Goal: Task Accomplishment & Management: Manage account settings

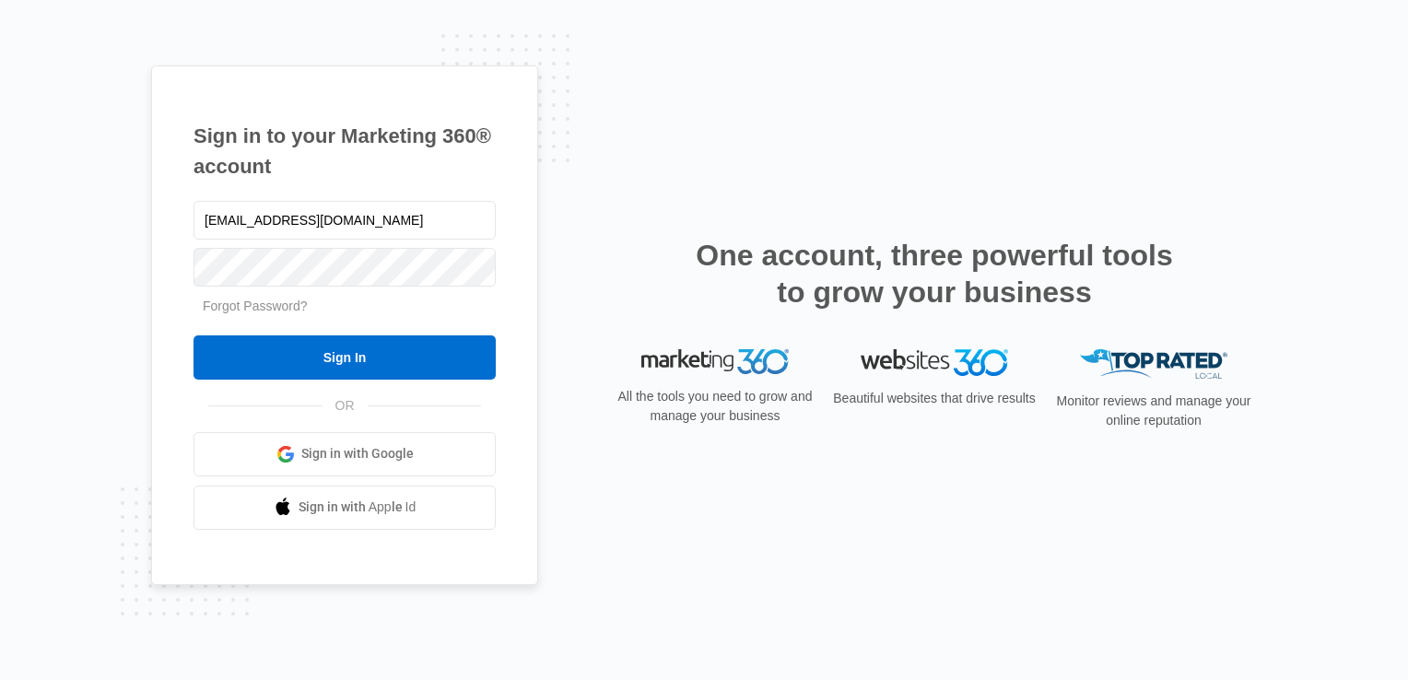
type input "[EMAIL_ADDRESS][DOMAIN_NAME]"
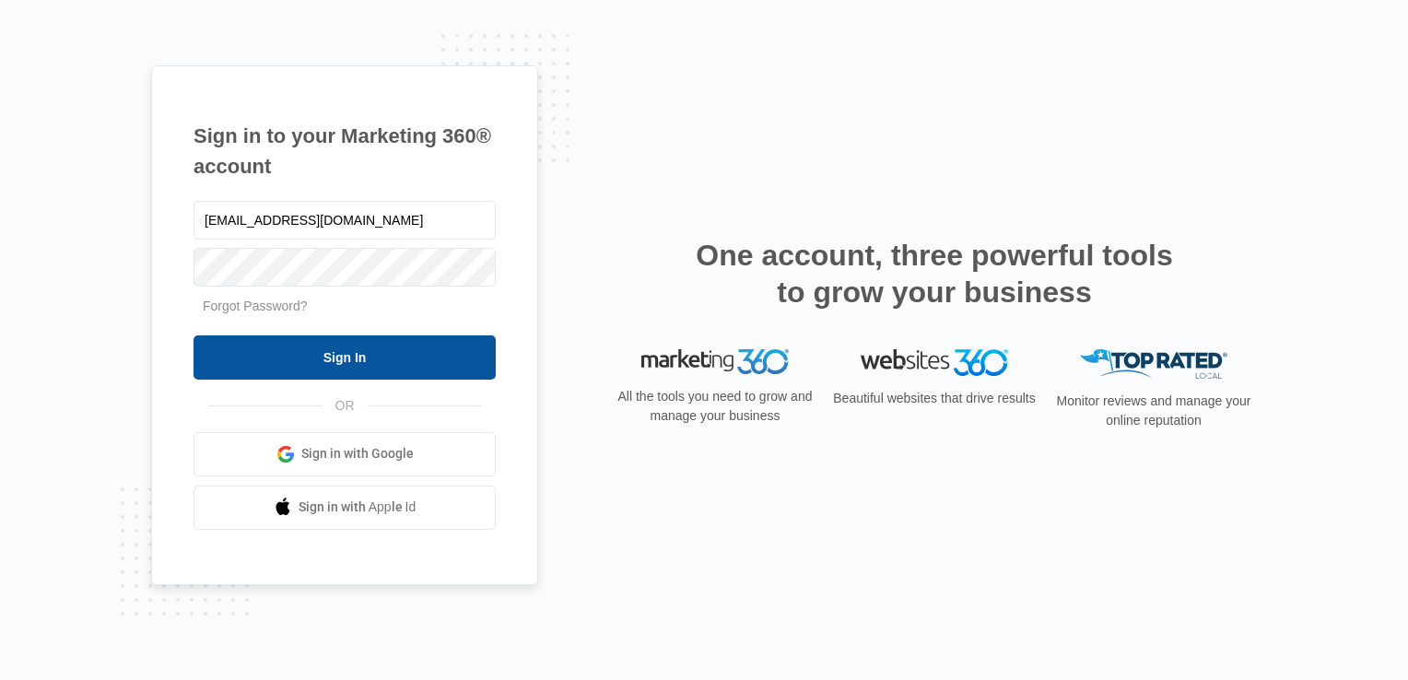
click at [442, 368] on input "Sign In" at bounding box center [345, 358] width 302 height 44
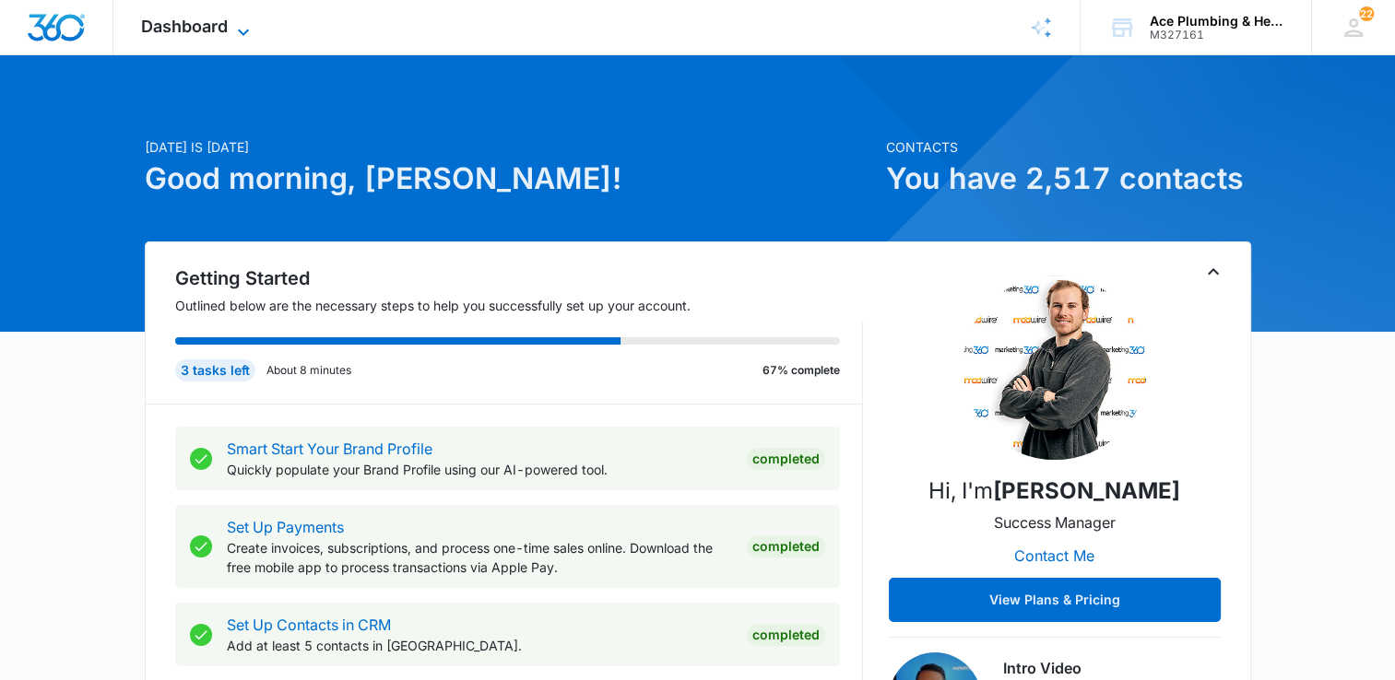
click at [238, 29] on icon at bounding box center [243, 32] width 22 height 22
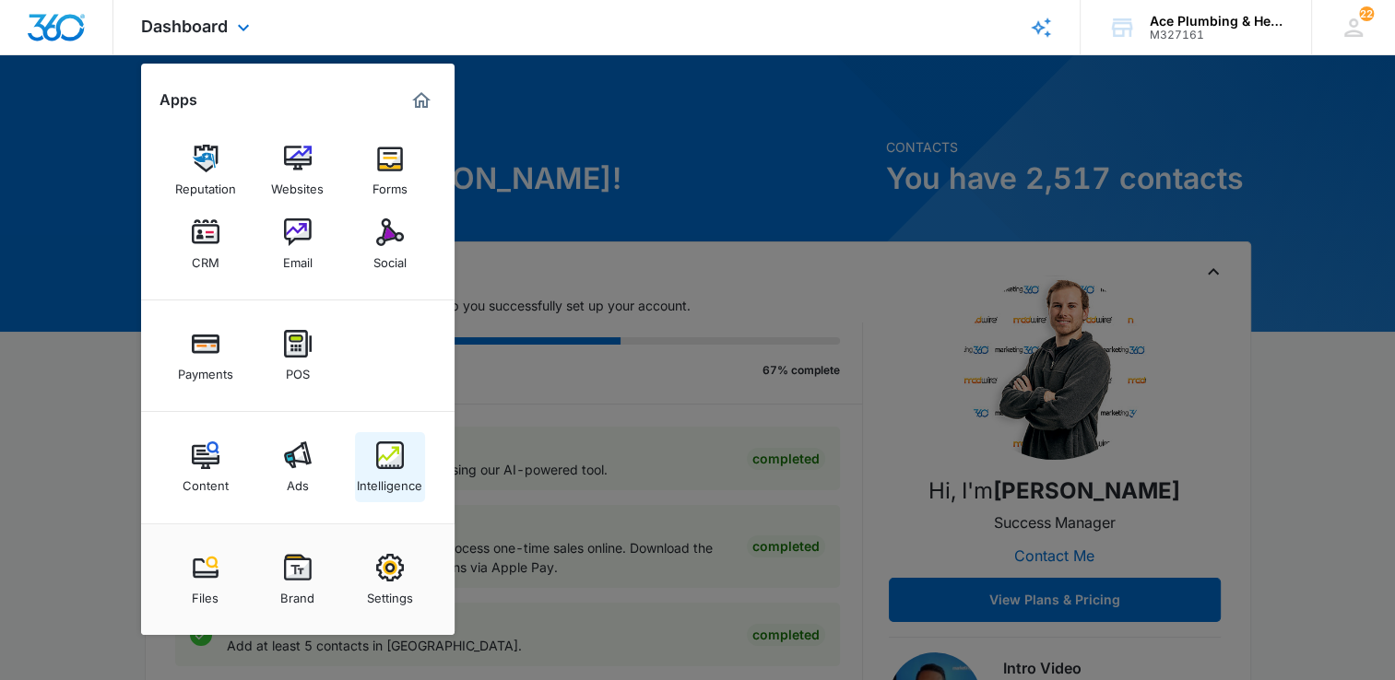
click at [382, 453] on img at bounding box center [390, 456] width 28 height 28
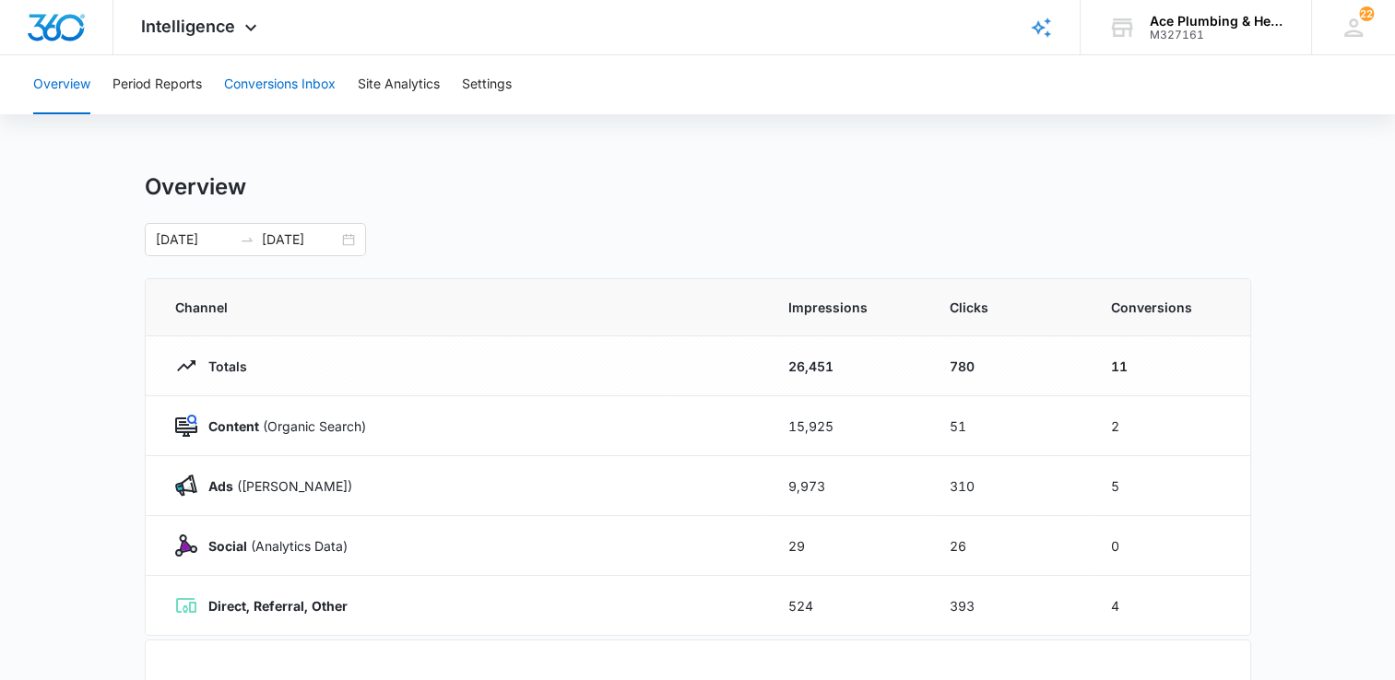
click at [312, 77] on button "Conversions Inbox" at bounding box center [280, 84] width 112 height 59
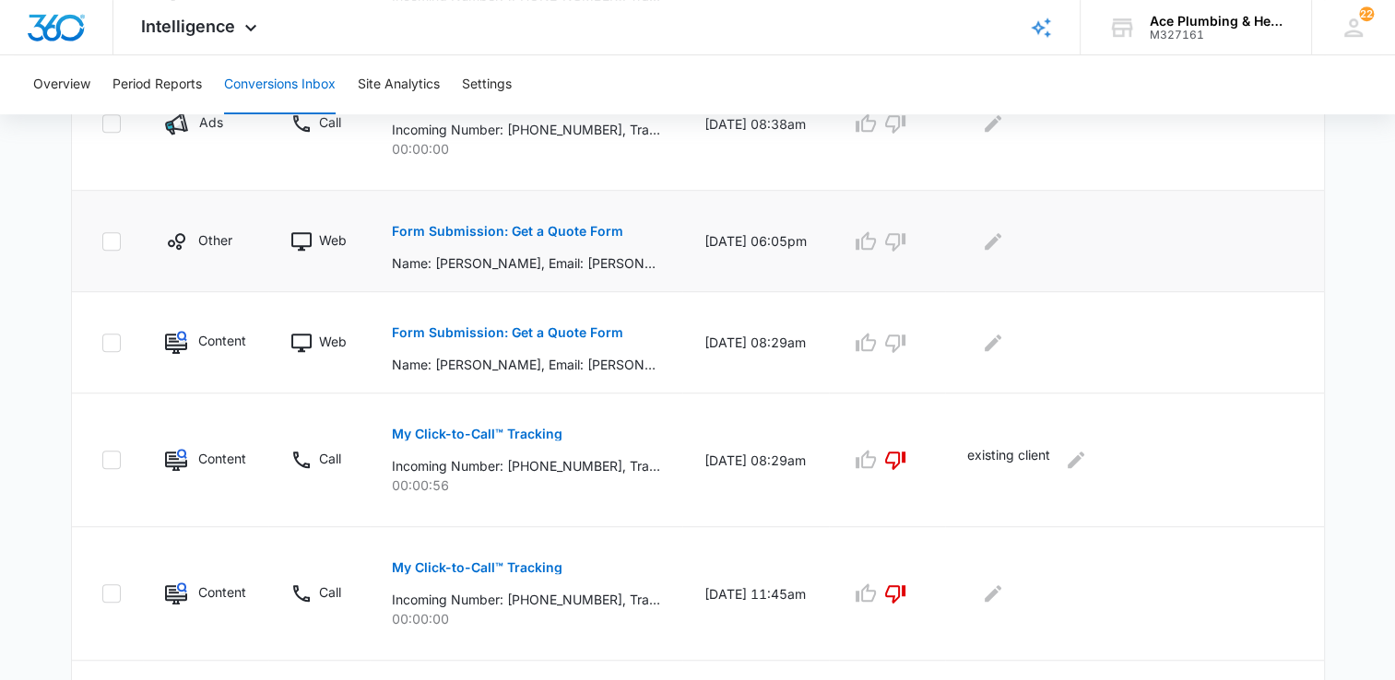
scroll to position [922, 0]
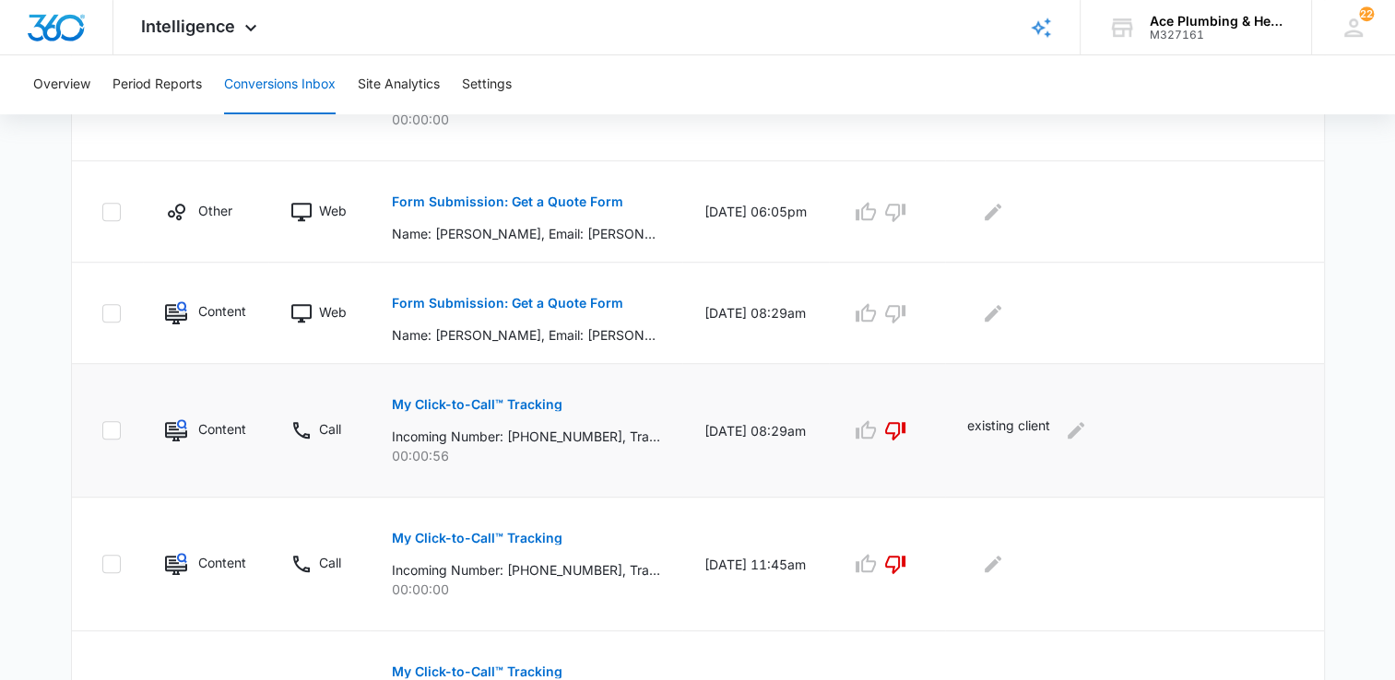
click at [524, 403] on p "My Click-to-Call™ Tracking" at bounding box center [477, 404] width 171 height 13
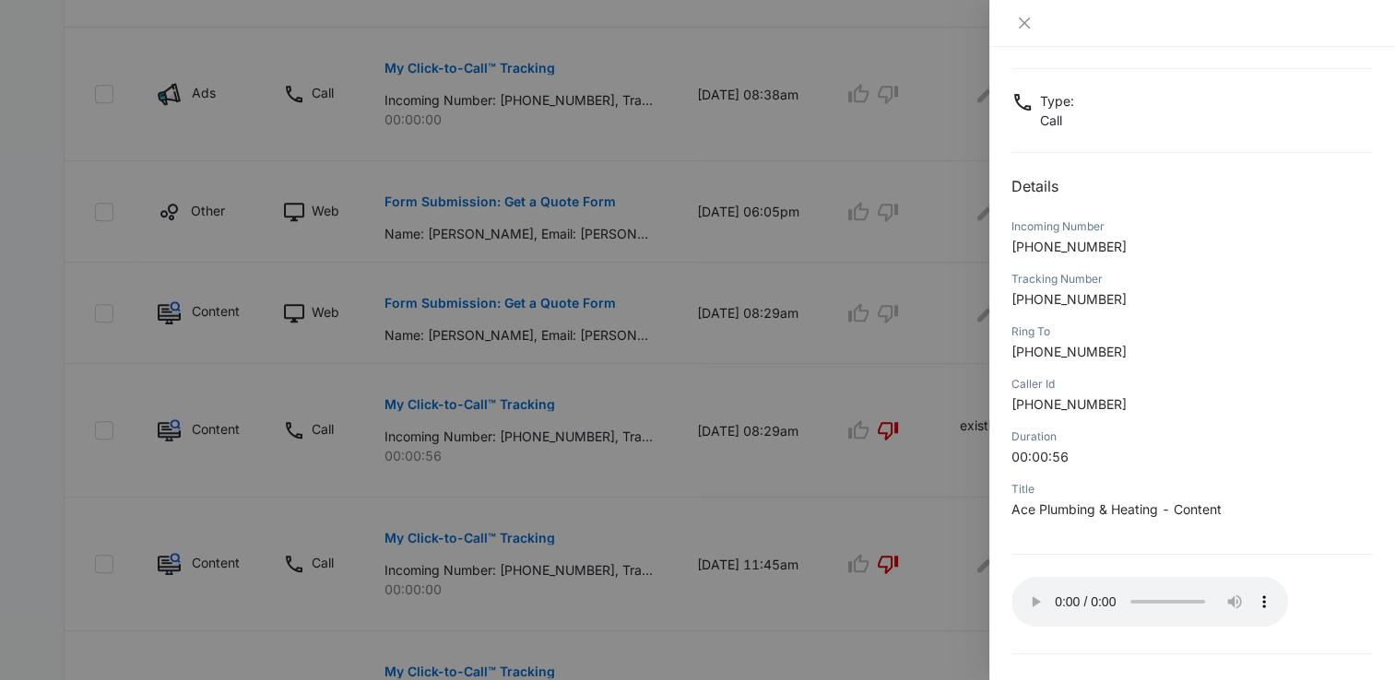
scroll to position [164, 0]
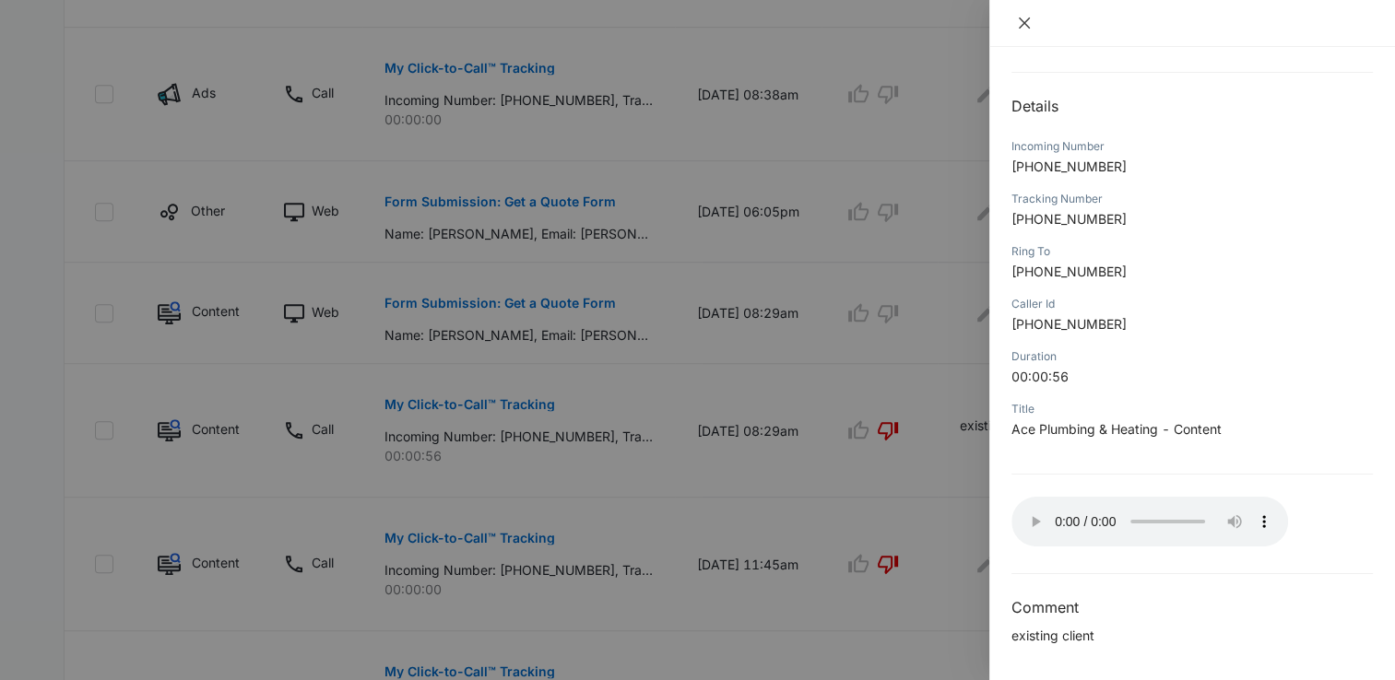
click at [1029, 20] on icon "close" at bounding box center [1024, 23] width 15 height 15
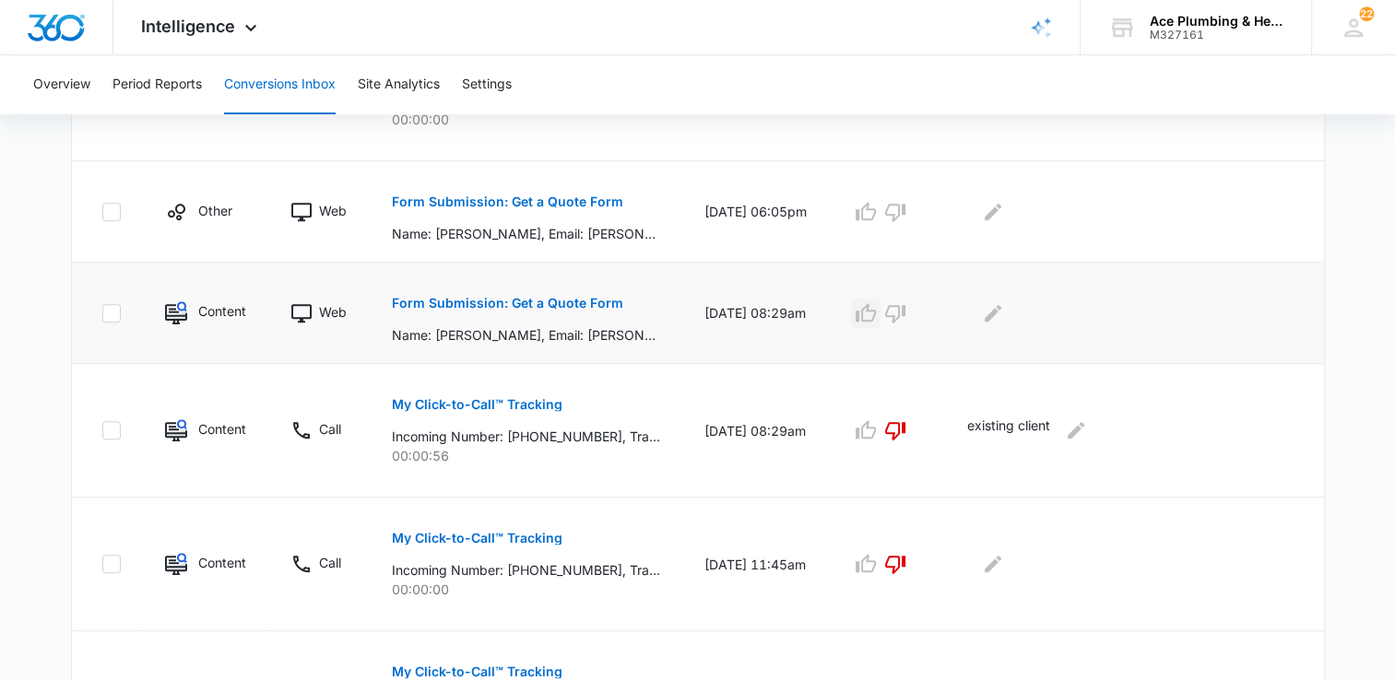
click at [876, 308] on icon "button" at bounding box center [865, 312] width 20 height 18
click at [877, 211] on icon "button" at bounding box center [865, 212] width 22 height 22
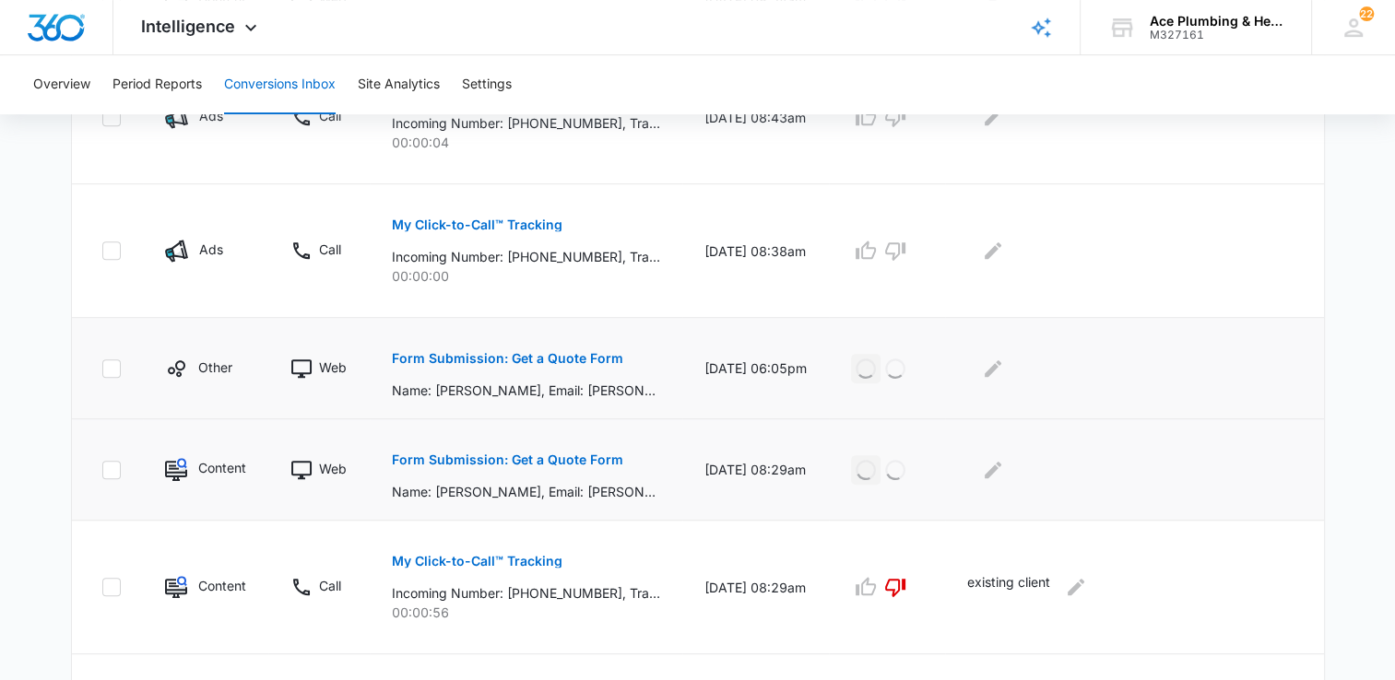
scroll to position [737, 0]
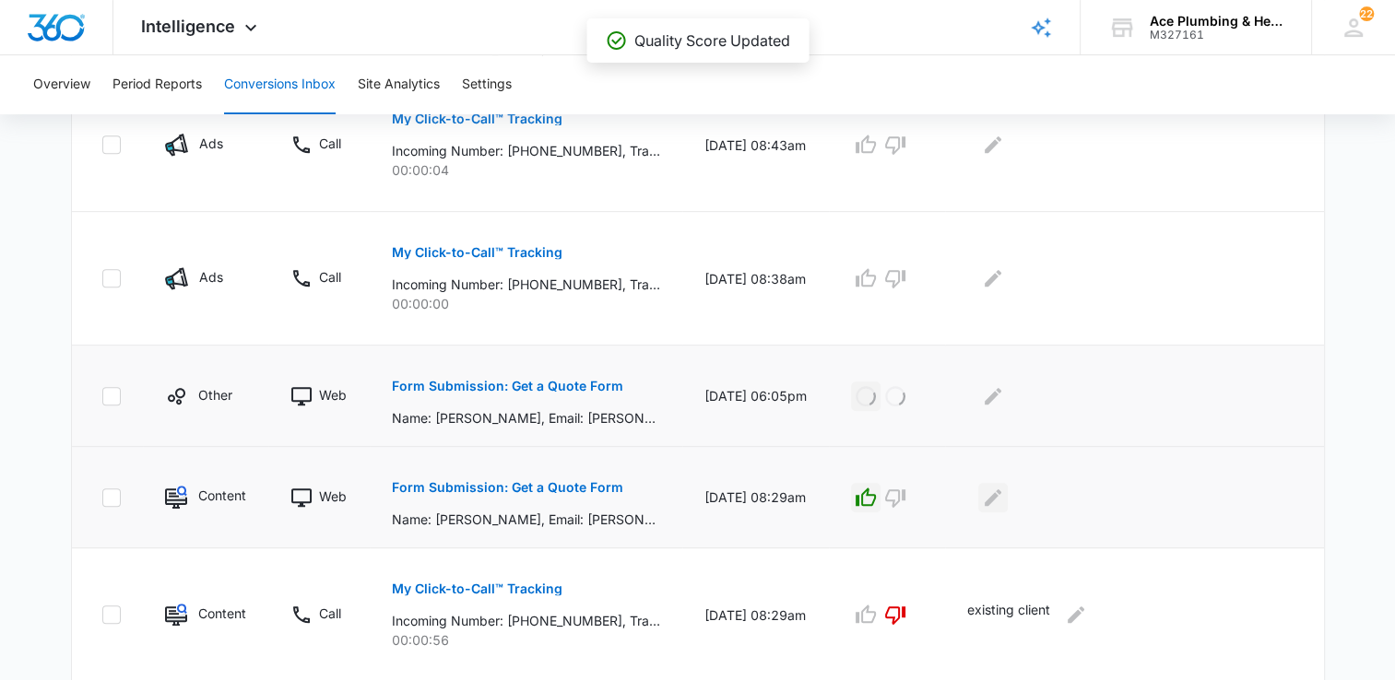
click at [1004, 498] on icon "Edit Comments" at bounding box center [993, 498] width 22 height 22
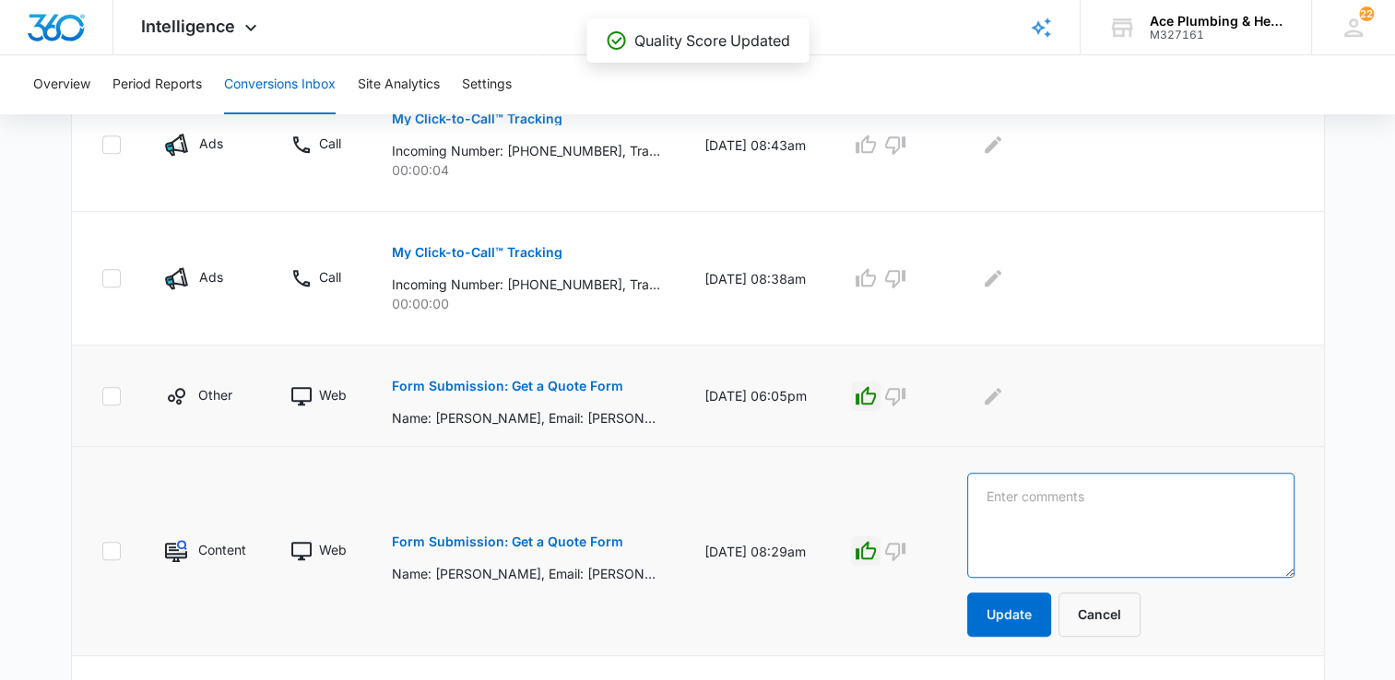
click at [1099, 520] on textarea at bounding box center [1130, 525] width 327 height 105
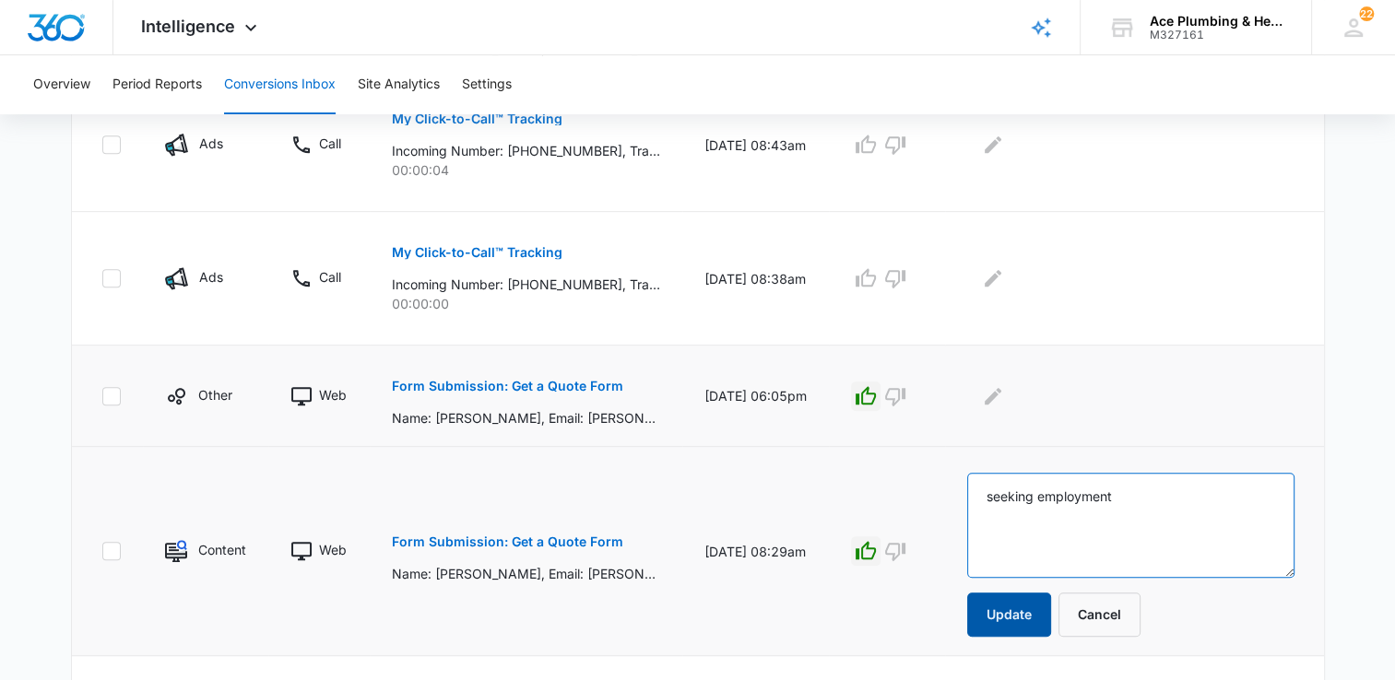
type textarea "seeking employment"
click at [1043, 616] on button "Update" at bounding box center [1009, 615] width 84 height 44
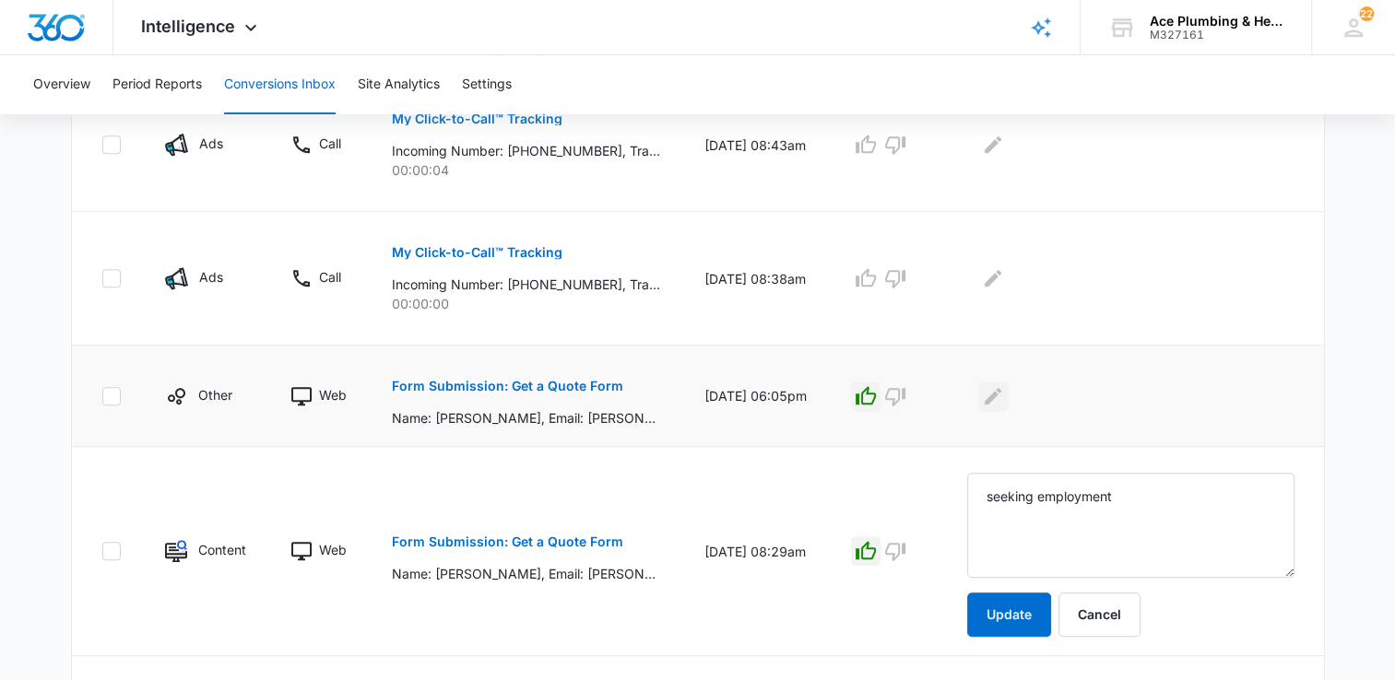
click at [1004, 396] on icon "Edit Comments" at bounding box center [993, 396] width 22 height 22
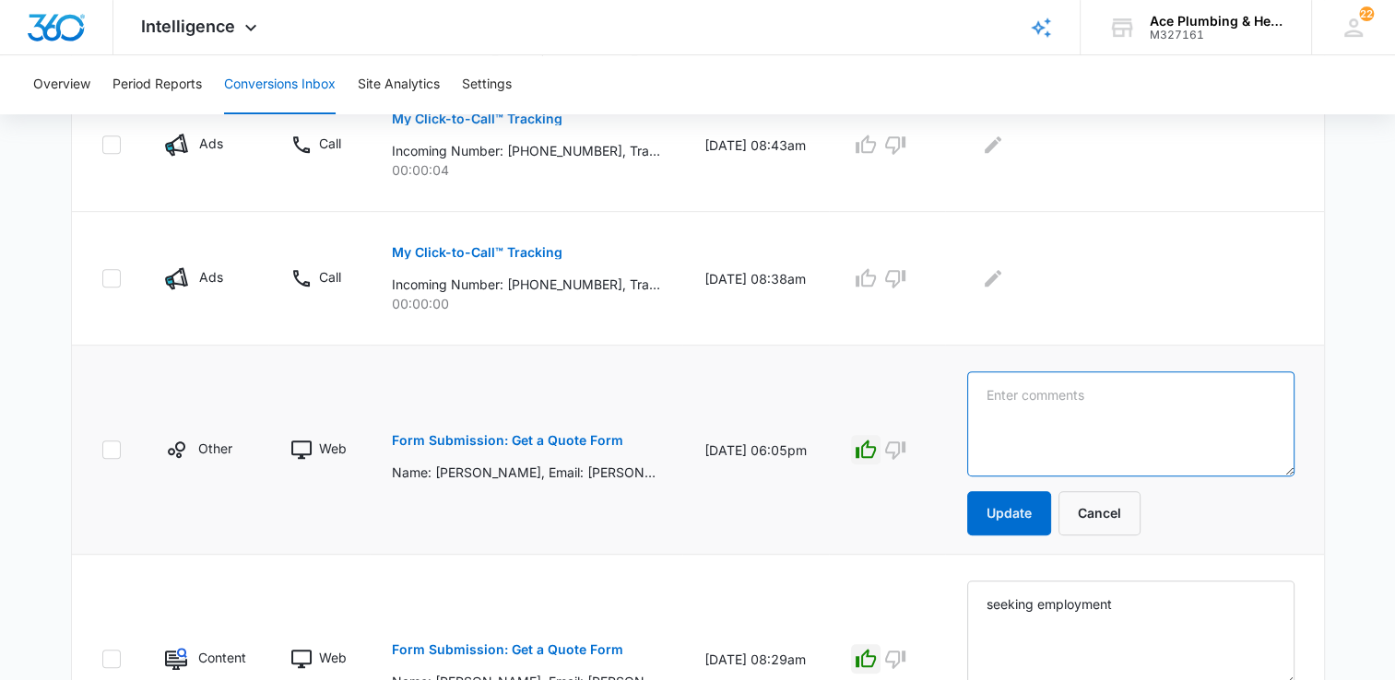
click at [1039, 387] on textarea at bounding box center [1130, 423] width 327 height 105
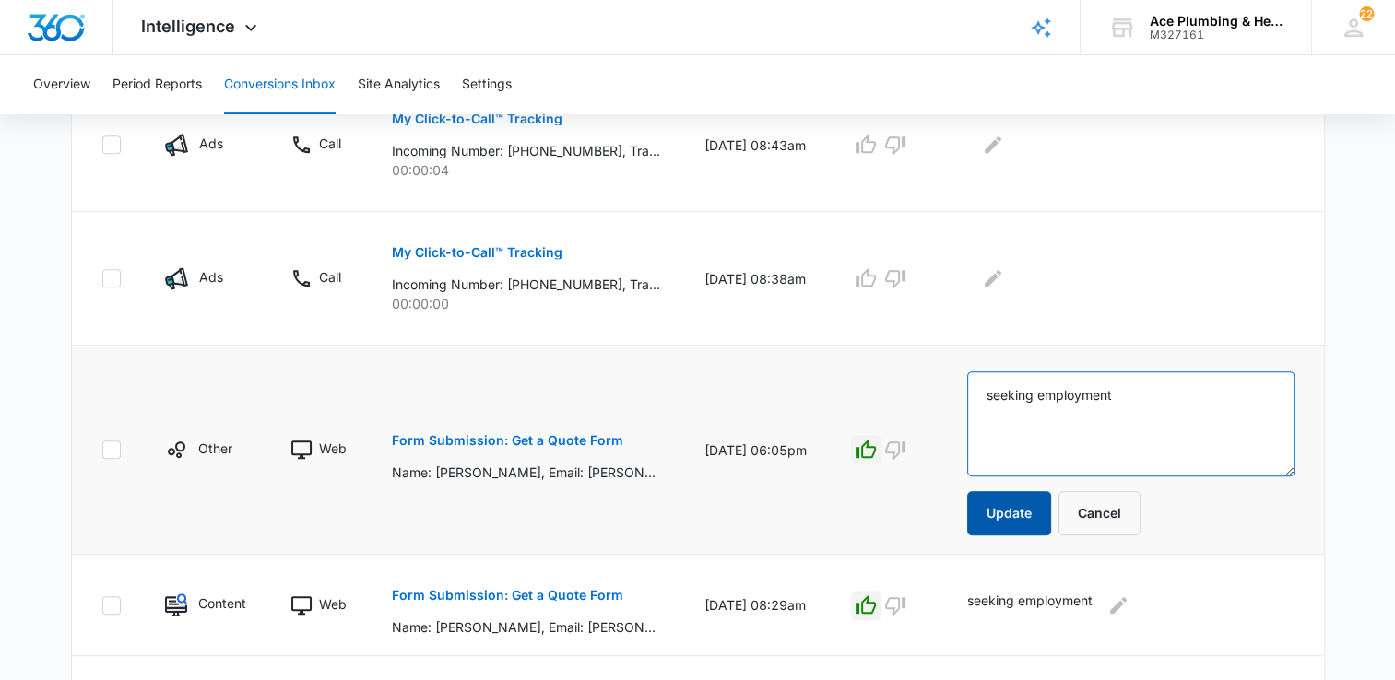
type textarea "seeking employment"
click at [1044, 518] on button "Update" at bounding box center [1009, 513] width 84 height 44
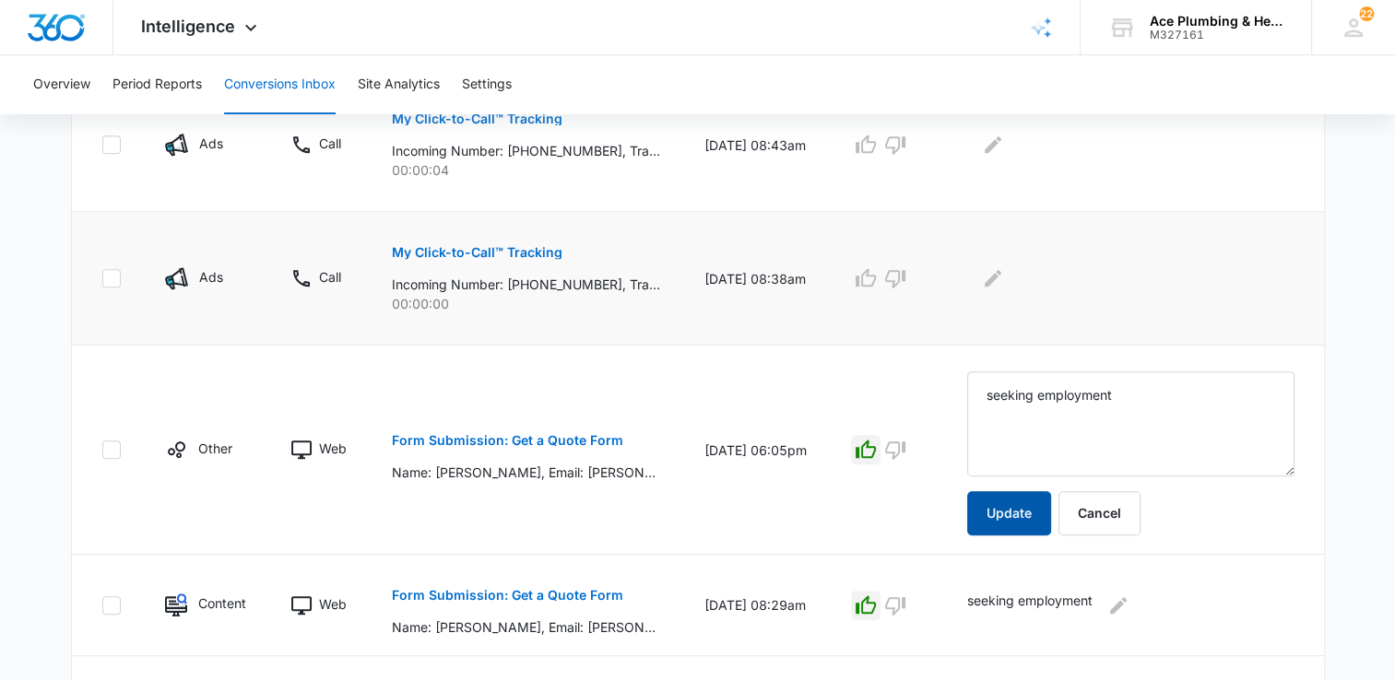
scroll to position [645, 0]
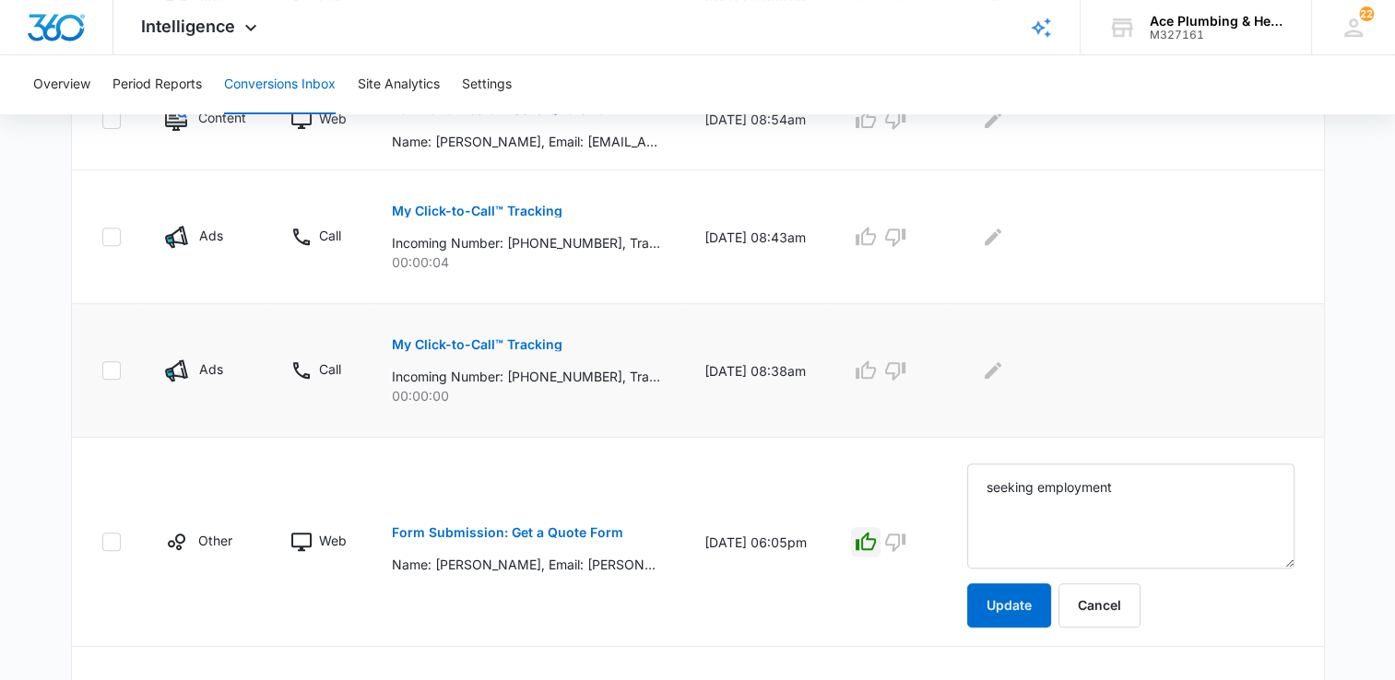
click at [488, 348] on p "My Click-to-Call™ Tracking" at bounding box center [477, 344] width 171 height 13
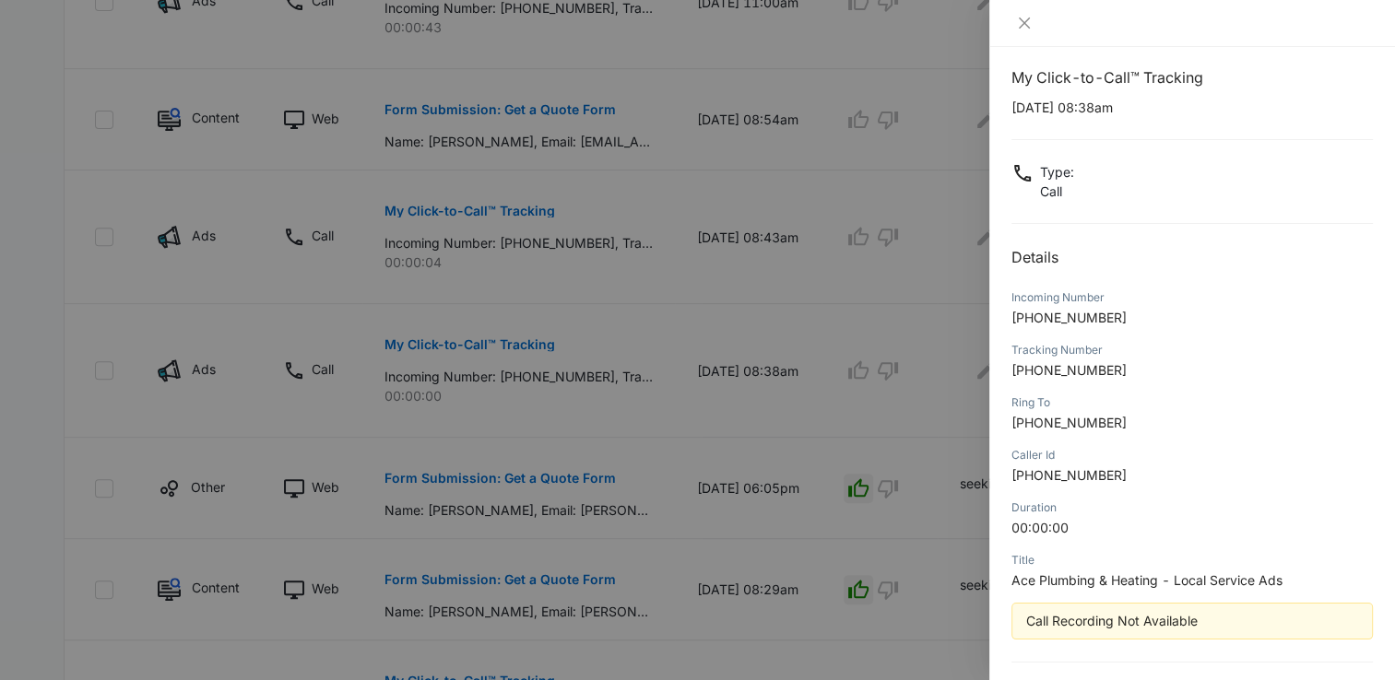
scroll to position [0, 0]
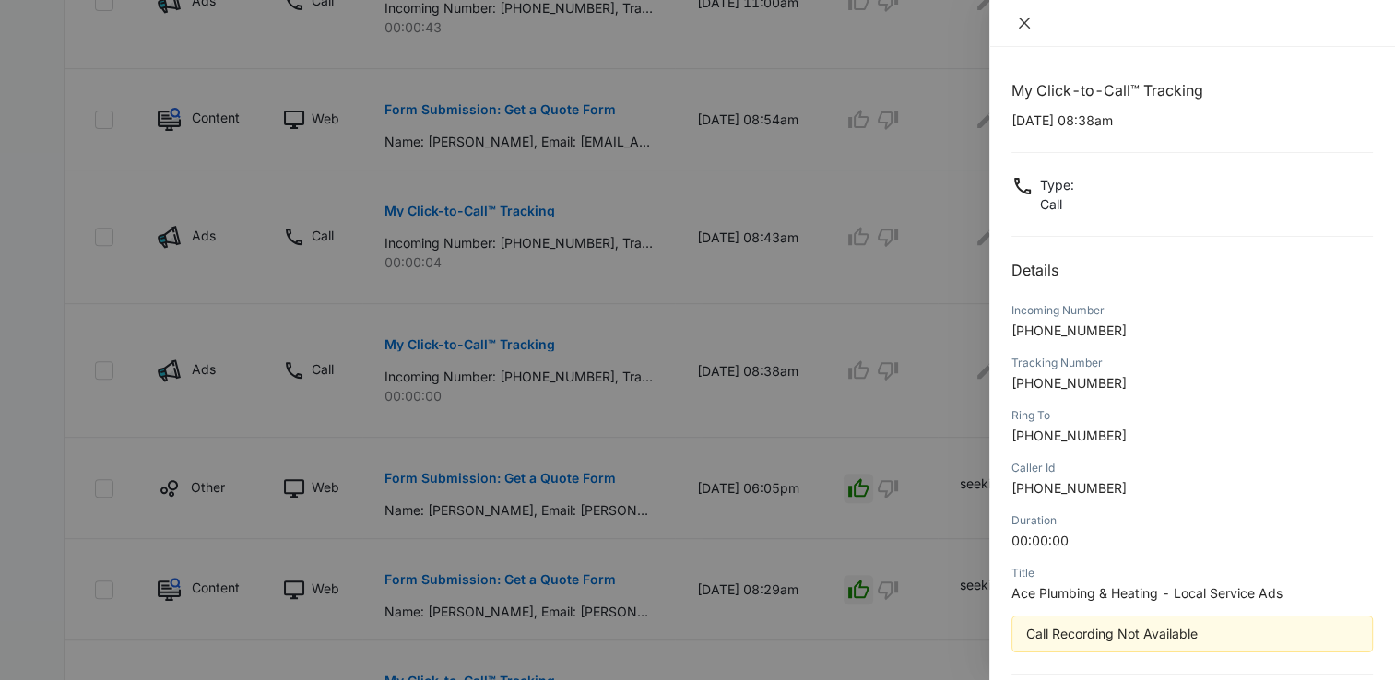
click at [1024, 29] on icon "close" at bounding box center [1024, 23] width 15 height 15
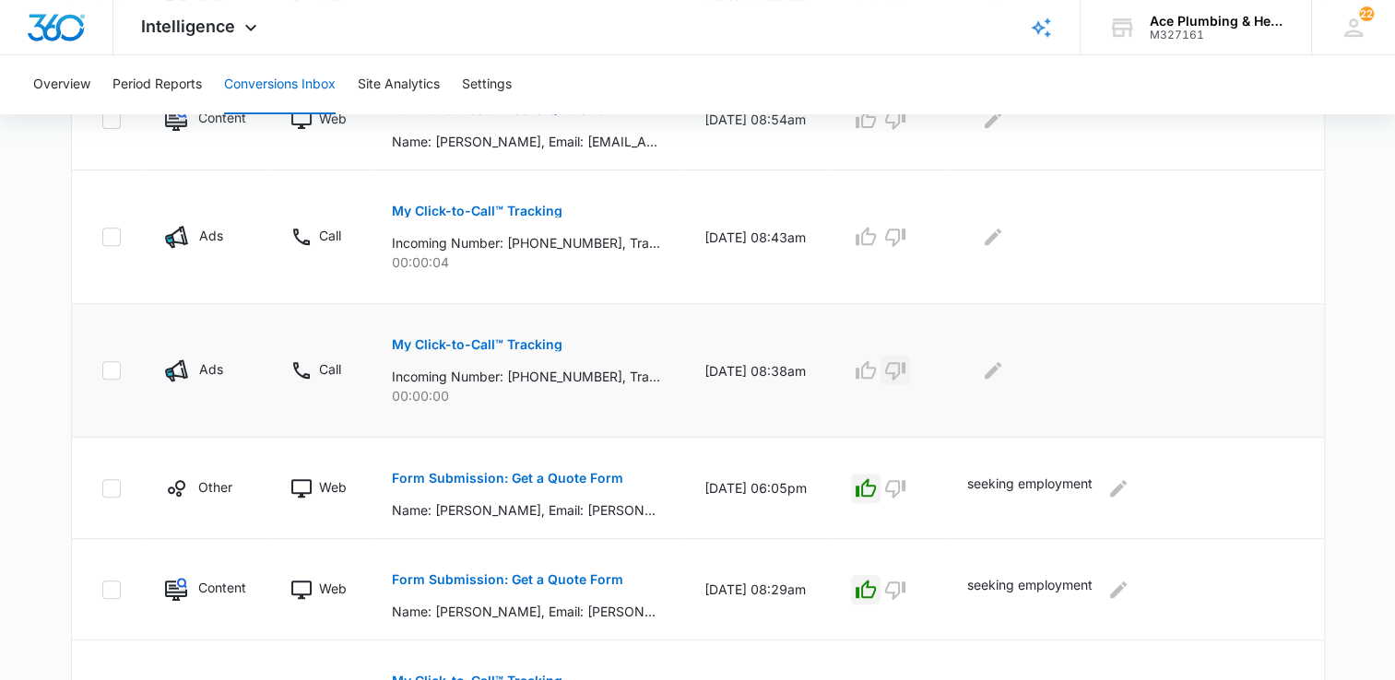
click at [906, 376] on icon "button" at bounding box center [895, 370] width 22 height 22
click at [546, 209] on p "My Click-to-Call™ Tracking" at bounding box center [477, 211] width 171 height 13
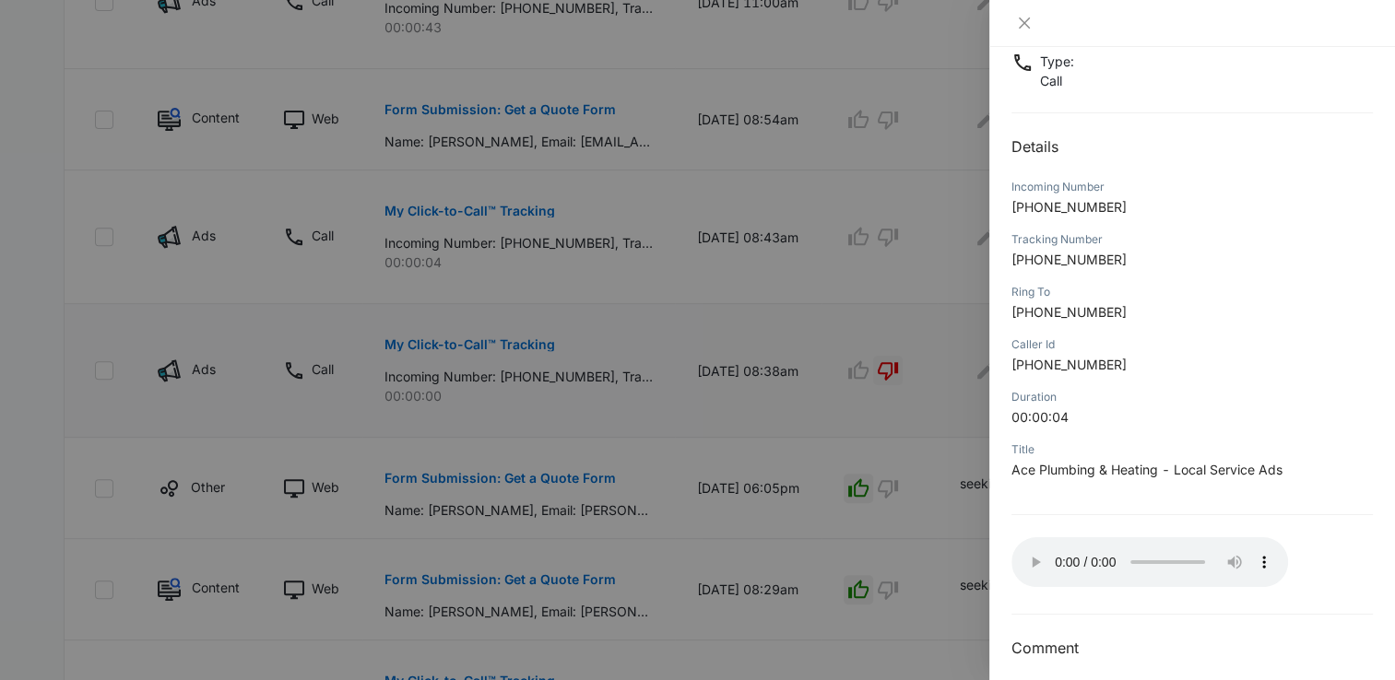
scroll to position [137, 0]
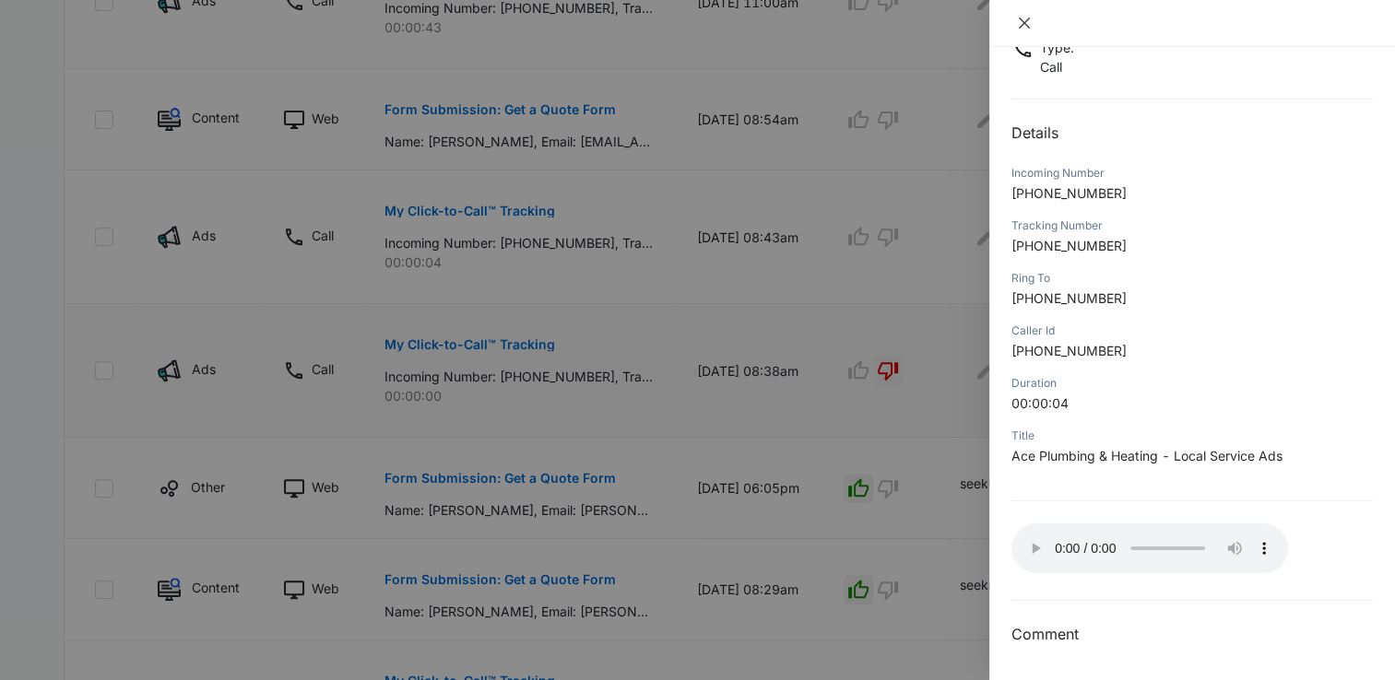
click at [1022, 20] on icon "close" at bounding box center [1024, 23] width 11 height 11
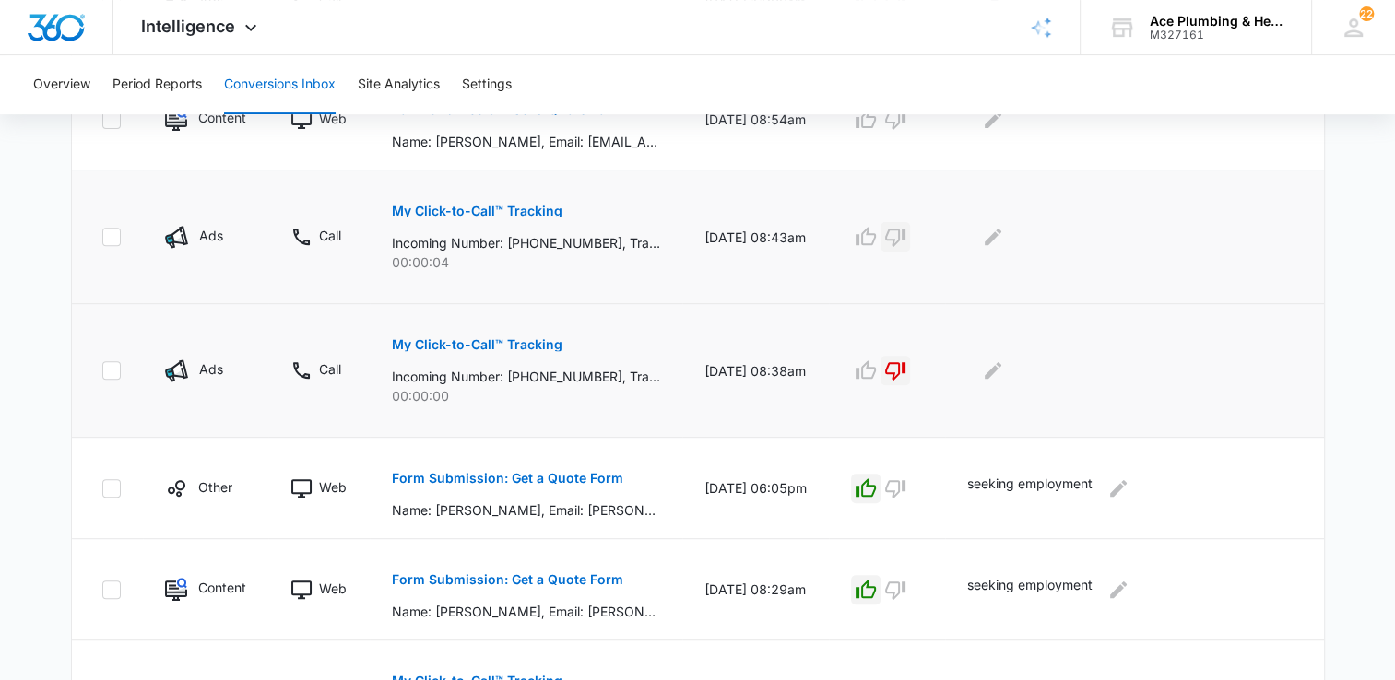
click at [906, 241] on icon "button" at bounding box center [895, 237] width 22 height 22
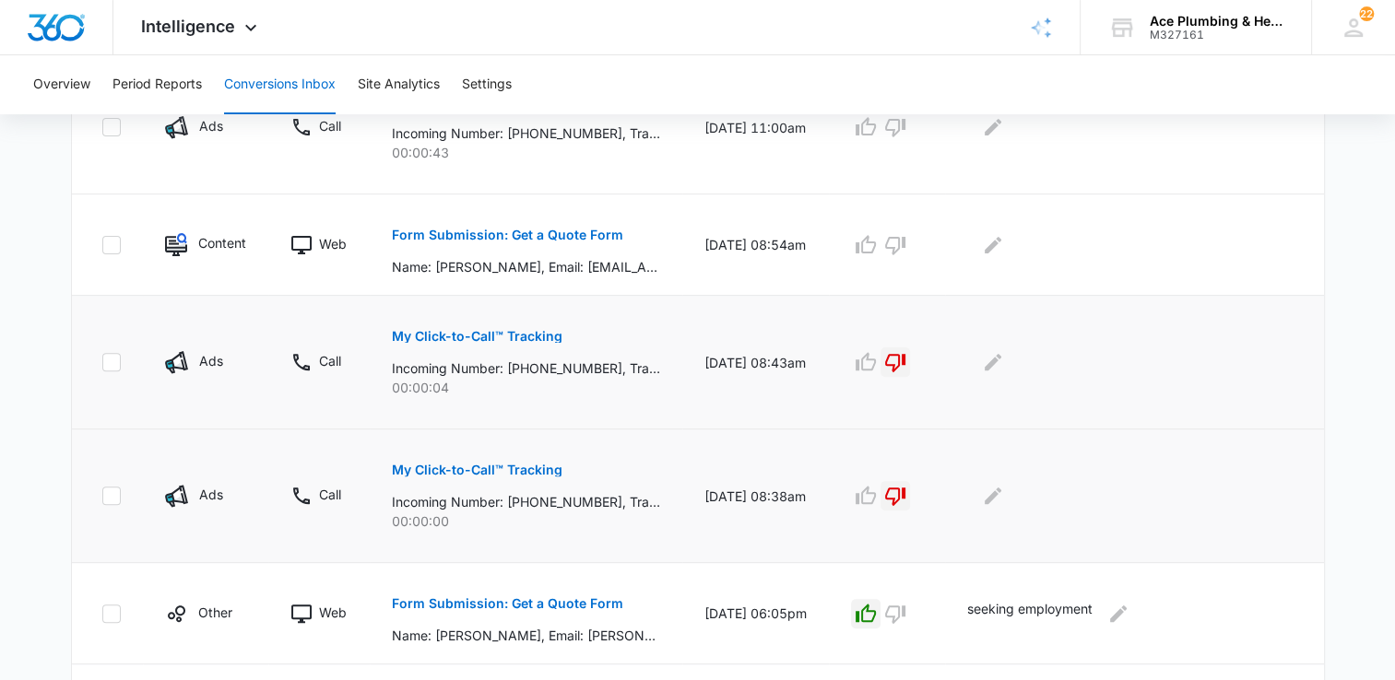
scroll to position [369, 0]
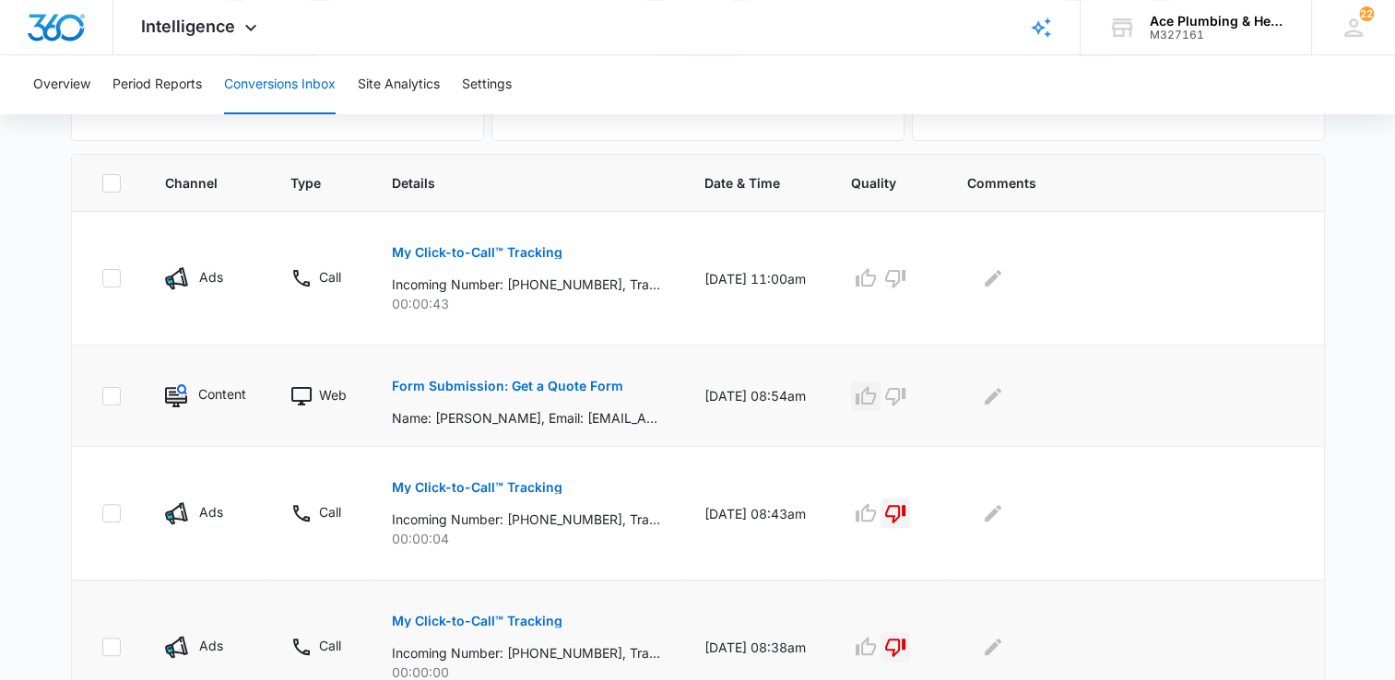
click at [877, 396] on icon "button" at bounding box center [865, 396] width 22 height 22
click at [485, 253] on p "My Click-to-Call™ Tracking" at bounding box center [477, 252] width 171 height 13
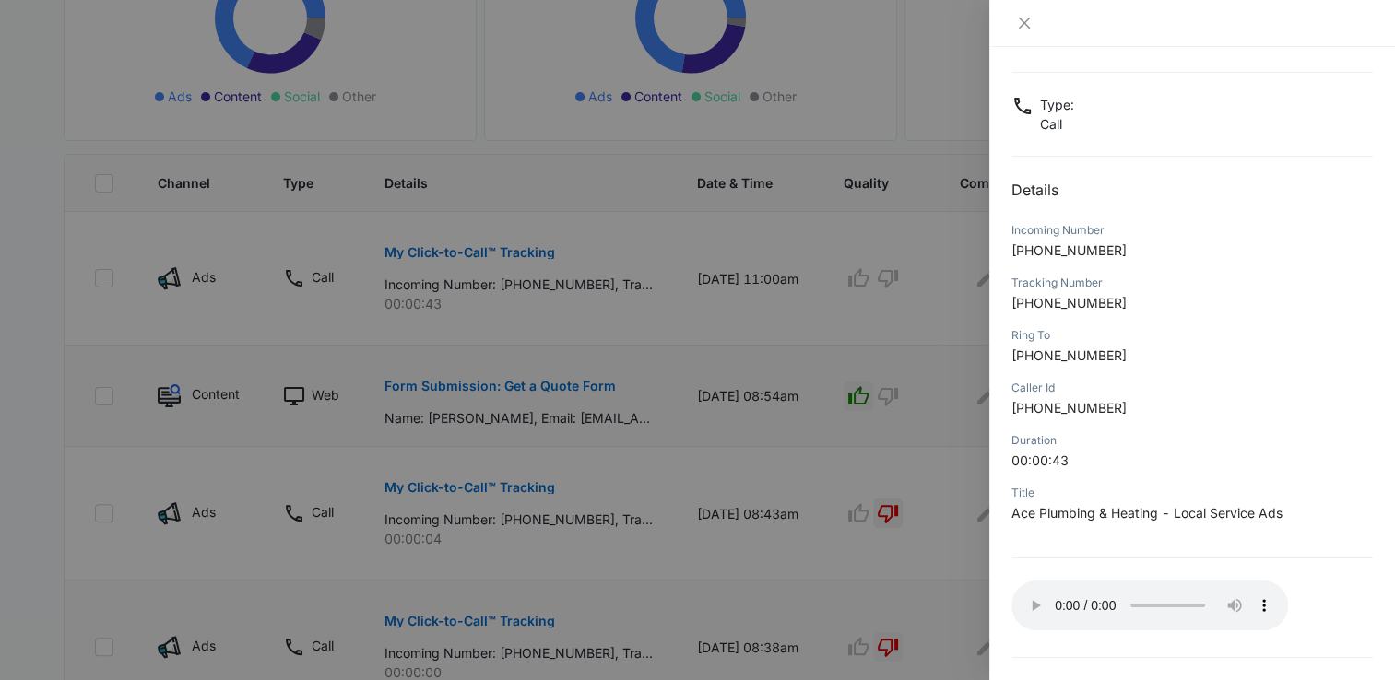
scroll to position [137, 0]
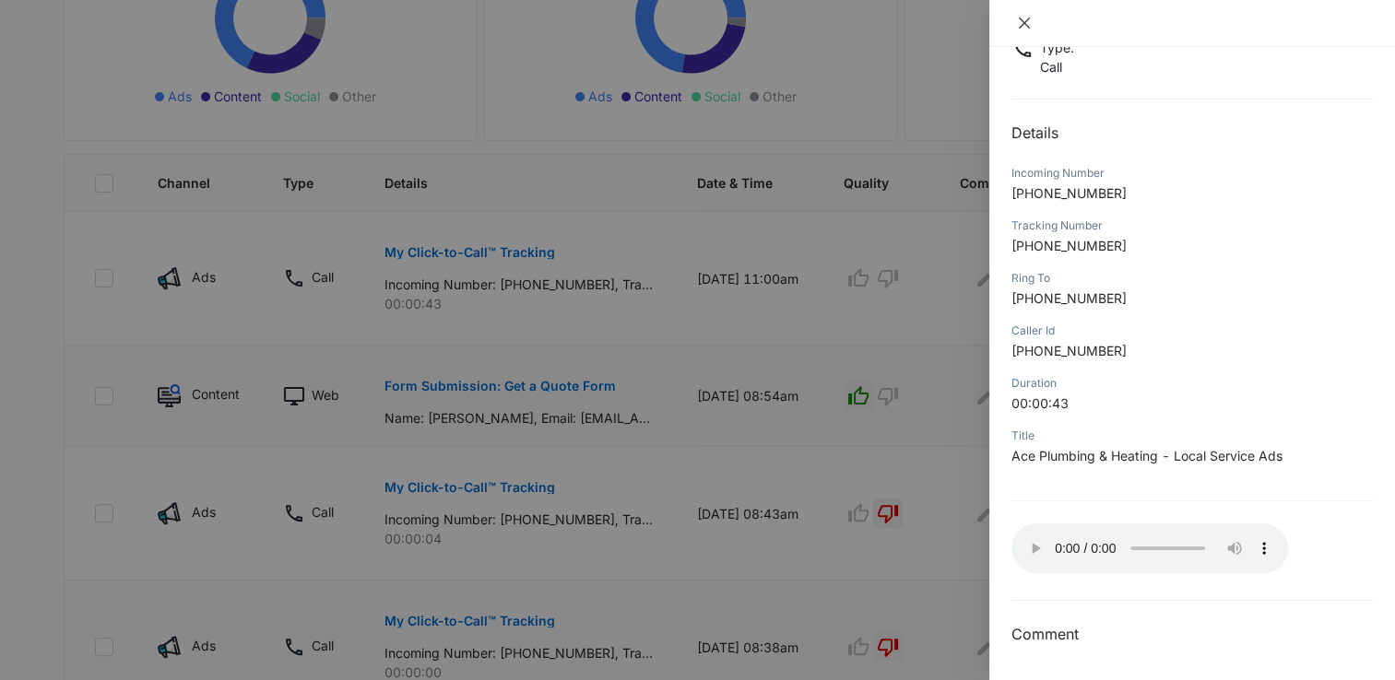
click at [1033, 28] on button "Close" at bounding box center [1024, 23] width 26 height 17
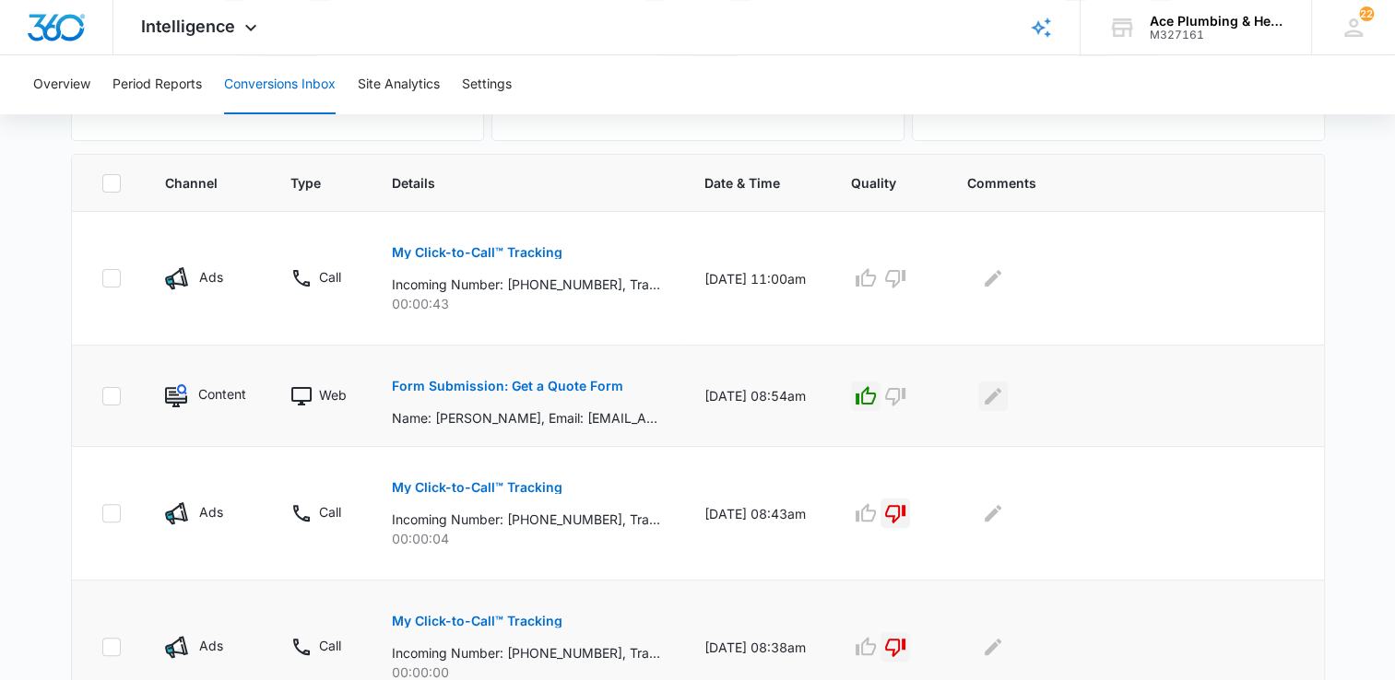
click at [1001, 392] on icon "Edit Comments" at bounding box center [992, 395] width 17 height 17
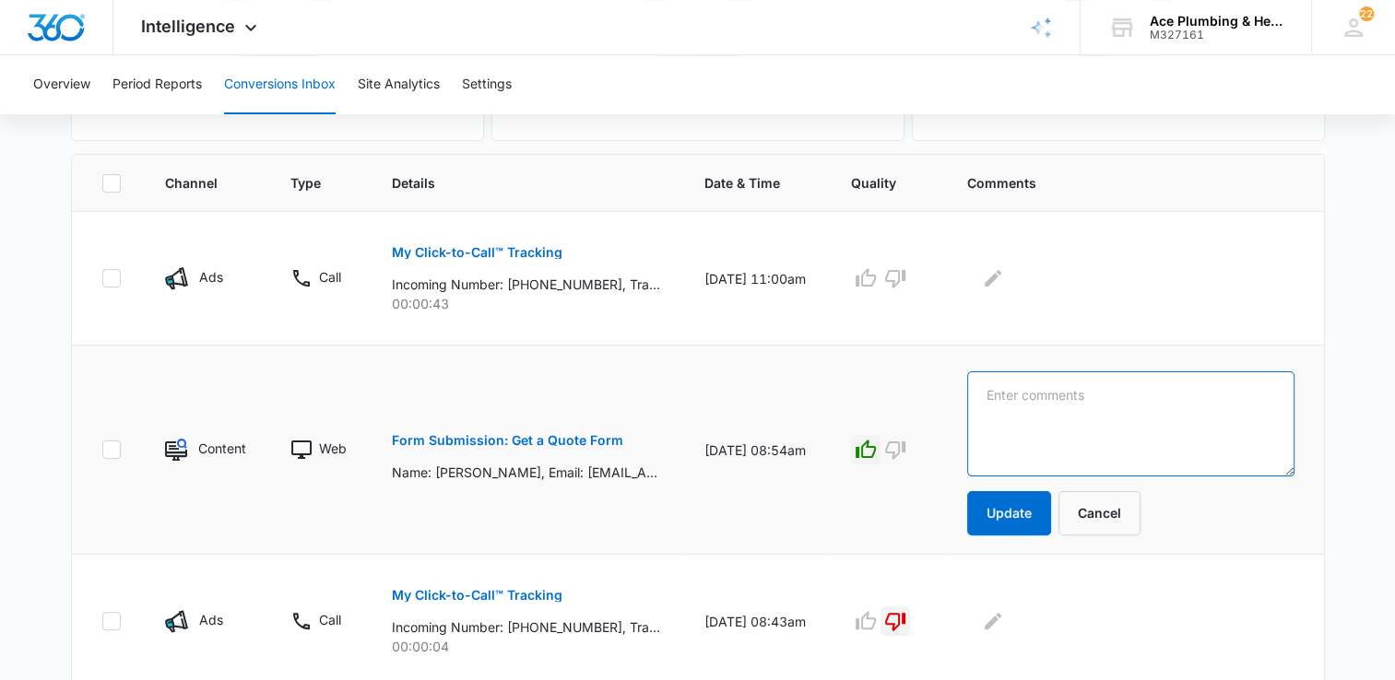
click at [1115, 391] on textarea at bounding box center [1130, 423] width 327 height 105
type textarea "seeking employment"
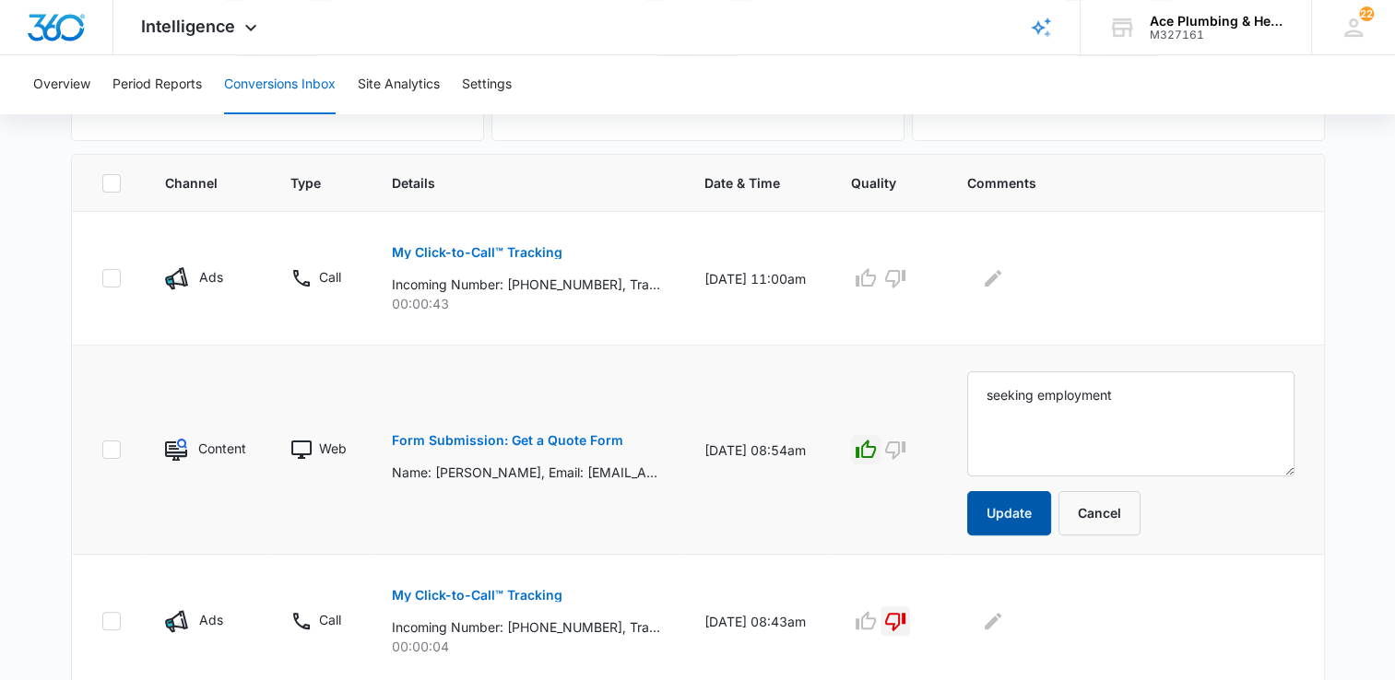
click at [1037, 518] on button "Update" at bounding box center [1009, 513] width 84 height 44
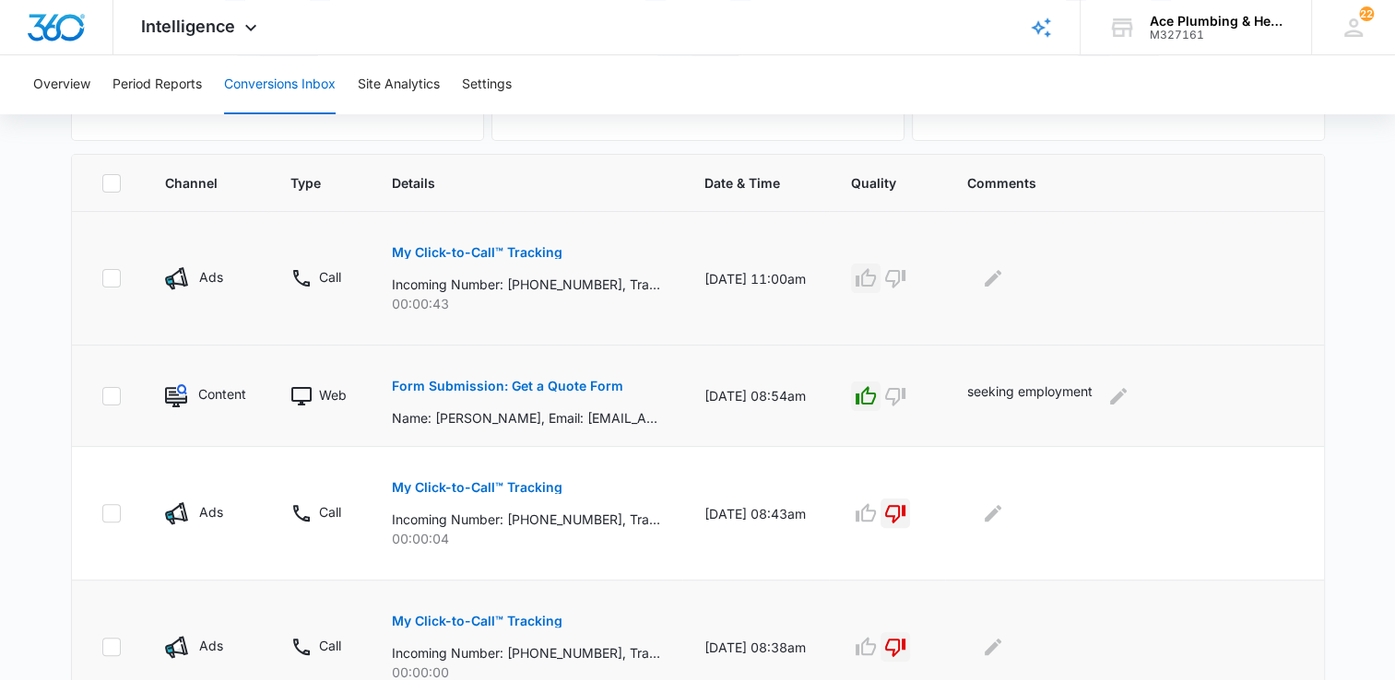
click at [876, 271] on icon "button" at bounding box center [865, 277] width 20 height 18
click at [1004, 282] on icon "Edit Comments" at bounding box center [993, 278] width 22 height 22
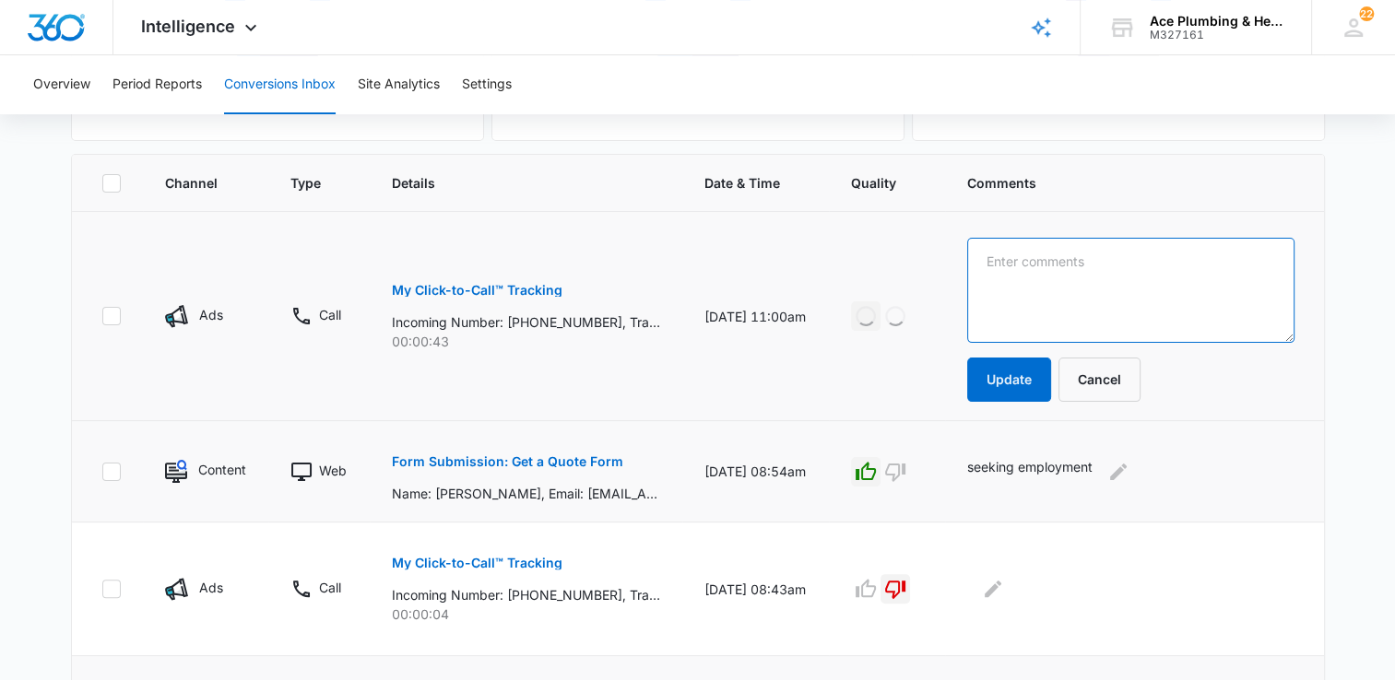
click at [1036, 274] on textarea at bounding box center [1130, 290] width 327 height 105
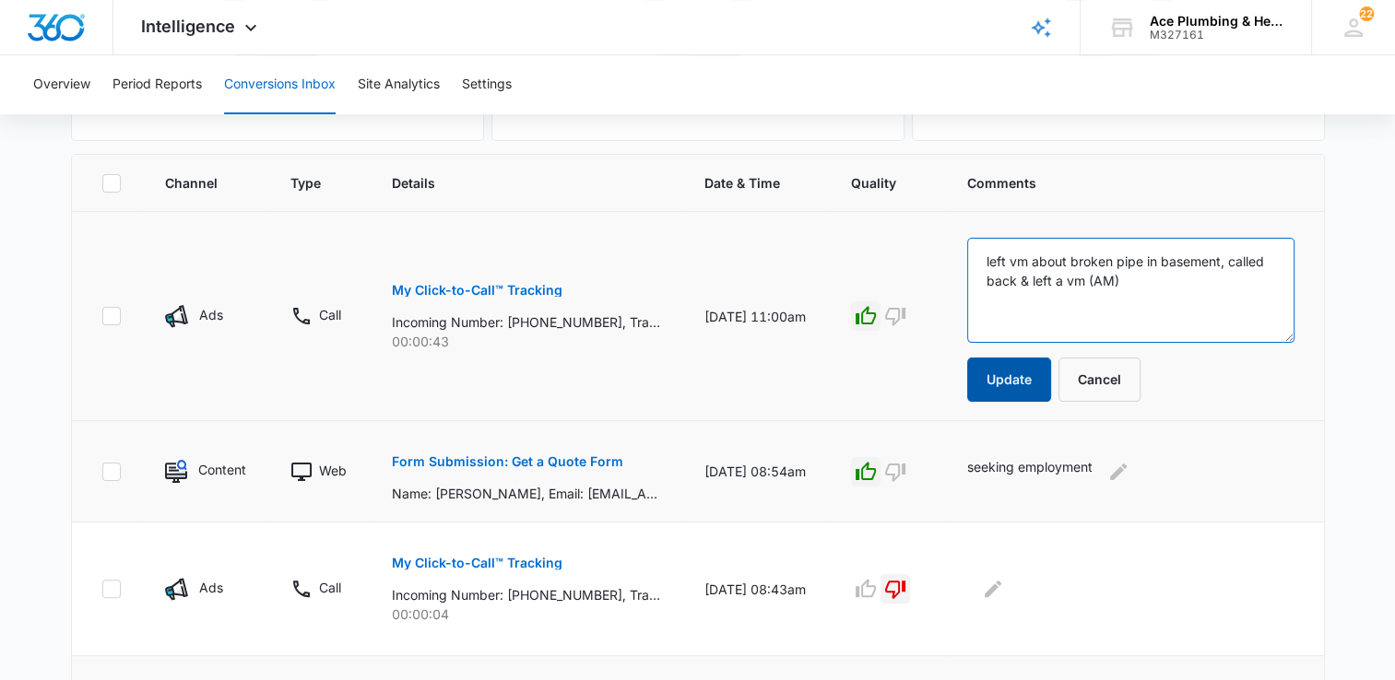
type textarea "left vm about broken pipe in basement, called back & left a vm (AM)"
click at [1037, 393] on button "Update" at bounding box center [1009, 380] width 84 height 44
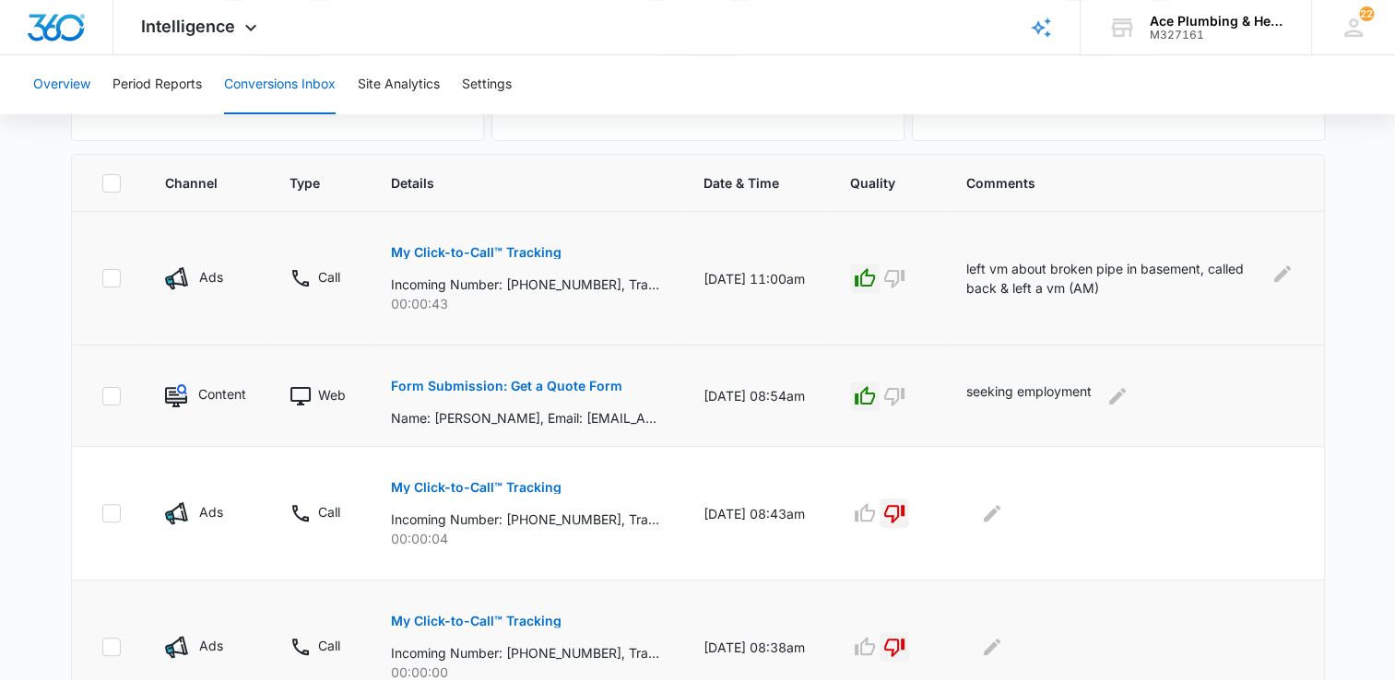
click at [71, 84] on button "Overview" at bounding box center [61, 84] width 57 height 59
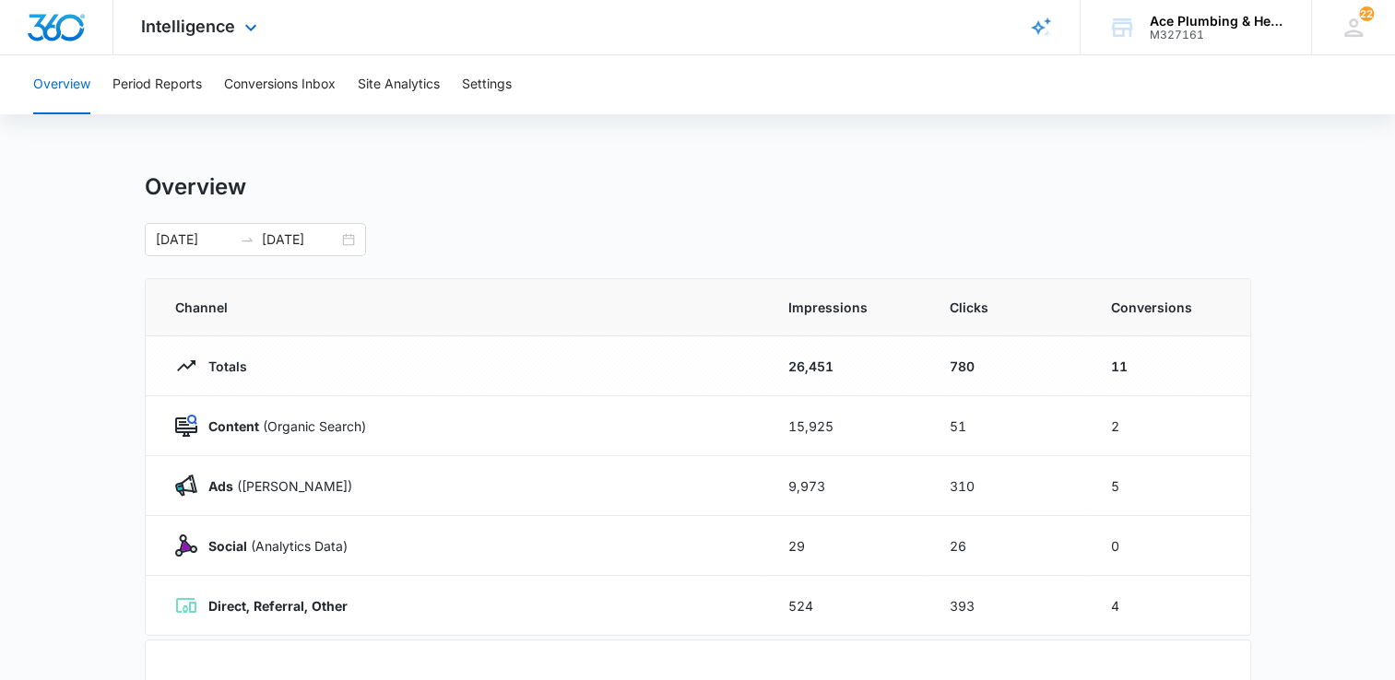
click at [1039, 31] on rect "Brand Profile Wizard" at bounding box center [1041, 28] width 22 height 22
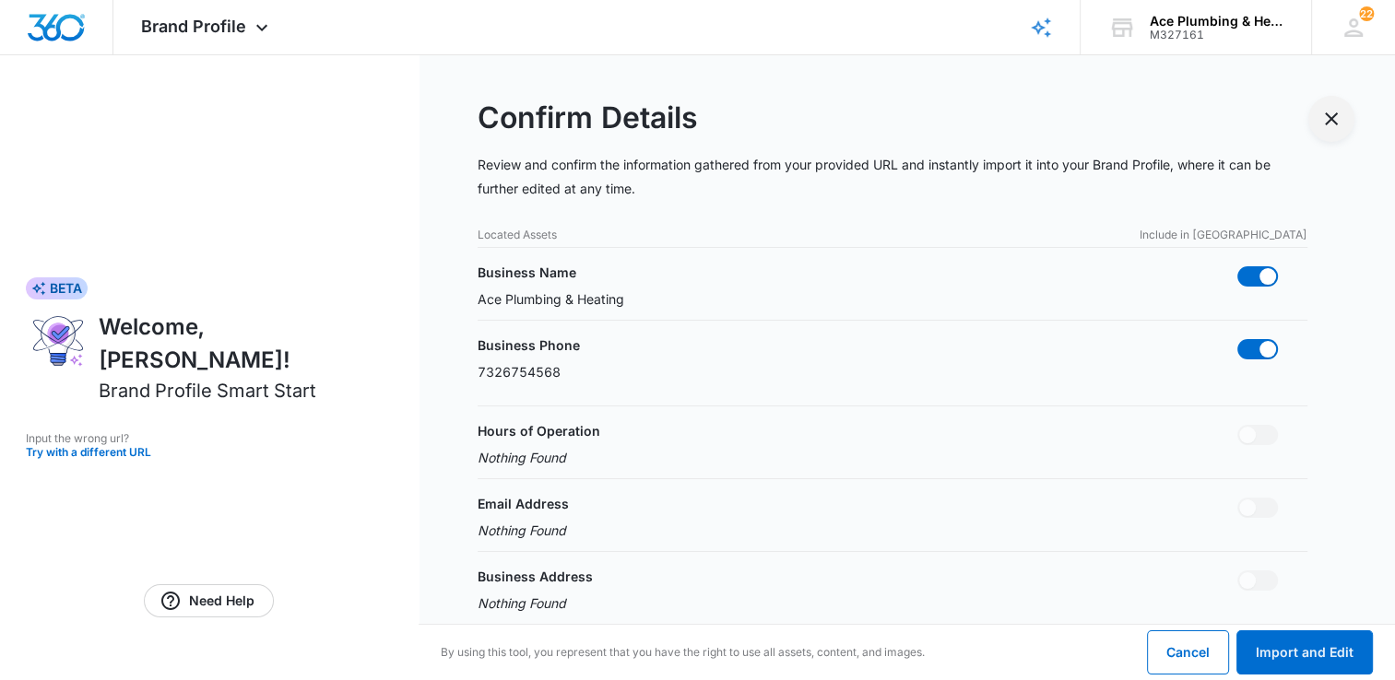
click at [1333, 120] on icon "Exit Smart Start Wizard" at bounding box center [1331, 119] width 22 height 22
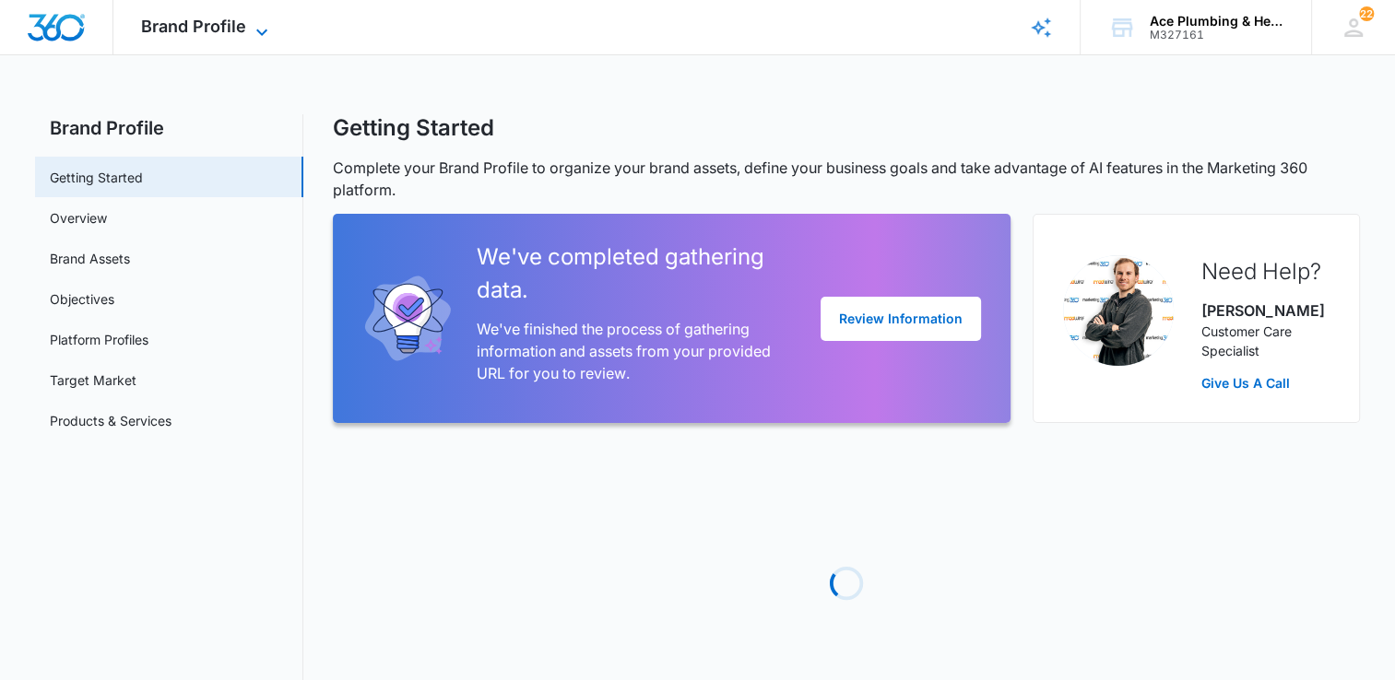
click at [261, 36] on icon at bounding box center [262, 32] width 22 height 22
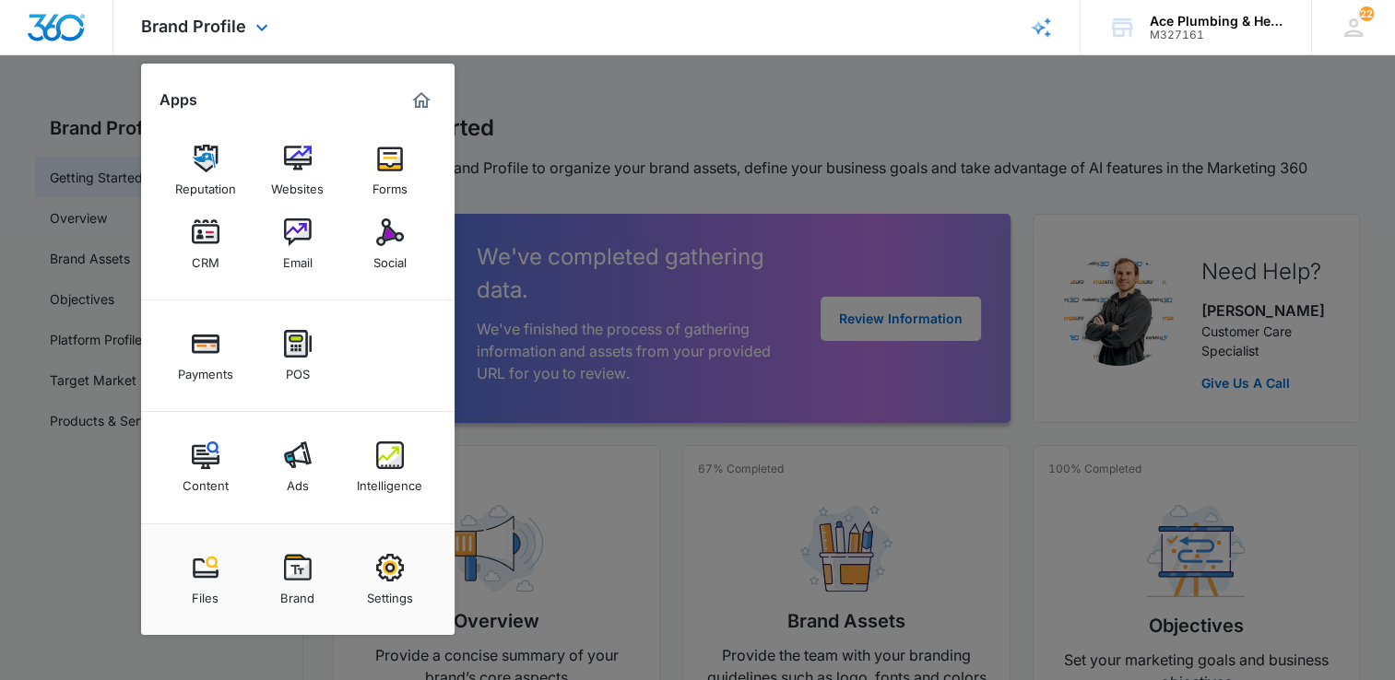
click at [419, 112] on div "Marketing 360® Dashboard" at bounding box center [420, 100] width 29 height 29
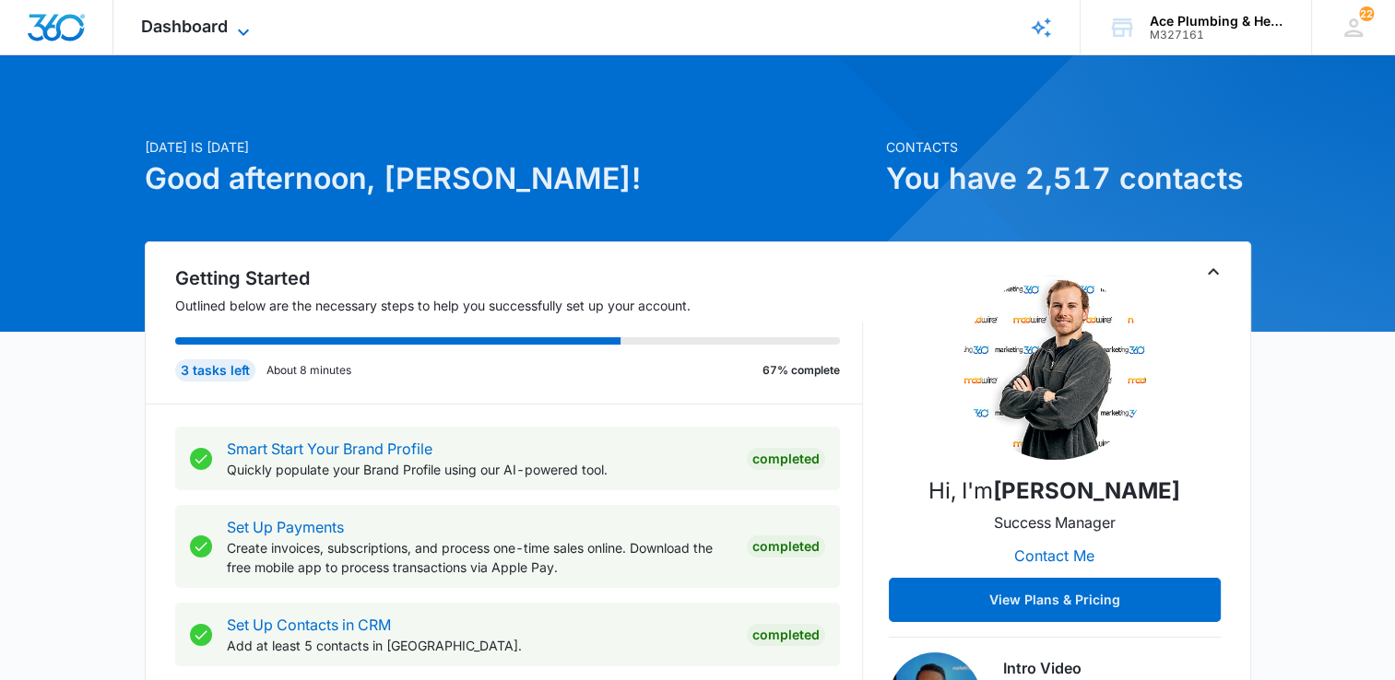
click at [240, 25] on icon at bounding box center [243, 32] width 22 height 22
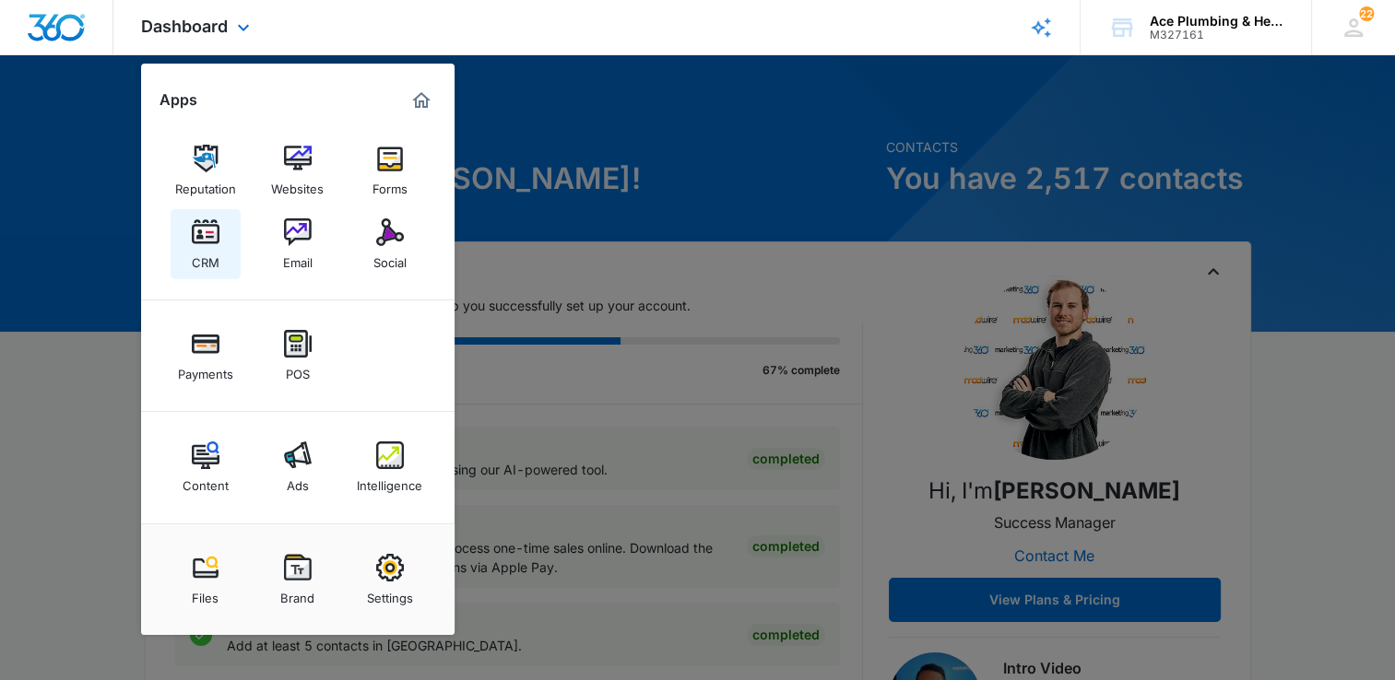
click at [223, 246] on link "CRM" at bounding box center [206, 244] width 70 height 70
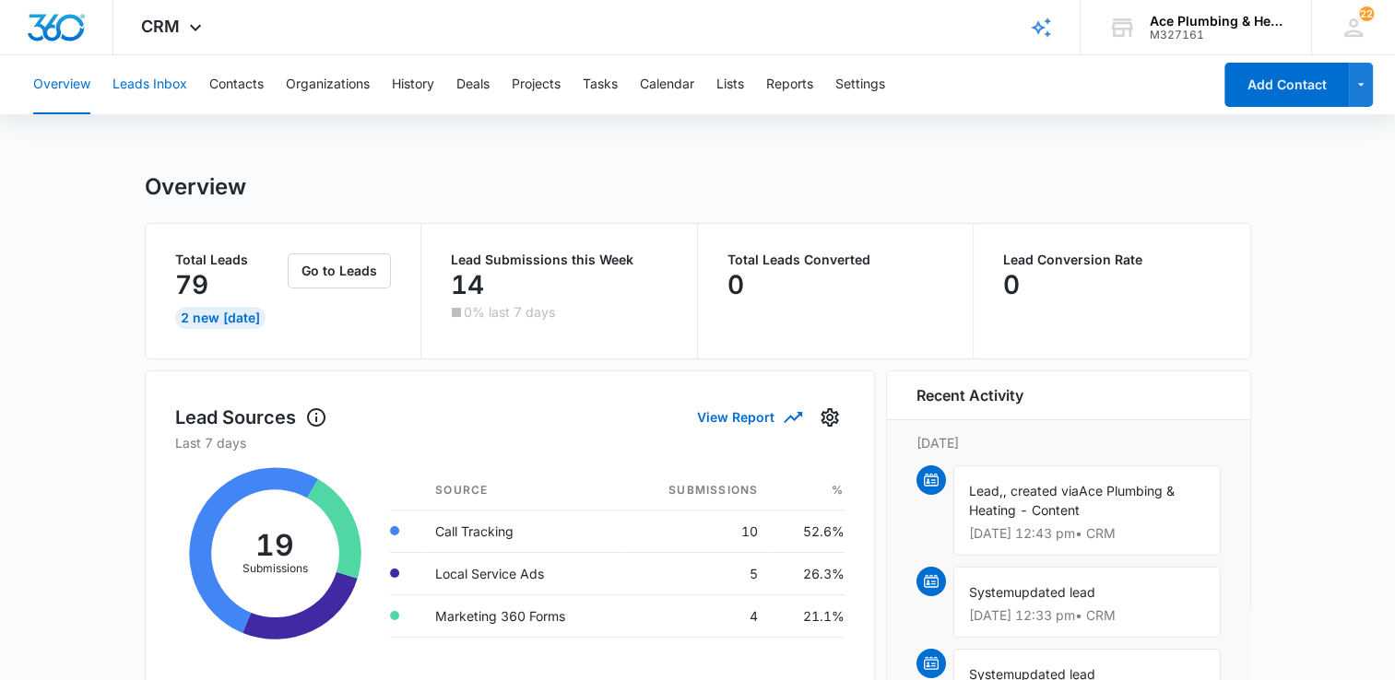
click at [158, 90] on button "Leads Inbox" at bounding box center [149, 84] width 75 height 59
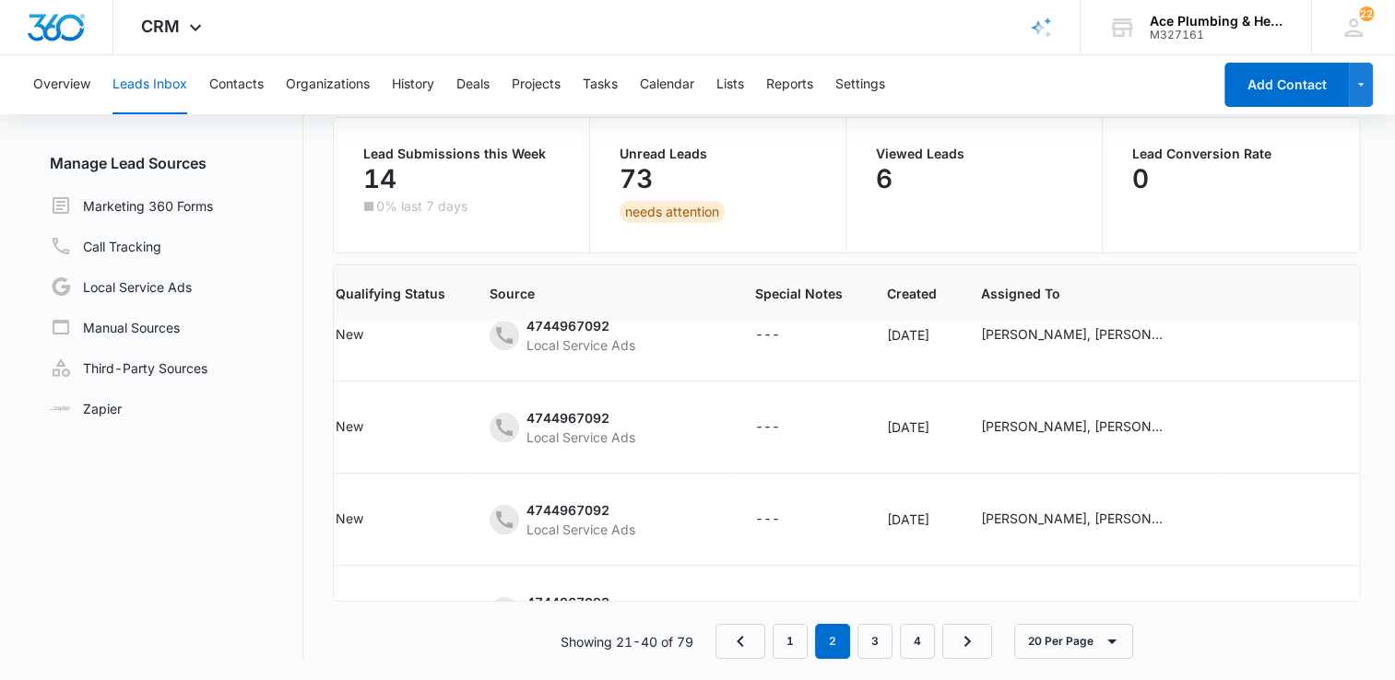
scroll to position [0, 371]
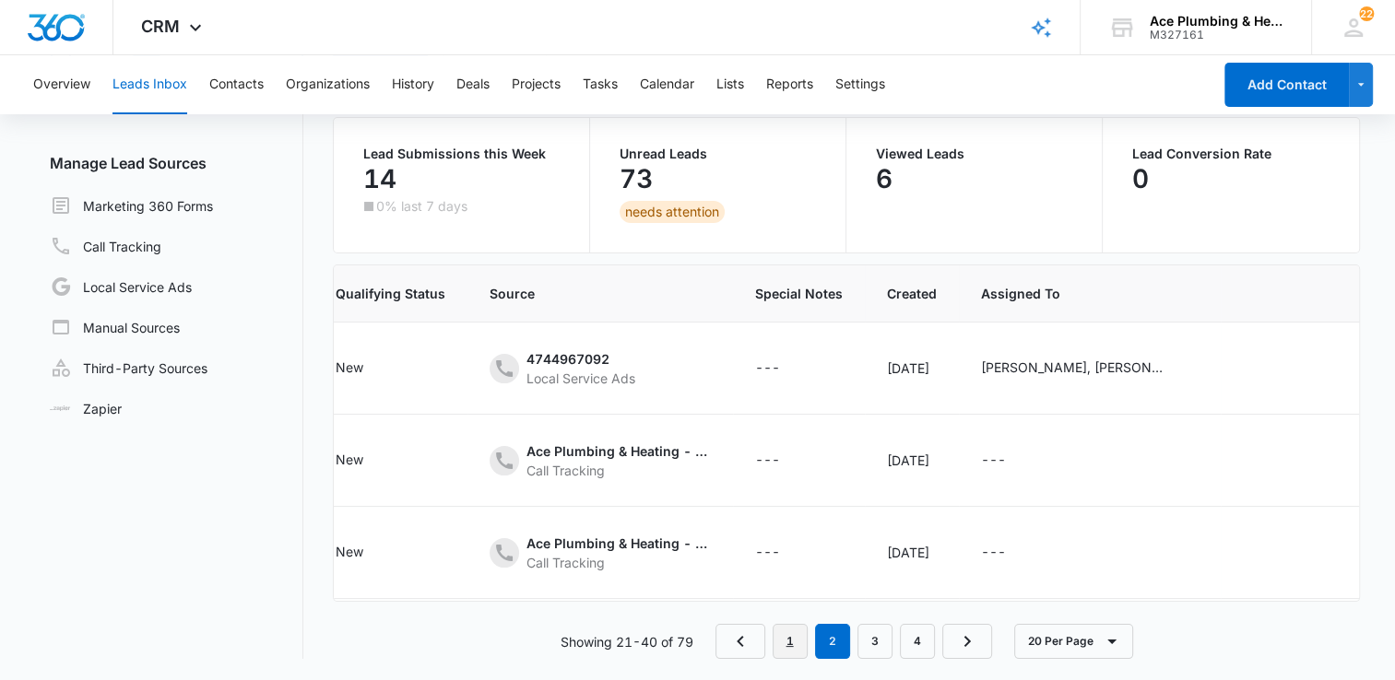
click at [793, 647] on link "1" at bounding box center [789, 641] width 35 height 35
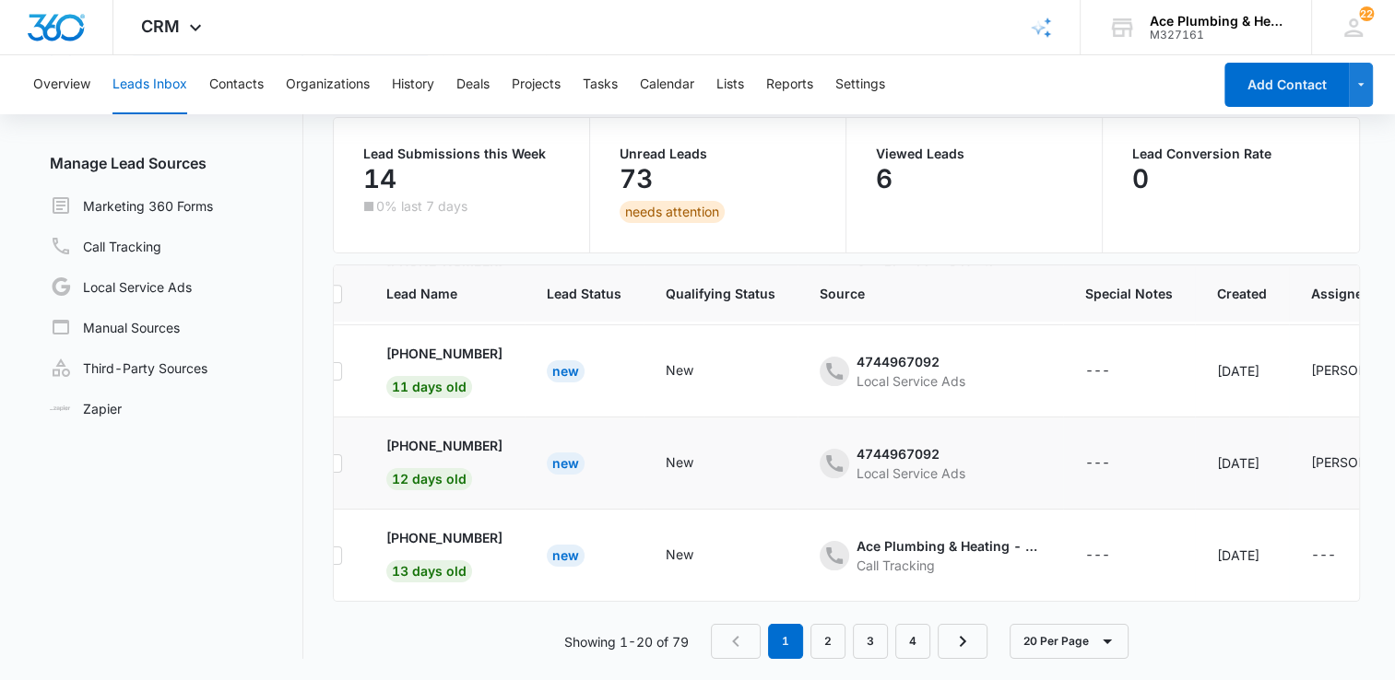
scroll to position [1573, 41]
drag, startPoint x: 833, startPoint y: 640, endPoint x: 849, endPoint y: 611, distance: 32.6
click at [833, 640] on link "2" at bounding box center [827, 641] width 35 height 35
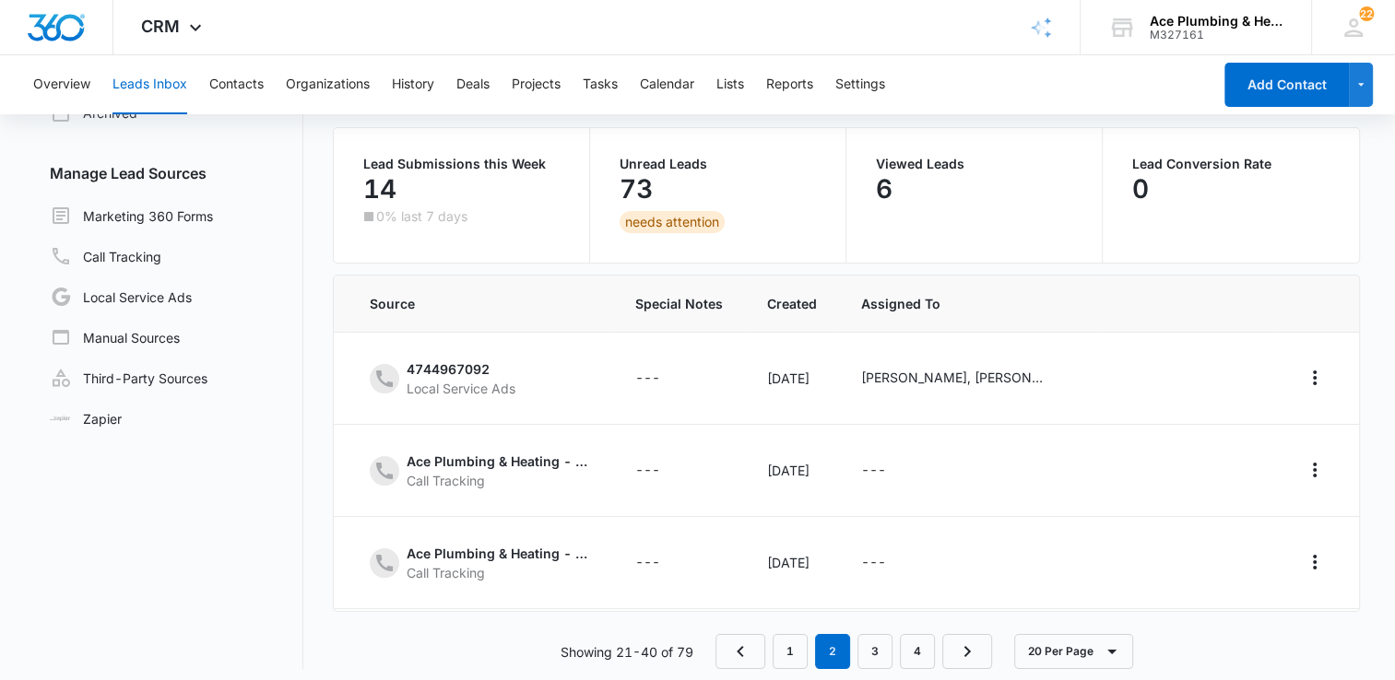
scroll to position [144, 0]
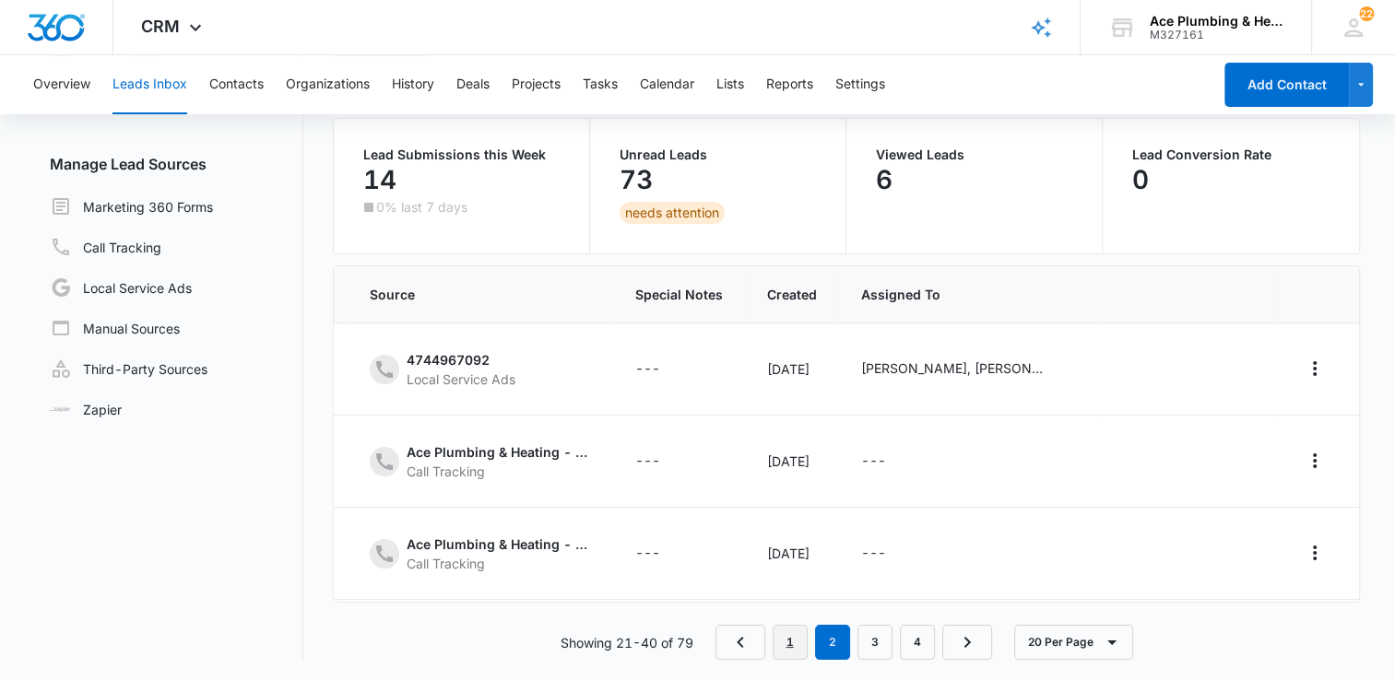
click at [793, 653] on link "1" at bounding box center [789, 642] width 35 height 35
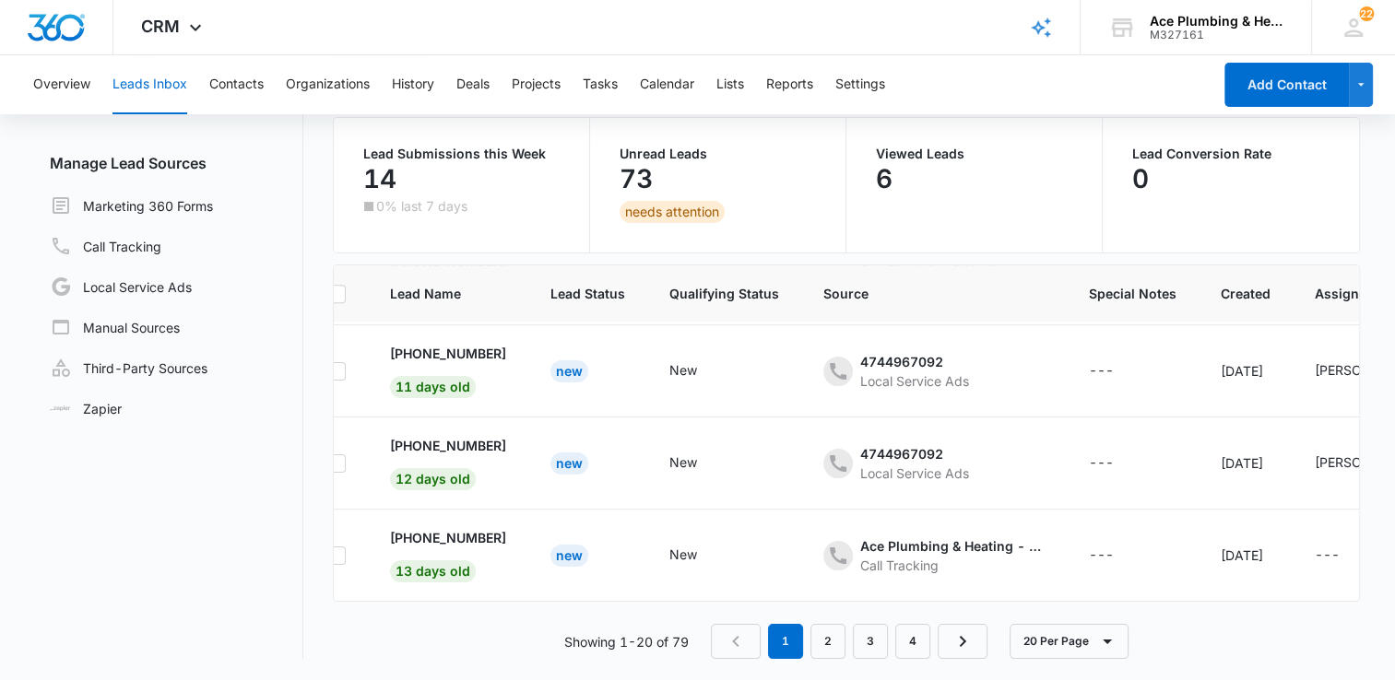
scroll to position [1573, 0]
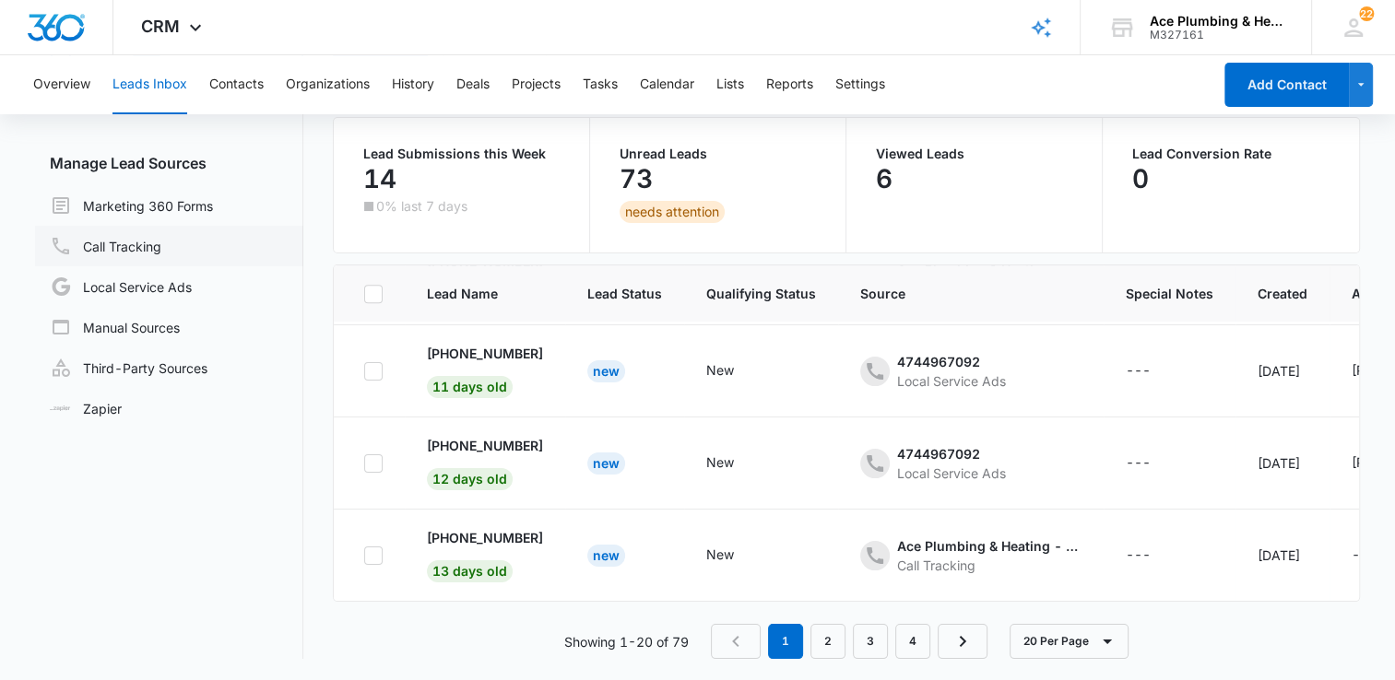
click at [114, 247] on link "Call Tracking" at bounding box center [106, 246] width 112 height 22
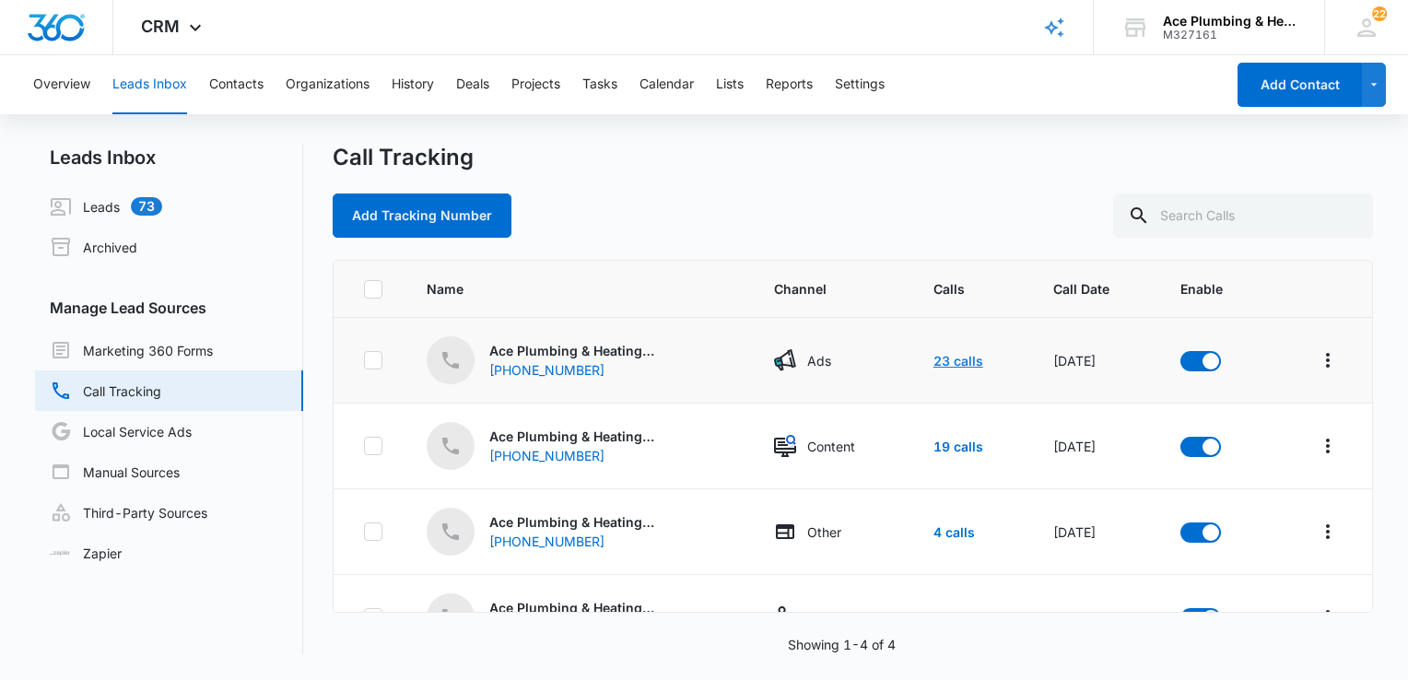
click at [937, 364] on link "23 calls" at bounding box center [959, 361] width 50 height 16
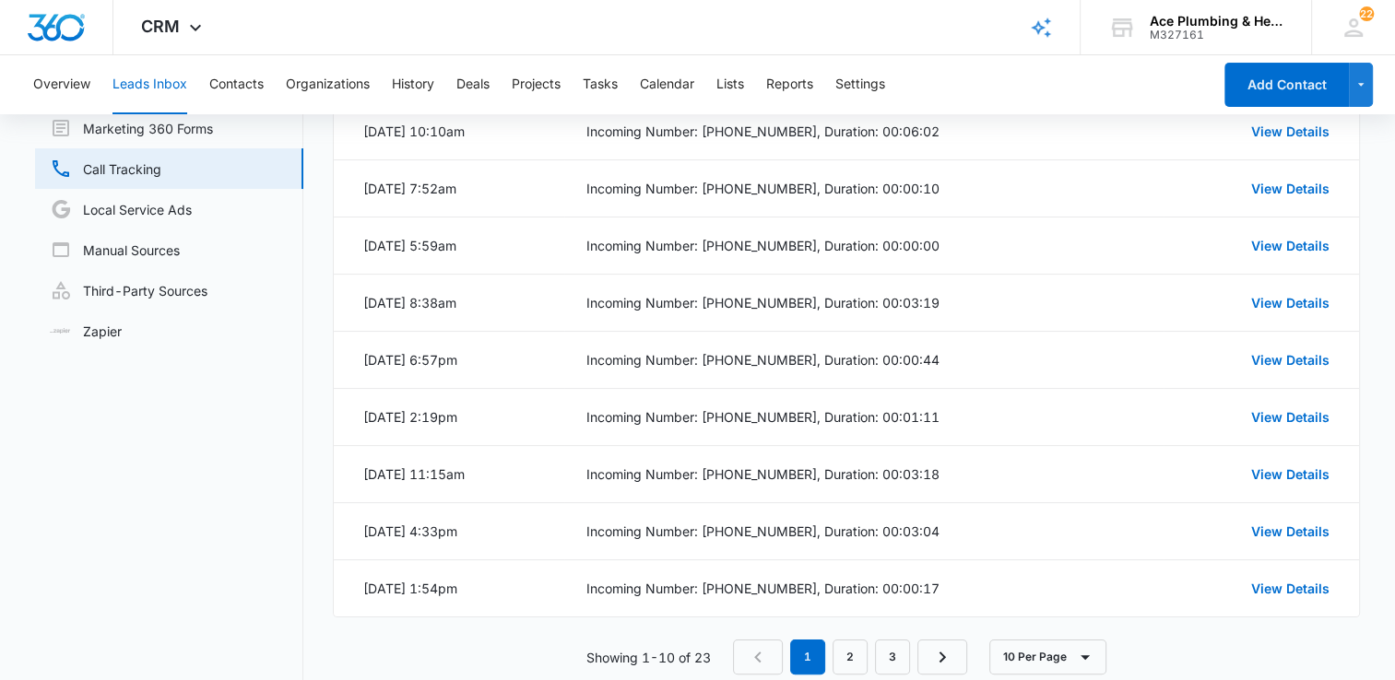
scroll to position [258, 0]
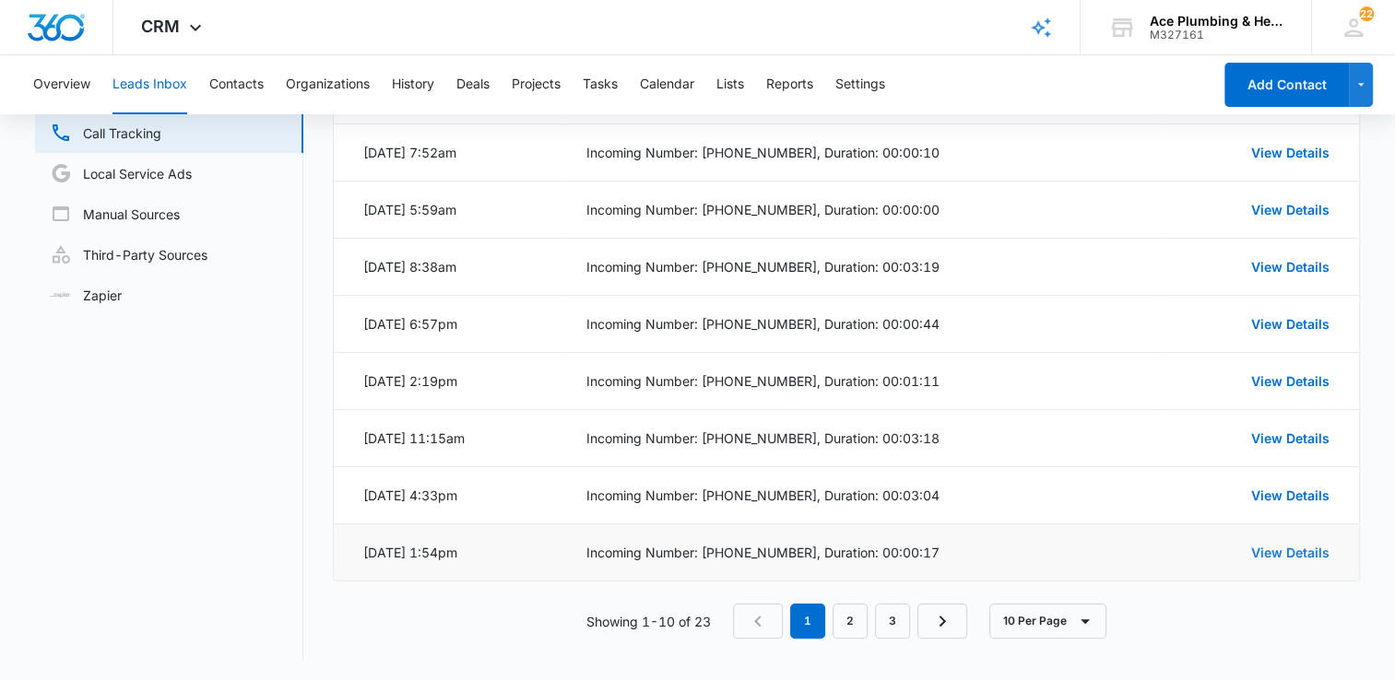
click at [1306, 552] on link "View Details" at bounding box center [1290, 553] width 78 height 16
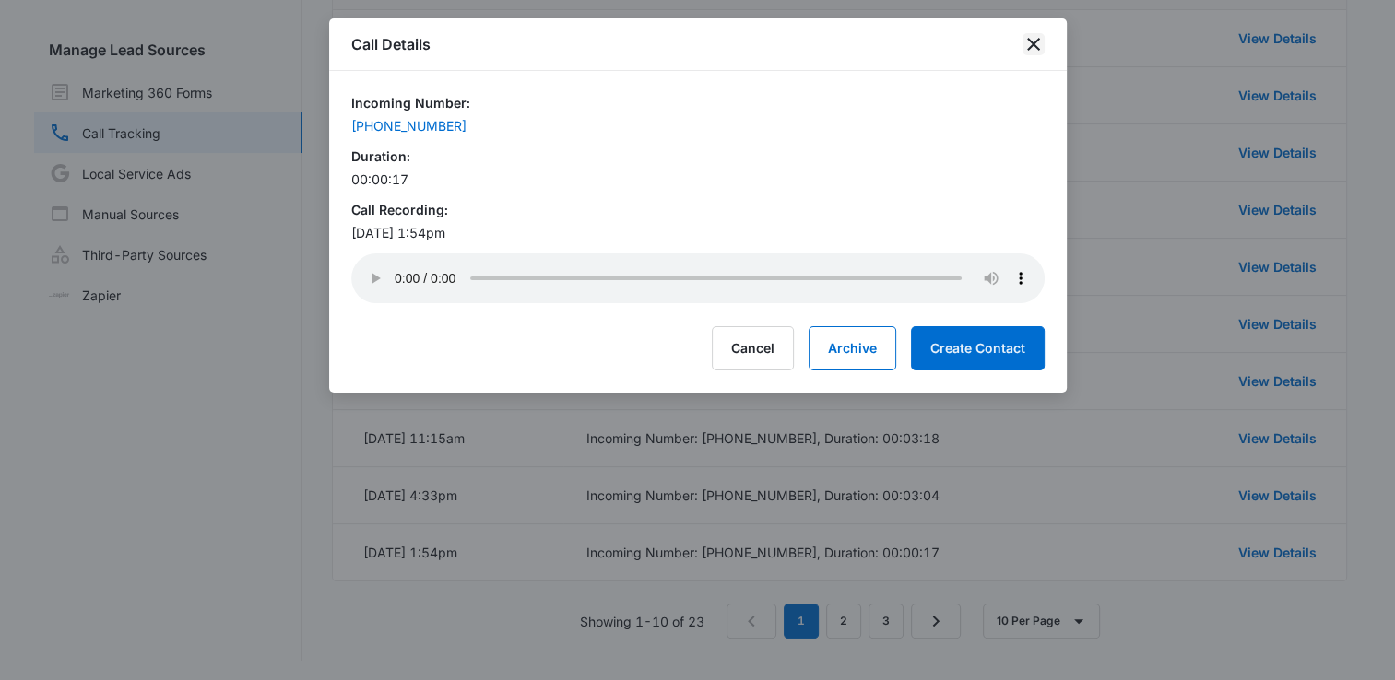
drag, startPoint x: 1038, startPoint y: 43, endPoint x: 1031, endPoint y: 53, distance: 11.8
click at [1039, 43] on icon "close" at bounding box center [1033, 44] width 22 height 22
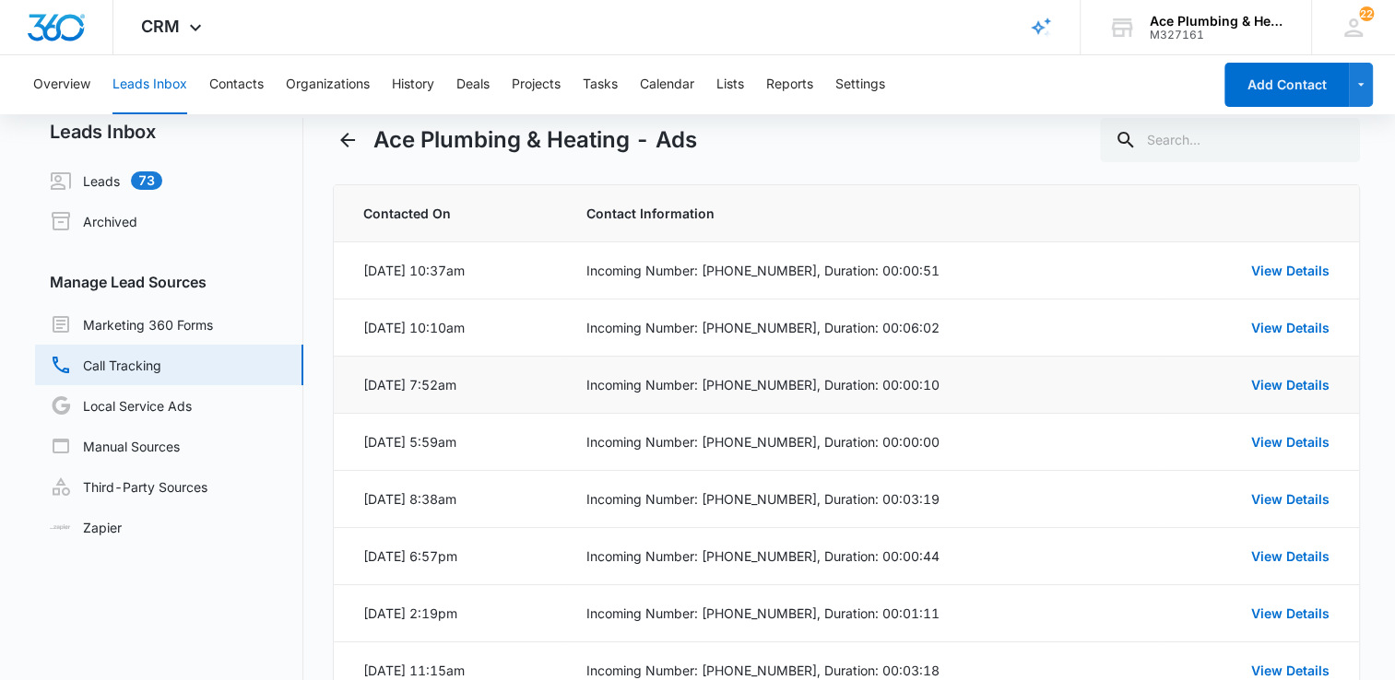
scroll to position [0, 0]
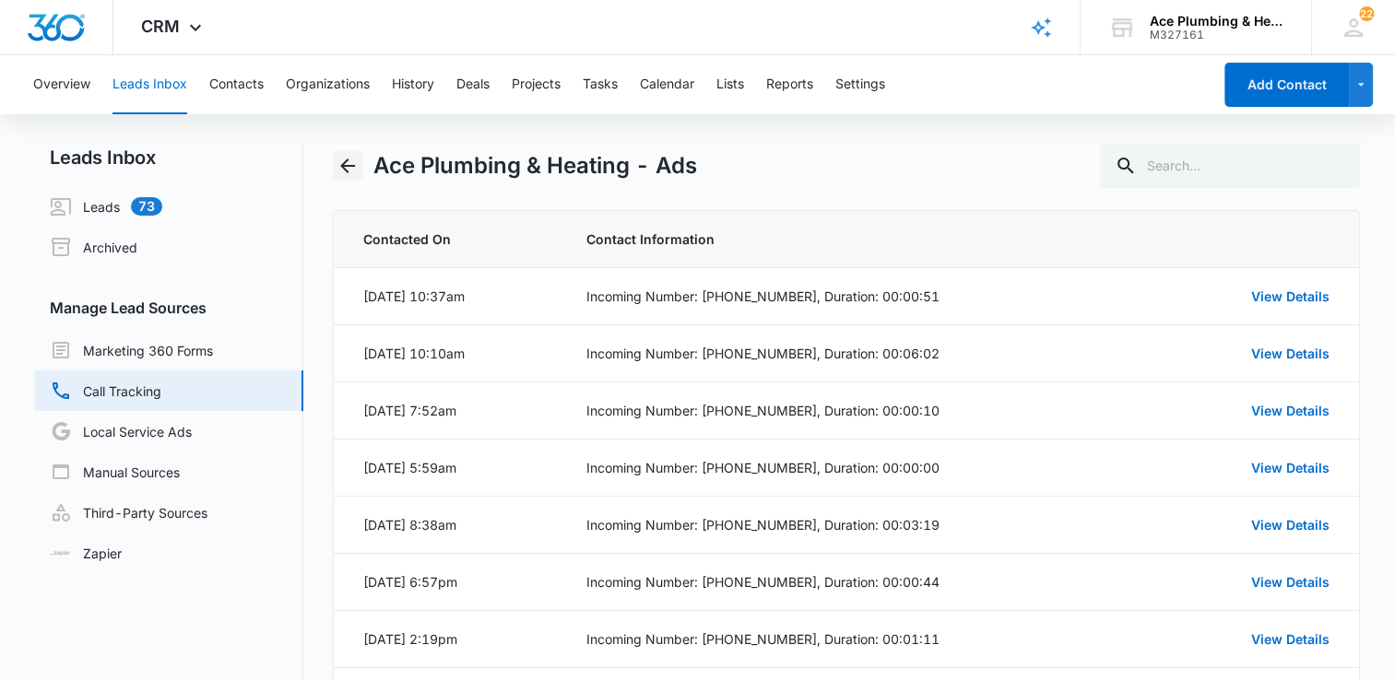
click at [341, 168] on icon "Back" at bounding box center [347, 166] width 22 height 22
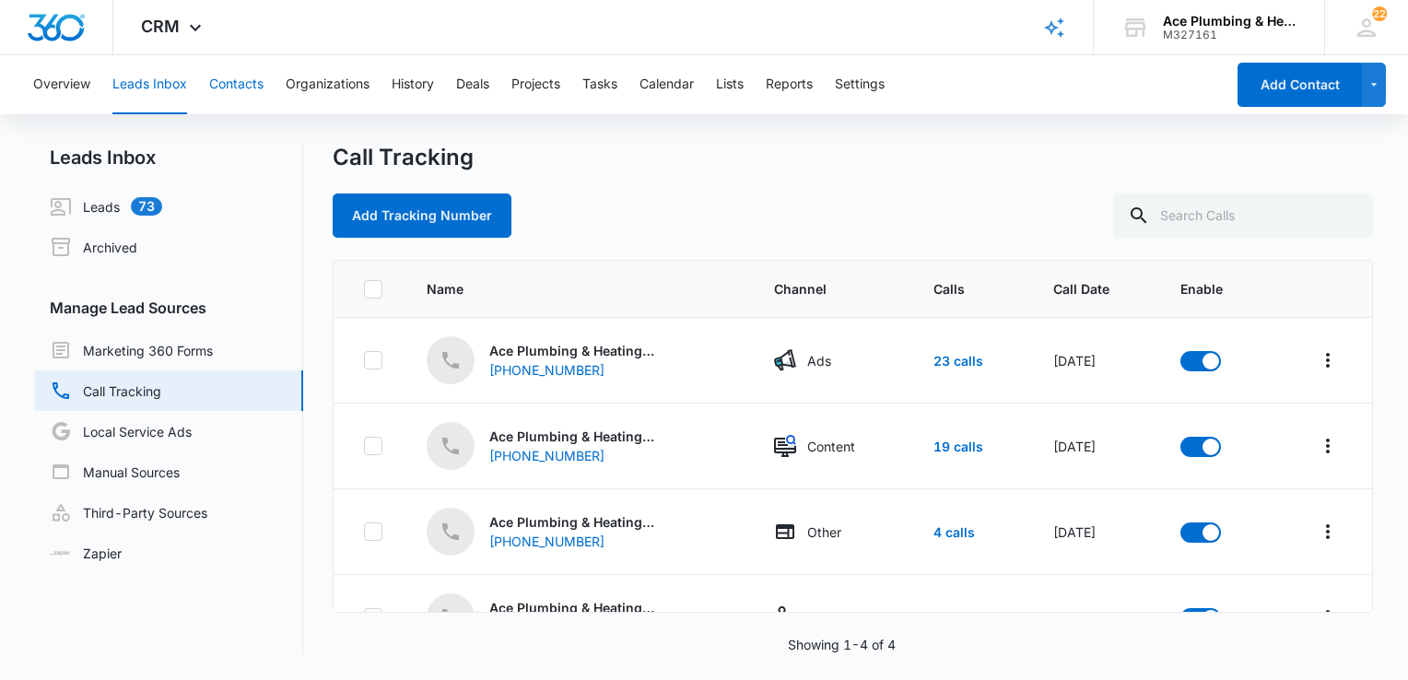
click at [238, 88] on button "Contacts" at bounding box center [236, 84] width 54 height 59
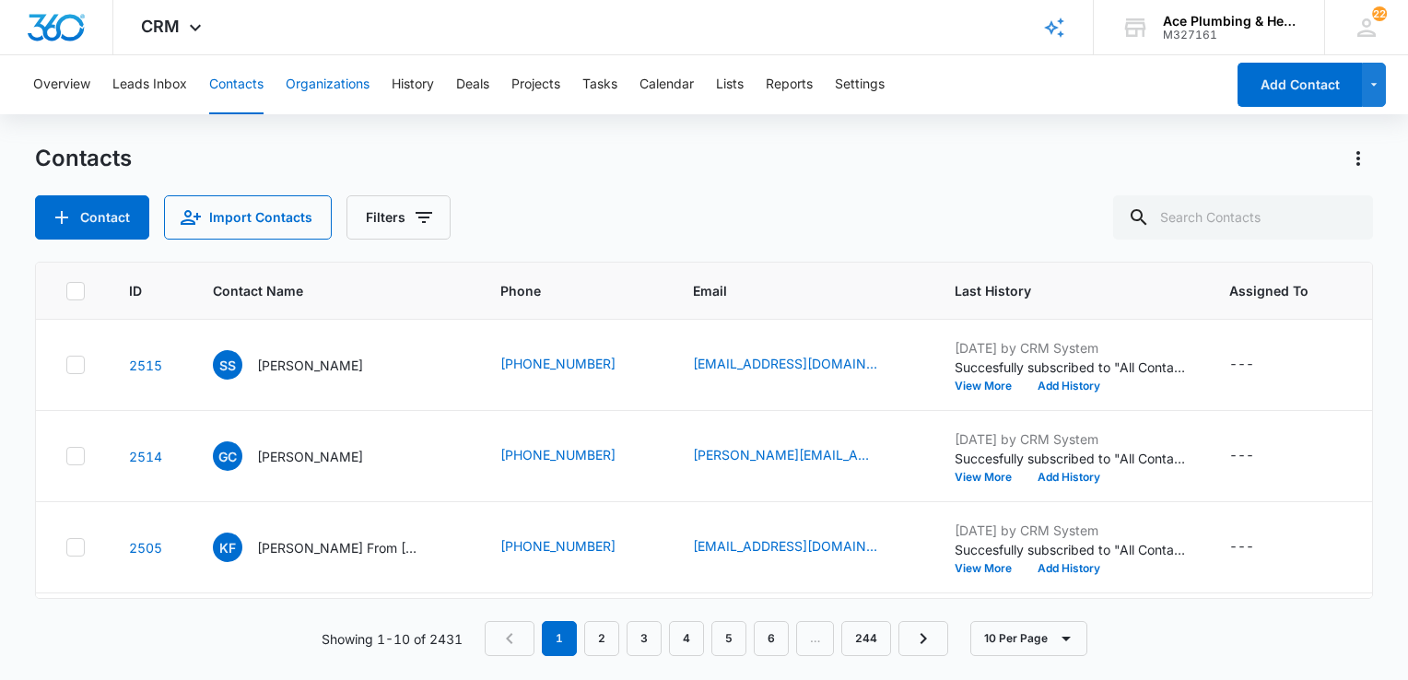
click at [324, 85] on button "Organizations" at bounding box center [328, 84] width 84 height 59
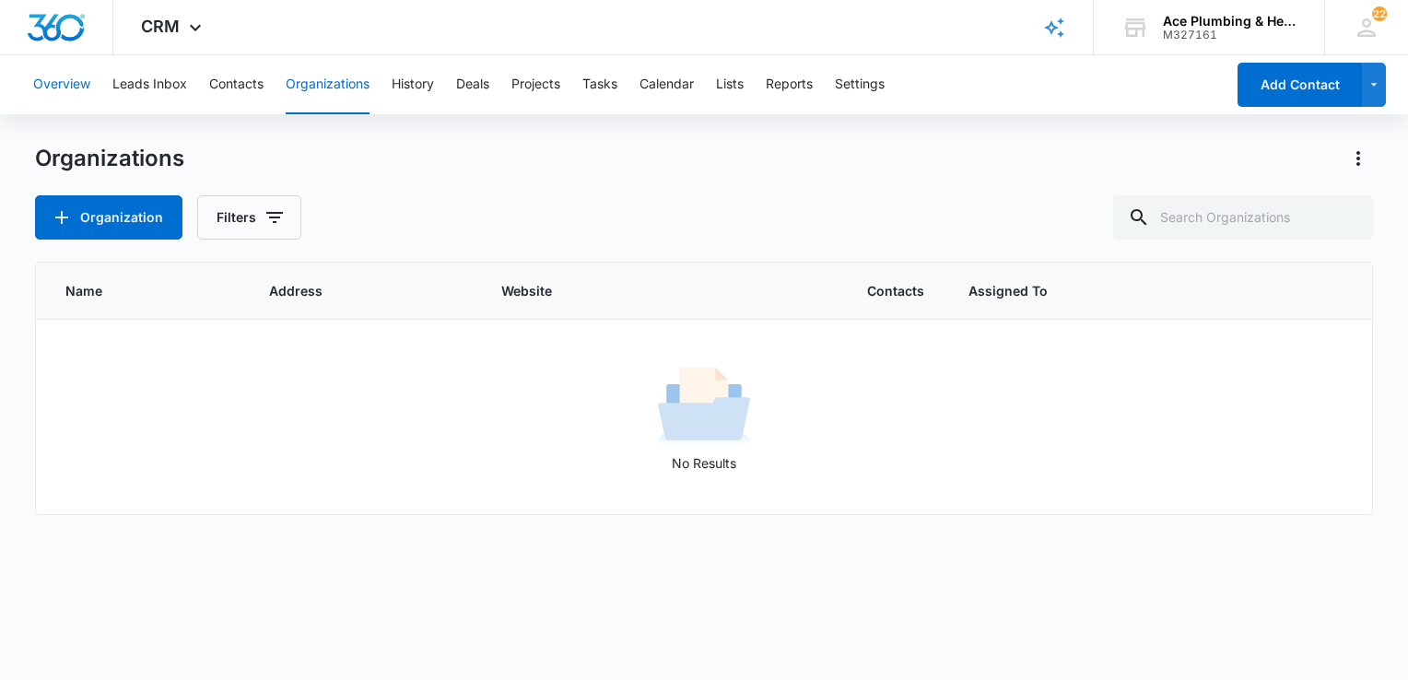
click at [60, 88] on button "Overview" at bounding box center [61, 84] width 57 height 59
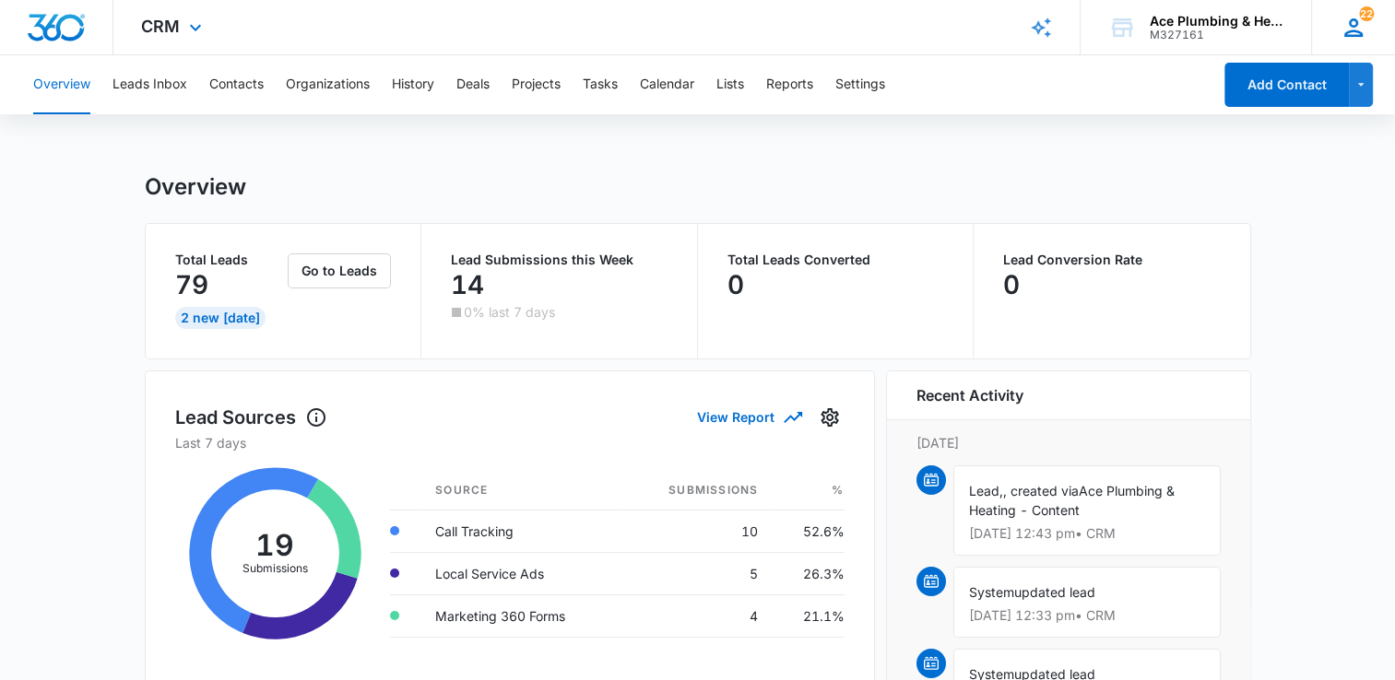
click at [1370, 16] on span "22" at bounding box center [1366, 13] width 15 height 15
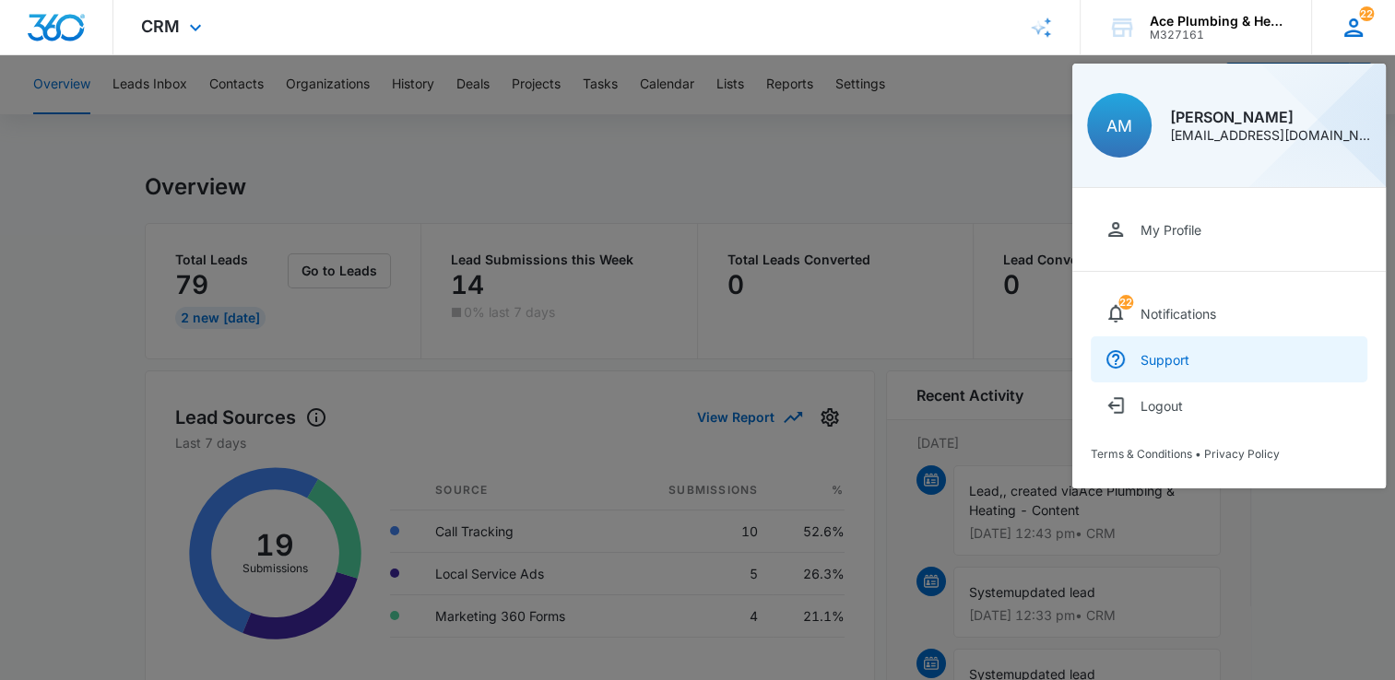
click at [1225, 366] on link "Support" at bounding box center [1228, 359] width 277 height 46
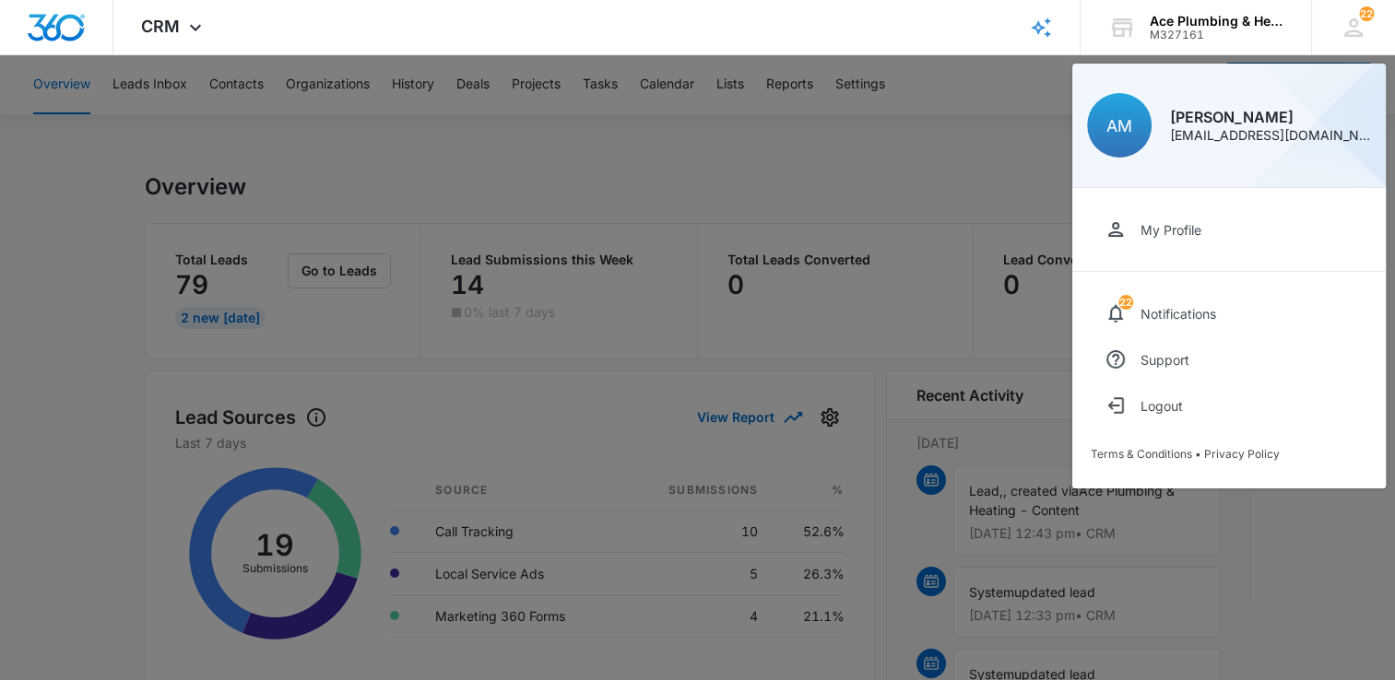
click at [829, 169] on div at bounding box center [697, 340] width 1395 height 680
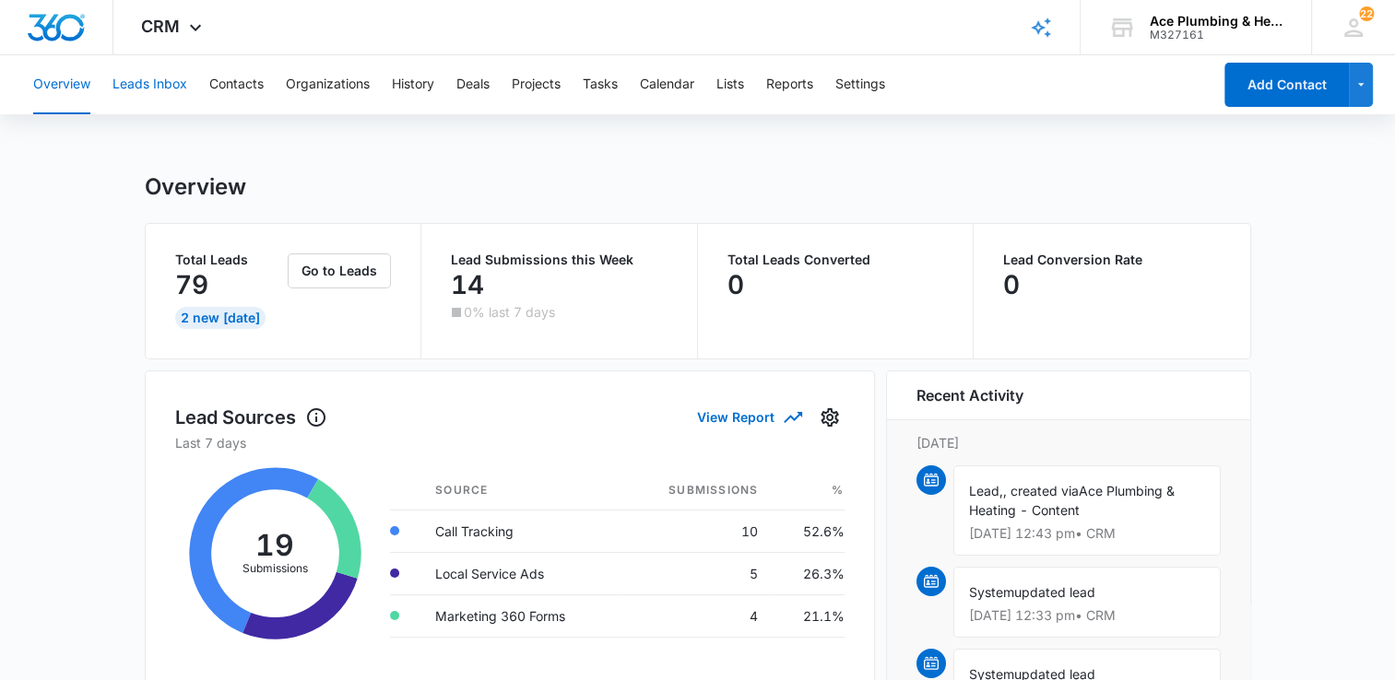
click at [151, 90] on button "Leads Inbox" at bounding box center [149, 84] width 75 height 59
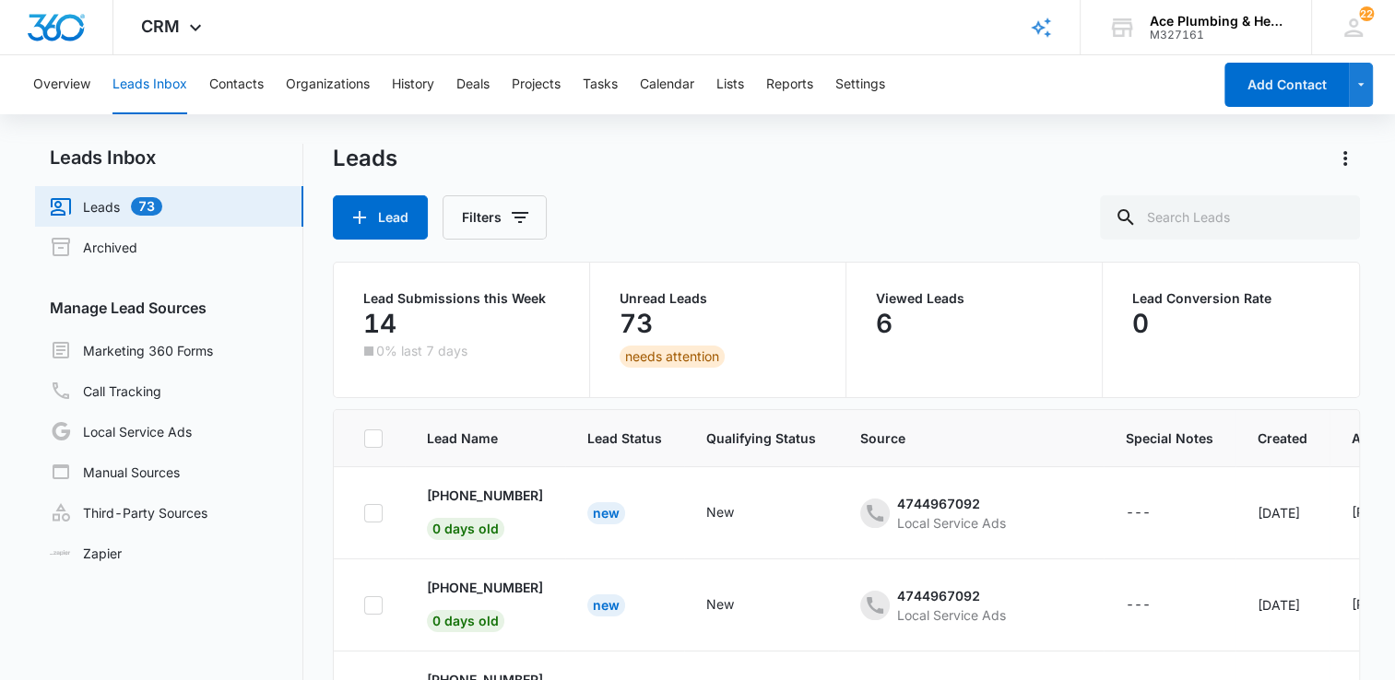
click at [162, 200] on link "Leads 73" at bounding box center [106, 206] width 112 height 22
click at [508, 497] on p "[PHONE_NUMBER]" at bounding box center [485, 495] width 116 height 19
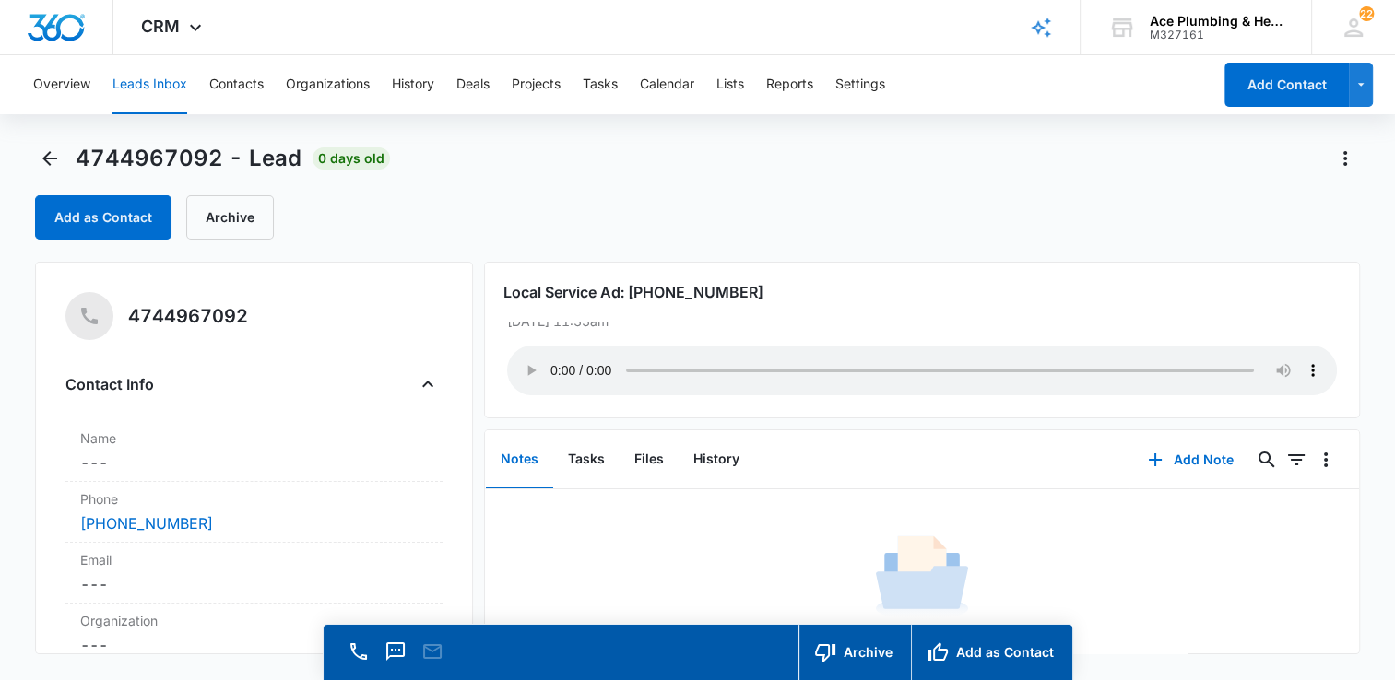
scroll to position [56, 0]
click at [53, 155] on icon "Back" at bounding box center [50, 158] width 22 height 22
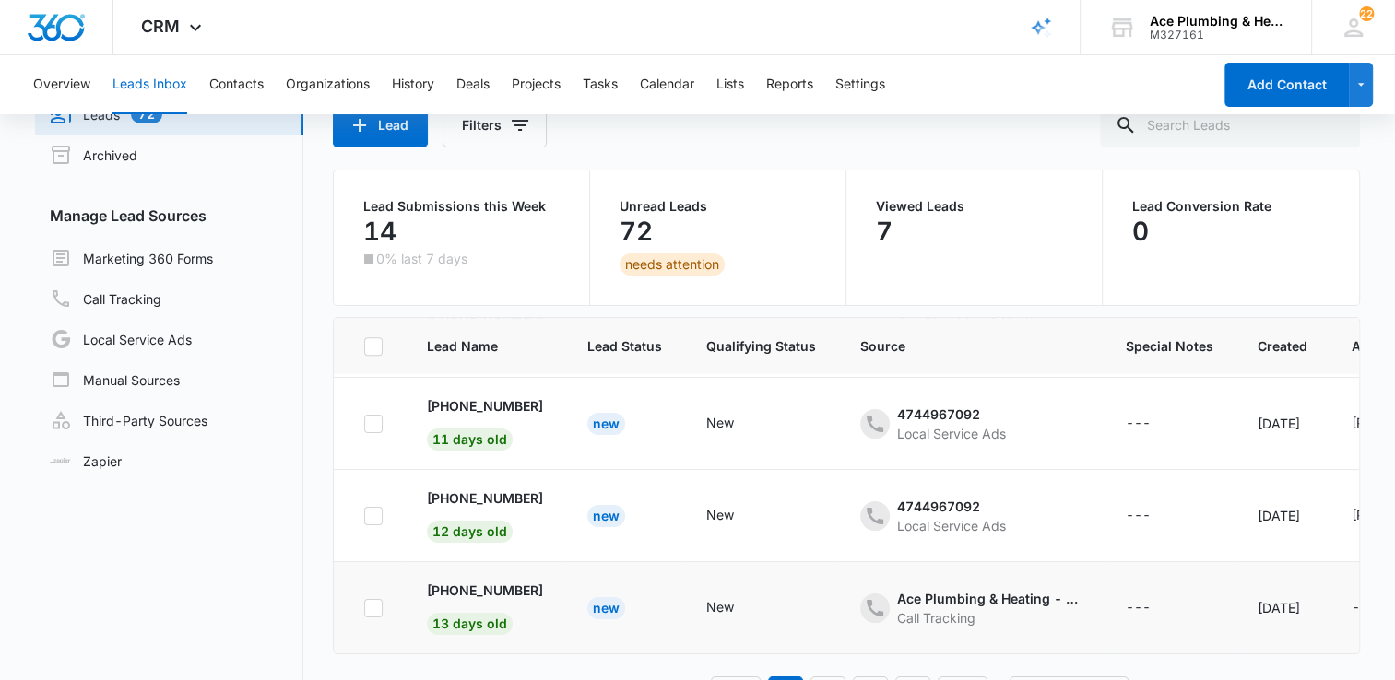
scroll to position [145, 0]
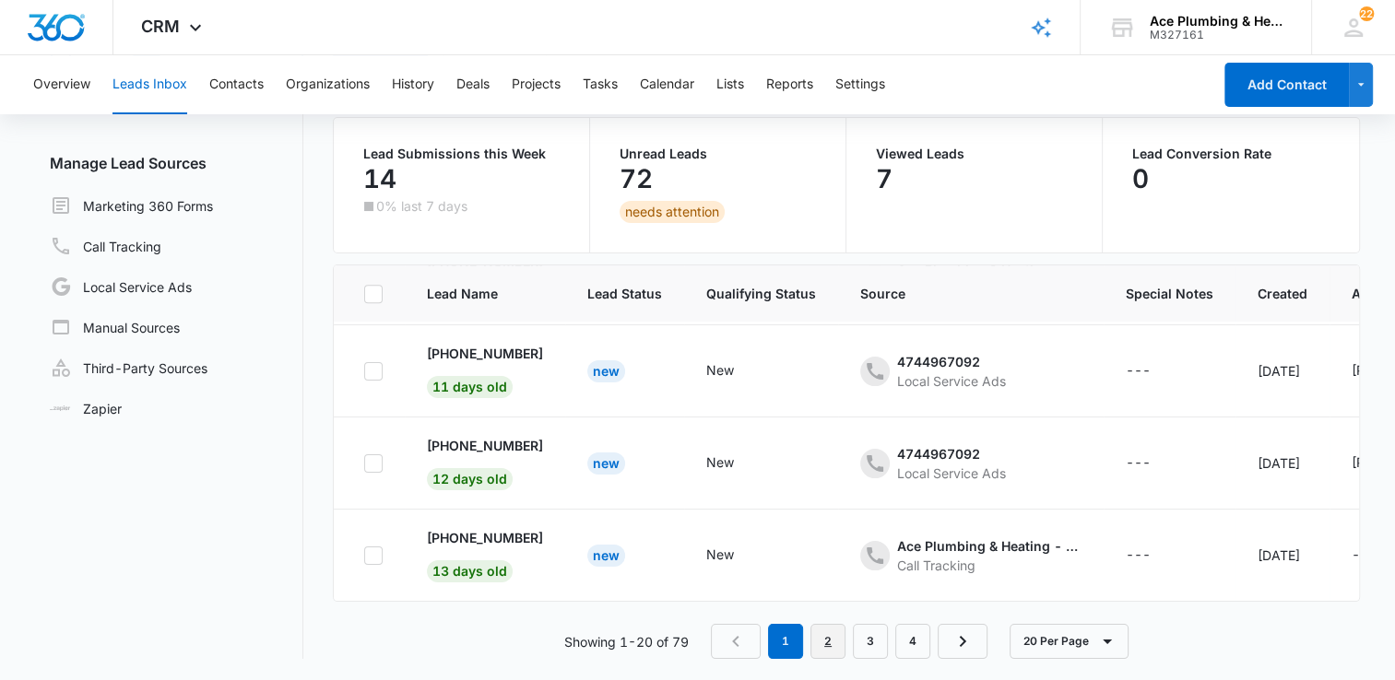
click at [823, 647] on link "2" at bounding box center [827, 641] width 35 height 35
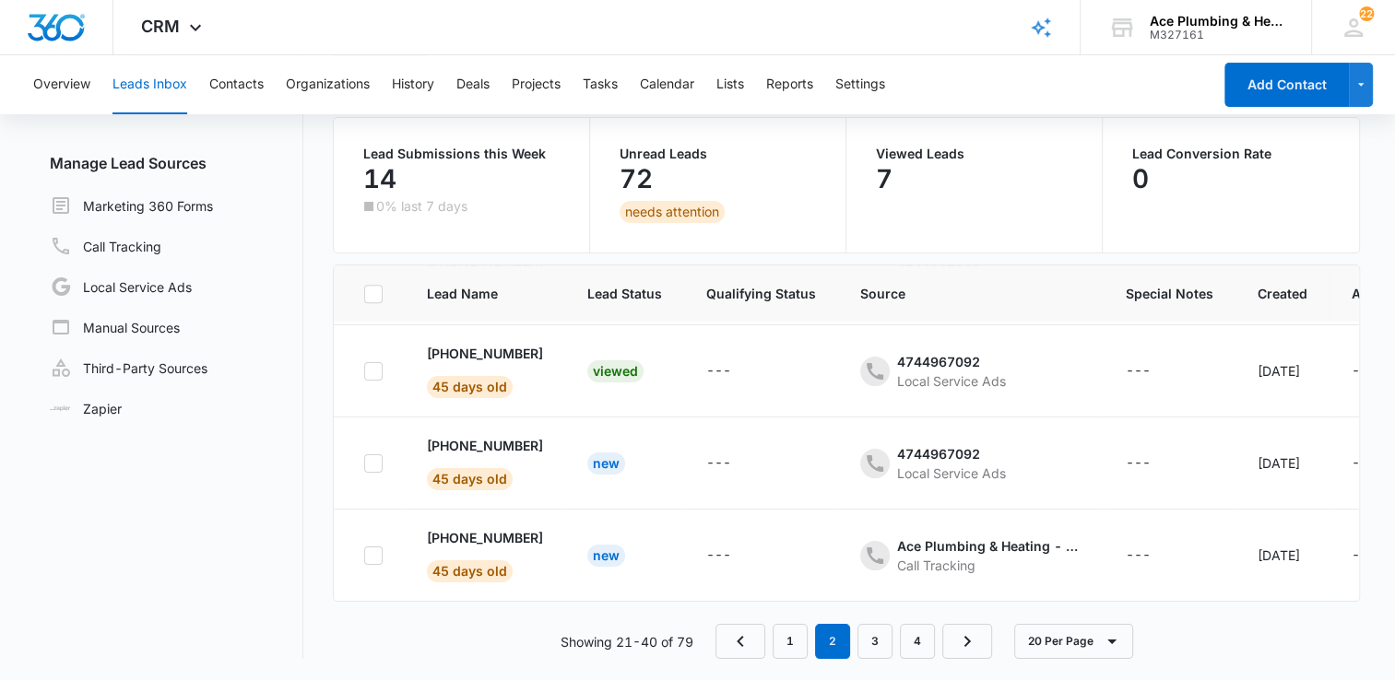
scroll to position [0, 0]
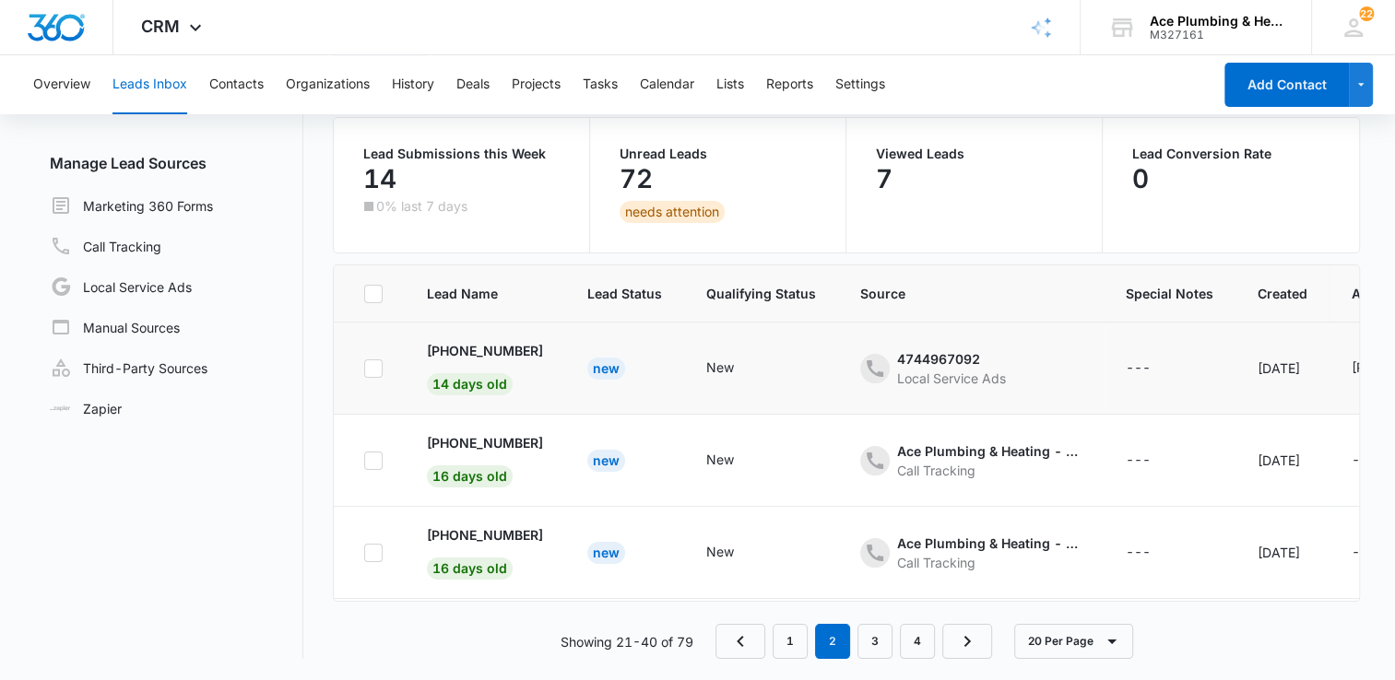
click at [366, 371] on icon at bounding box center [373, 368] width 17 height 17
click at [364, 369] on input "checkbox" at bounding box center [363, 368] width 1 height 1
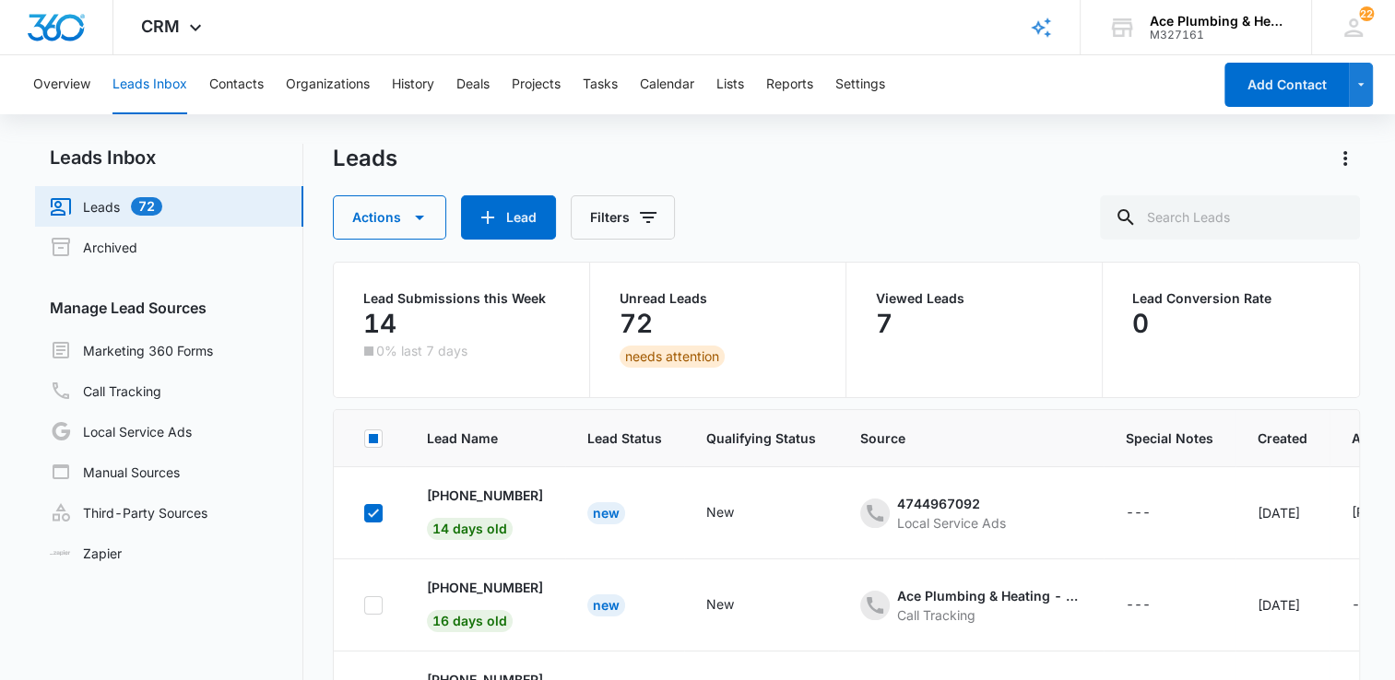
click at [89, 207] on link "Leads 72" at bounding box center [106, 206] width 112 height 22
click at [373, 506] on icon at bounding box center [373, 513] width 17 height 17
click at [364, 513] on input "checkbox" at bounding box center [363, 513] width 1 height 1
checkbox input "false"
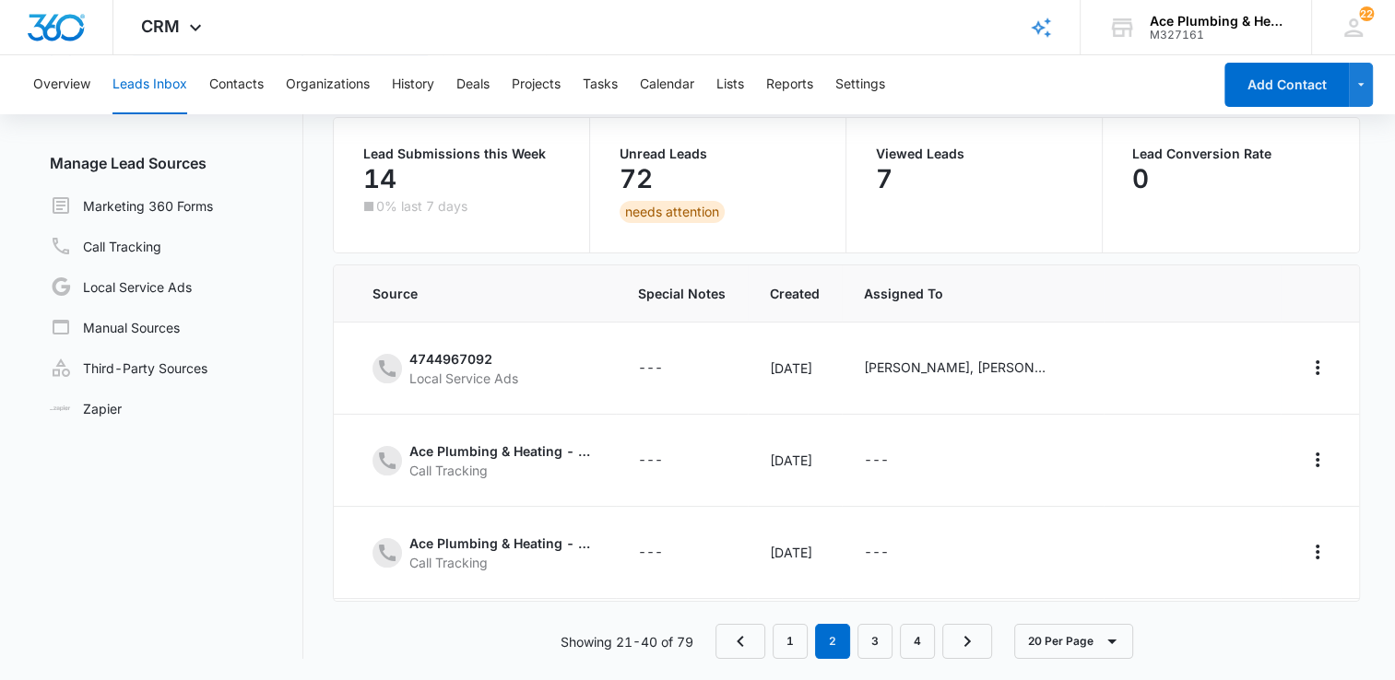
scroll to position [0, 516]
click at [1166, 367] on icon "Archive" at bounding box center [1169, 368] width 6 height 2
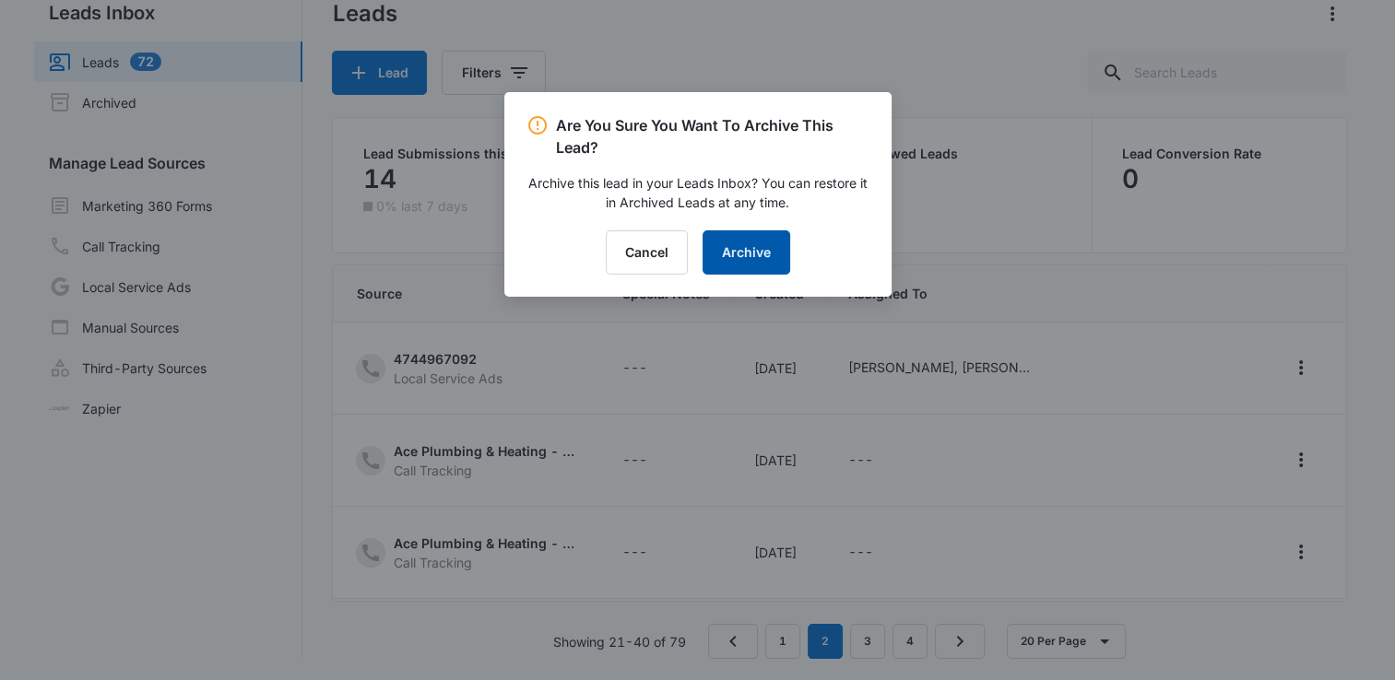
click at [759, 254] on button "Archive" at bounding box center [746, 252] width 88 height 44
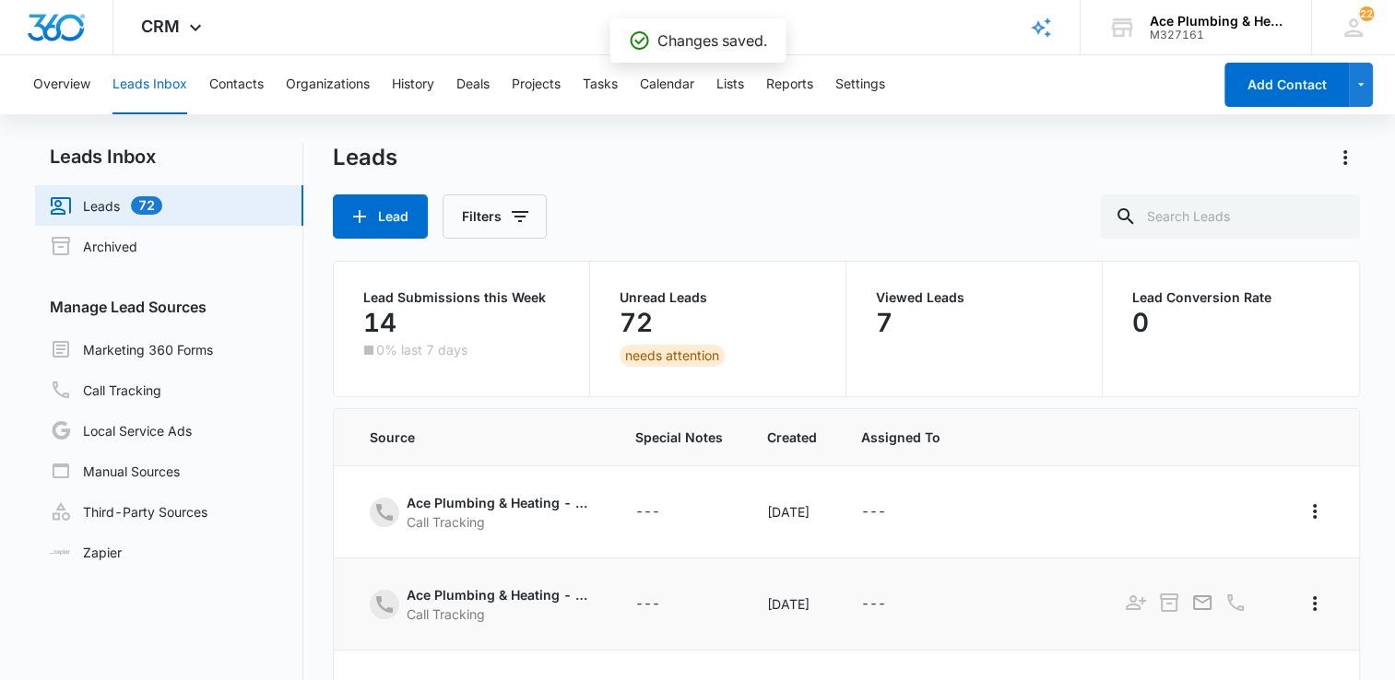
scroll to position [0, 0]
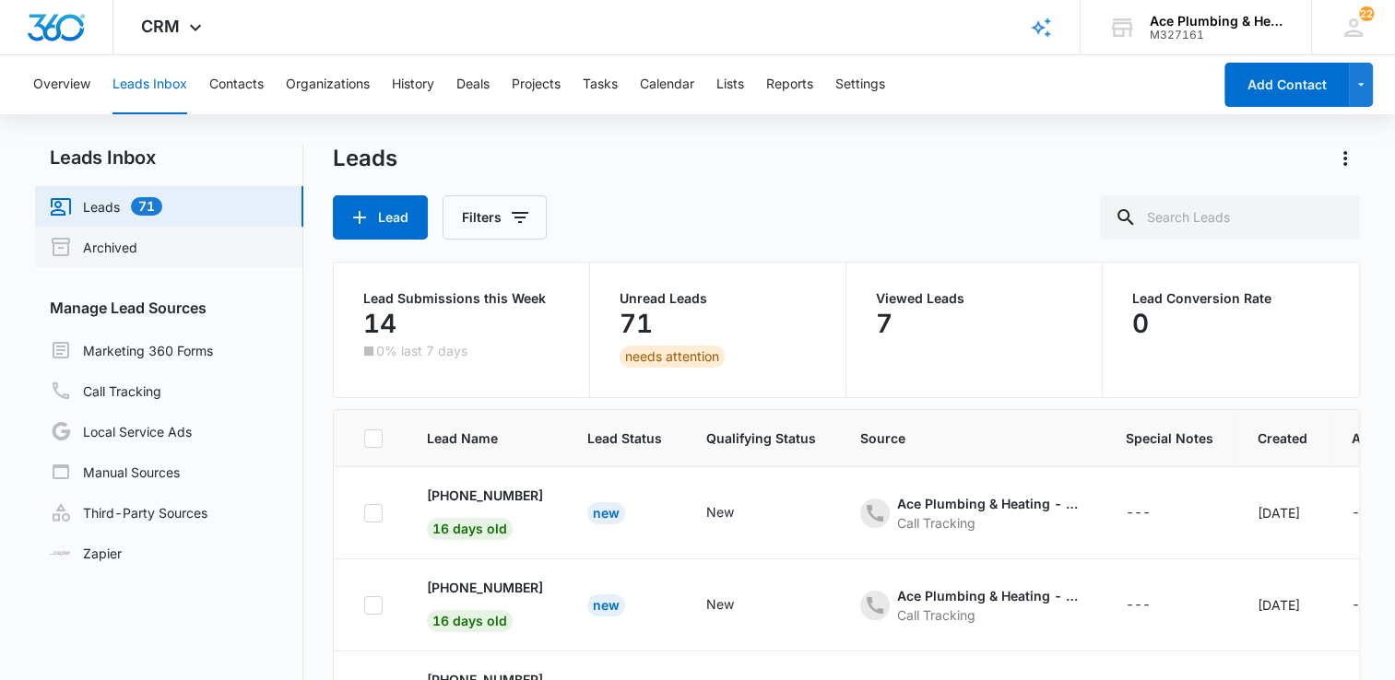
click at [137, 247] on link "Archived" at bounding box center [94, 247] width 88 height 22
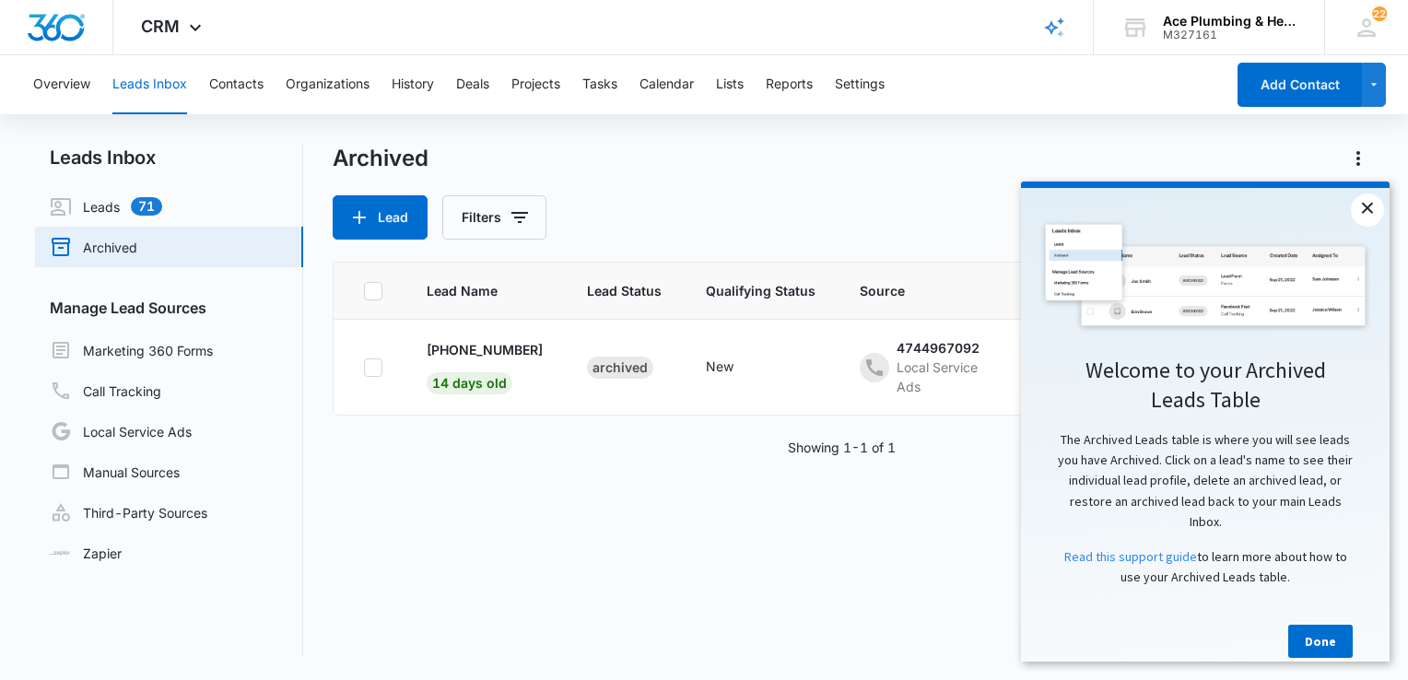
click at [1372, 210] on link "×" at bounding box center [1367, 210] width 33 height 33
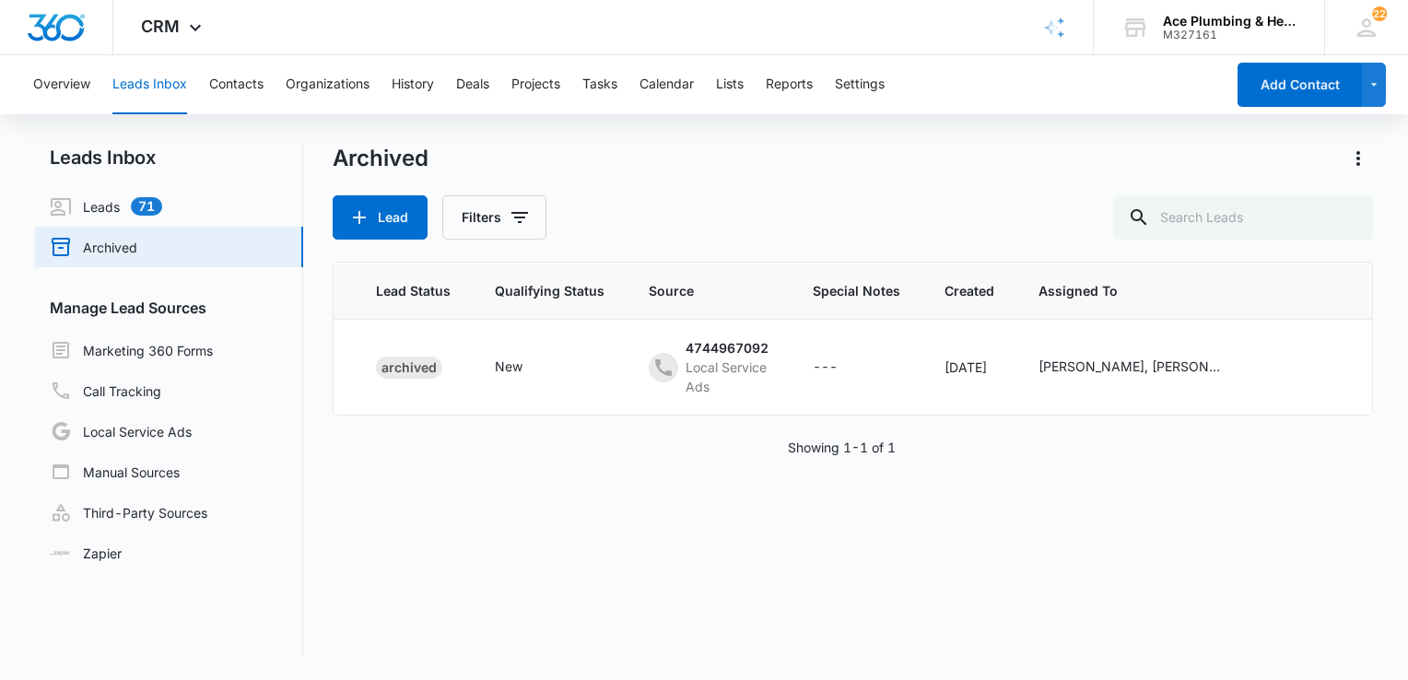
scroll to position [0, 298]
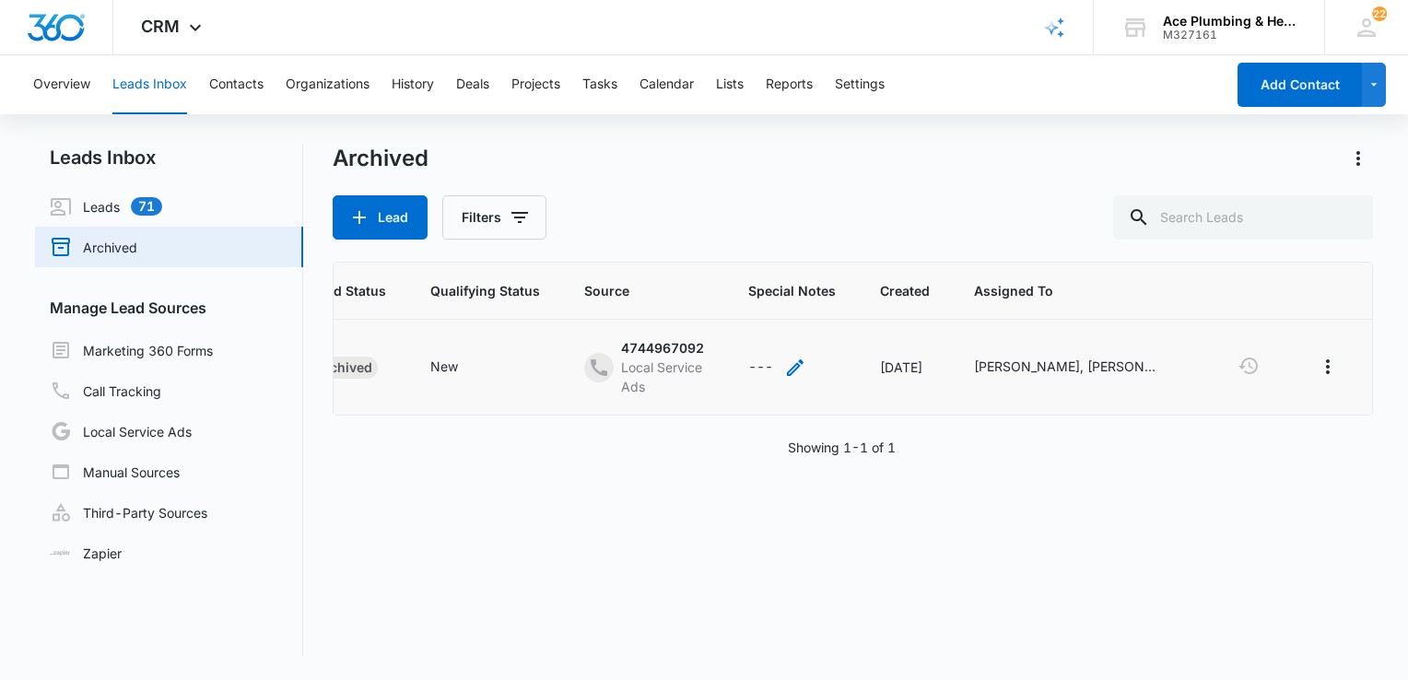
click at [748, 362] on div "---" at bounding box center [760, 368] width 25 height 22
click at [1326, 366] on icon "actions.actions" at bounding box center [1328, 366] width 4 height 15
click at [748, 367] on div "---" at bounding box center [760, 368] width 25 height 22
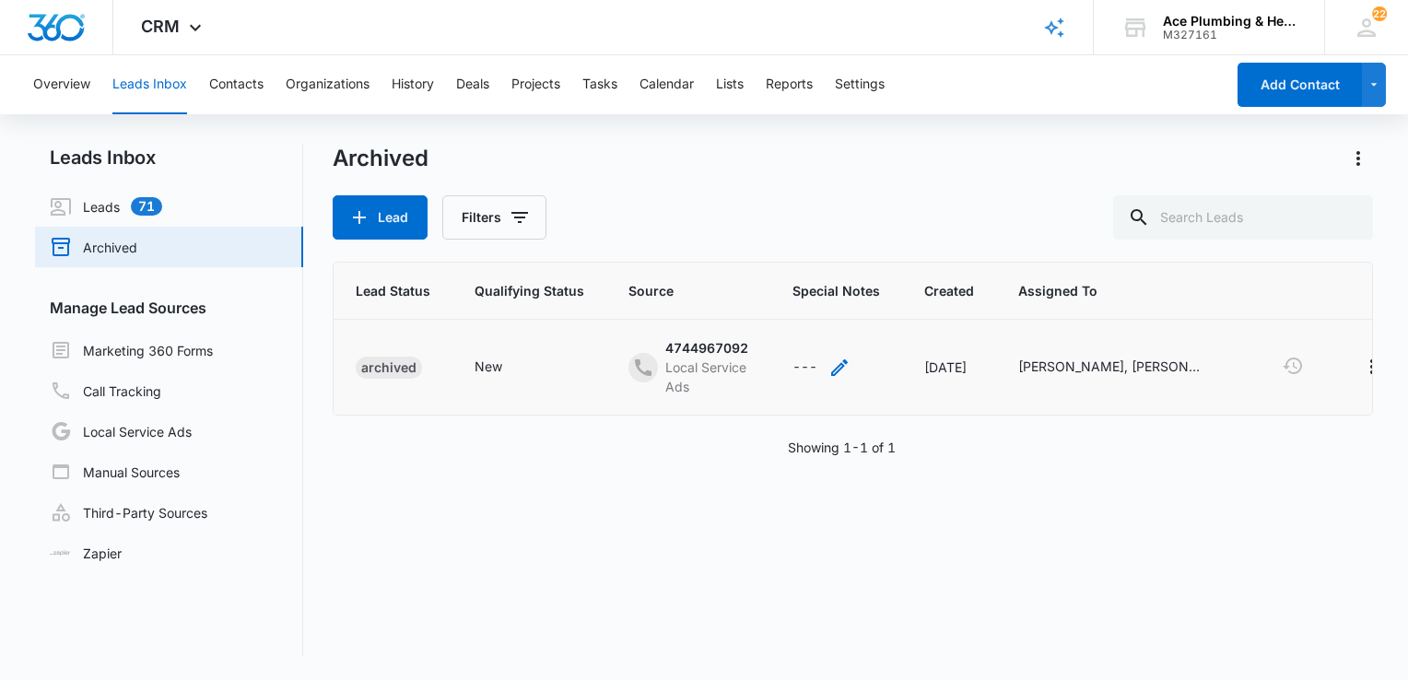
scroll to position [0, 236]
click at [788, 369] on div "---" at bounding box center [800, 368] width 25 height 22
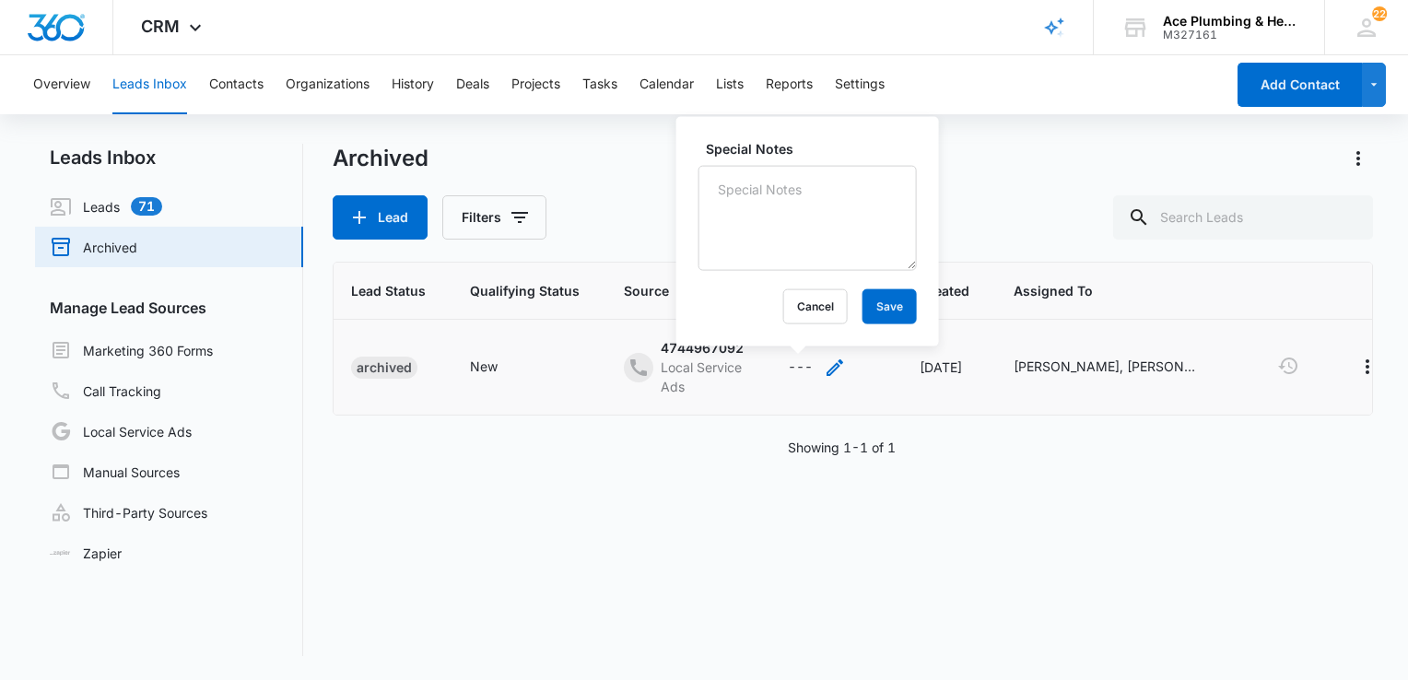
click at [827, 367] on icon "- - Select to Edit Field" at bounding box center [835, 367] width 17 height 17
click at [788, 369] on div "---" at bounding box center [800, 368] width 25 height 22
click at [714, 168] on textarea "Special Notes" at bounding box center [808, 218] width 218 height 105
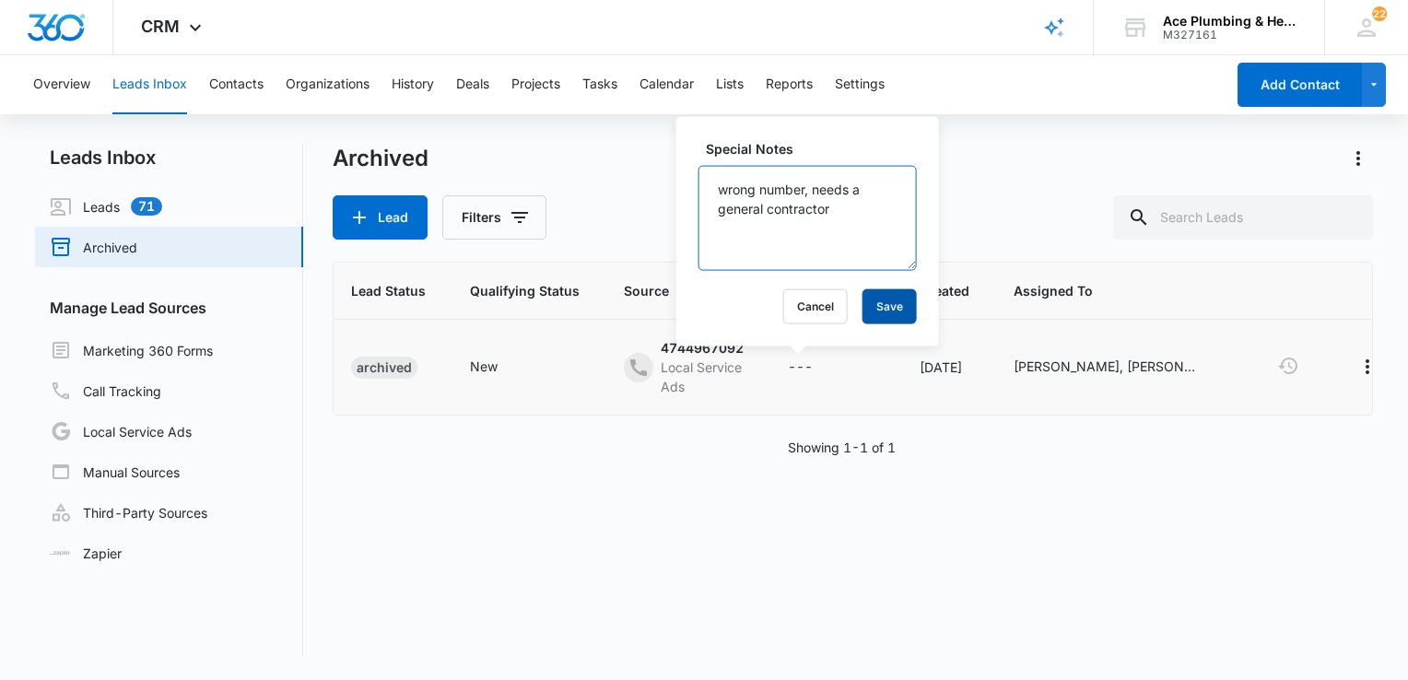
type textarea "wrong number, needs a general contractor"
click at [884, 305] on button "Save" at bounding box center [890, 306] width 54 height 35
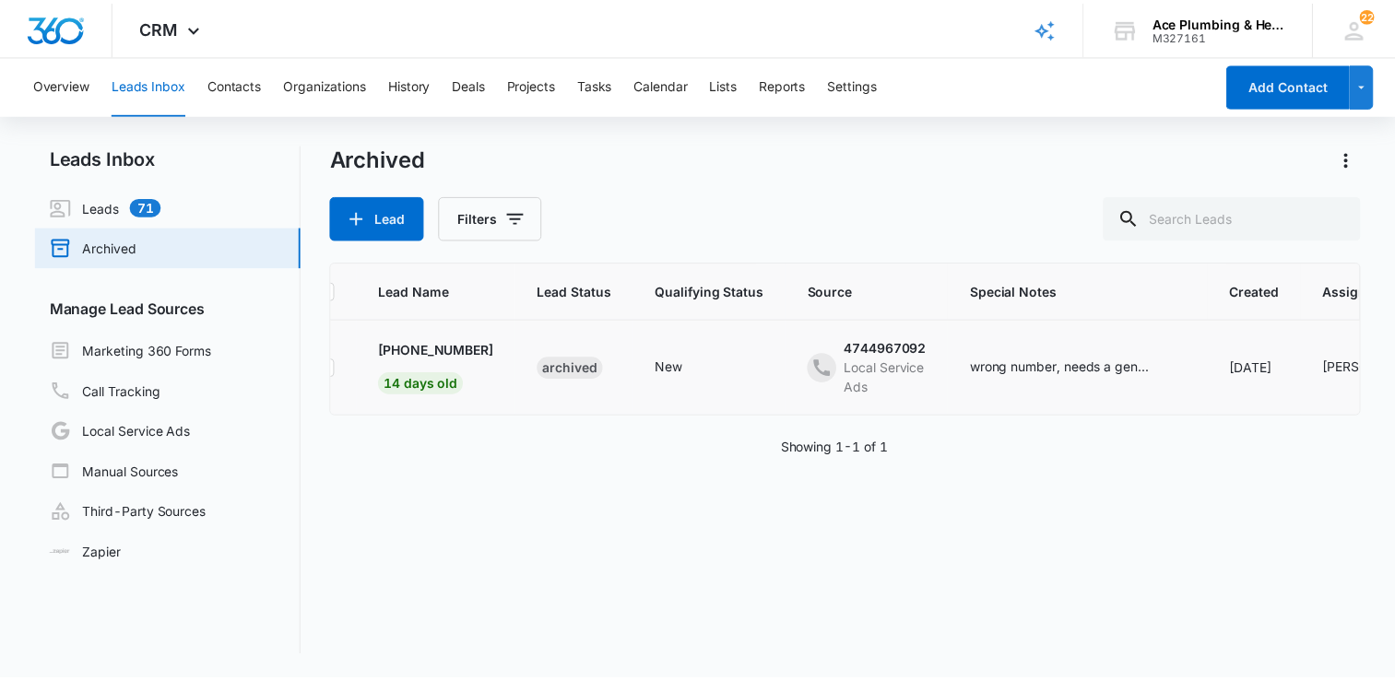
scroll to position [0, 0]
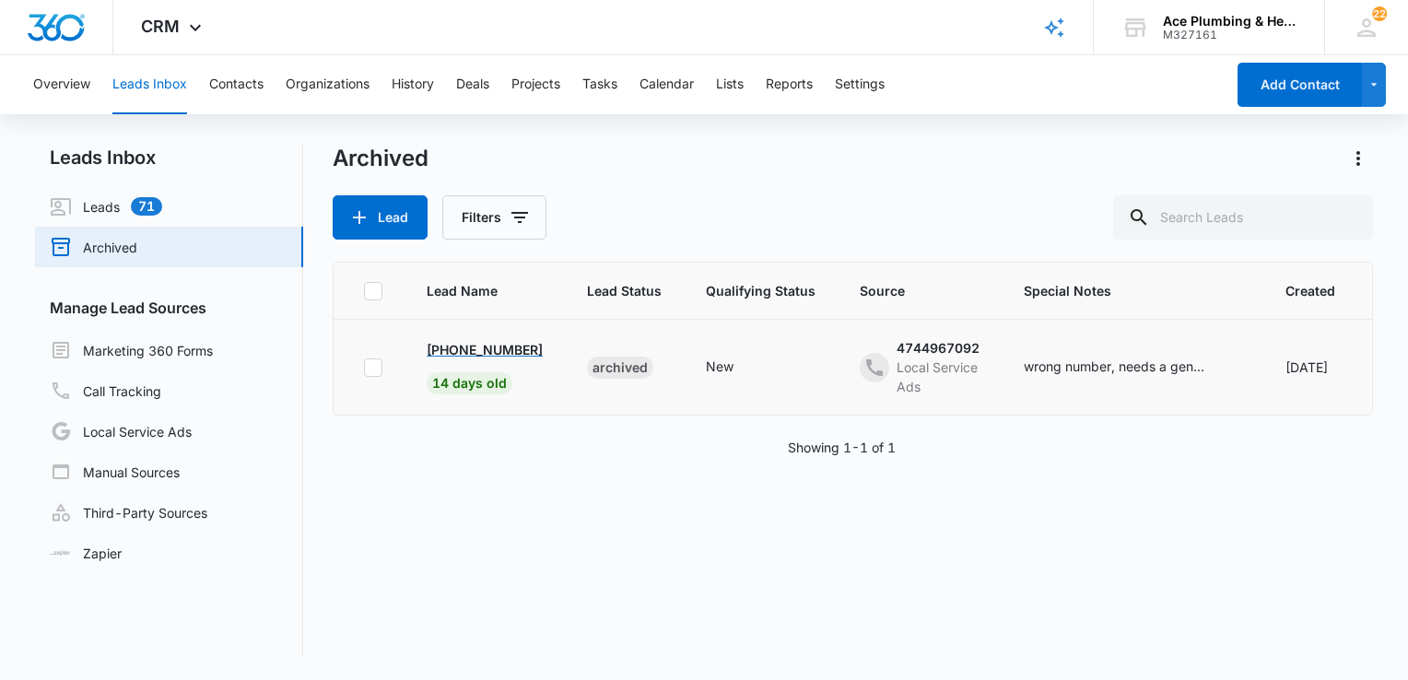
click at [448, 351] on p "+17322786356" at bounding box center [485, 349] width 116 height 19
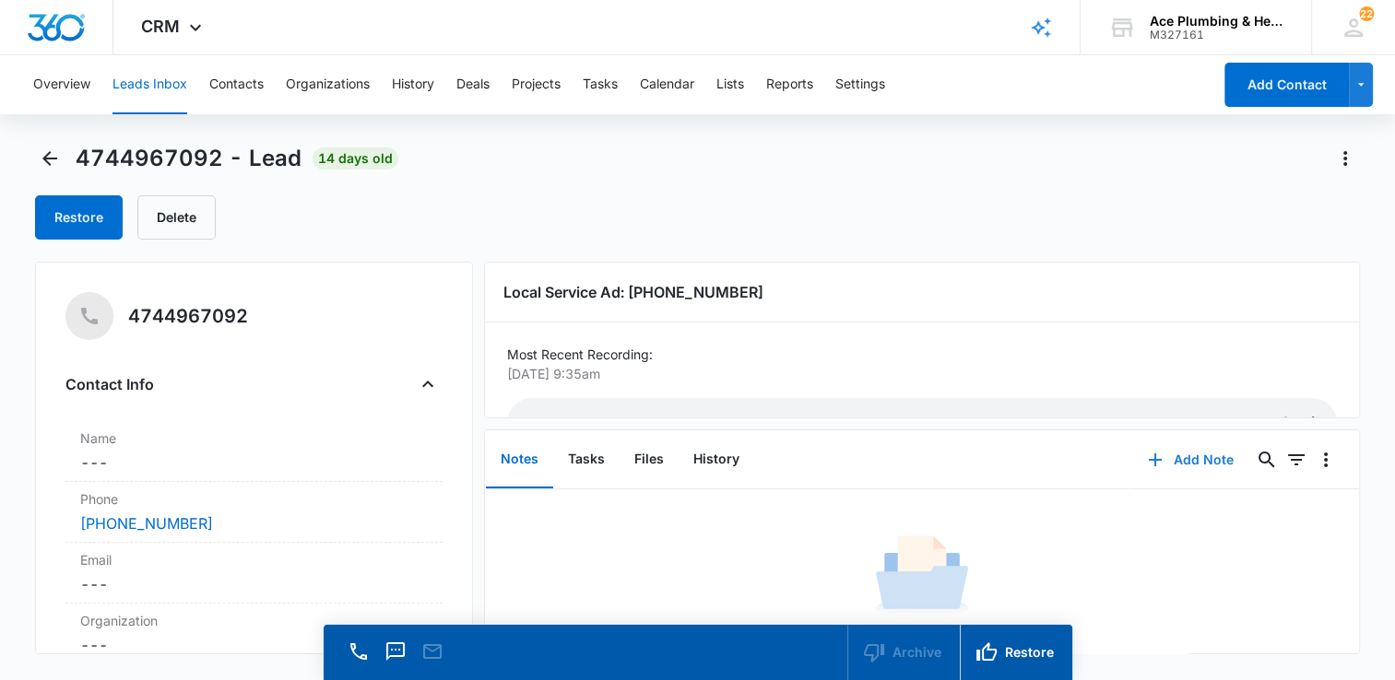
click at [1185, 459] on button "Add Note" at bounding box center [1190, 460] width 123 height 44
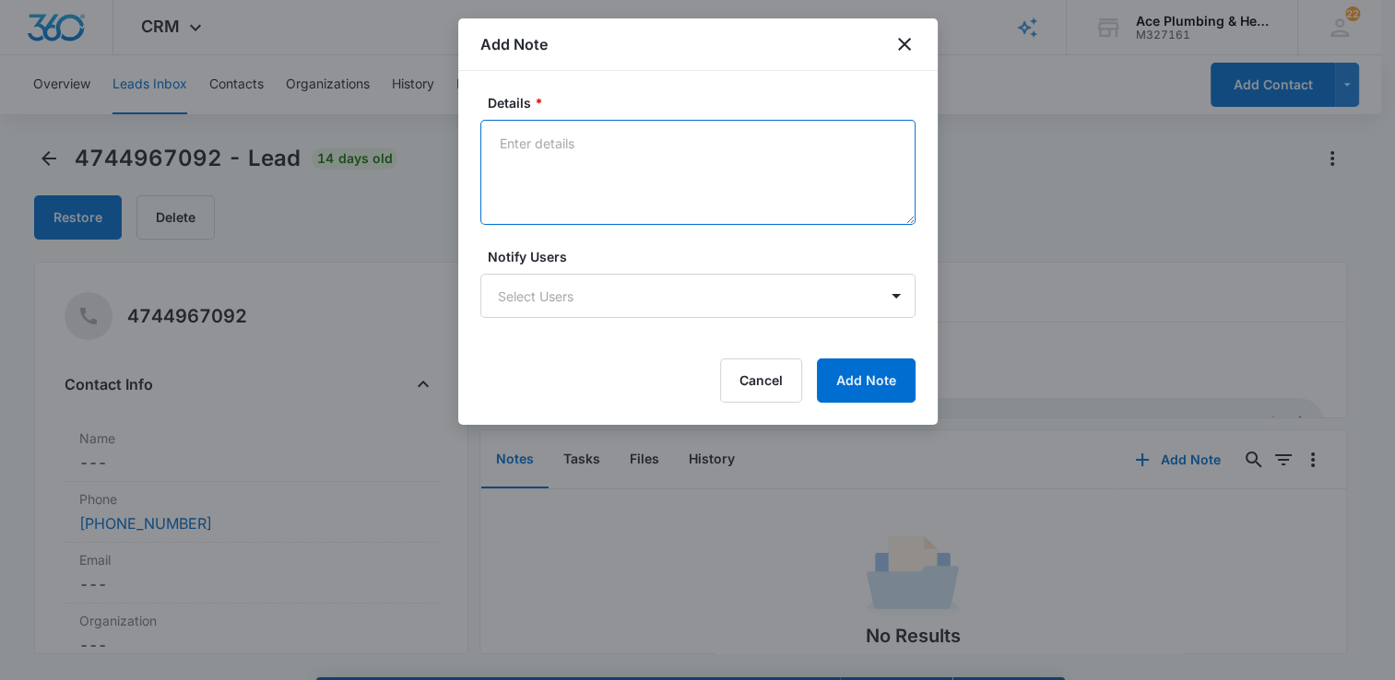
click at [542, 145] on textarea "Details *" at bounding box center [697, 172] width 435 height 105
type textarea "wrong number, needs a general contractor"
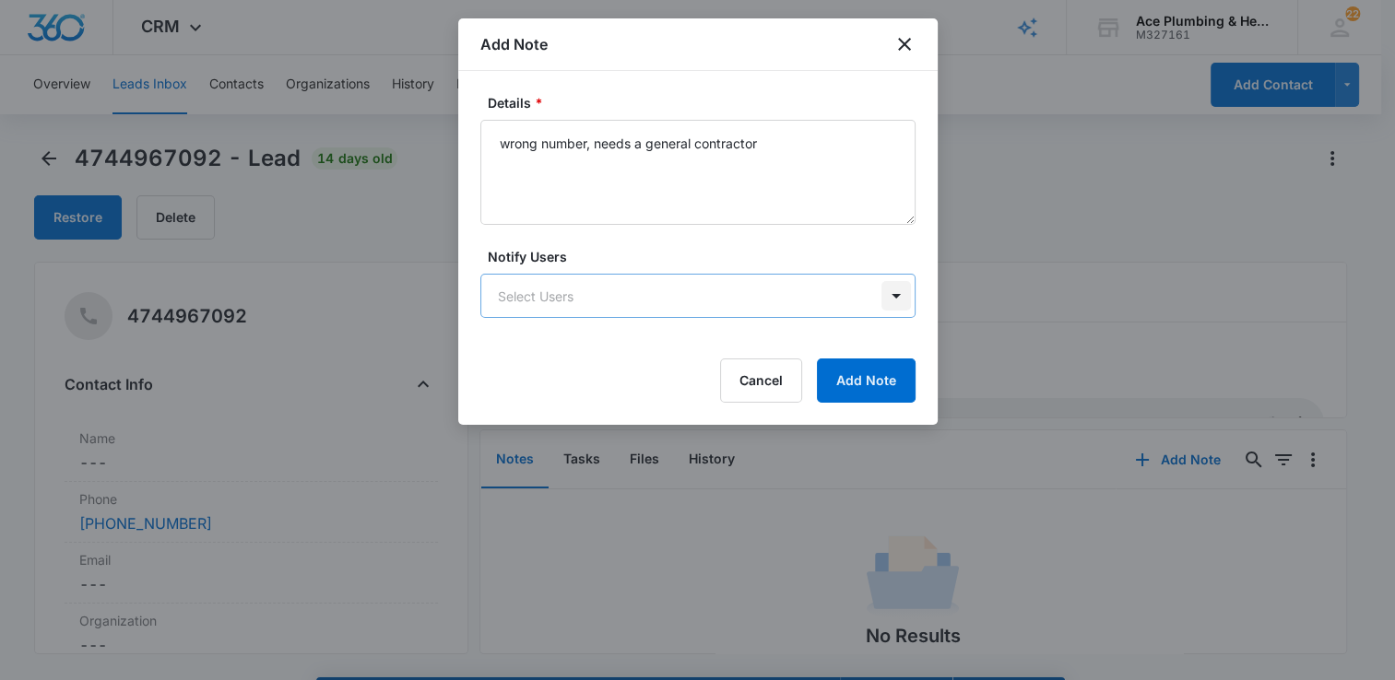
click at [901, 297] on body "CRM Apps Reputation Websites Forms CRM Email Social Payments POS Content Ads In…" at bounding box center [697, 366] width 1395 height 733
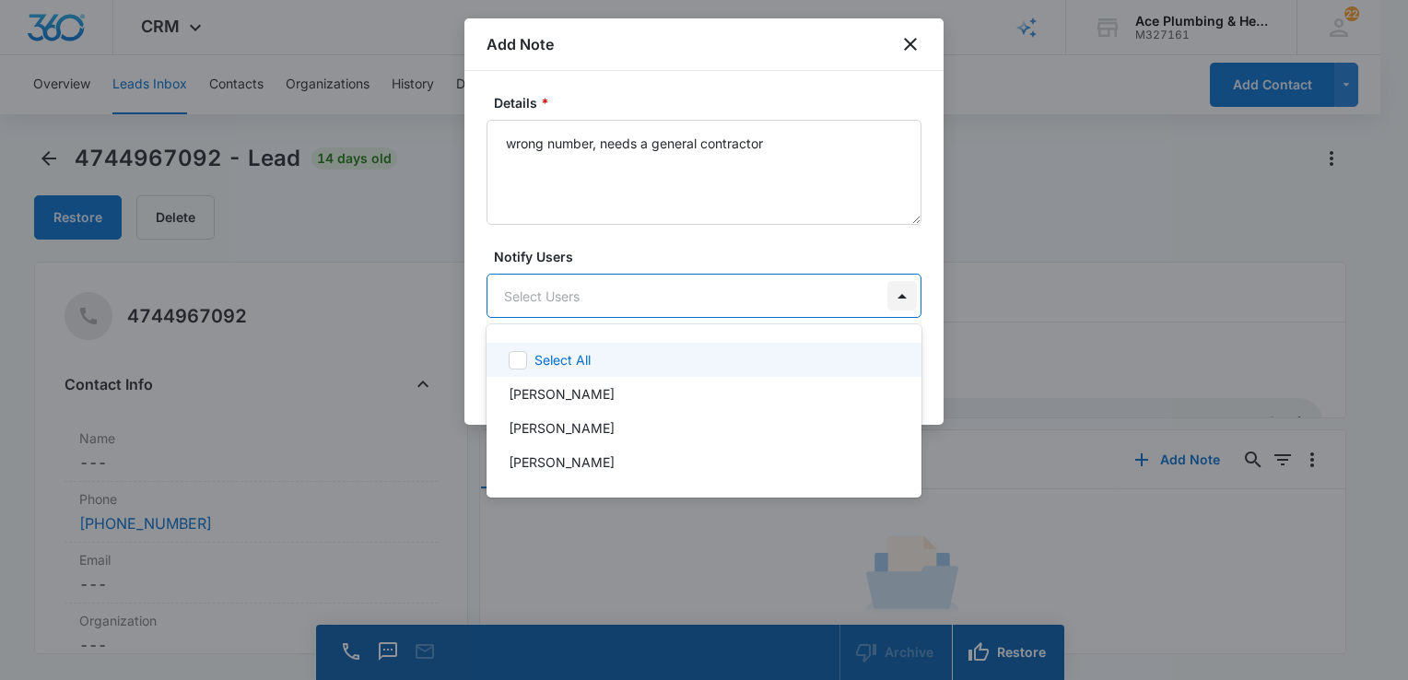
click at [901, 297] on div at bounding box center [704, 340] width 1408 height 680
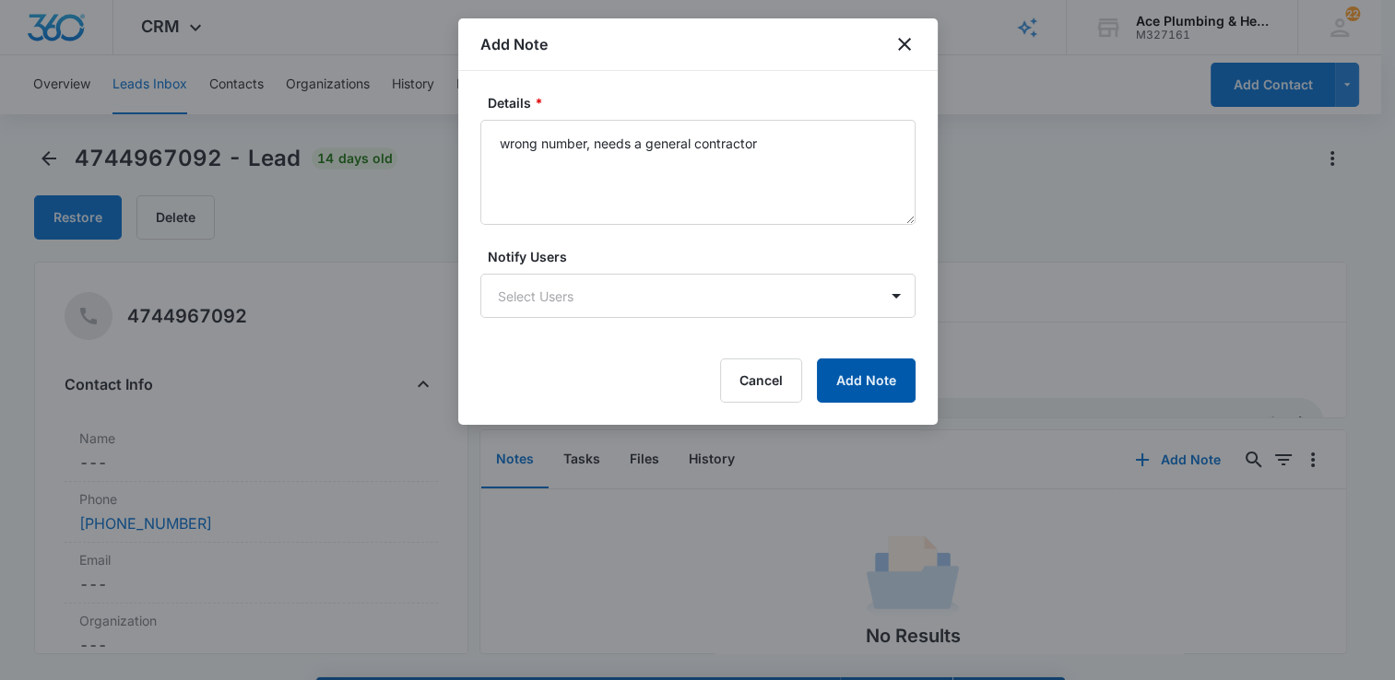
click at [860, 387] on button "Add Note" at bounding box center [866, 381] width 99 height 44
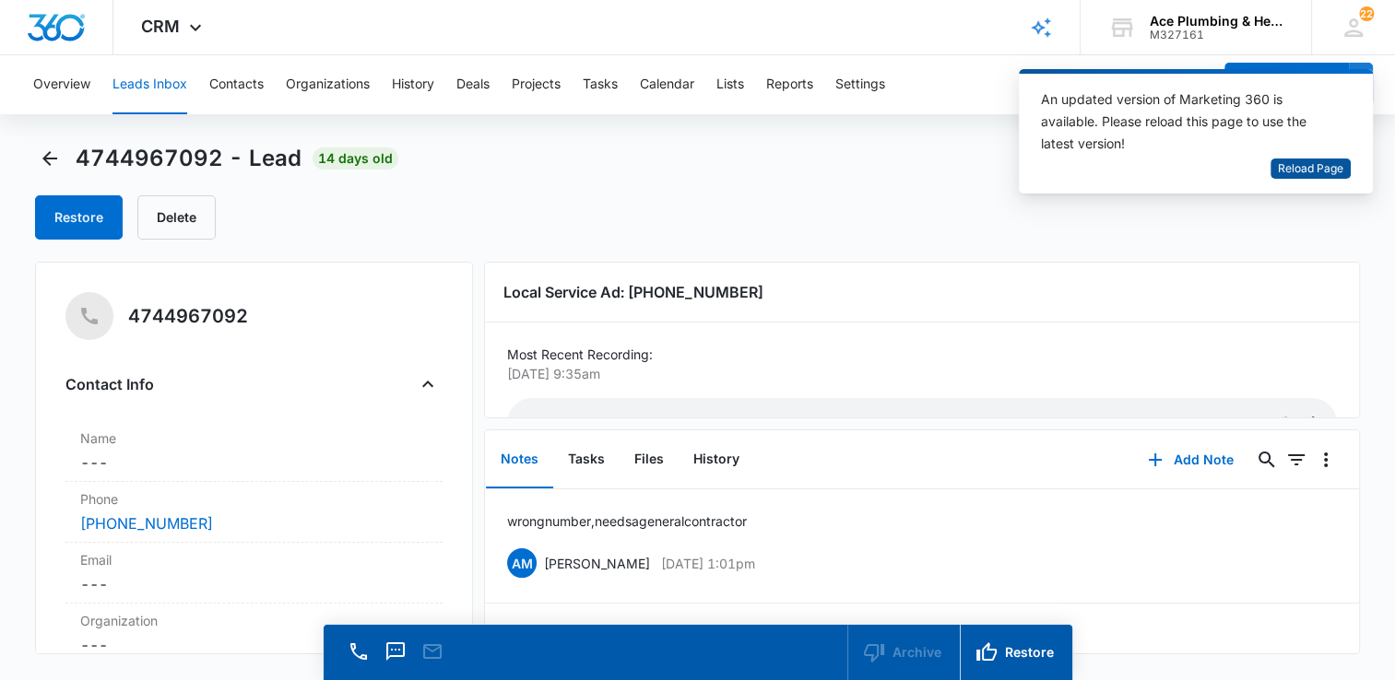
click at [1324, 161] on span "Reload Page" at bounding box center [1310, 169] width 65 height 18
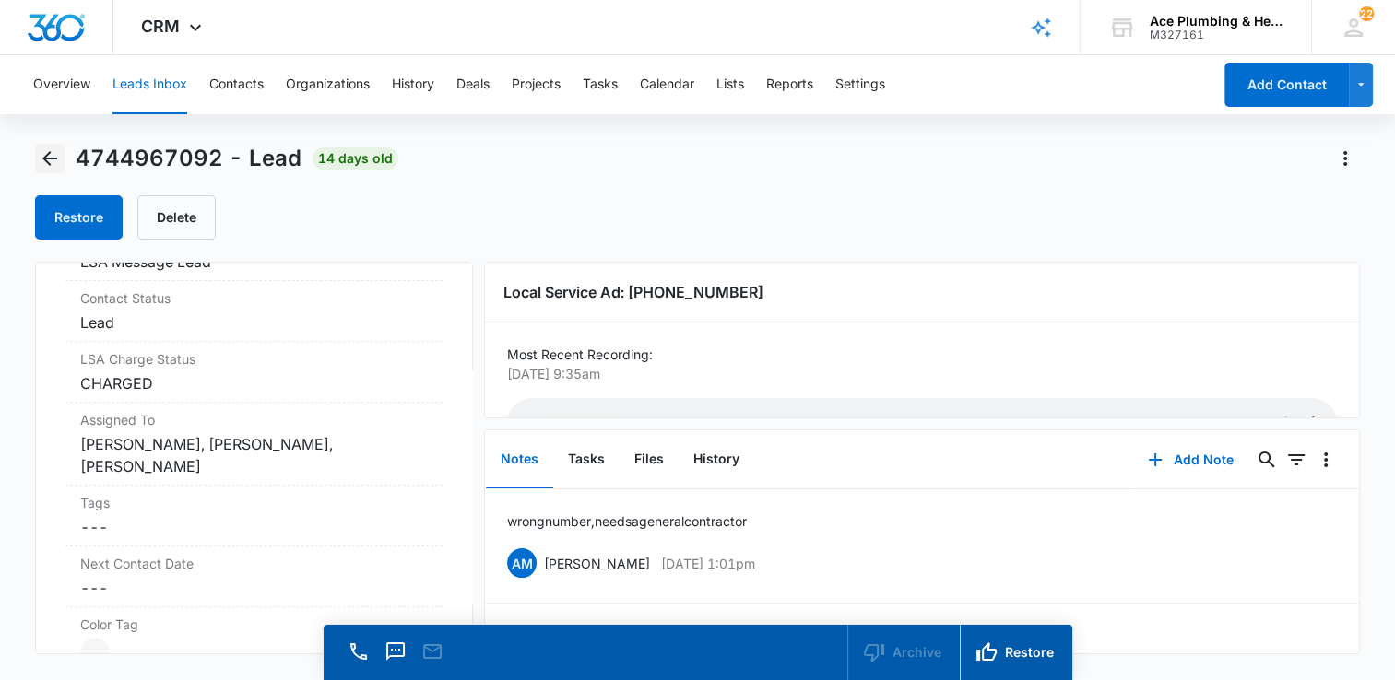
click at [52, 157] on icon "Back" at bounding box center [50, 158] width 22 height 22
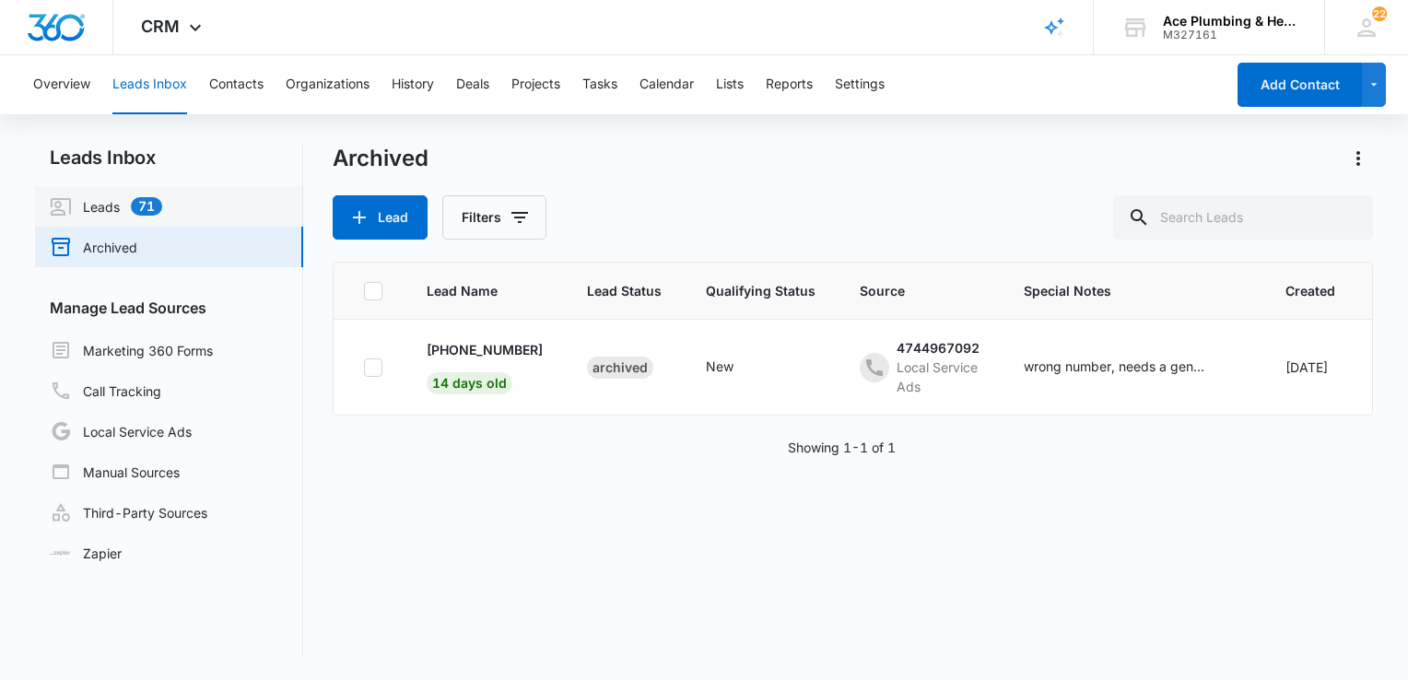
click at [162, 202] on link "Leads 71" at bounding box center [106, 206] width 112 height 22
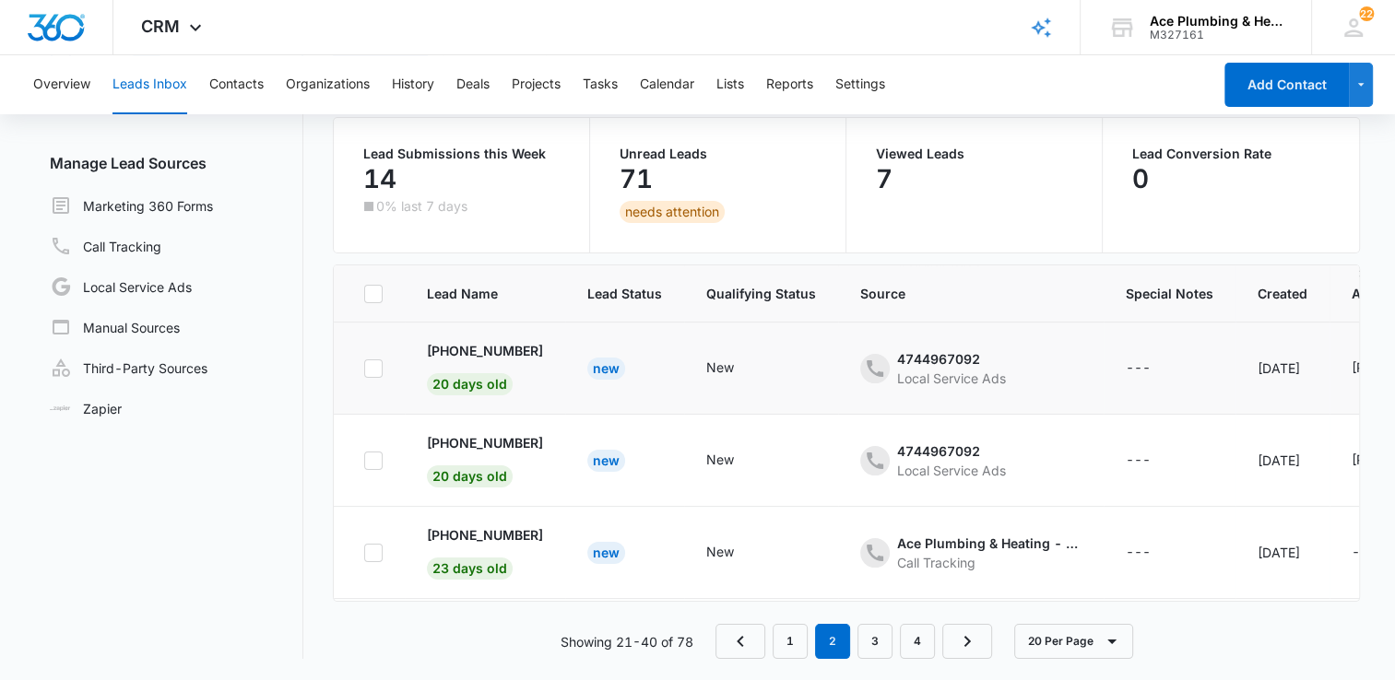
scroll to position [645, 0]
click at [498, 438] on p "+17323057622" at bounding box center [485, 442] width 116 height 19
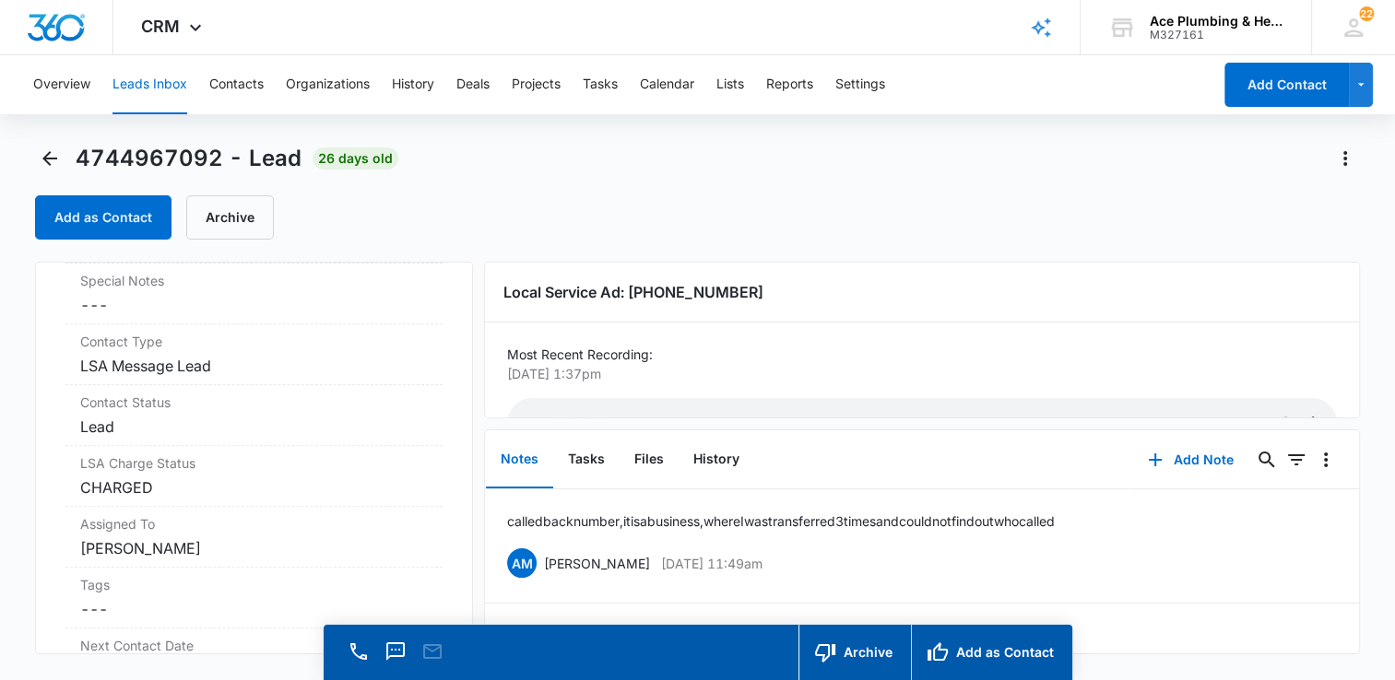
scroll to position [737, 0]
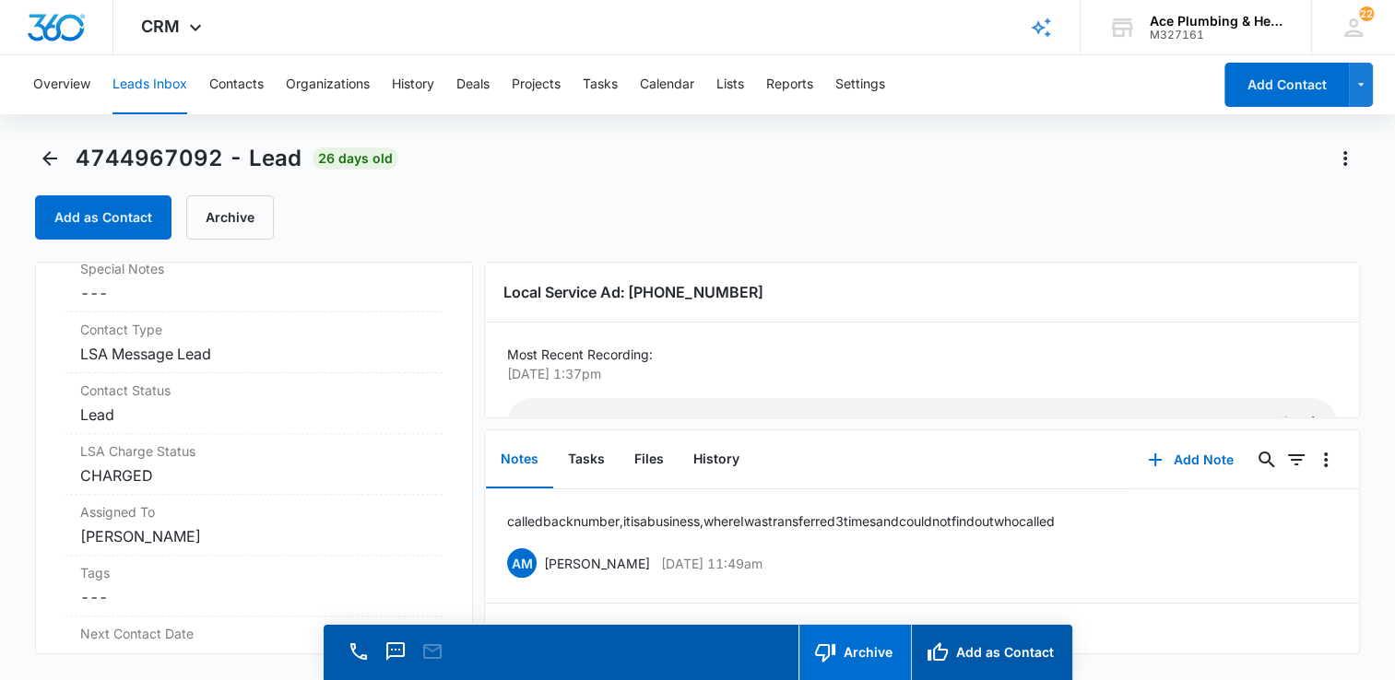
click at [872, 656] on button "Archive" at bounding box center [854, 652] width 112 height 55
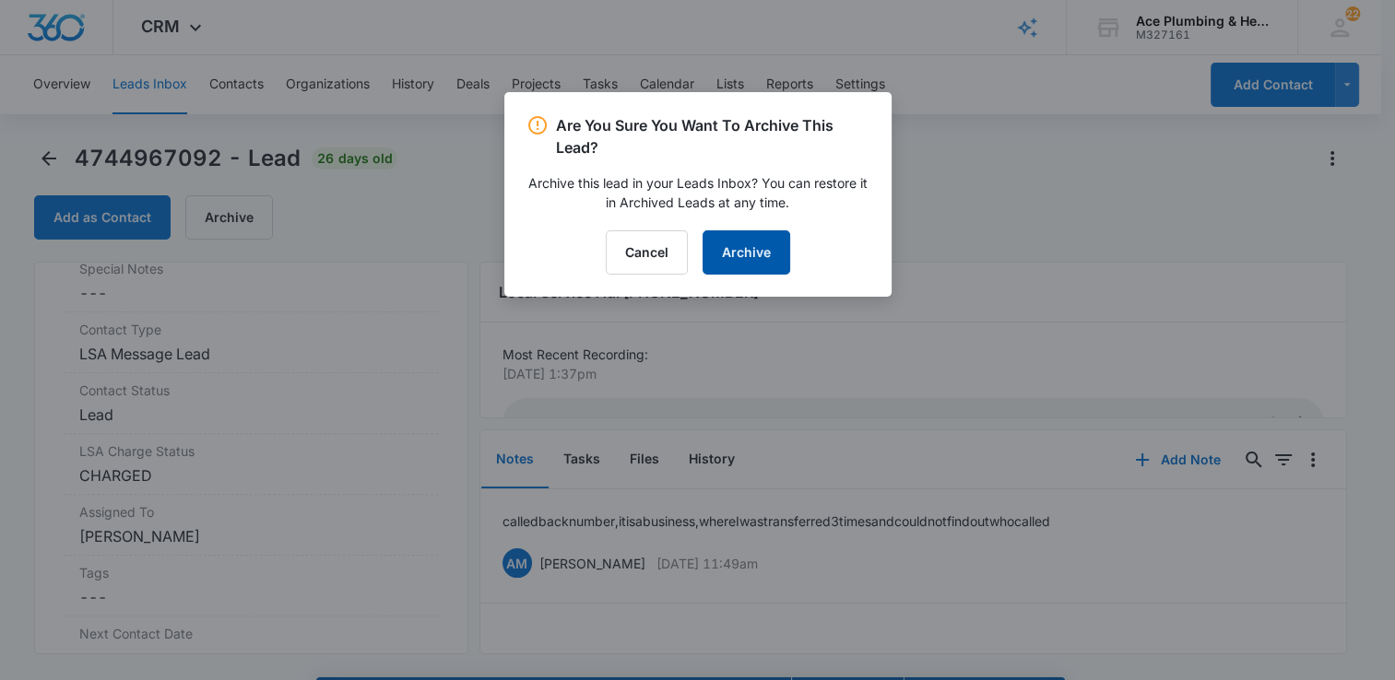
click at [738, 252] on button "Archive" at bounding box center [746, 252] width 88 height 44
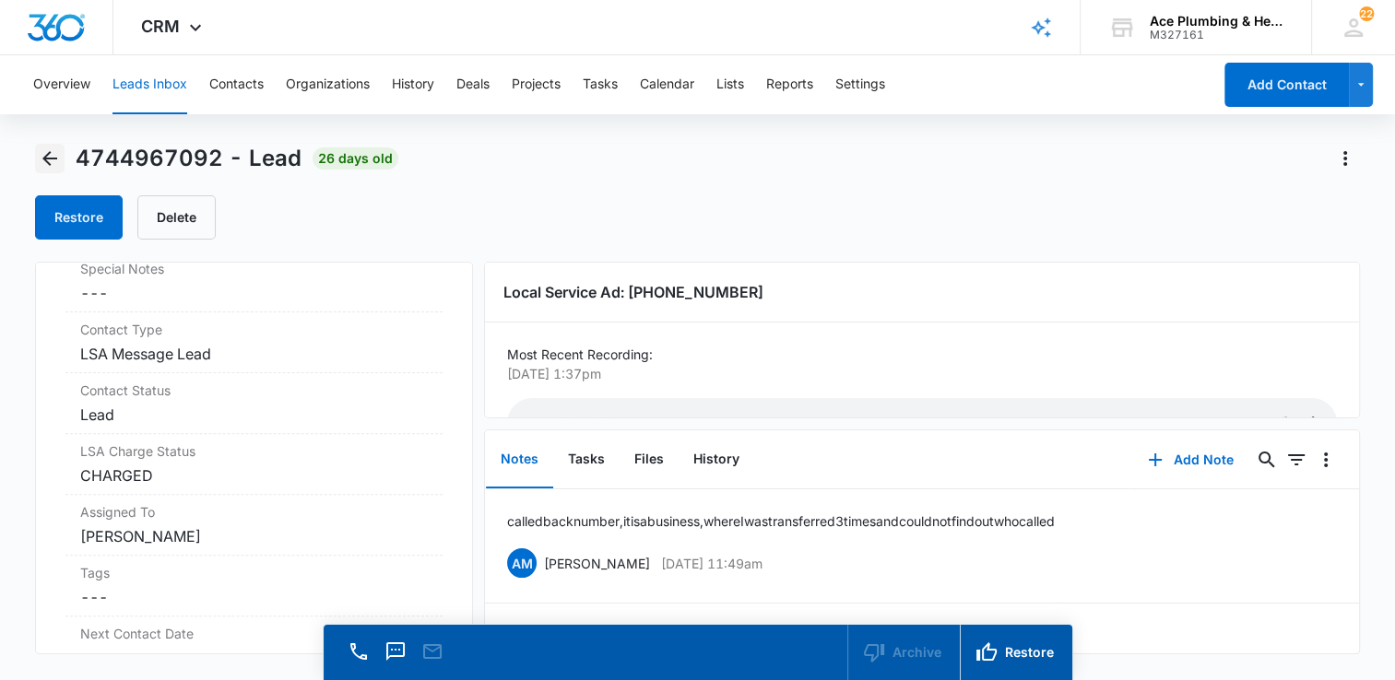
click at [52, 158] on icon "Back" at bounding box center [49, 158] width 15 height 15
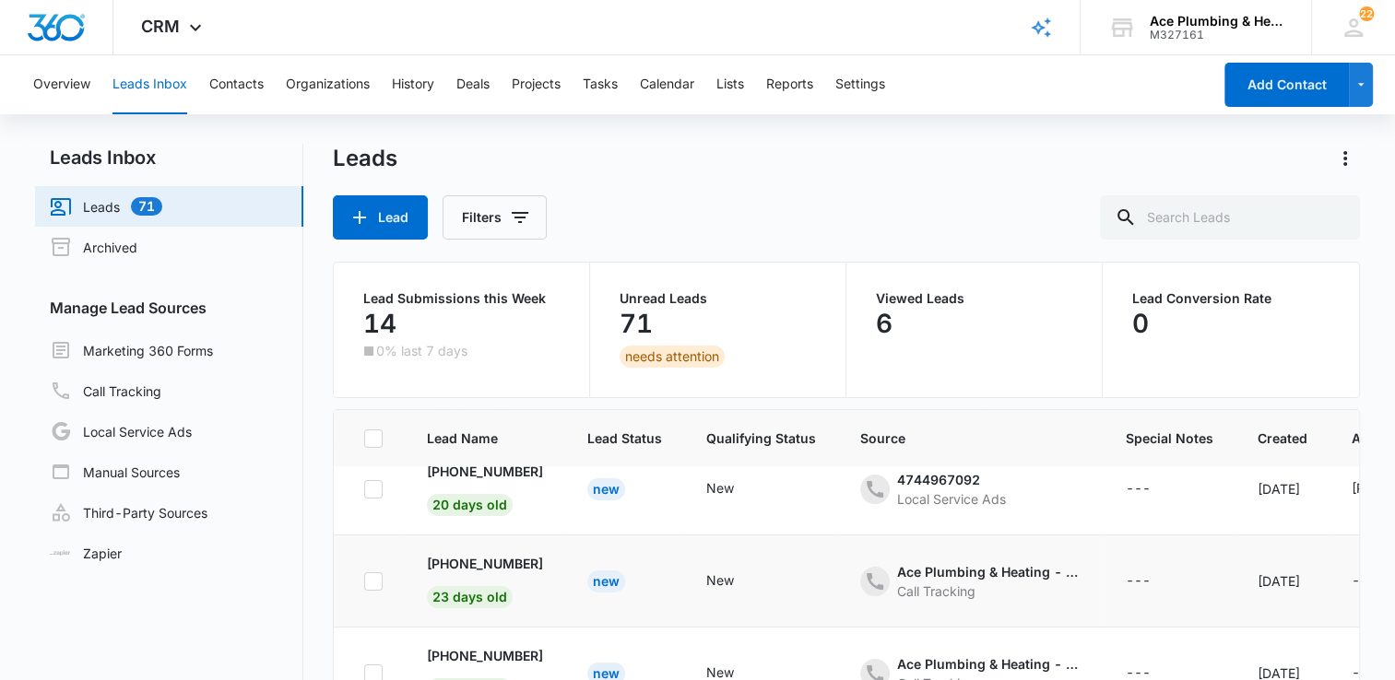
scroll to position [553, 0]
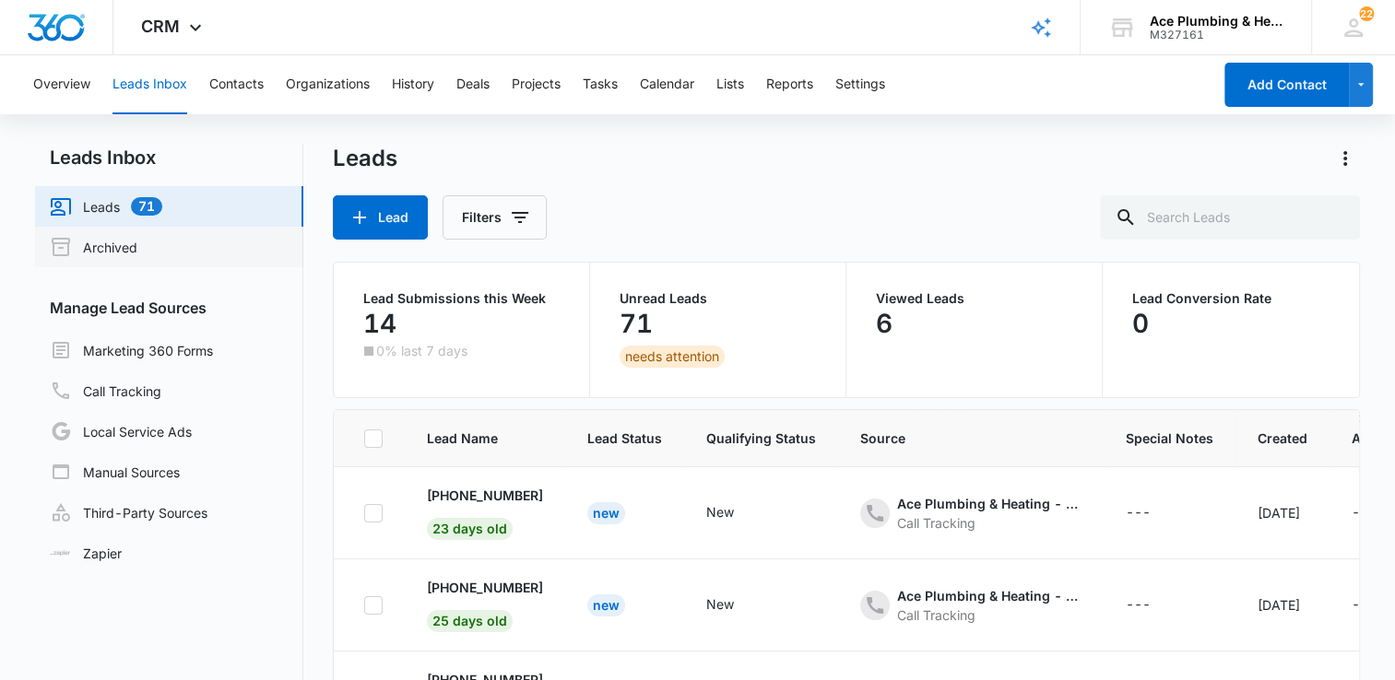
click at [137, 253] on link "Archived" at bounding box center [94, 247] width 88 height 22
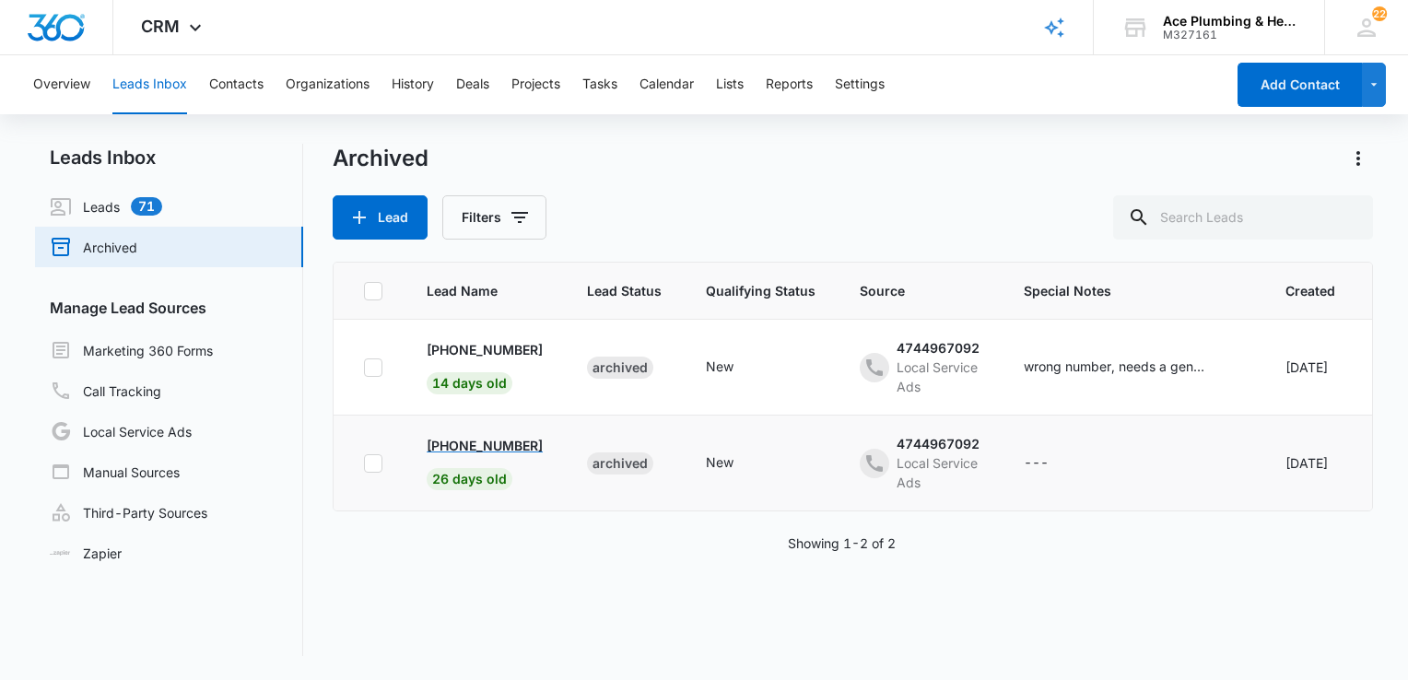
click at [520, 448] on p "+17323057622" at bounding box center [485, 445] width 116 height 19
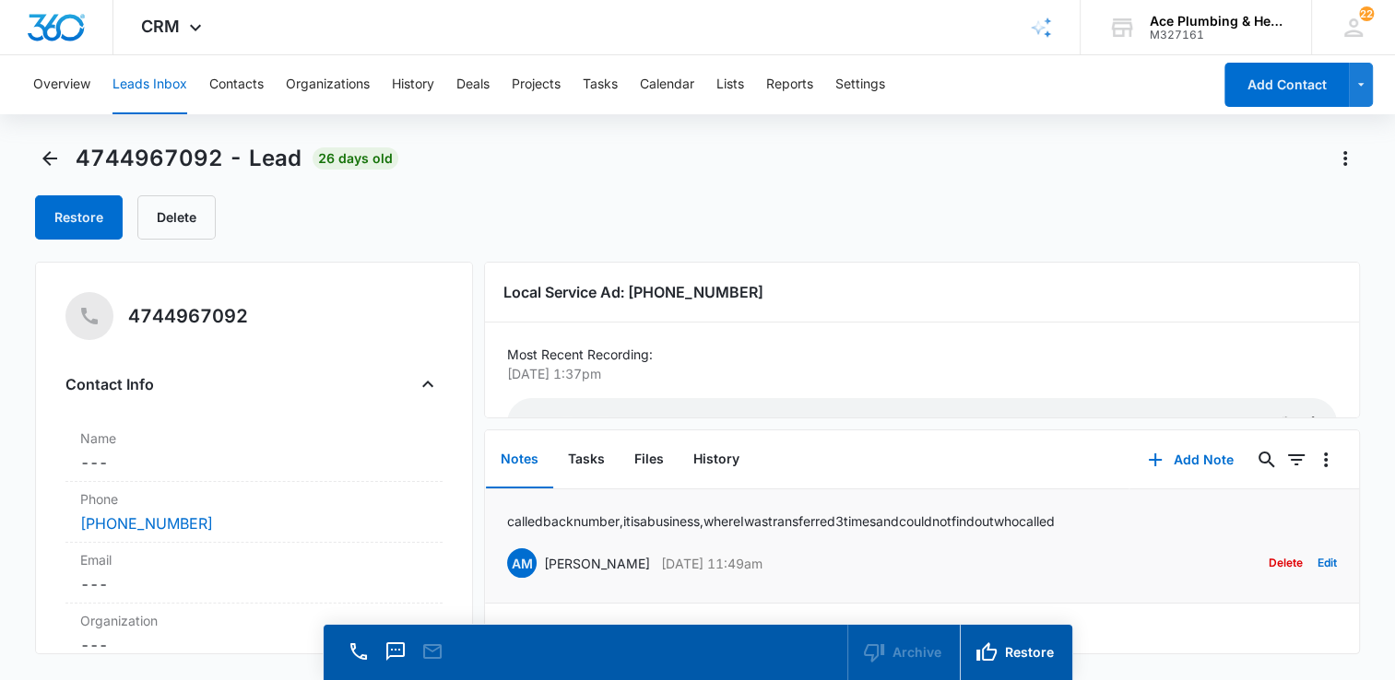
click at [575, 525] on p "called back number, it is a business, where I was transferred 3 times and could…" at bounding box center [781, 521] width 548 height 19
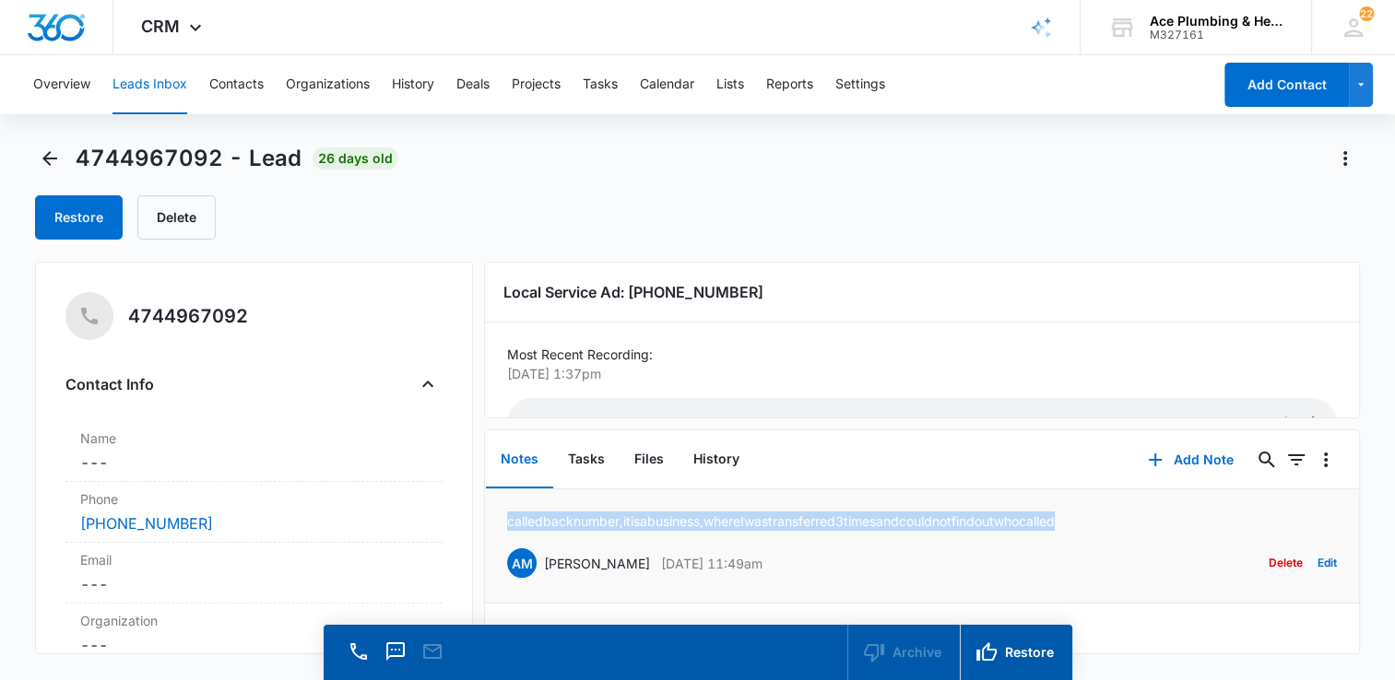
drag, startPoint x: 507, startPoint y: 524, endPoint x: 1132, endPoint y: 528, distance: 625.0
click at [1132, 528] on div "called back number, it is a business, where I was transferred 3 times and could…" at bounding box center [922, 546] width 830 height 69
copy p "called back number, it is a business, where I was transferred 3 times and could…"
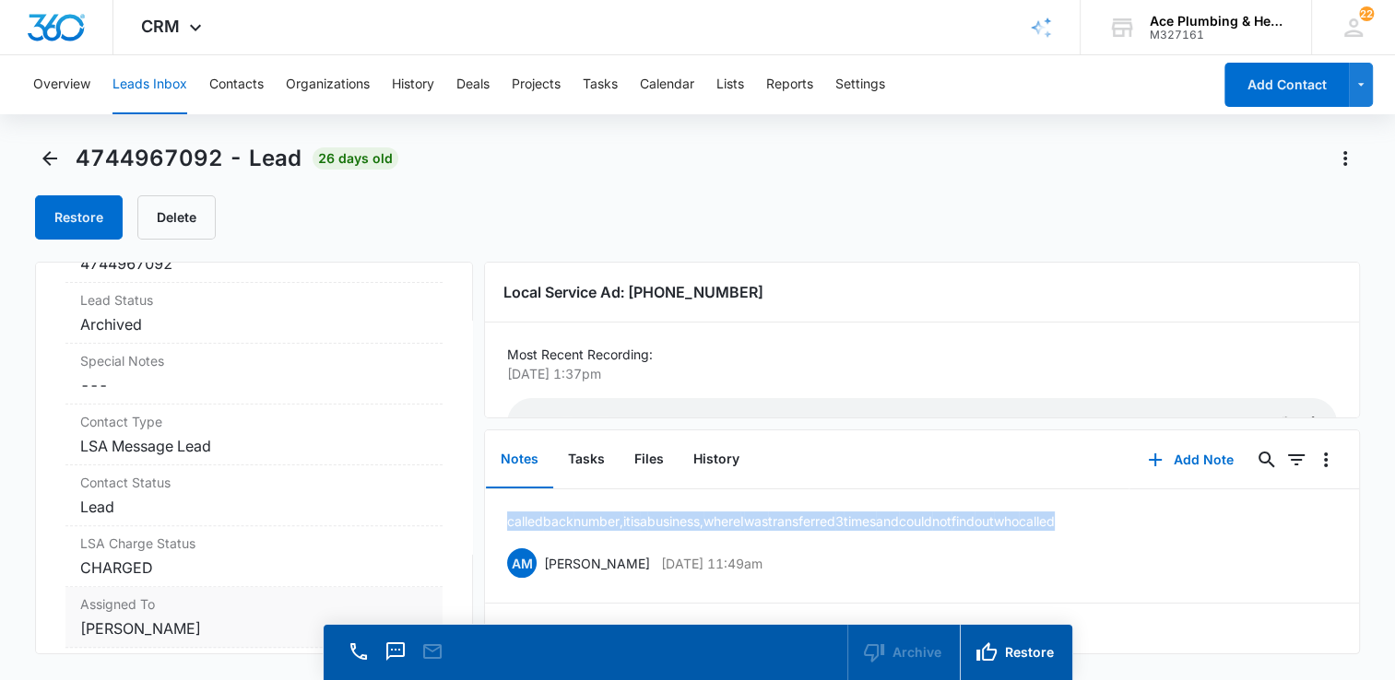
scroll to position [553, 0]
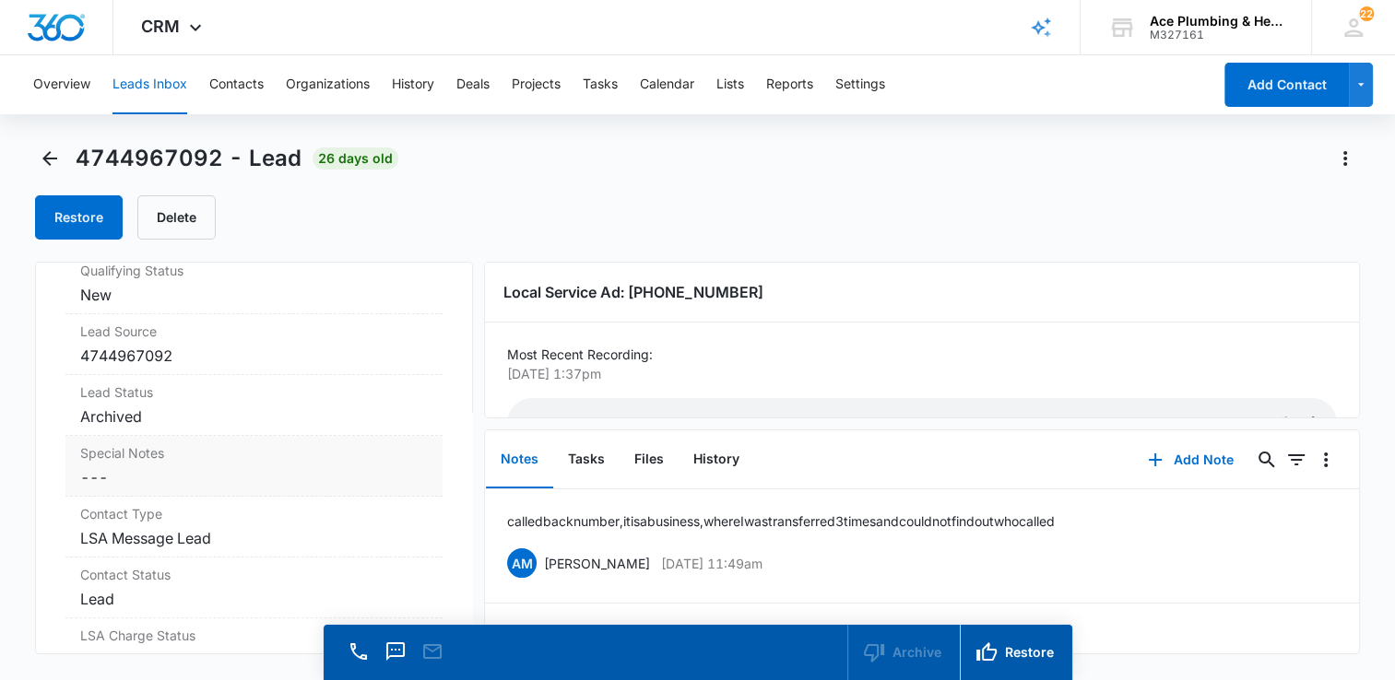
click at [249, 452] on label "Special Notes" at bounding box center [254, 452] width 348 height 19
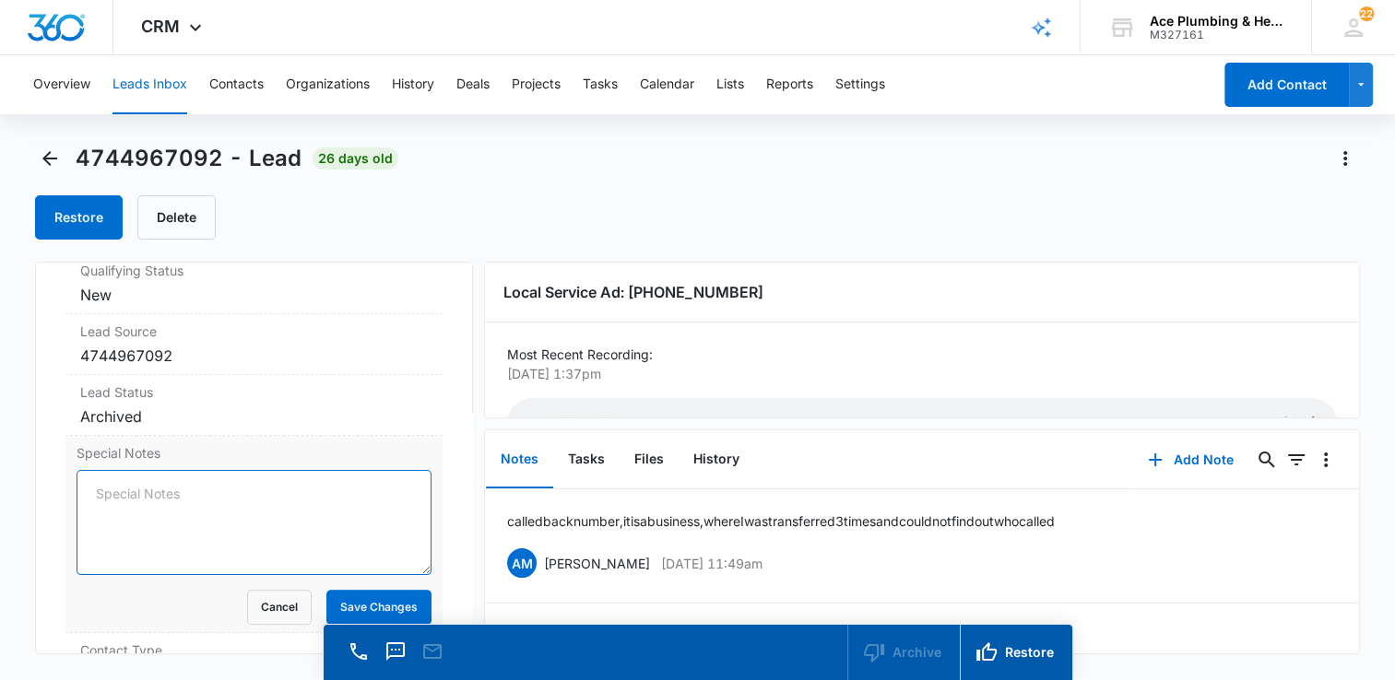
click at [108, 476] on textarea "Special Notes" at bounding box center [254, 522] width 355 height 105
paste textarea "called back number, it is a business, where I was transferred 3 times and could…"
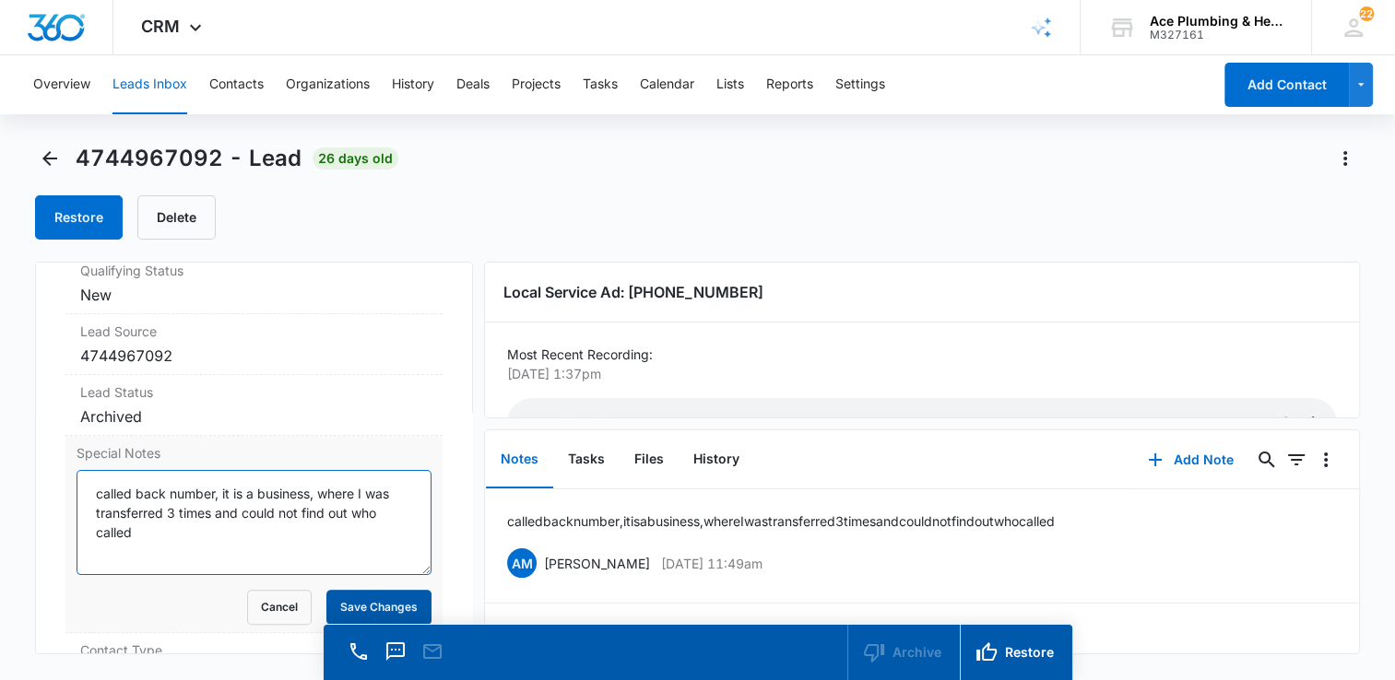
type textarea "called back number, it is a business, where I was transferred 3 times and could…"
click at [361, 609] on button "Save Changes" at bounding box center [378, 607] width 105 height 35
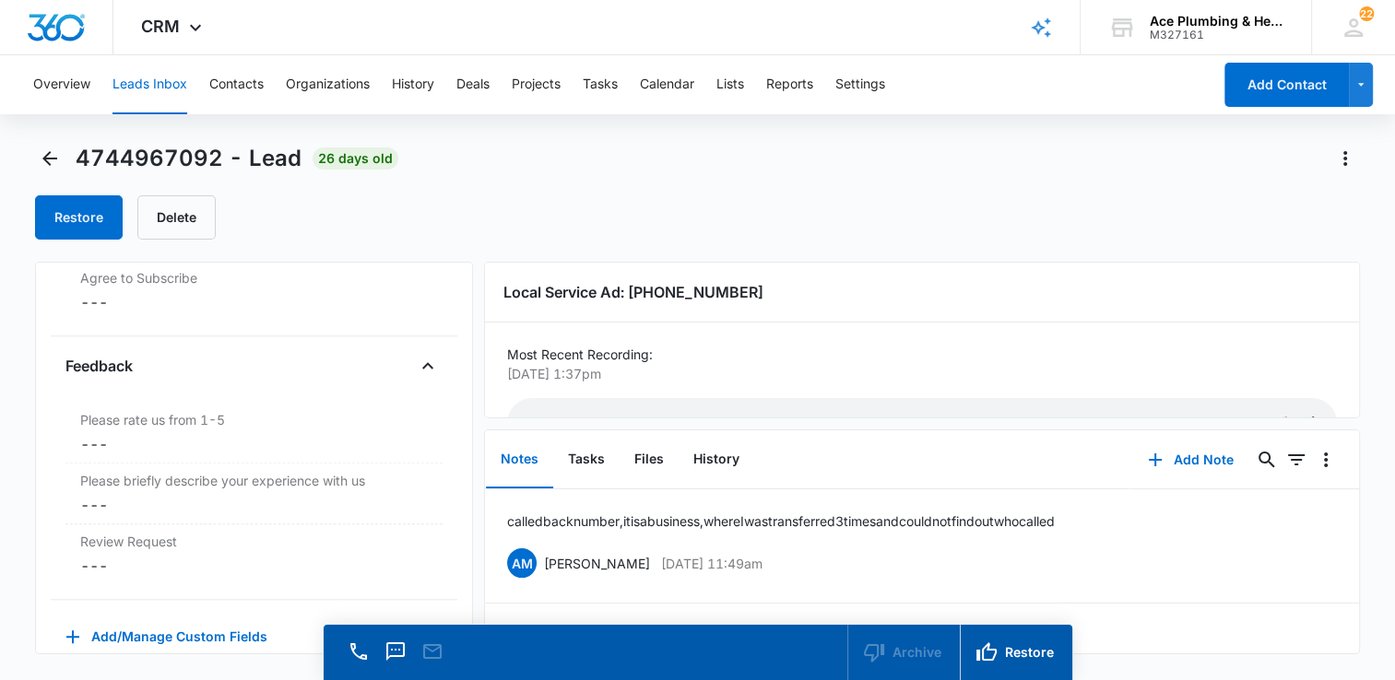
scroll to position [1972, 0]
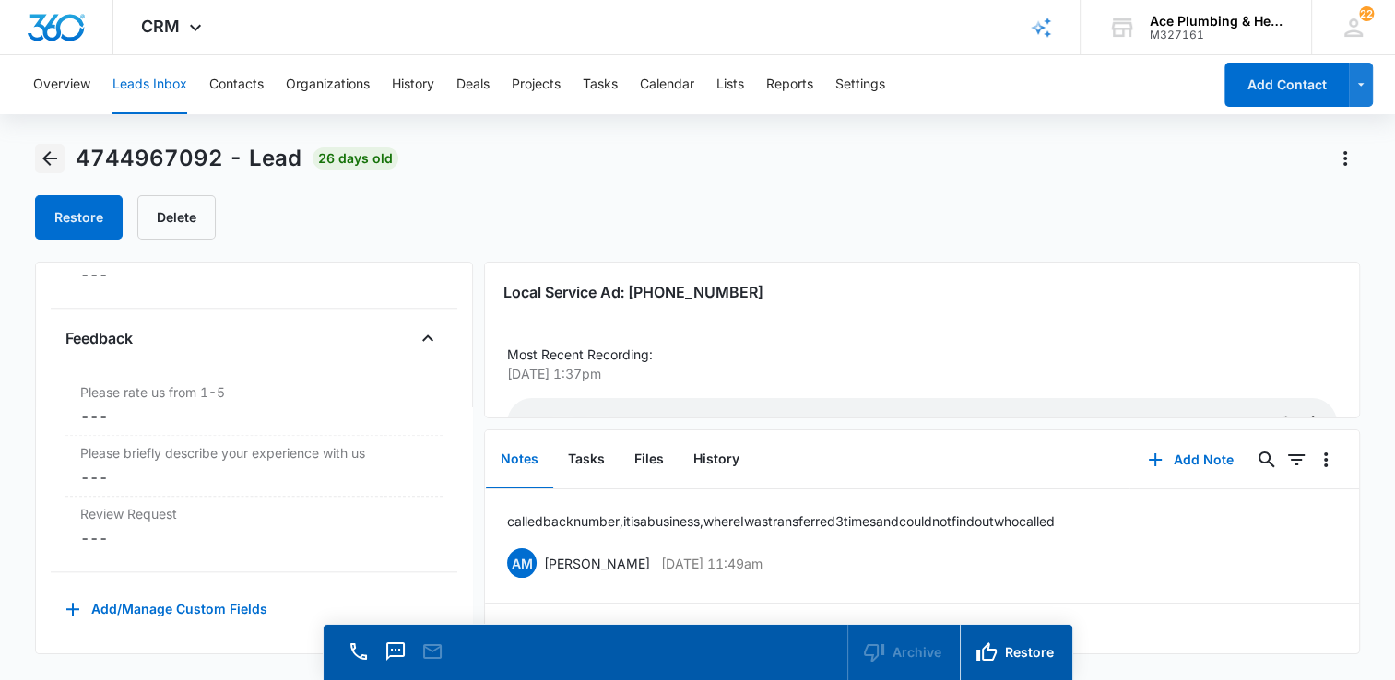
click at [45, 160] on icon "Back" at bounding box center [49, 158] width 15 height 15
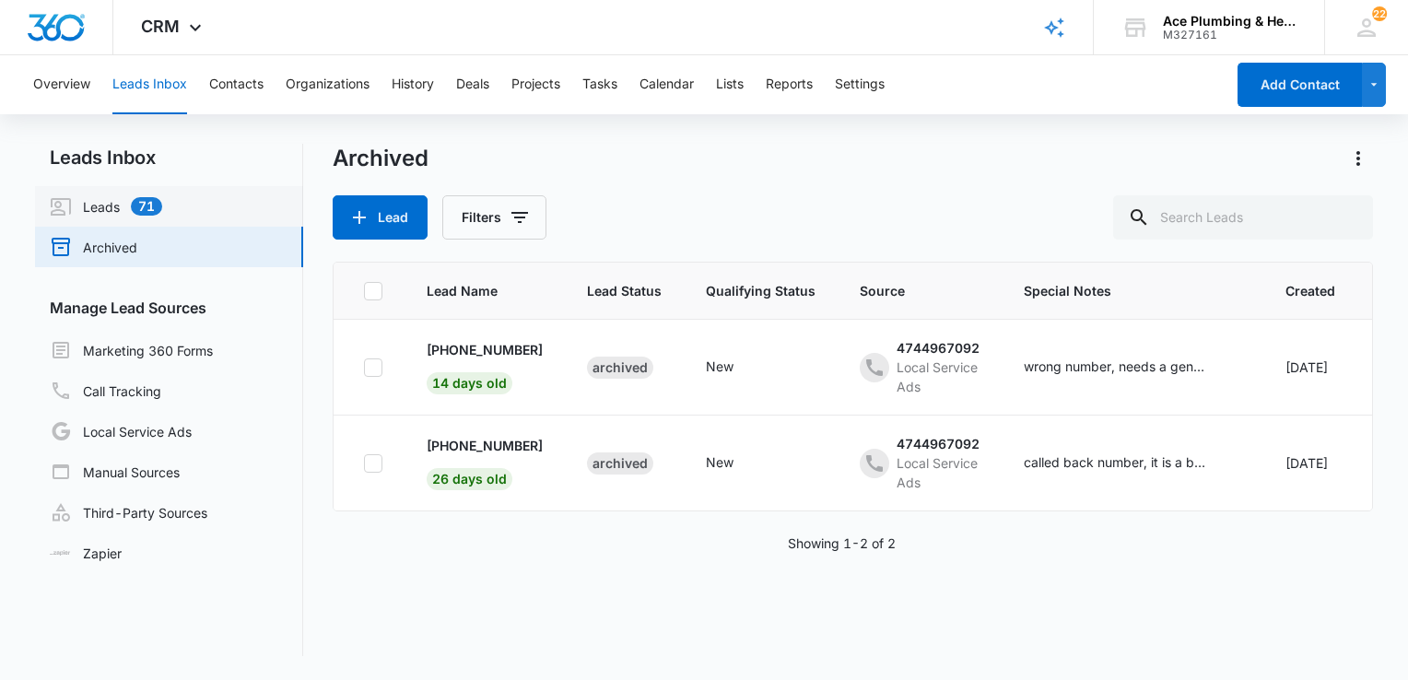
click at [162, 204] on link "Leads 71" at bounding box center [106, 206] width 112 height 22
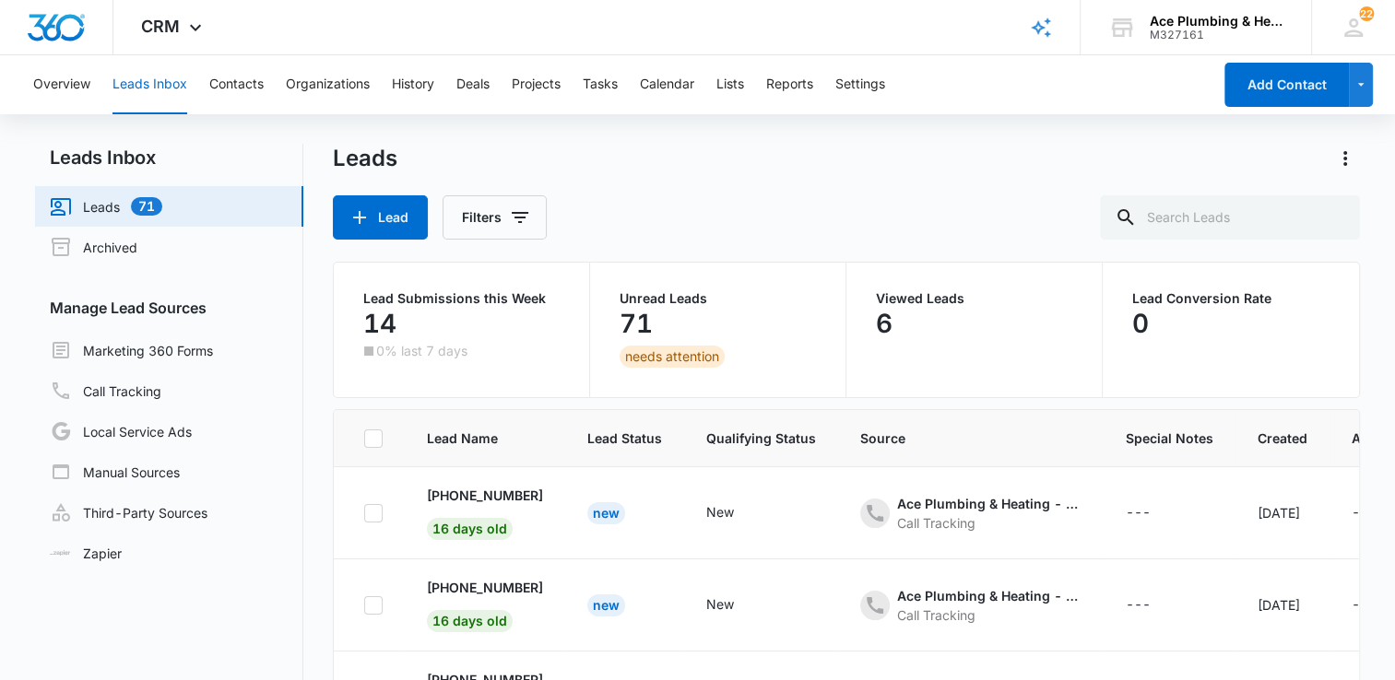
scroll to position [645, 0]
click at [161, 385] on link "Call Tracking" at bounding box center [106, 391] width 112 height 22
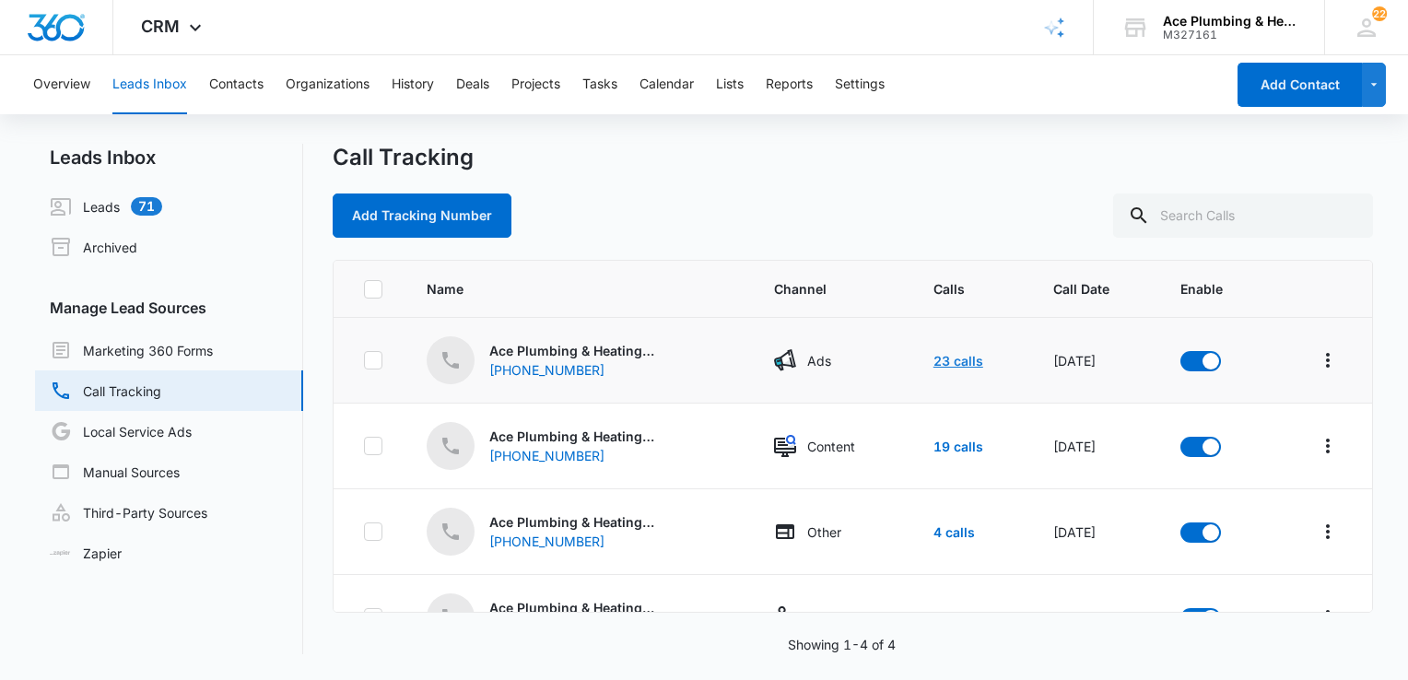
click at [936, 363] on link "23 calls" at bounding box center [959, 361] width 50 height 16
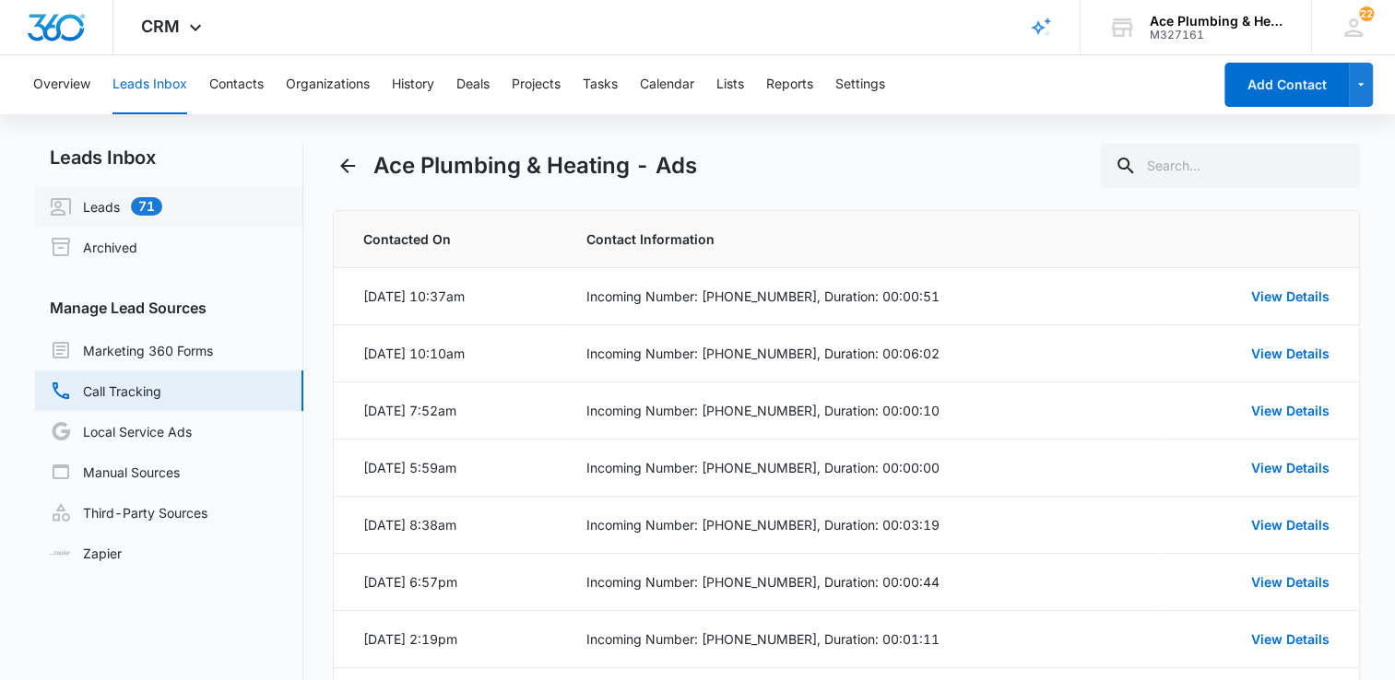
click at [162, 207] on link "Leads 71" at bounding box center [106, 206] width 112 height 22
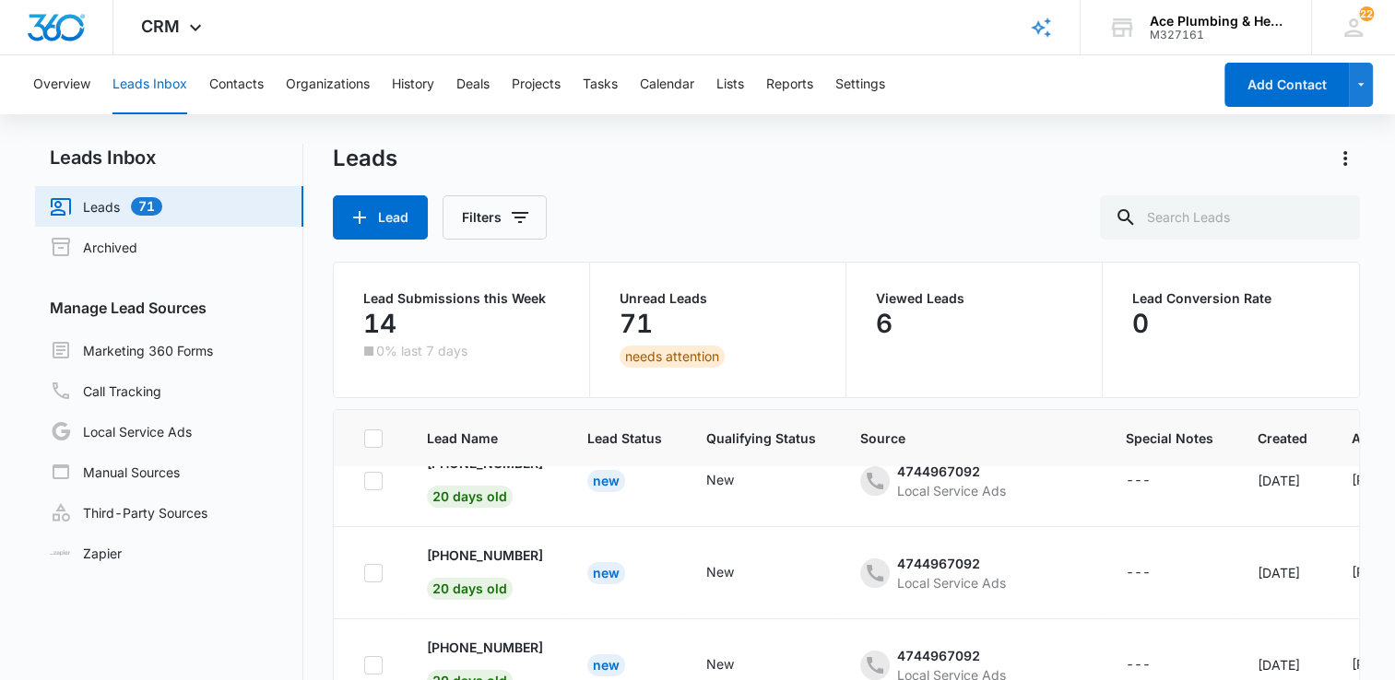
scroll to position [277, 0]
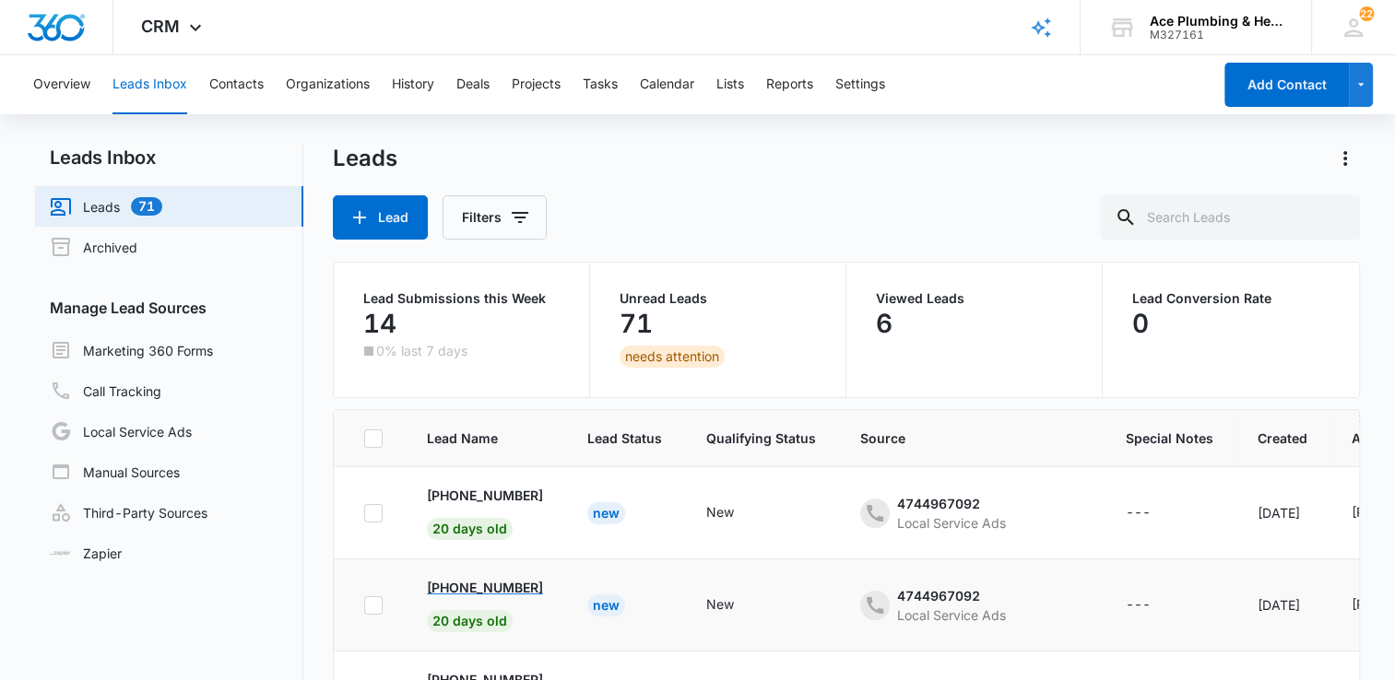
click at [476, 583] on p "+17328810030" at bounding box center [485, 587] width 116 height 19
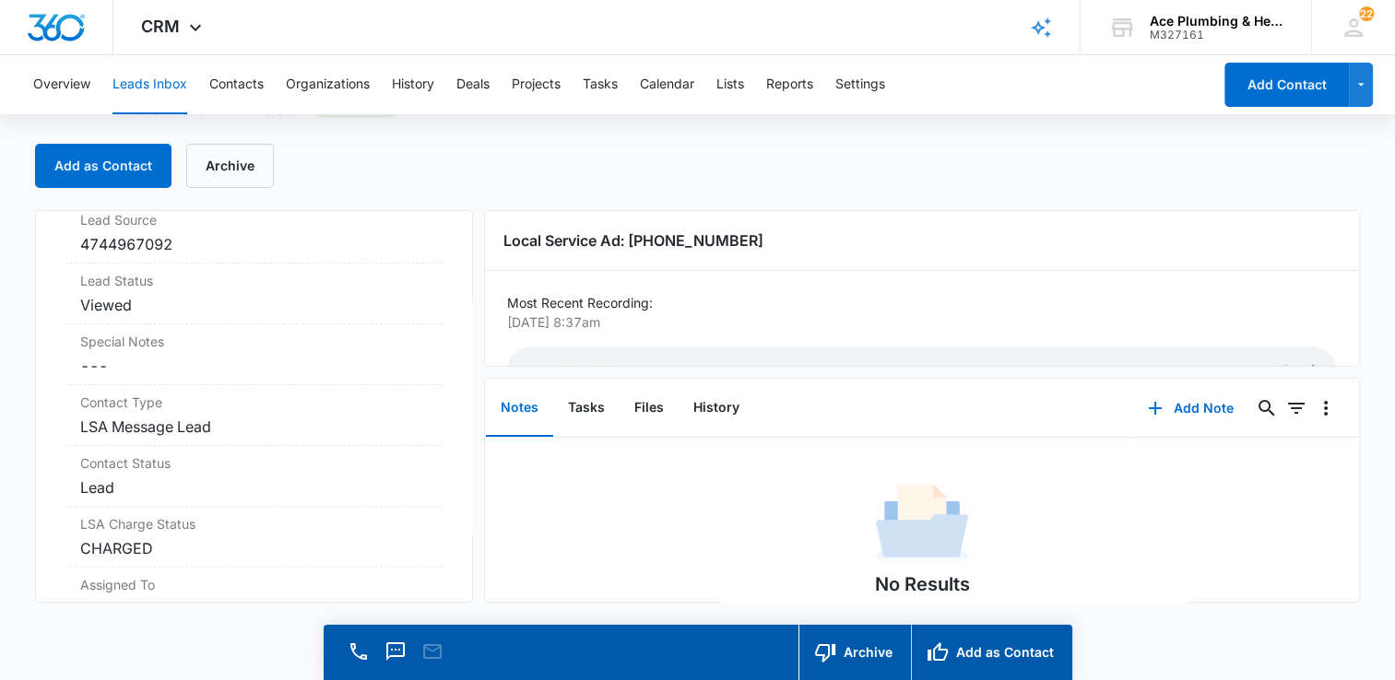
scroll to position [645, 0]
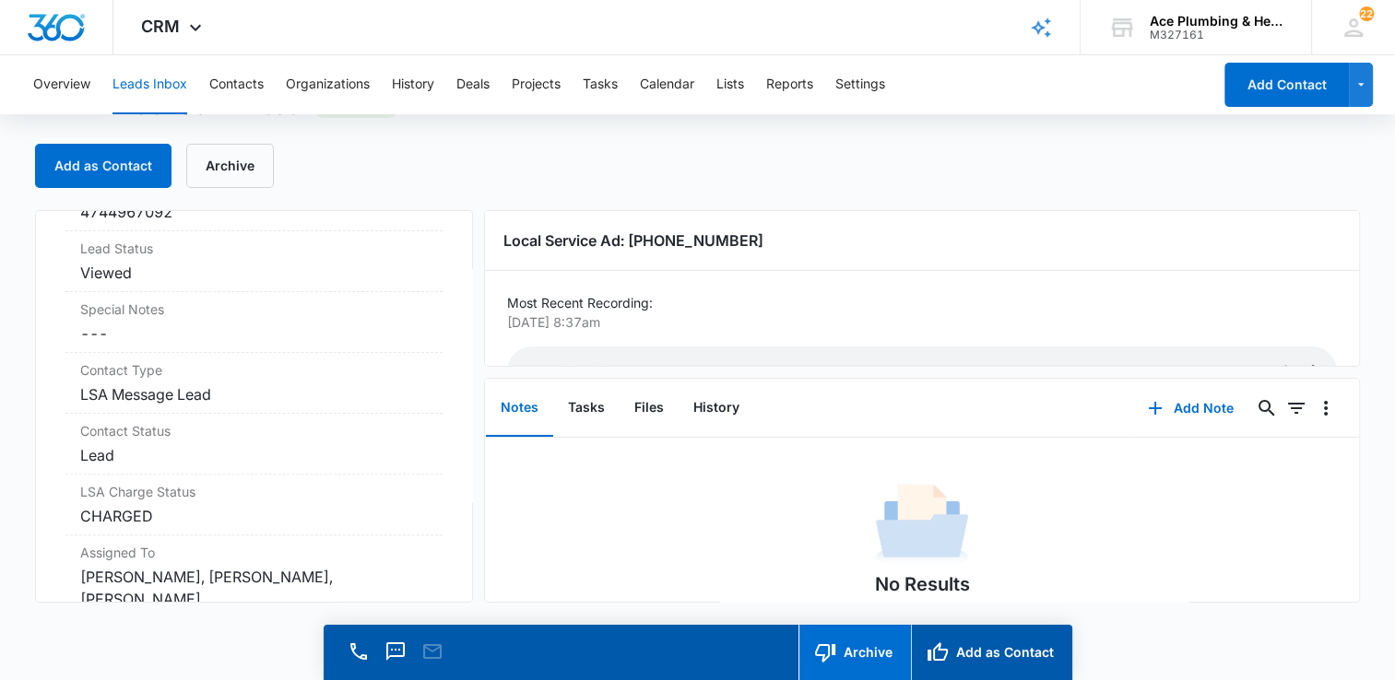
click at [870, 653] on button "Archive" at bounding box center [854, 652] width 112 height 55
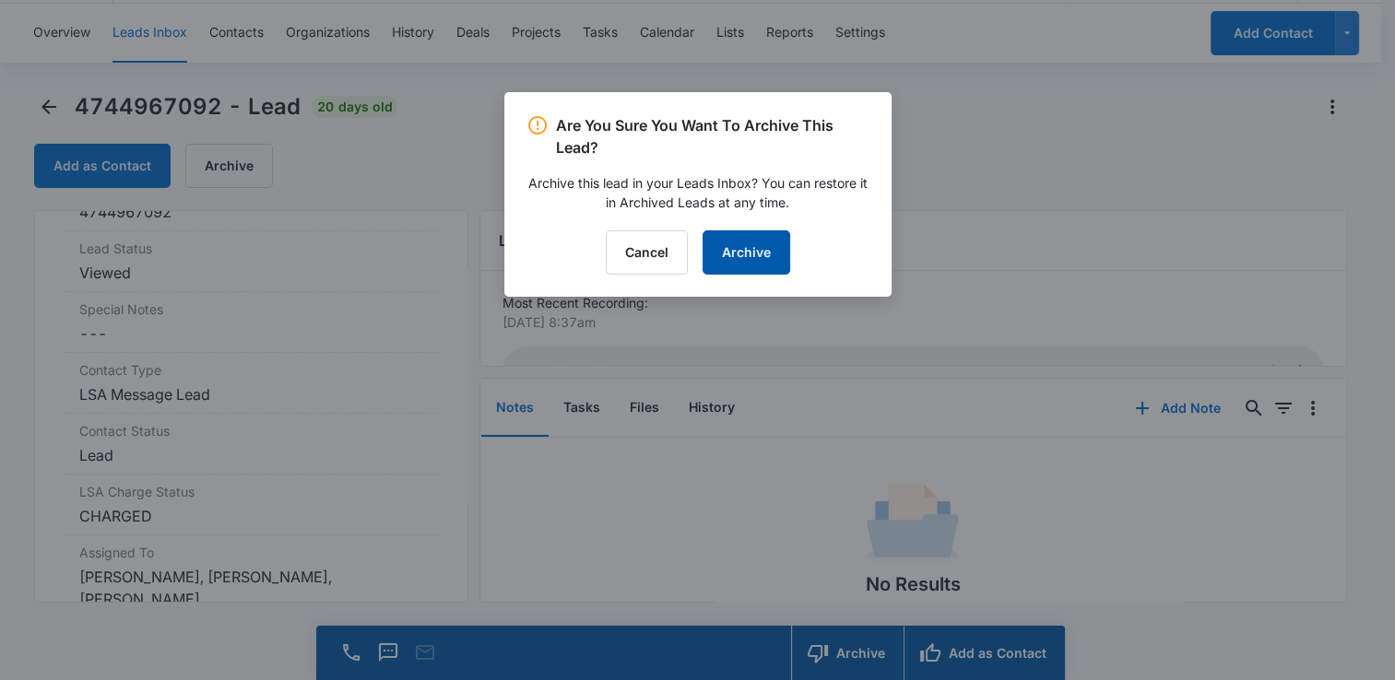
click at [757, 245] on button "Archive" at bounding box center [746, 252] width 88 height 44
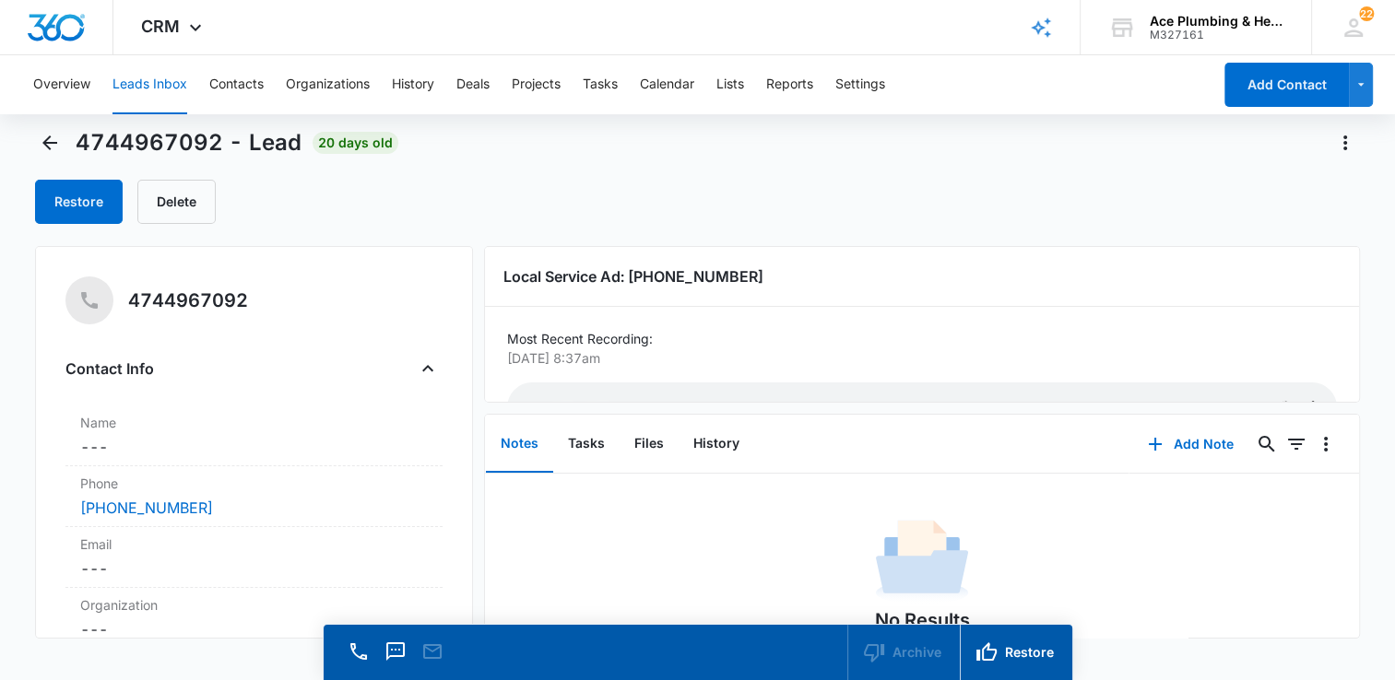
scroll to position [0, 0]
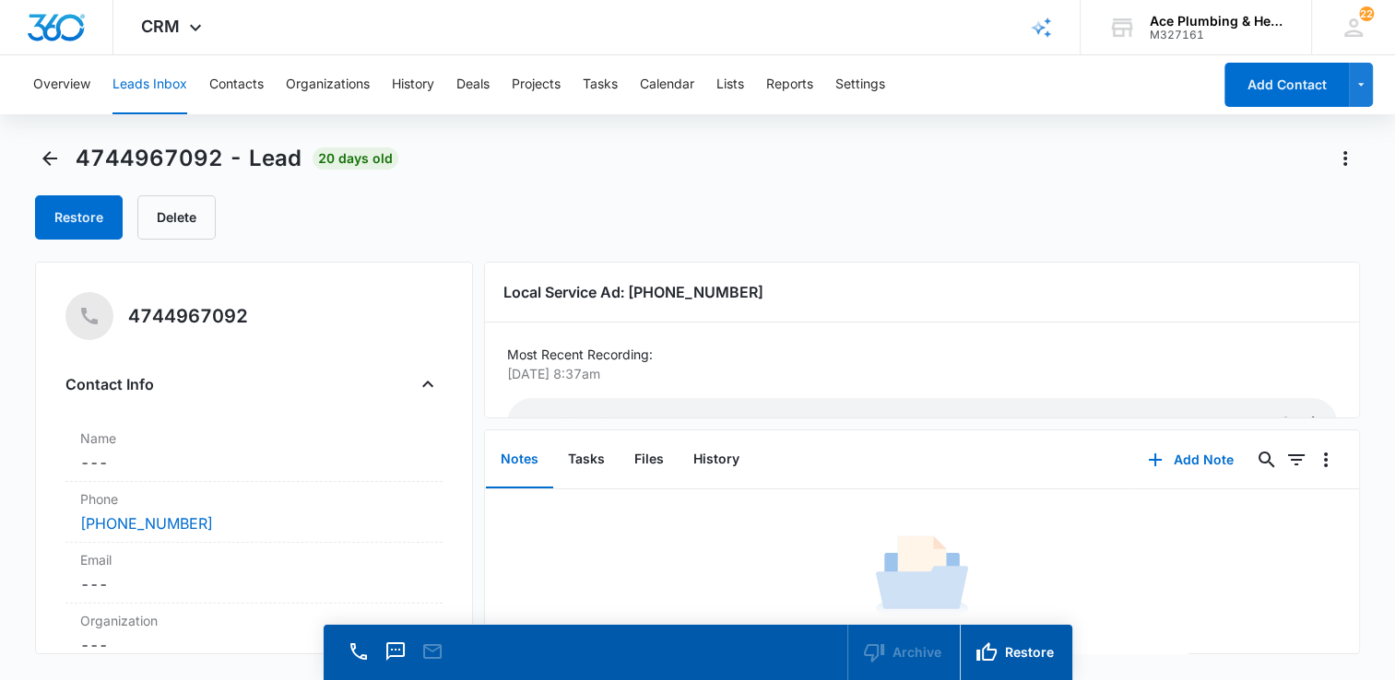
click at [26, 154] on div "Overview Leads Inbox Contacts Organizations History Deals Projects Tasks Calend…" at bounding box center [697, 393] width 1395 height 677
click at [50, 159] on icon "Back" at bounding box center [50, 158] width 22 height 22
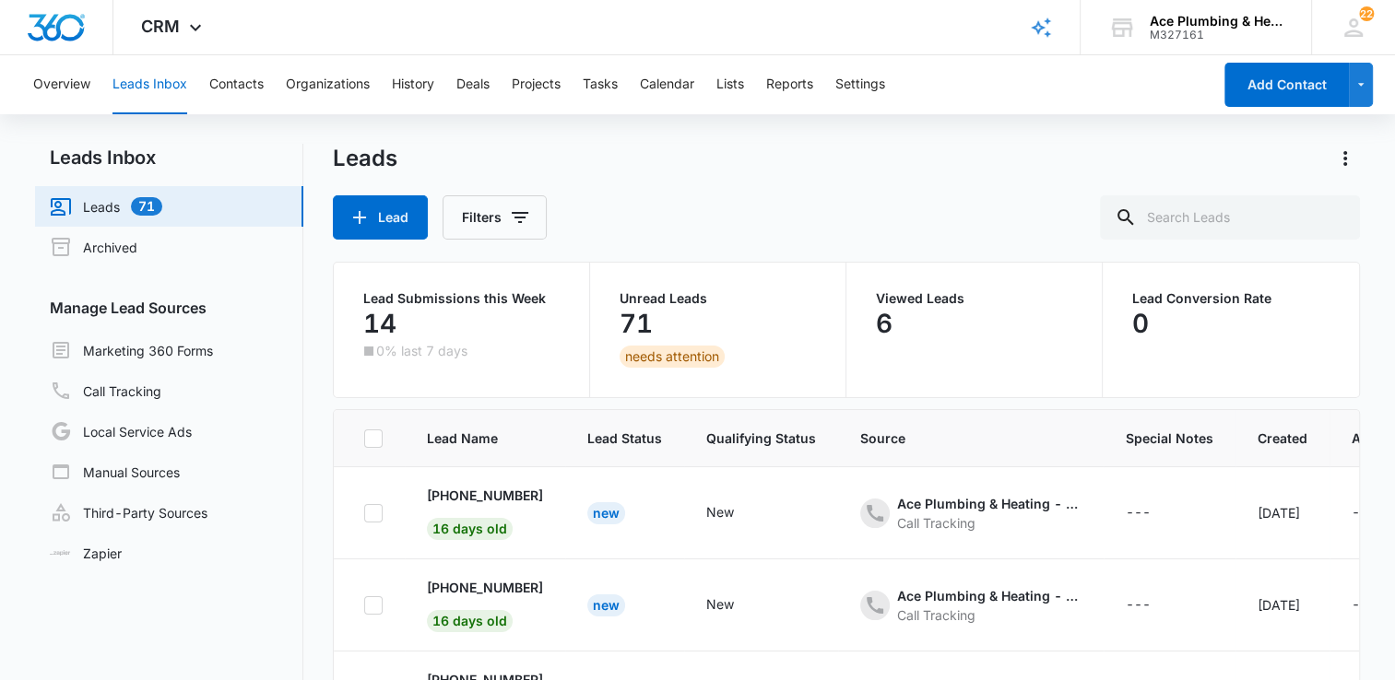
scroll to position [277, 0]
click at [137, 247] on link "Archived" at bounding box center [94, 247] width 88 height 22
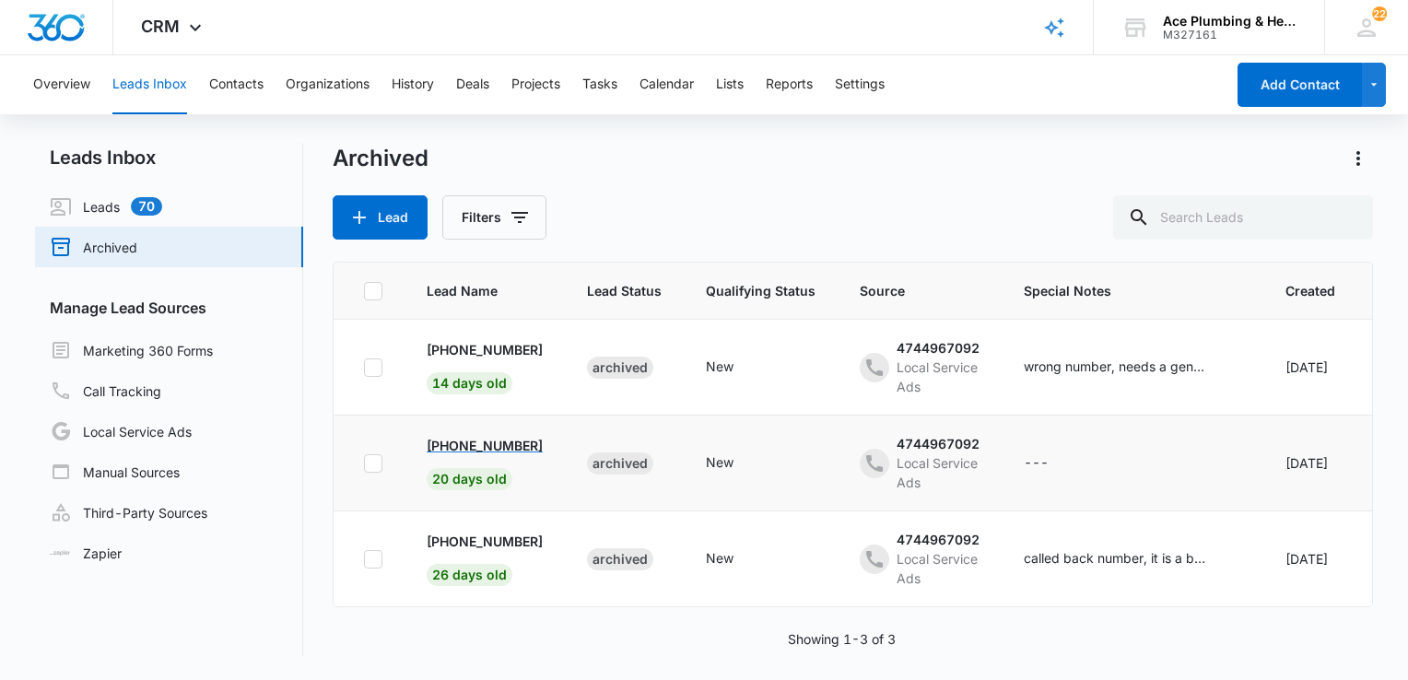
click at [496, 439] on p "+17328810030" at bounding box center [485, 445] width 116 height 19
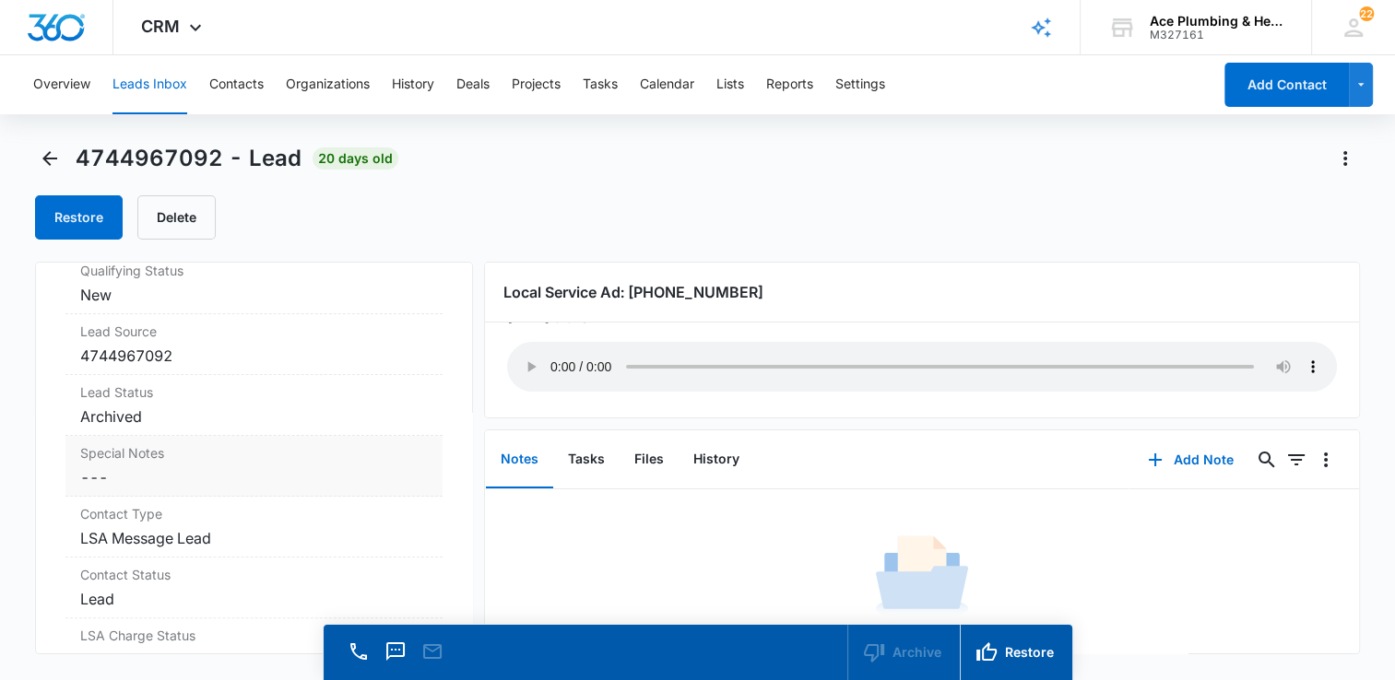
scroll to position [645, 0]
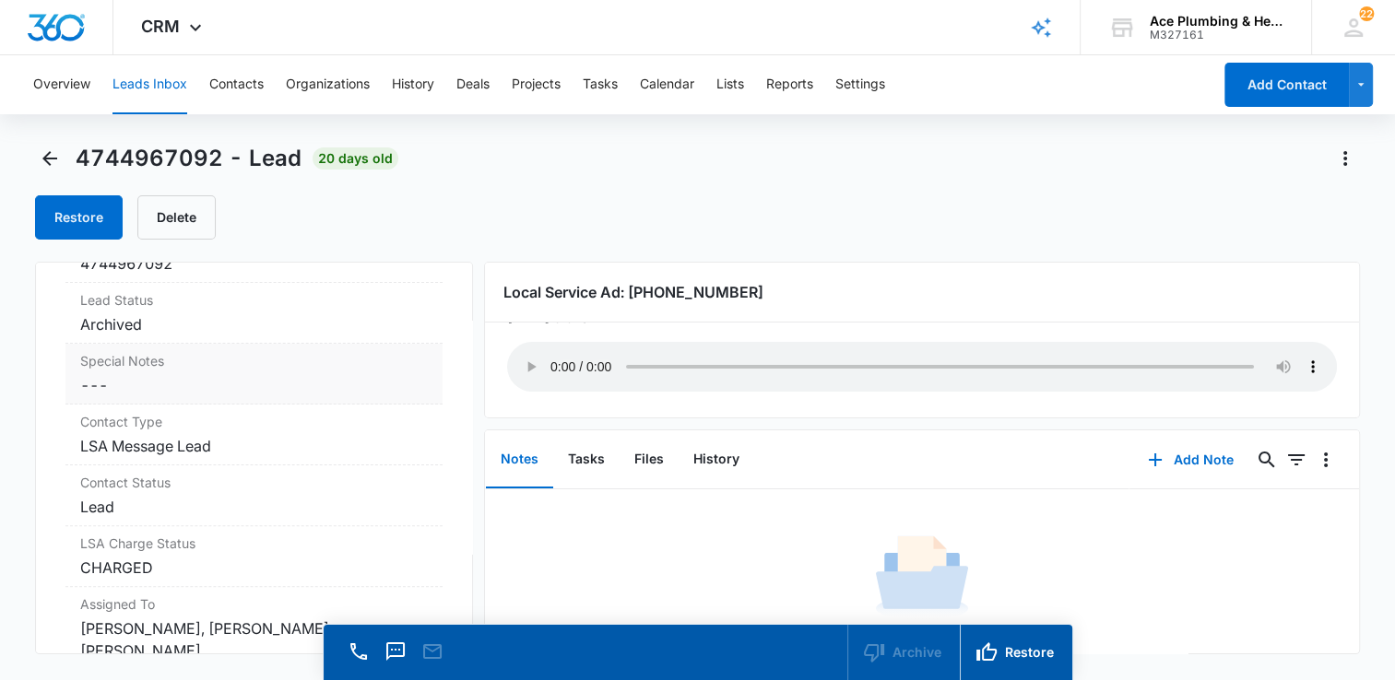
click at [181, 385] on dd "Cancel Save Changes ---" at bounding box center [254, 385] width 348 height 22
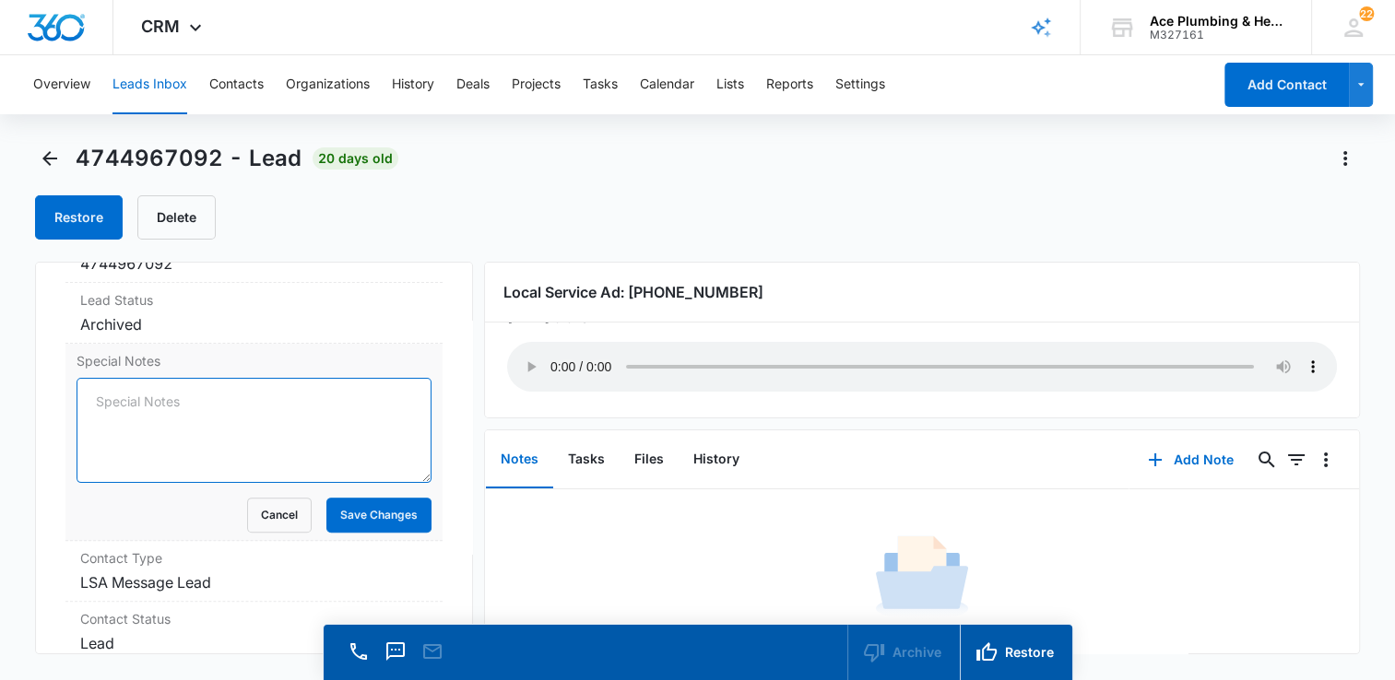
click at [166, 395] on textarea "Special Notes" at bounding box center [254, 430] width 355 height 105
paste textarea "septic pumping; referred to A Norton Septic"
click at [88, 406] on textarea "septic pumping; referred to A Norton Septic" at bounding box center [254, 430] width 355 height 105
click at [155, 404] on textarea "septic pumping; referred to A Norton Septic" at bounding box center [254, 430] width 355 height 105
click at [92, 397] on textarea "septic pumping; referred to A Norton Septic" at bounding box center [254, 430] width 355 height 105
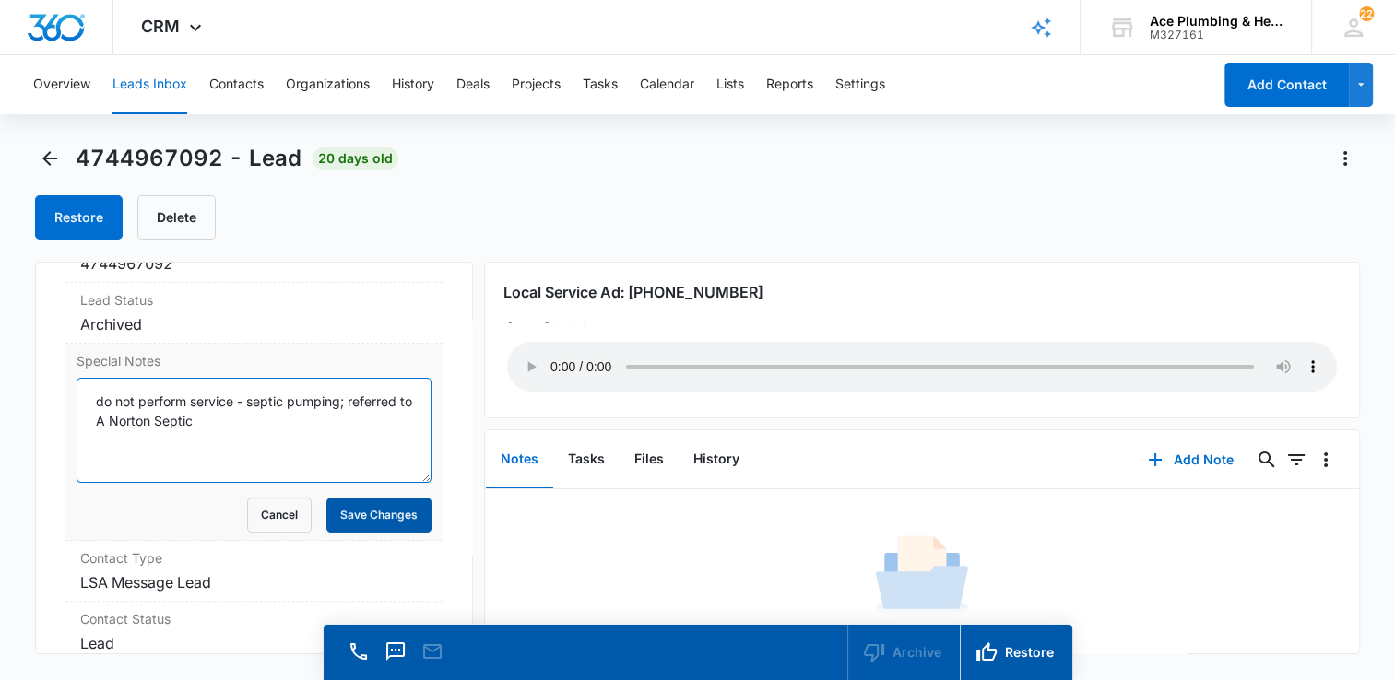
type textarea "do not perform service - septic pumping; referred to A Norton Septic"
click at [376, 513] on button "Save Changes" at bounding box center [378, 515] width 105 height 35
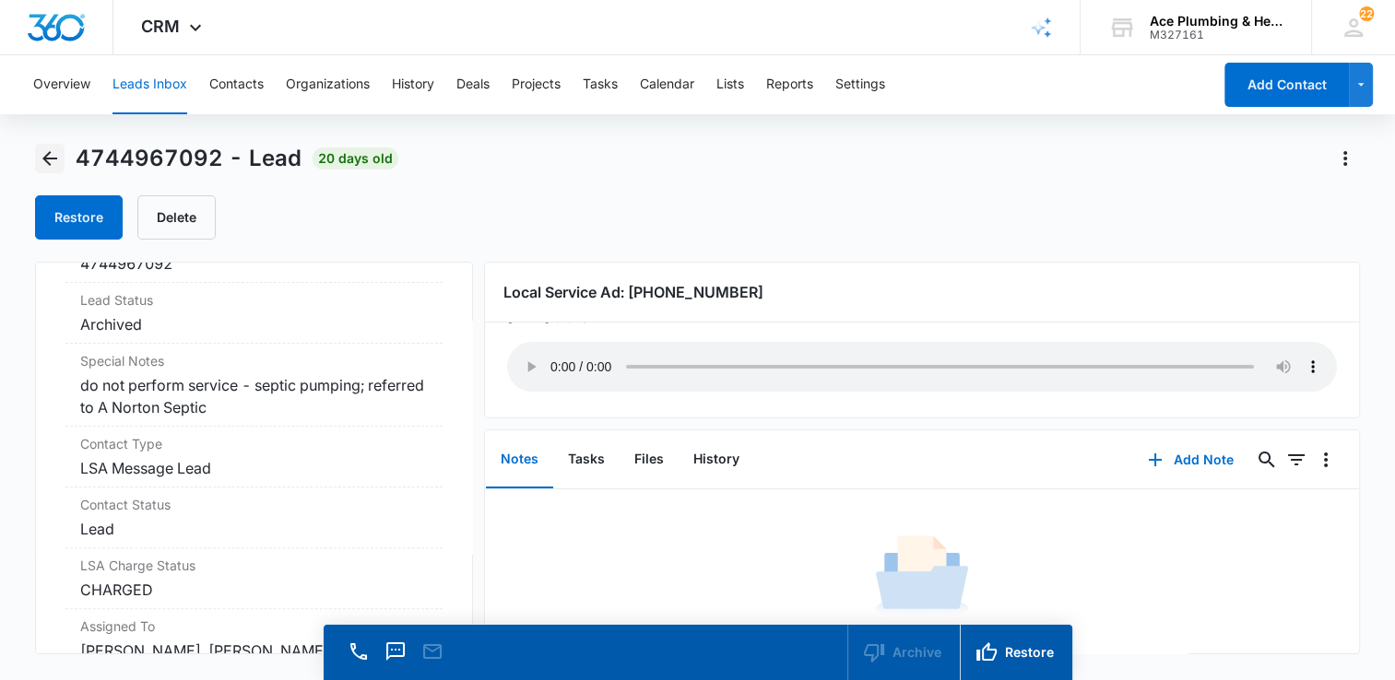
click at [46, 156] on icon "Back" at bounding box center [49, 158] width 15 height 15
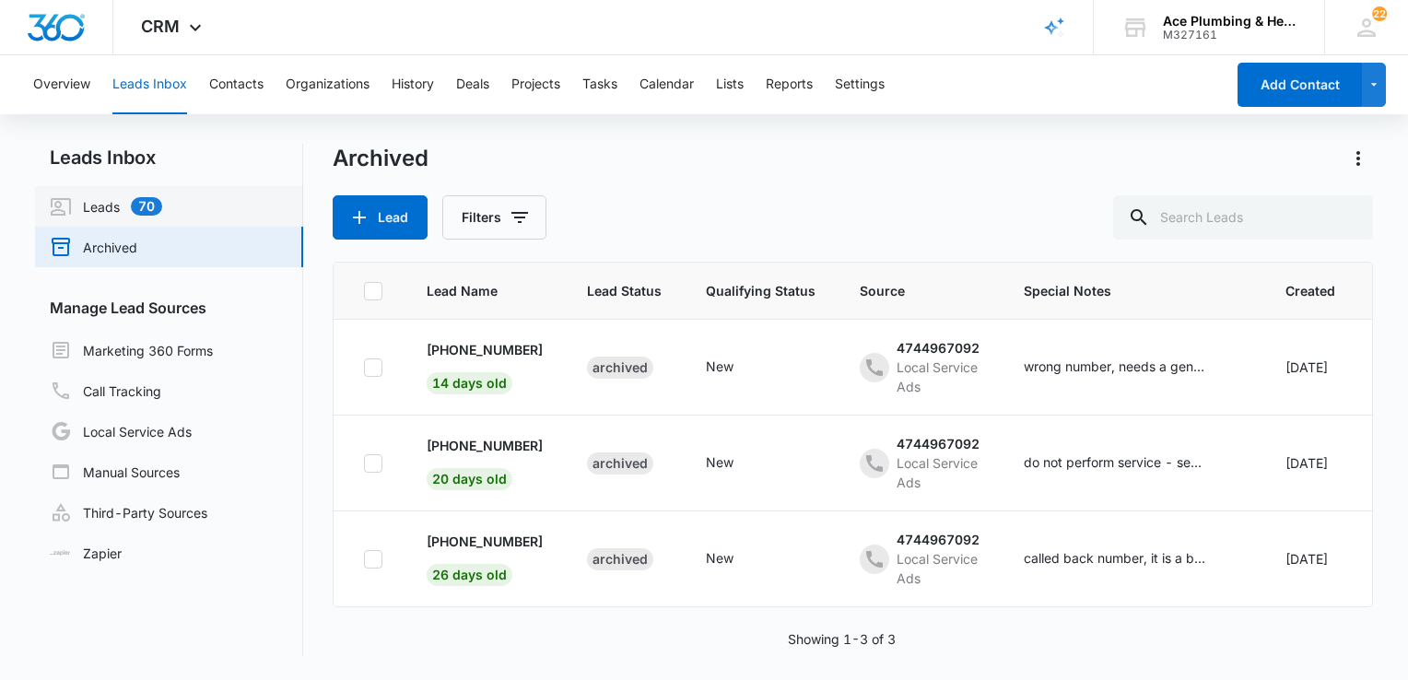
click at [93, 206] on link "Leads 70" at bounding box center [106, 206] width 112 height 22
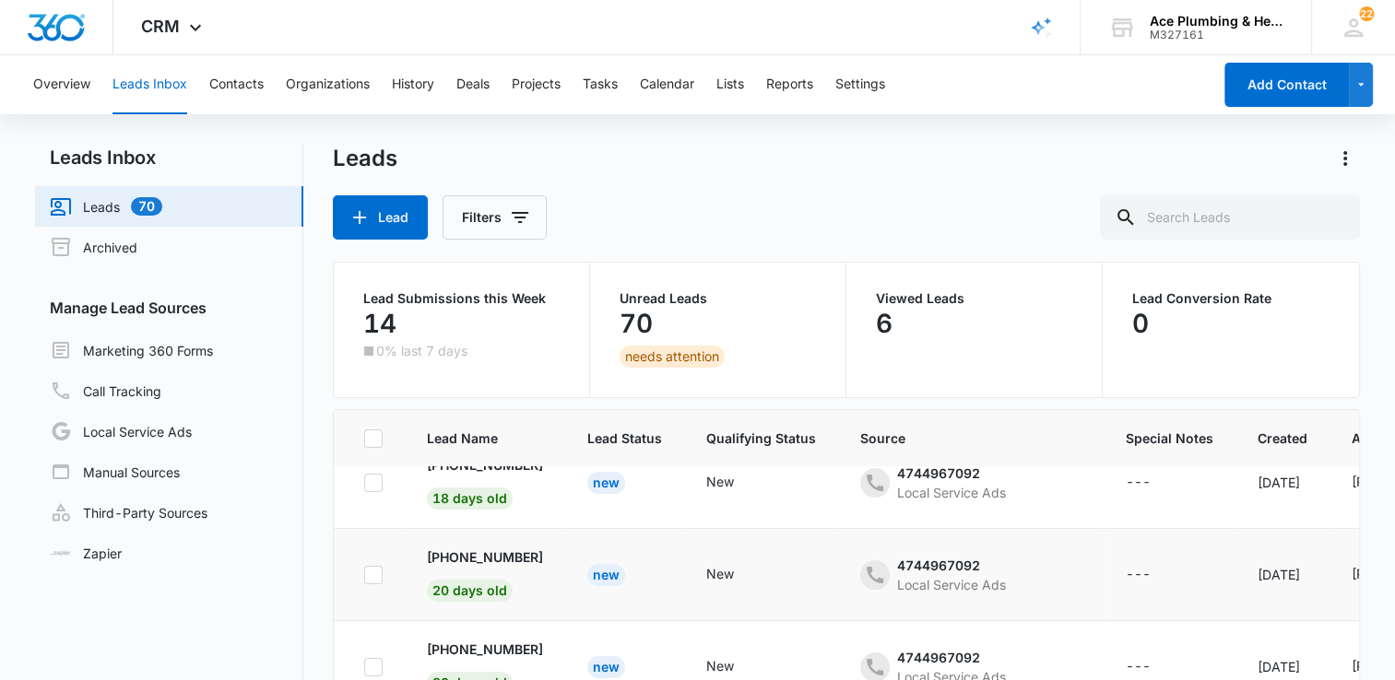
scroll to position [184, 0]
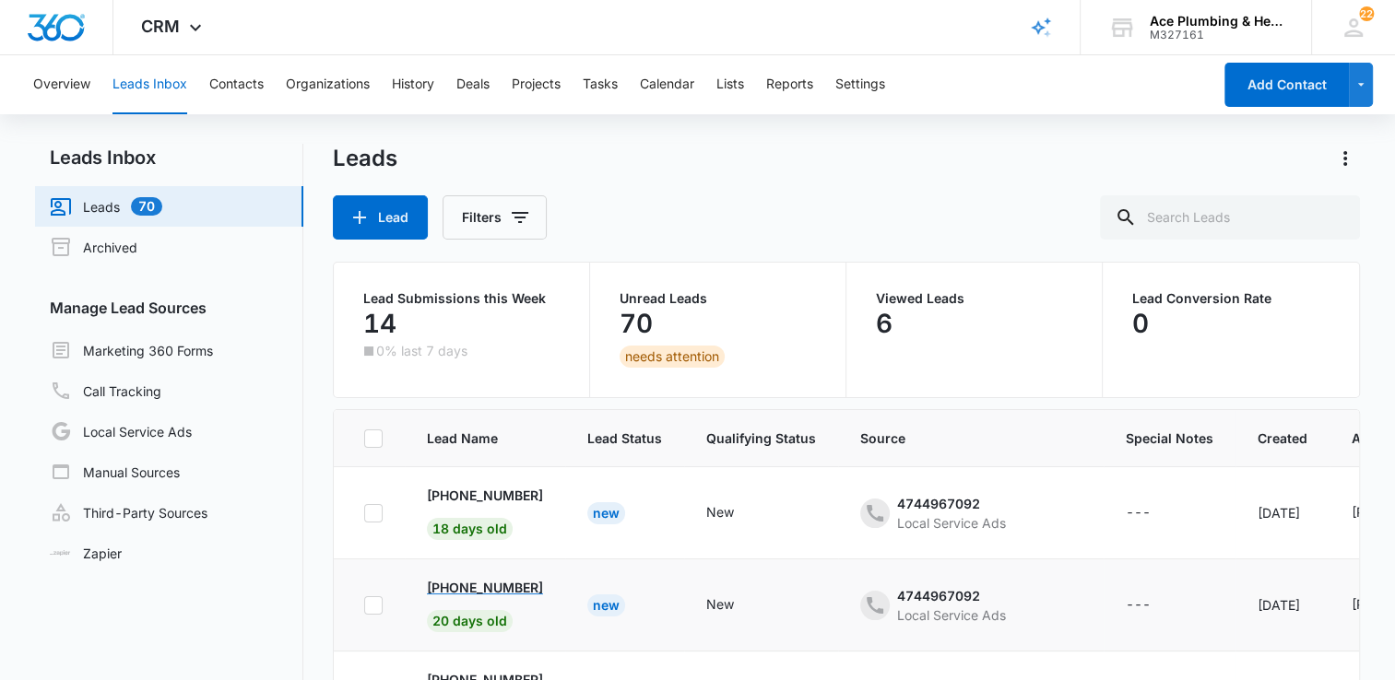
click at [514, 587] on p "[PHONE_NUMBER]" at bounding box center [485, 587] width 116 height 19
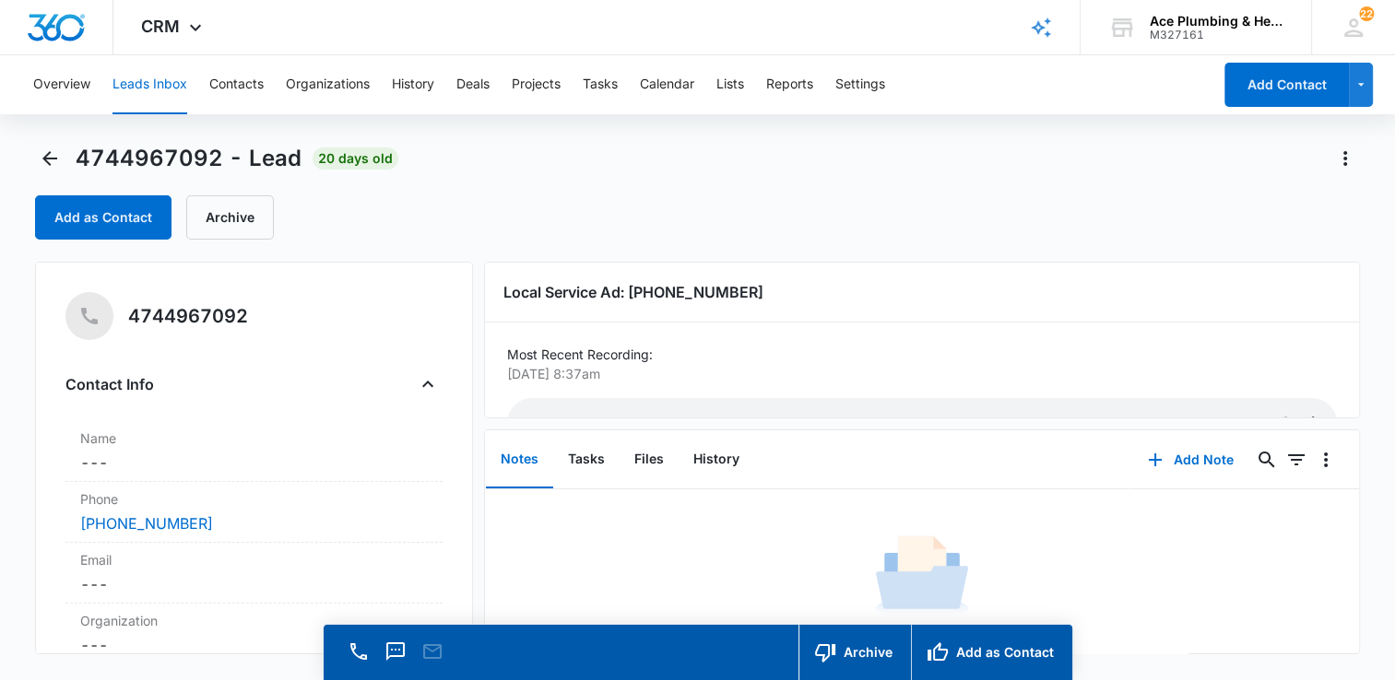
scroll to position [56, 0]
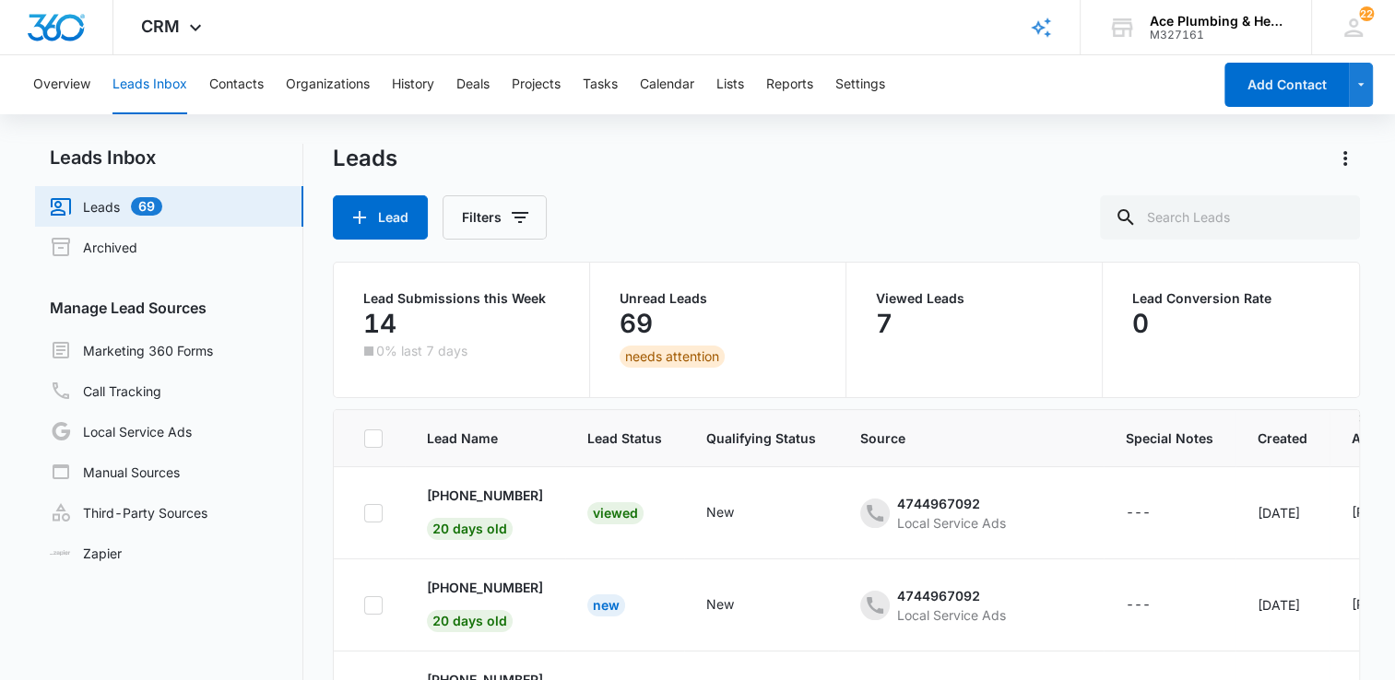
scroll to position [184, 0]
click at [513, 489] on p "+19082558554" at bounding box center [485, 495] width 116 height 19
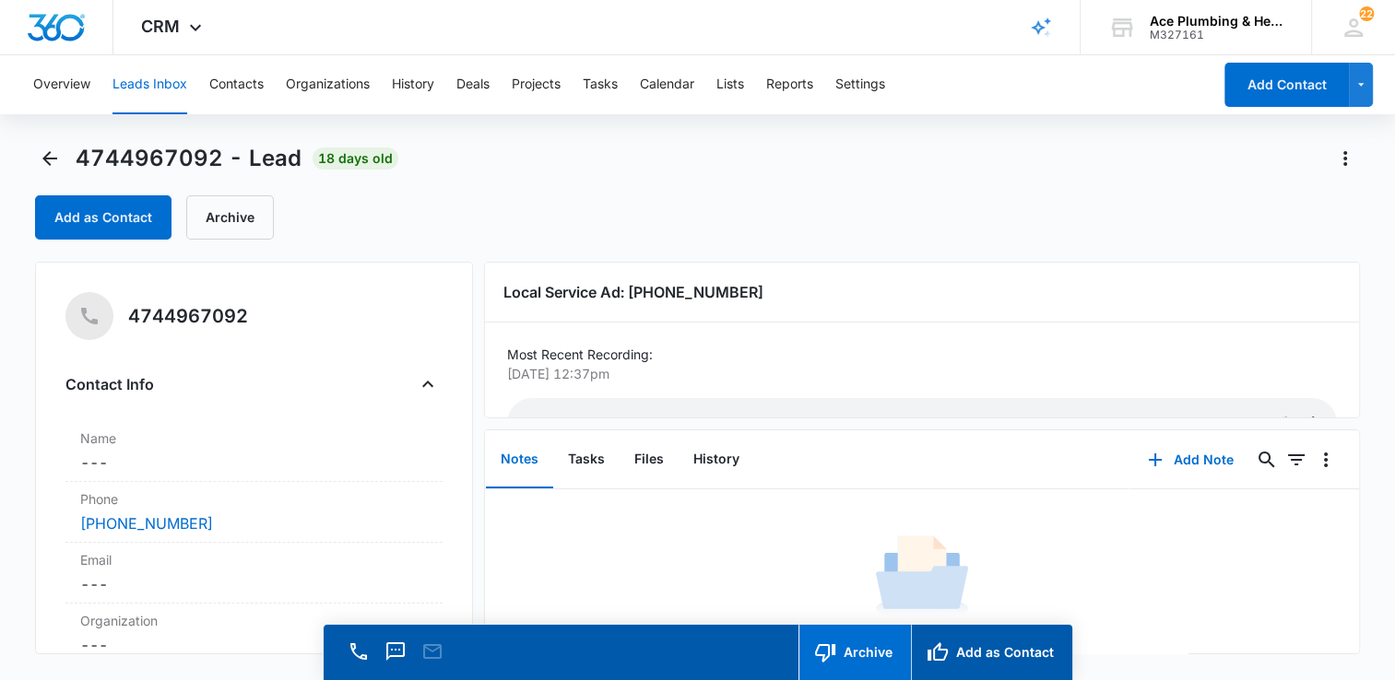
click at [882, 654] on button "Archive" at bounding box center [854, 652] width 112 height 55
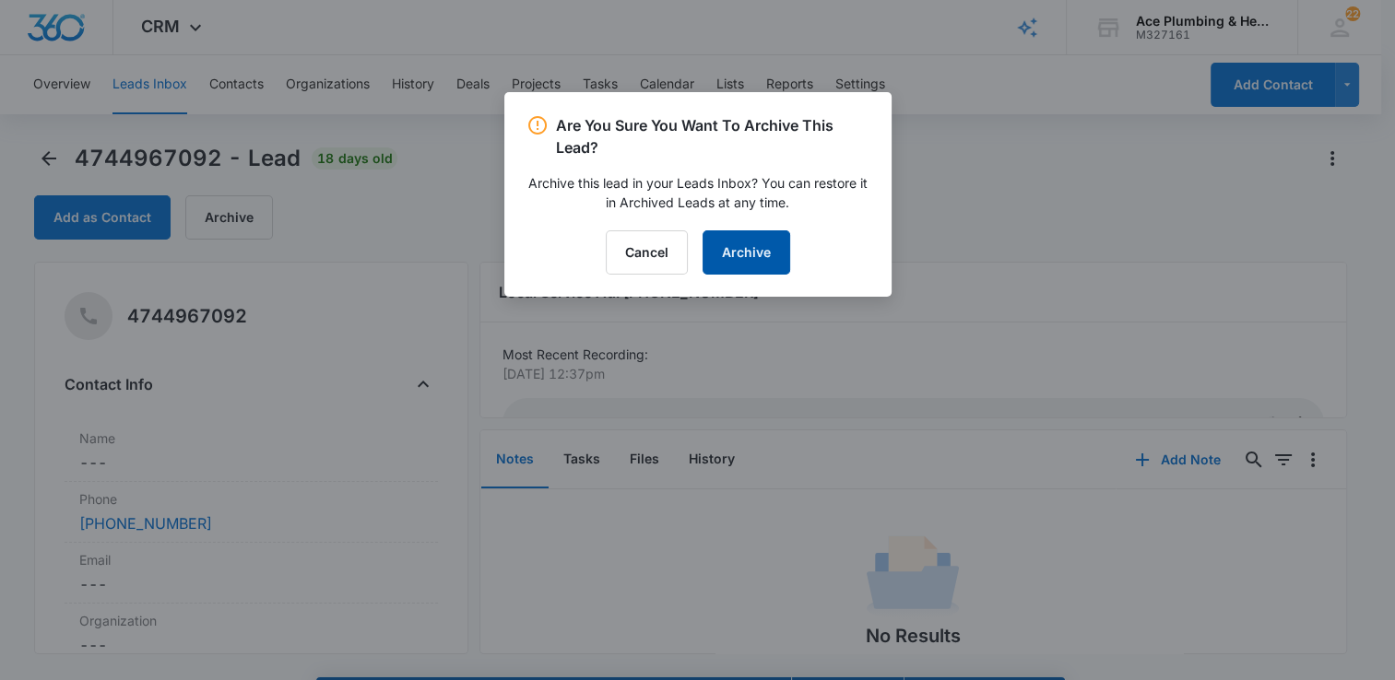
click at [751, 249] on button "Archive" at bounding box center [746, 252] width 88 height 44
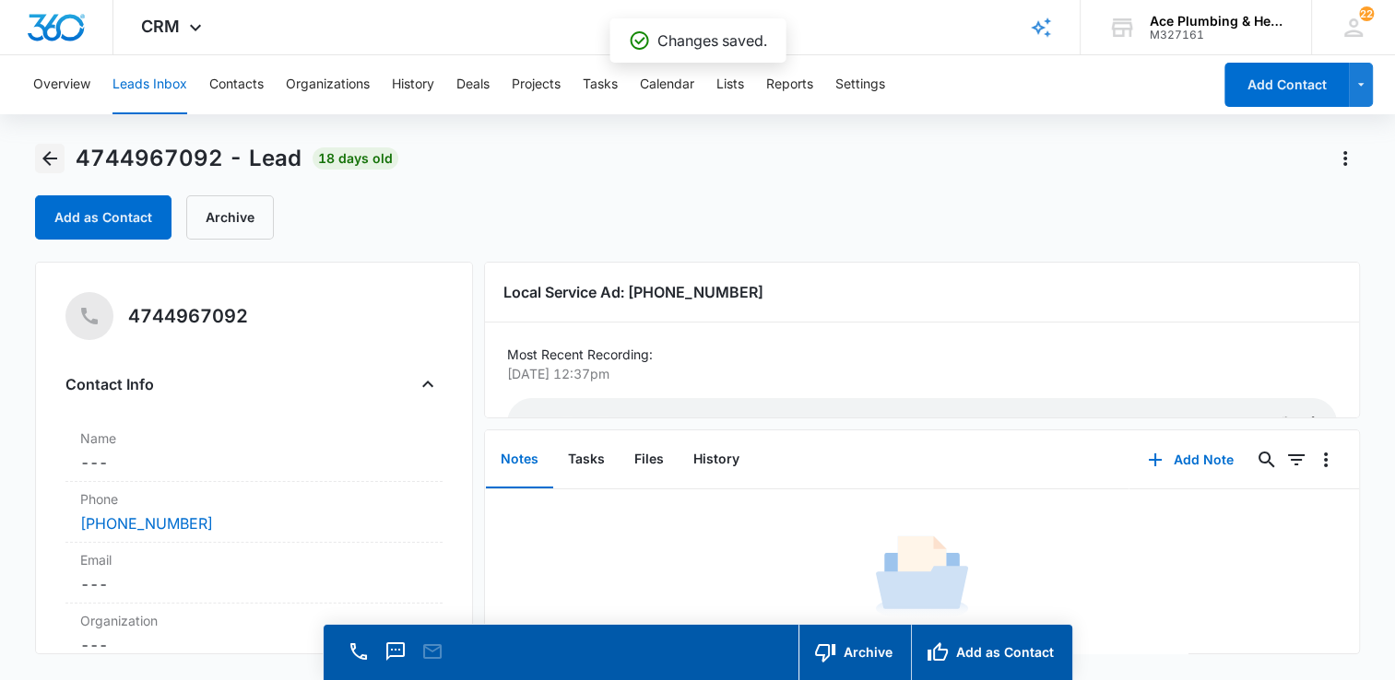
click at [44, 157] on icon "Back" at bounding box center [49, 158] width 15 height 15
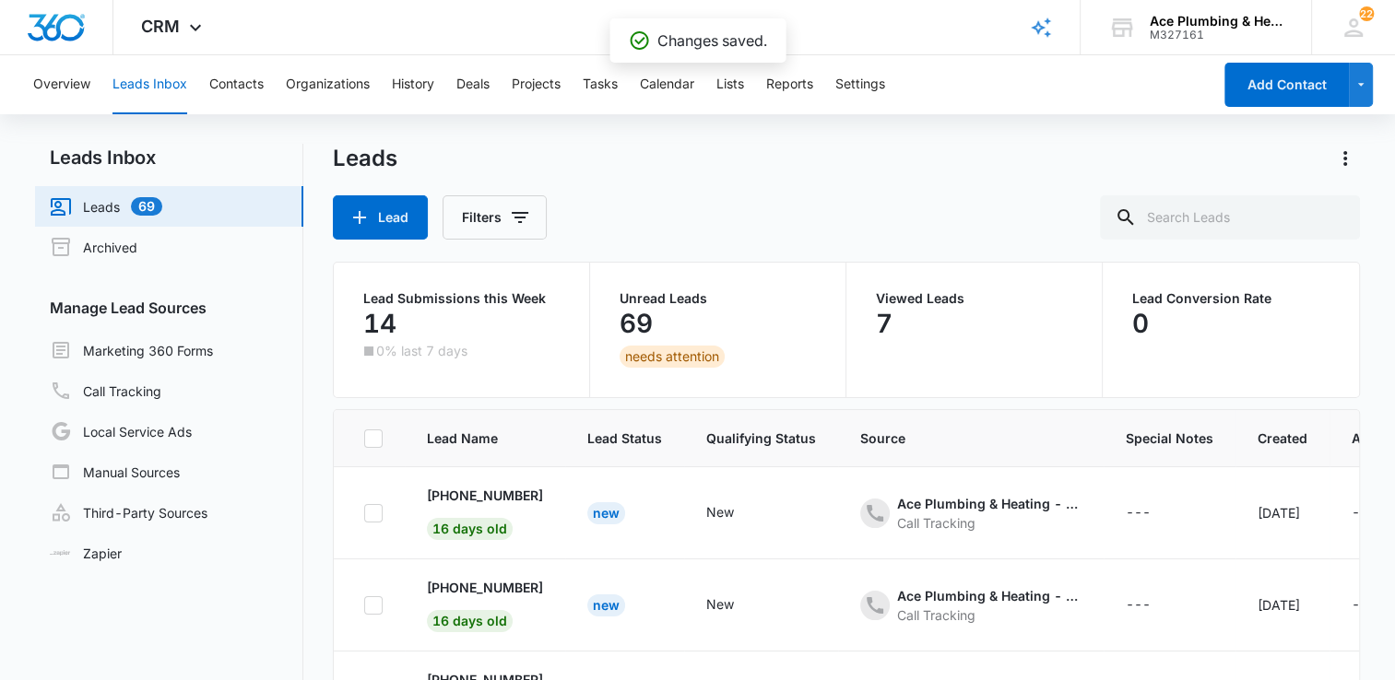
scroll to position [184, 0]
click at [136, 251] on link "Archived" at bounding box center [94, 247] width 88 height 22
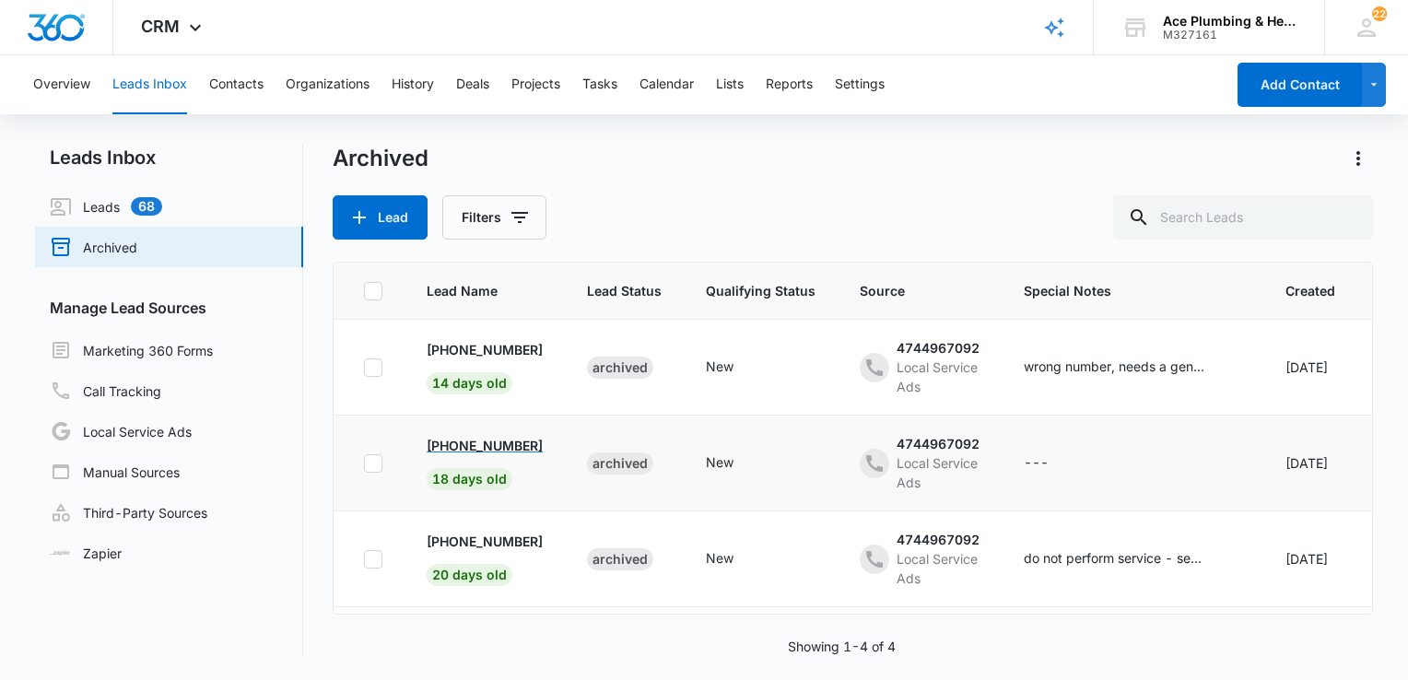
click at [504, 444] on p "+19082558554" at bounding box center [485, 445] width 116 height 19
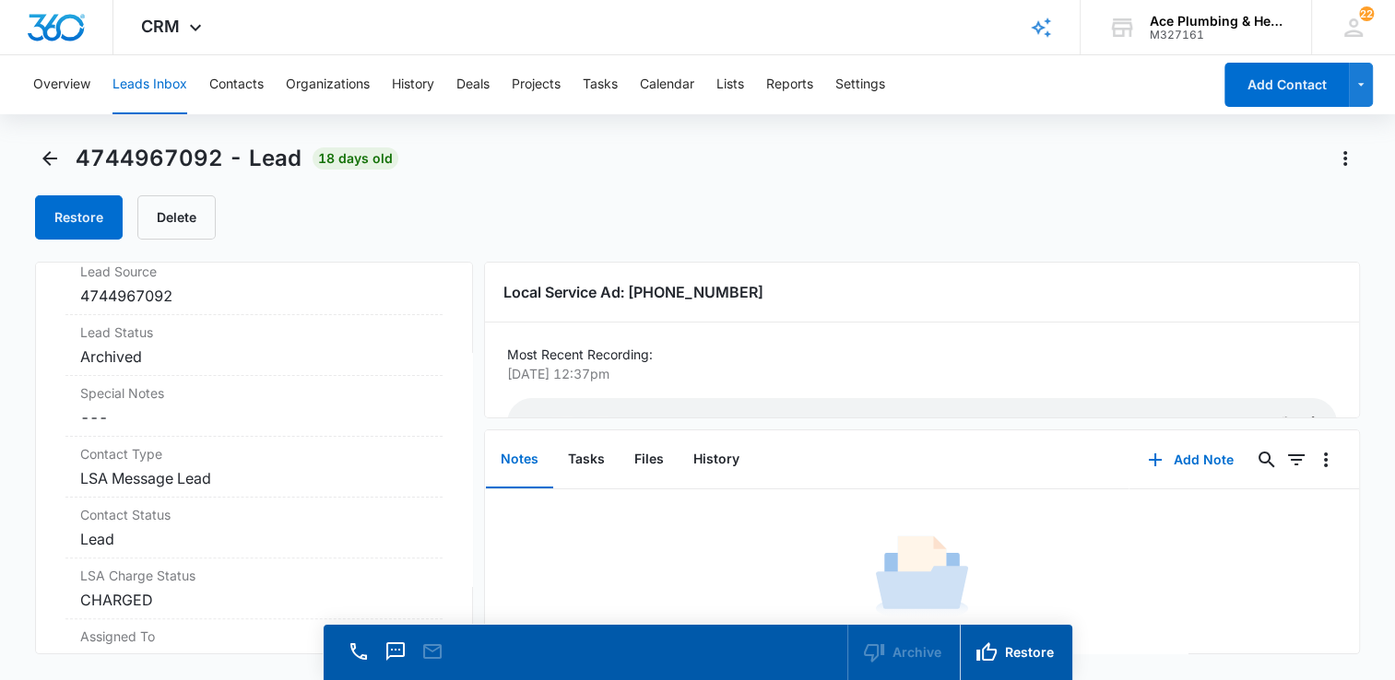
scroll to position [645, 0]
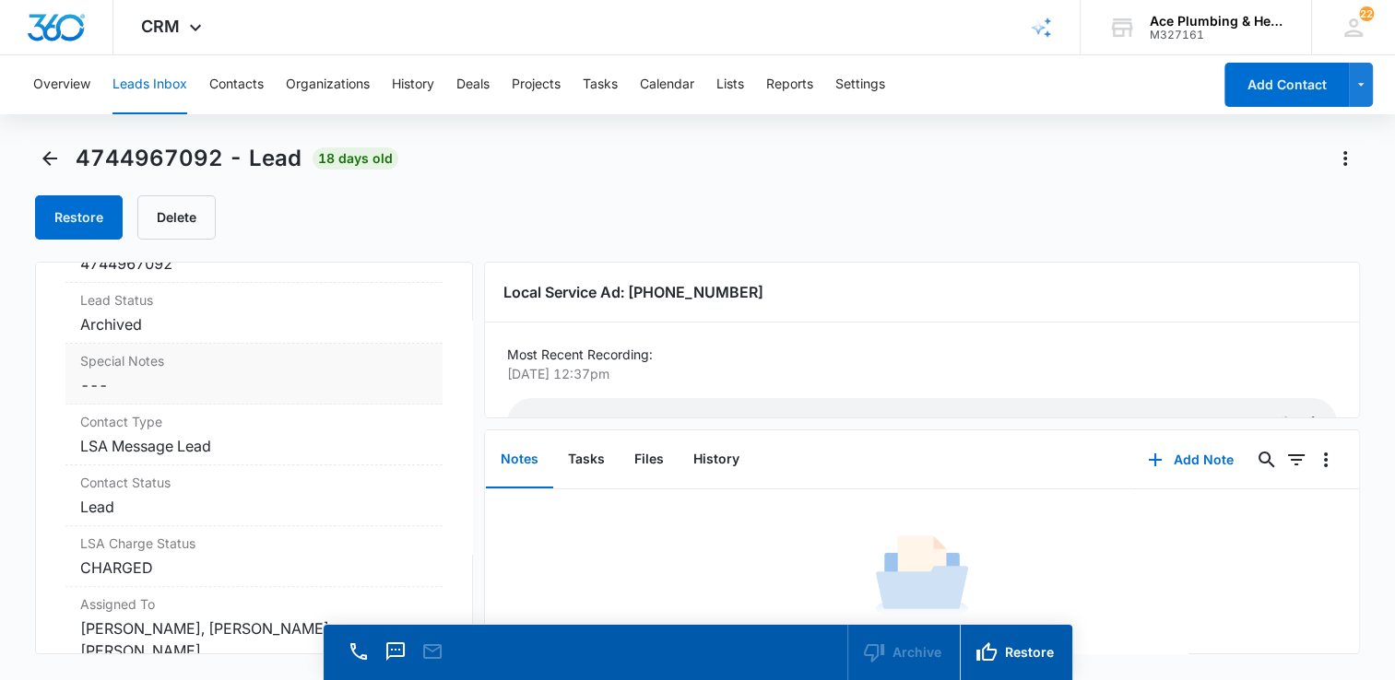
click at [166, 381] on dd "Cancel Save Changes ---" at bounding box center [254, 385] width 348 height 22
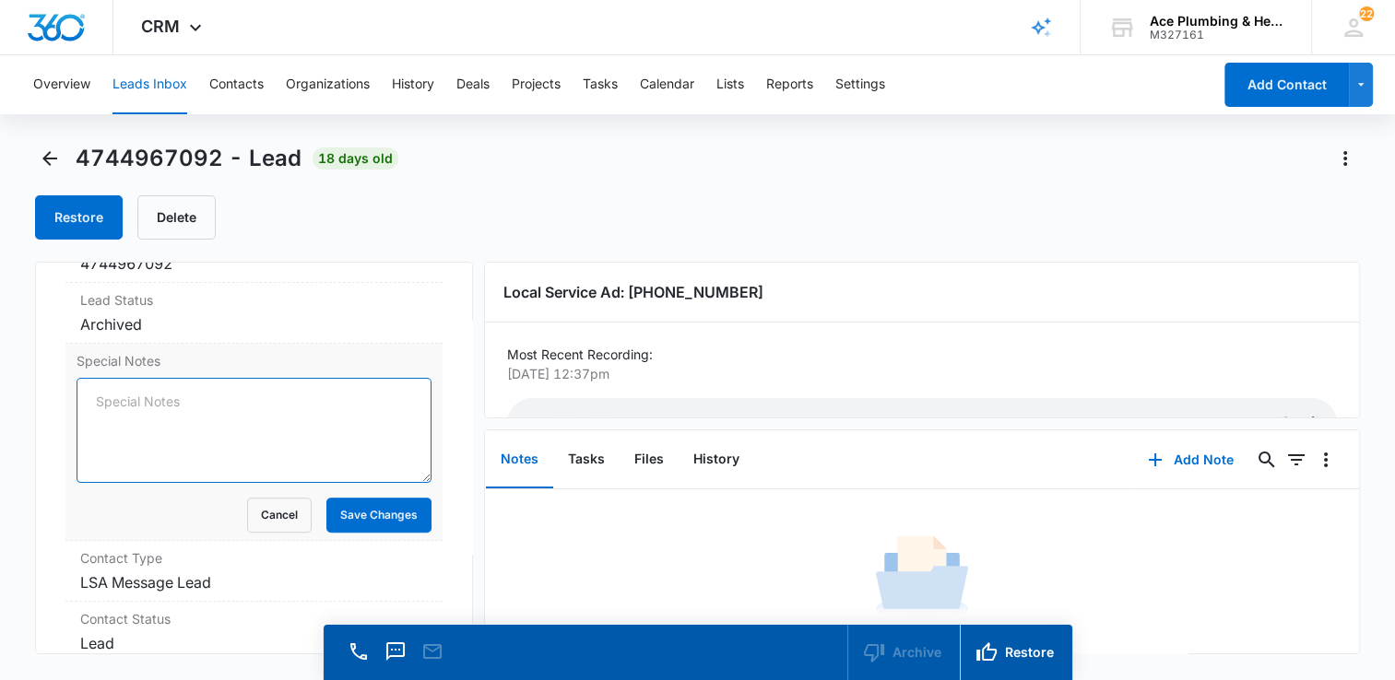
click at [173, 393] on textarea "Special Notes" at bounding box center [254, 430] width 355 height 105
paste textarea "telemarketer inquiring about small business"
type textarea "telemarketer"
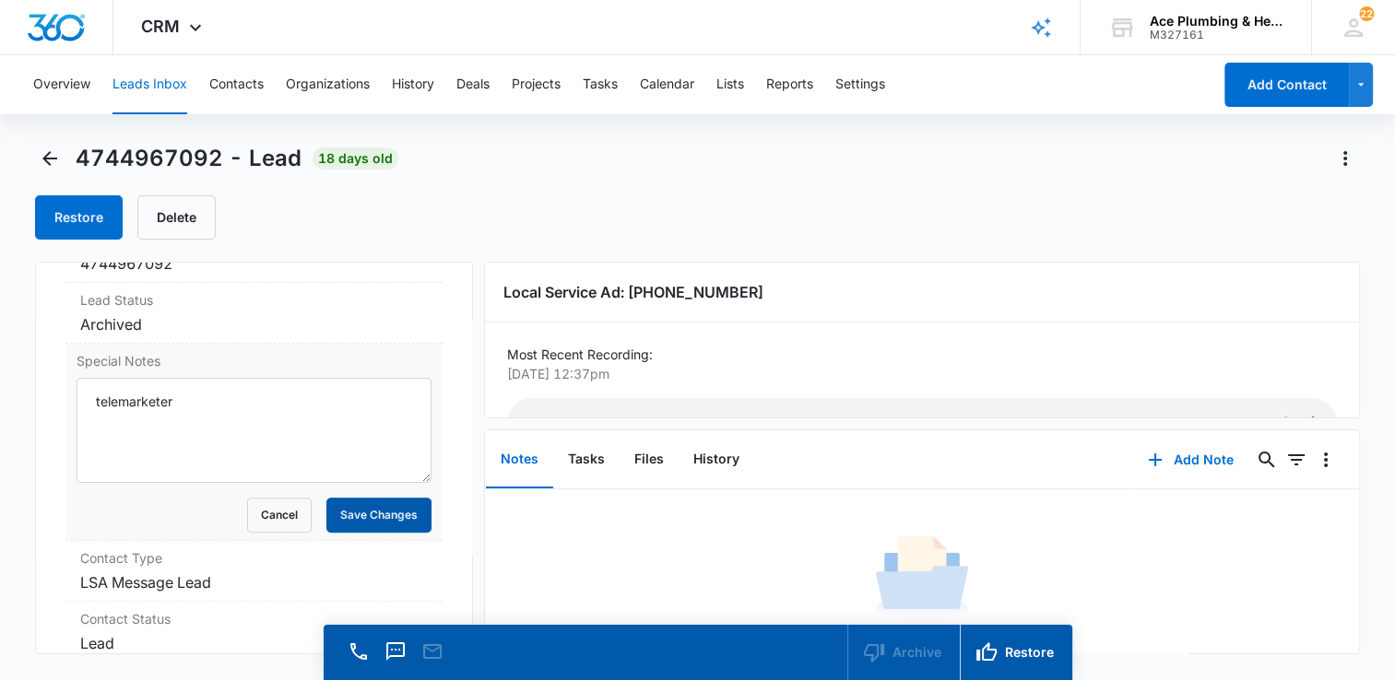
click at [395, 517] on button "Save Changes" at bounding box center [378, 515] width 105 height 35
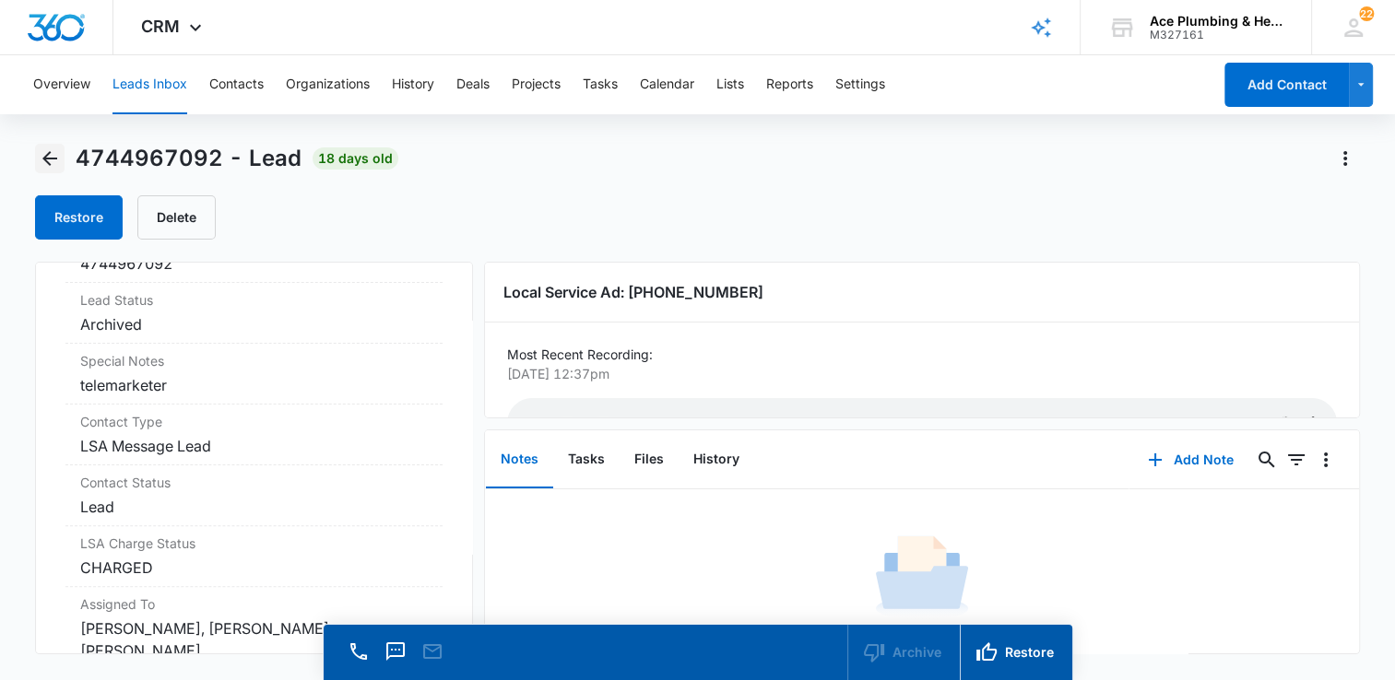
click at [50, 155] on icon "Back" at bounding box center [50, 158] width 22 height 22
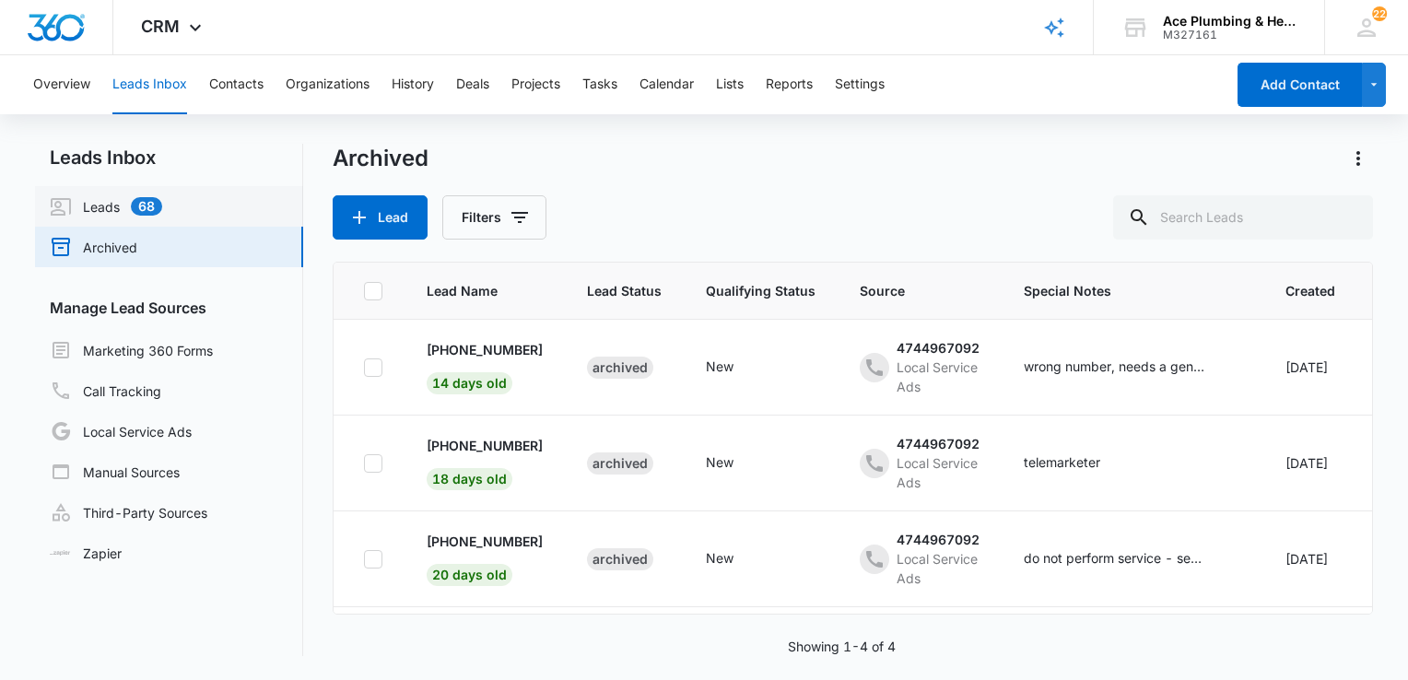
click at [162, 206] on link "Leads 68" at bounding box center [106, 206] width 112 height 22
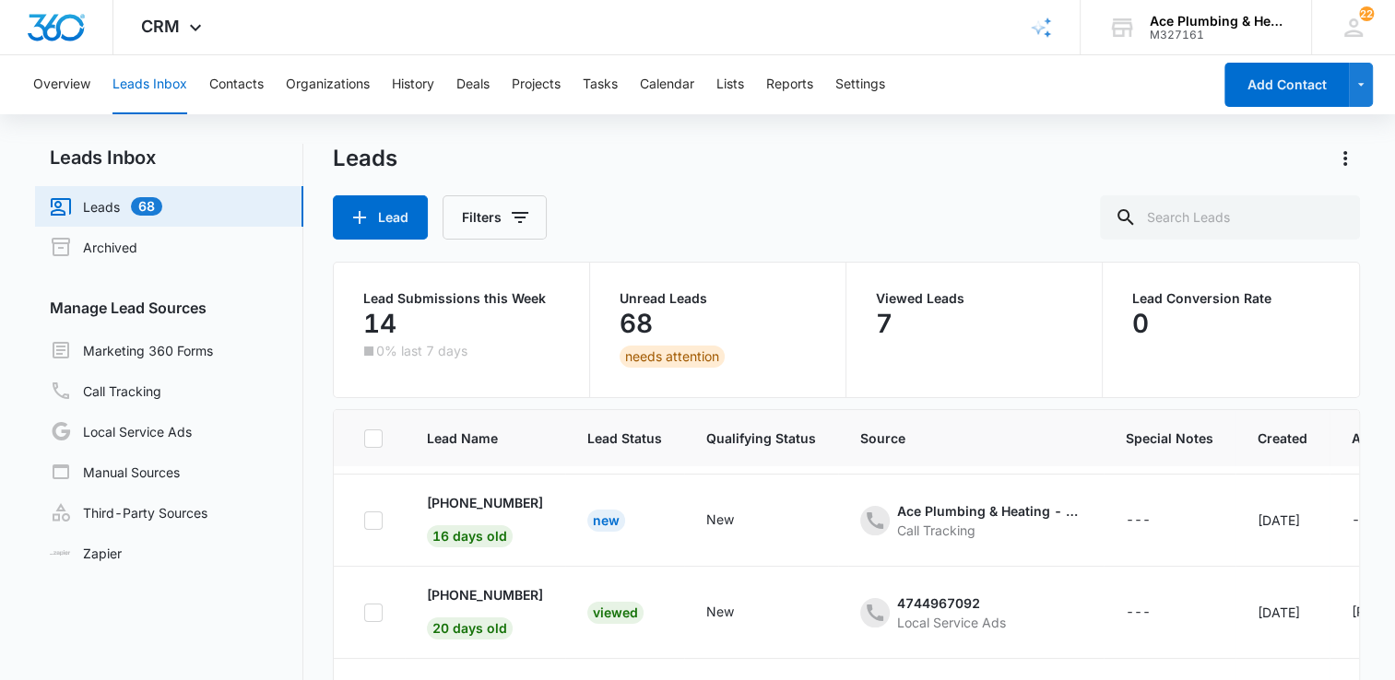
scroll to position [75, 0]
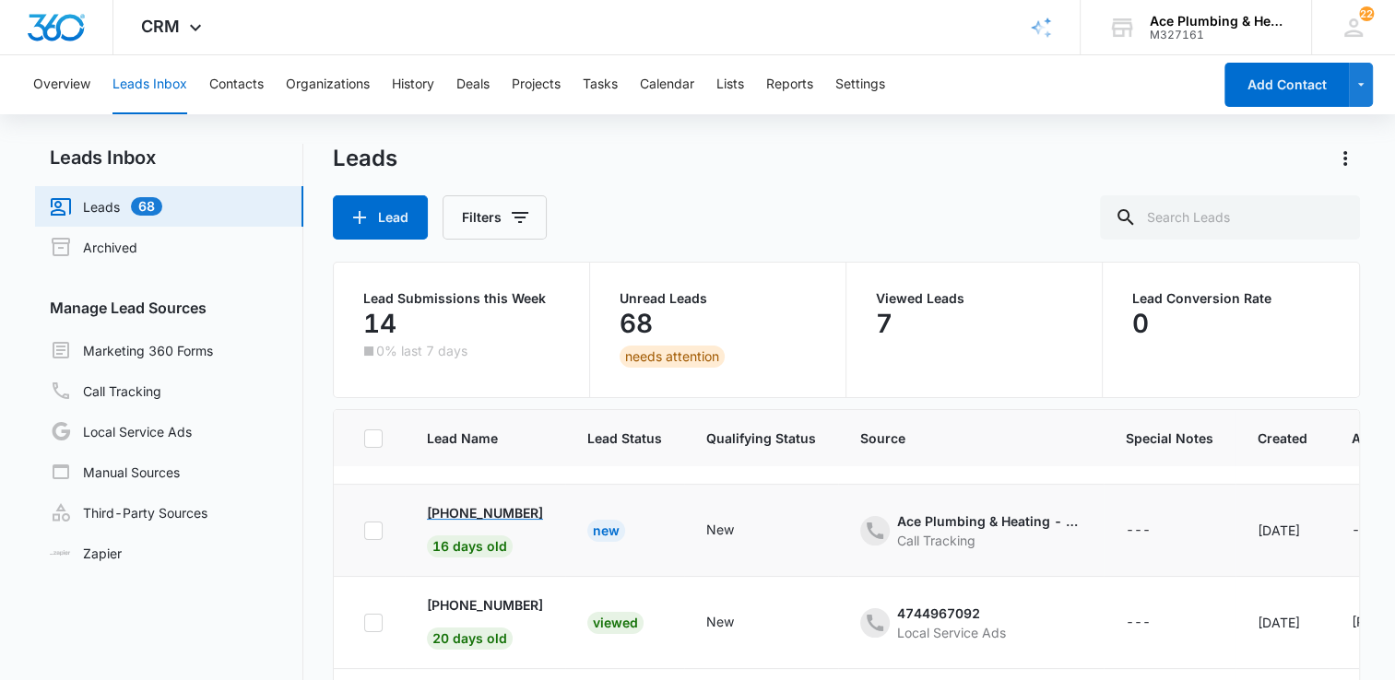
click at [512, 513] on p "+19083253900" at bounding box center [485, 512] width 116 height 19
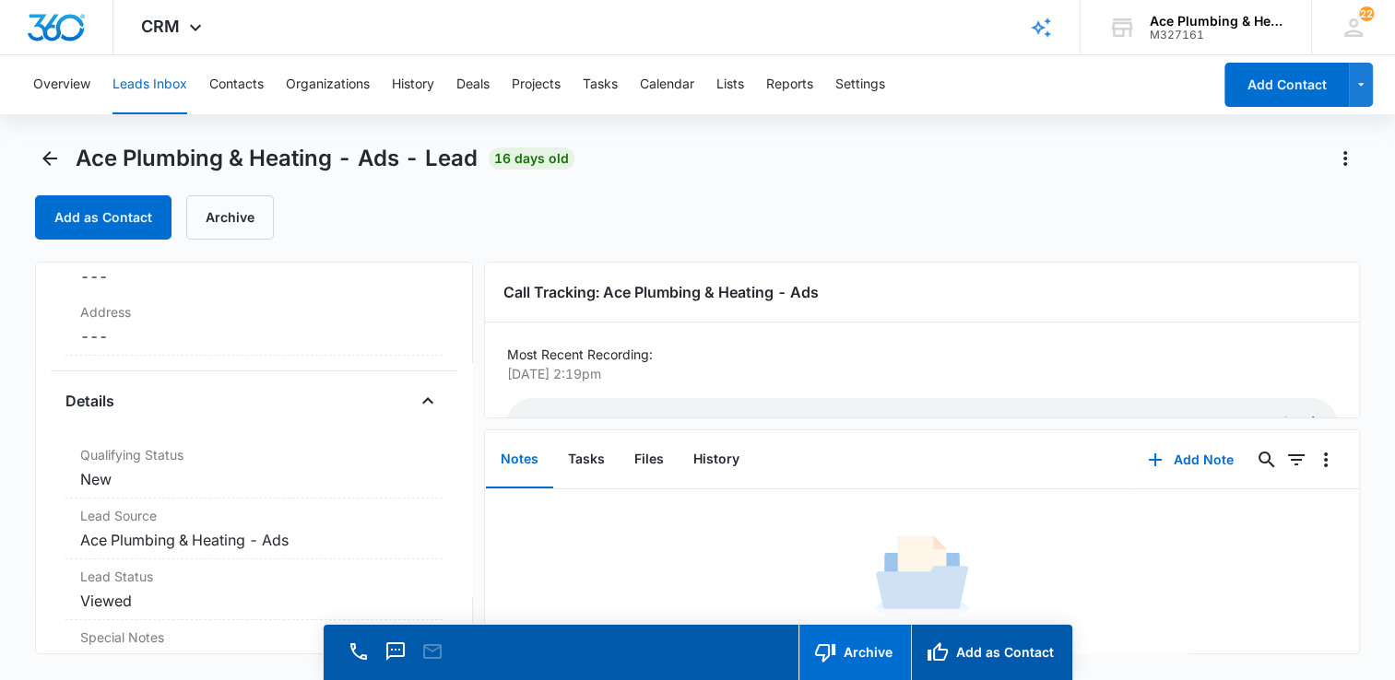
click at [866, 648] on button "Archive" at bounding box center [854, 652] width 112 height 55
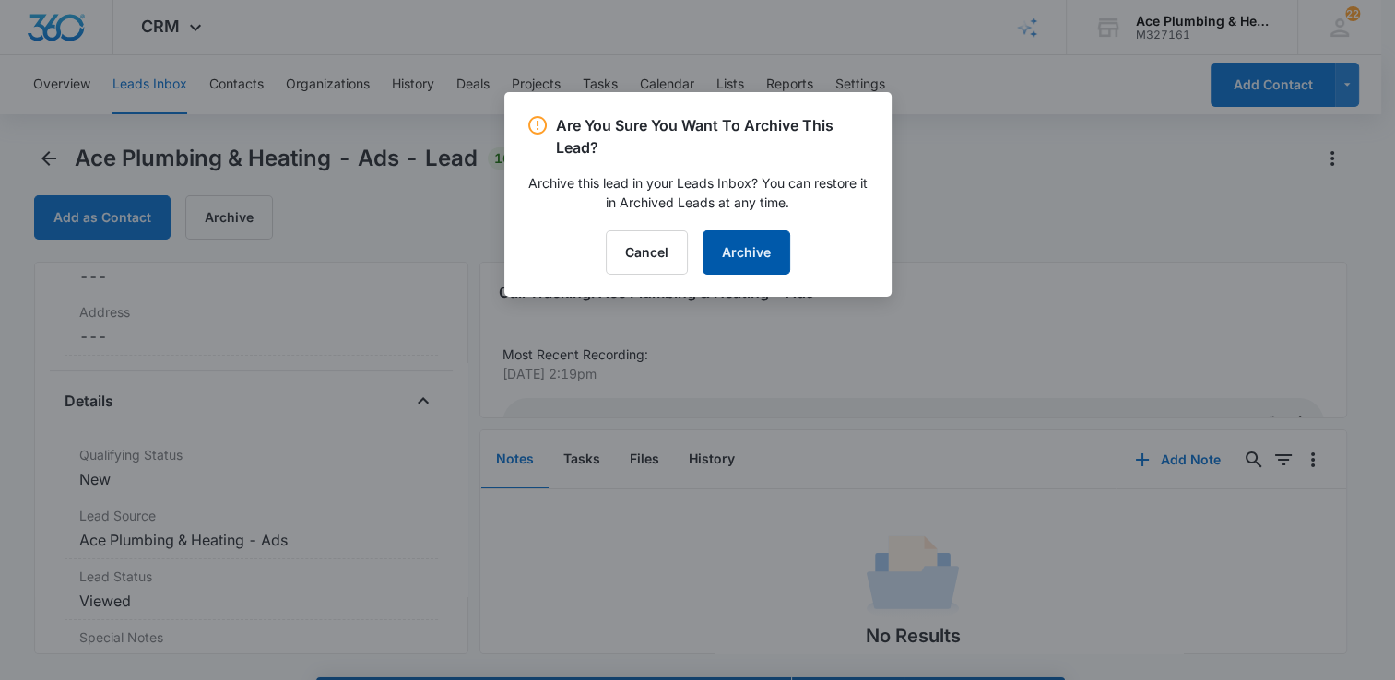
click at [775, 254] on button "Archive" at bounding box center [746, 252] width 88 height 44
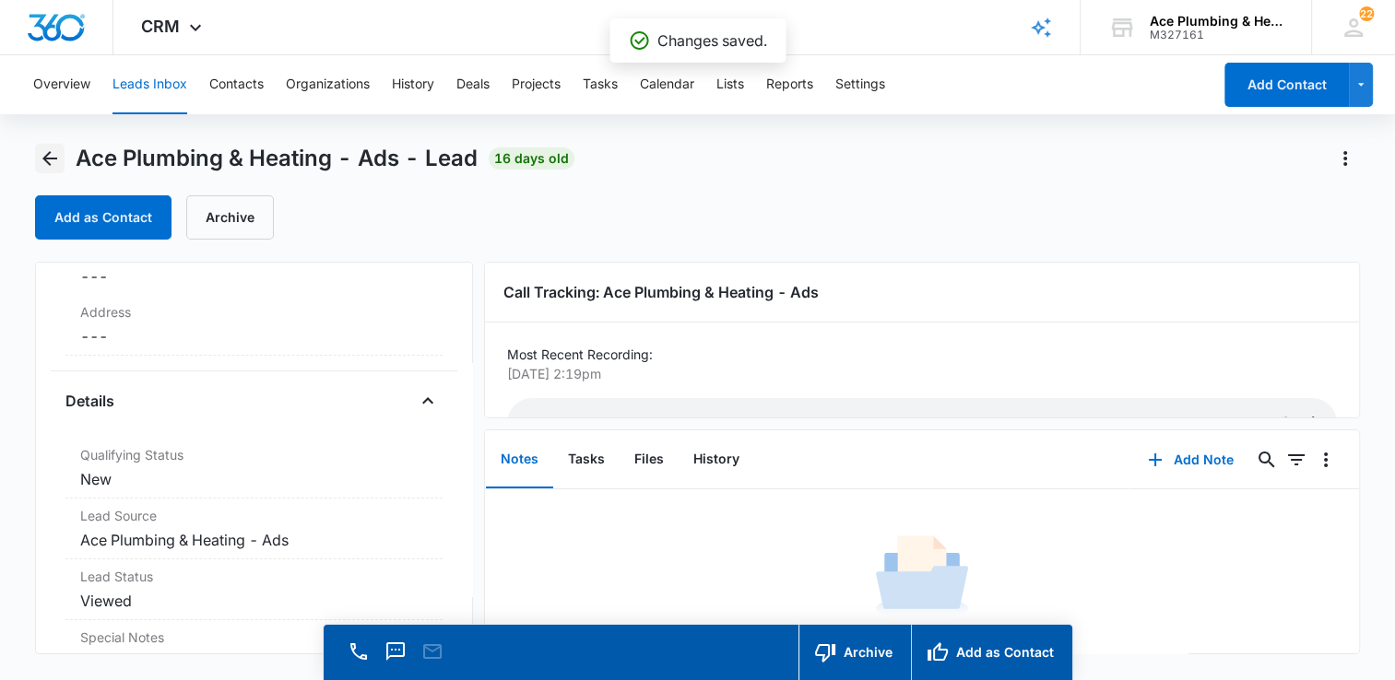
click at [46, 152] on icon "Back" at bounding box center [50, 158] width 22 height 22
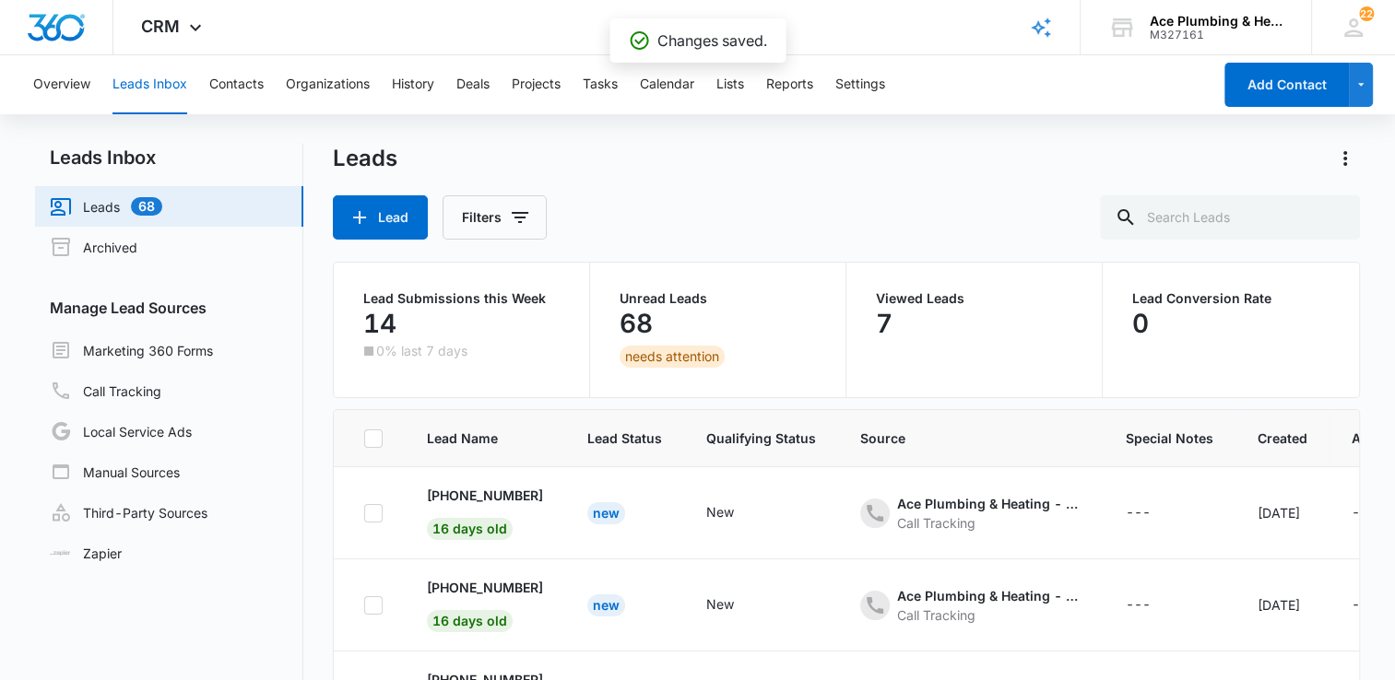
scroll to position [75, 0]
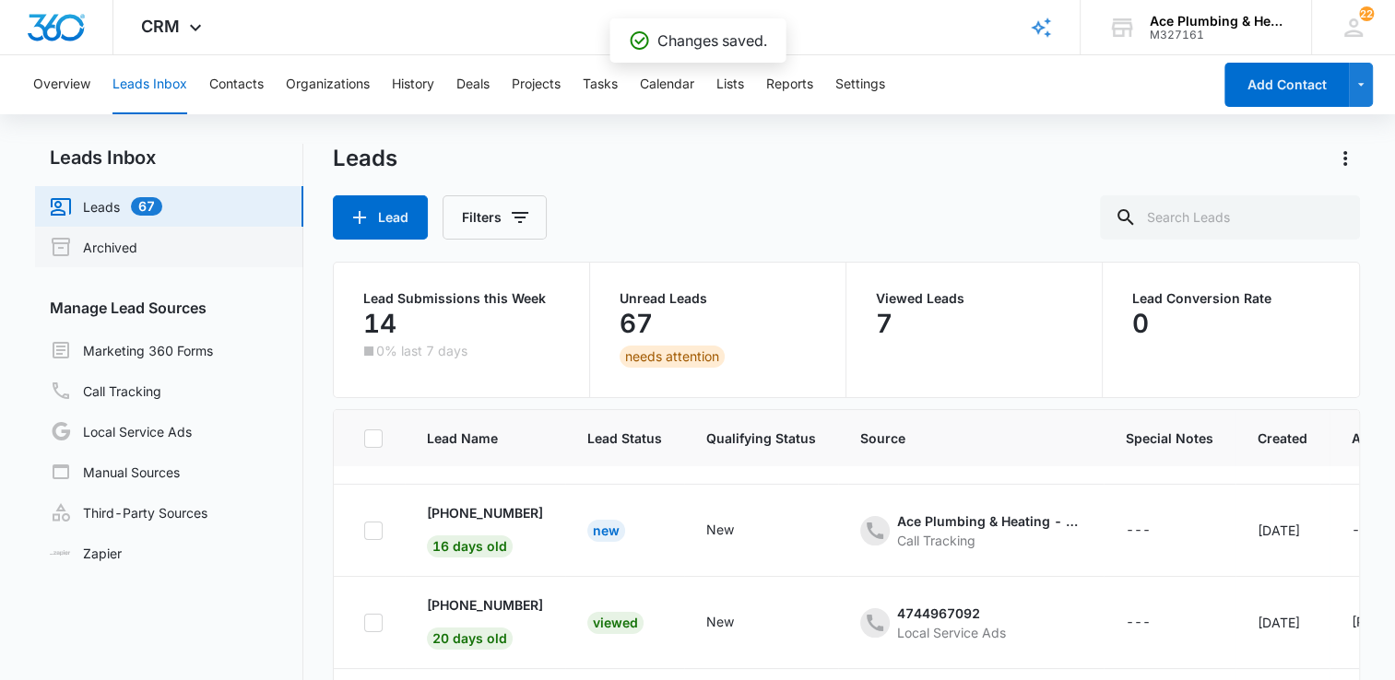
click at [136, 246] on link "Archived" at bounding box center [94, 247] width 88 height 22
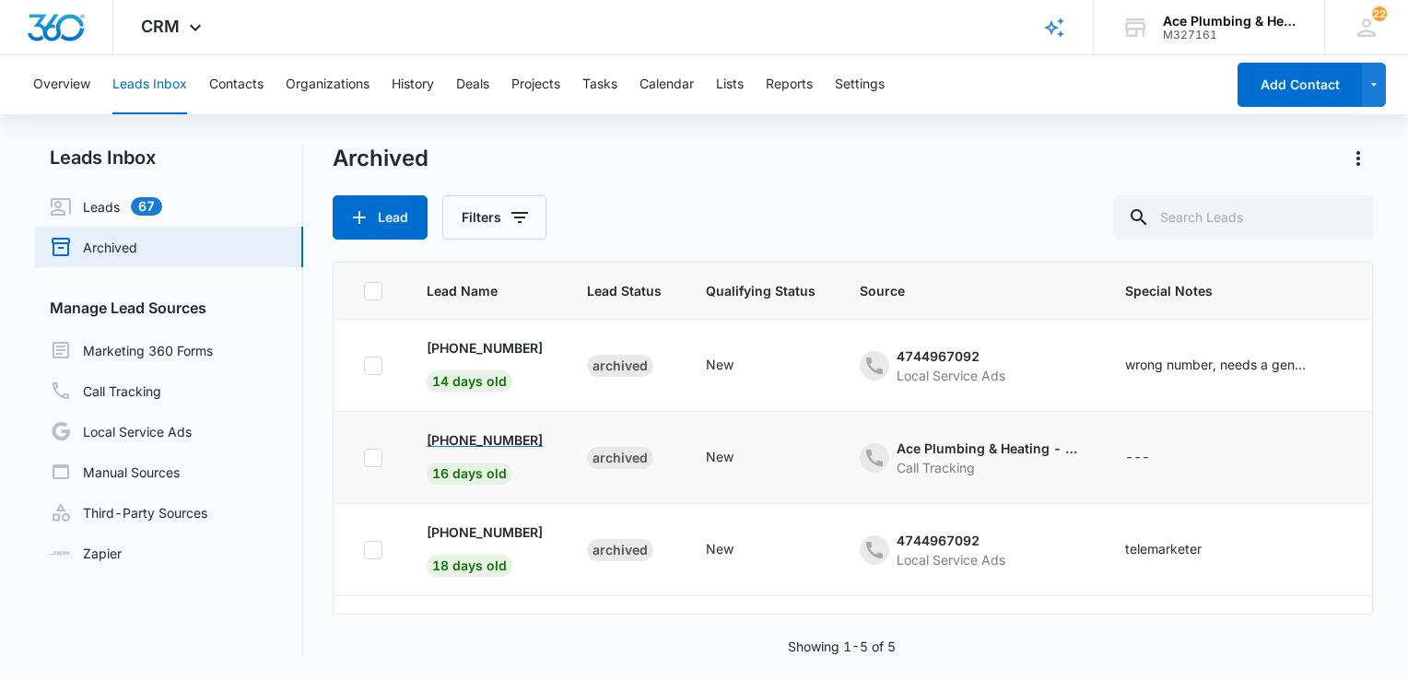
click at [497, 432] on p "+19083253900" at bounding box center [485, 439] width 116 height 19
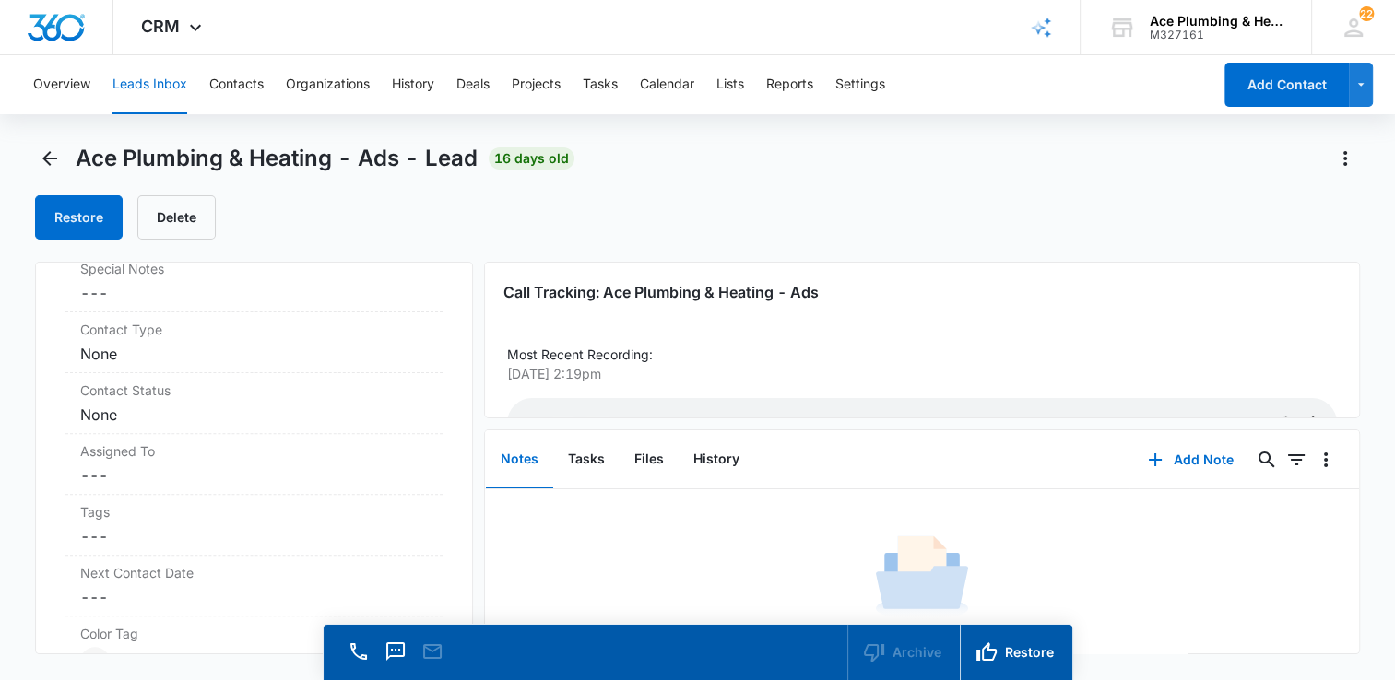
scroll to position [645, 0]
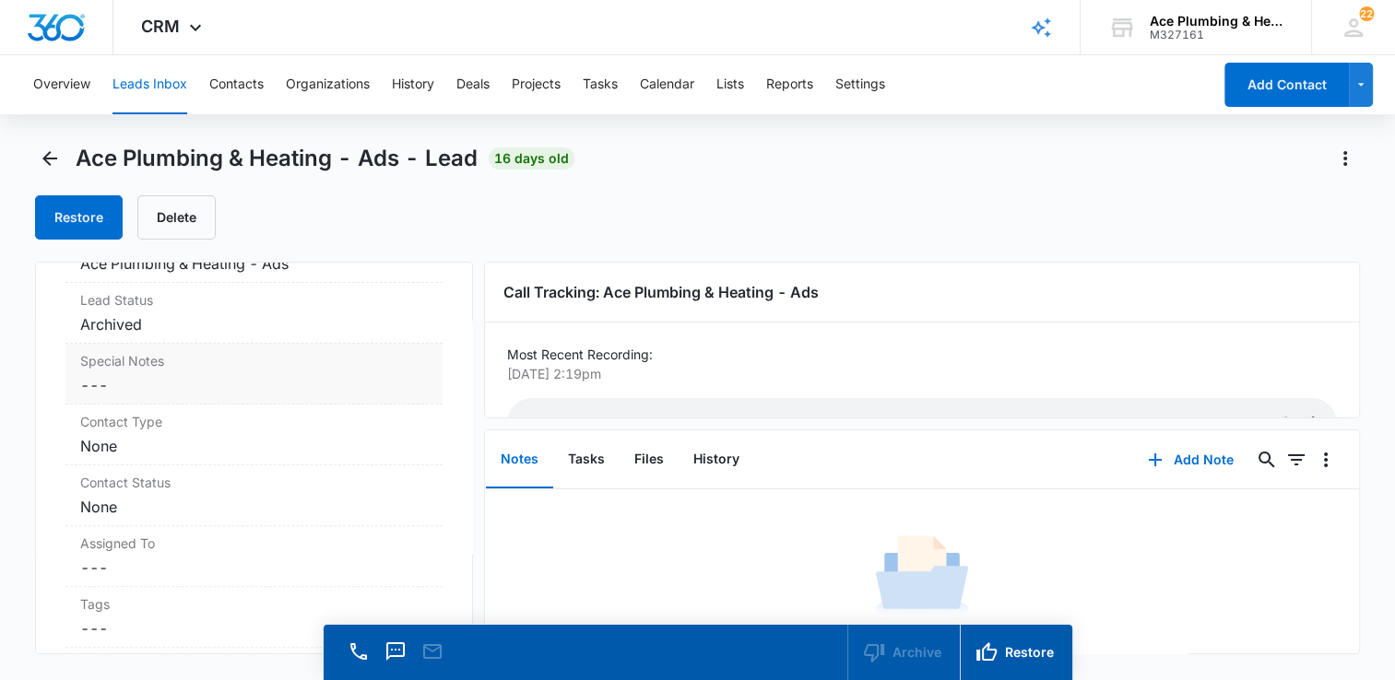
click at [275, 374] on dd "Cancel Save Changes ---" at bounding box center [254, 385] width 348 height 22
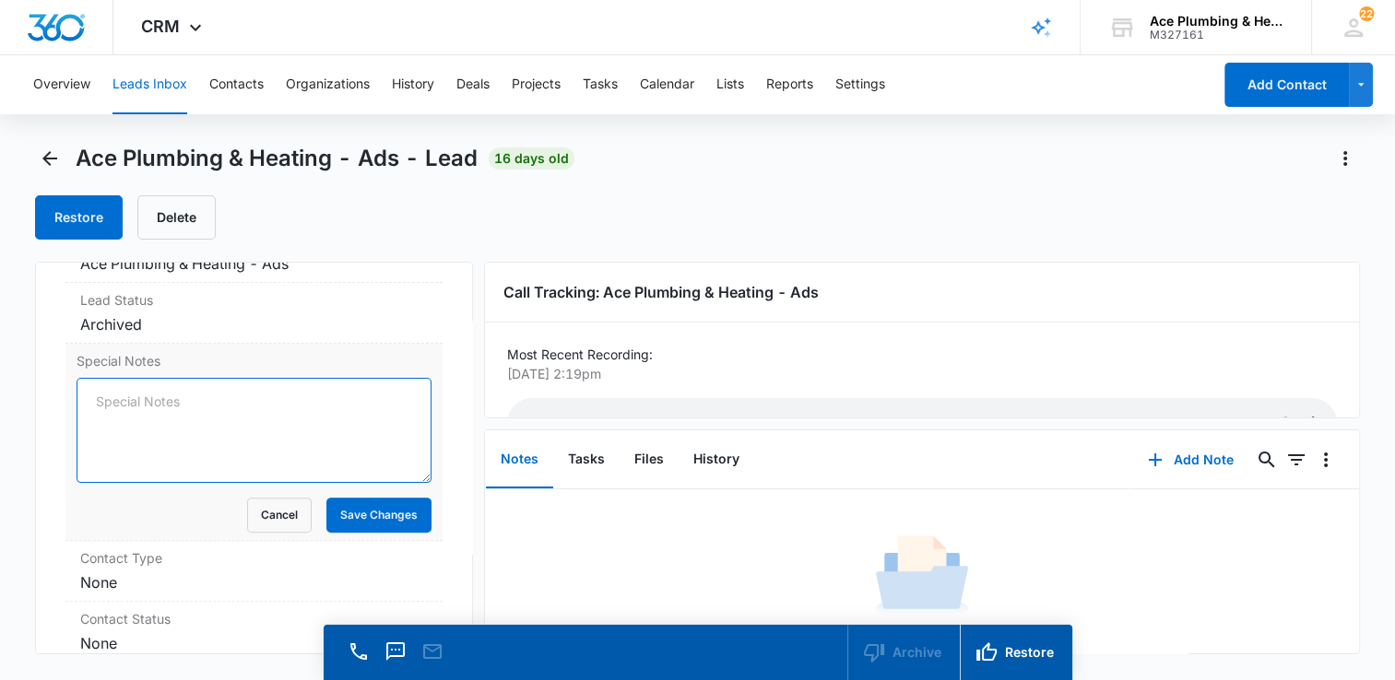
click at [224, 432] on textarea "Special Notes" at bounding box center [254, 430] width 355 height 105
type textarea "wrong number"
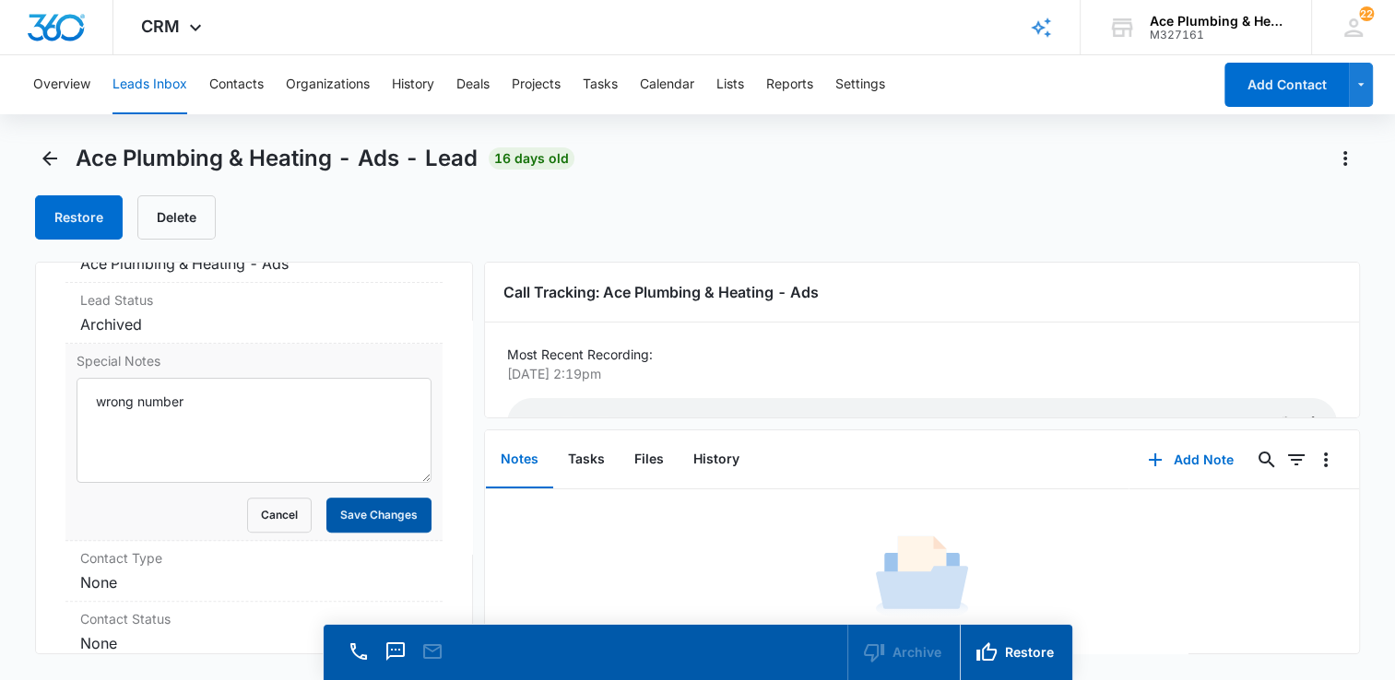
click at [383, 518] on button "Save Changes" at bounding box center [378, 515] width 105 height 35
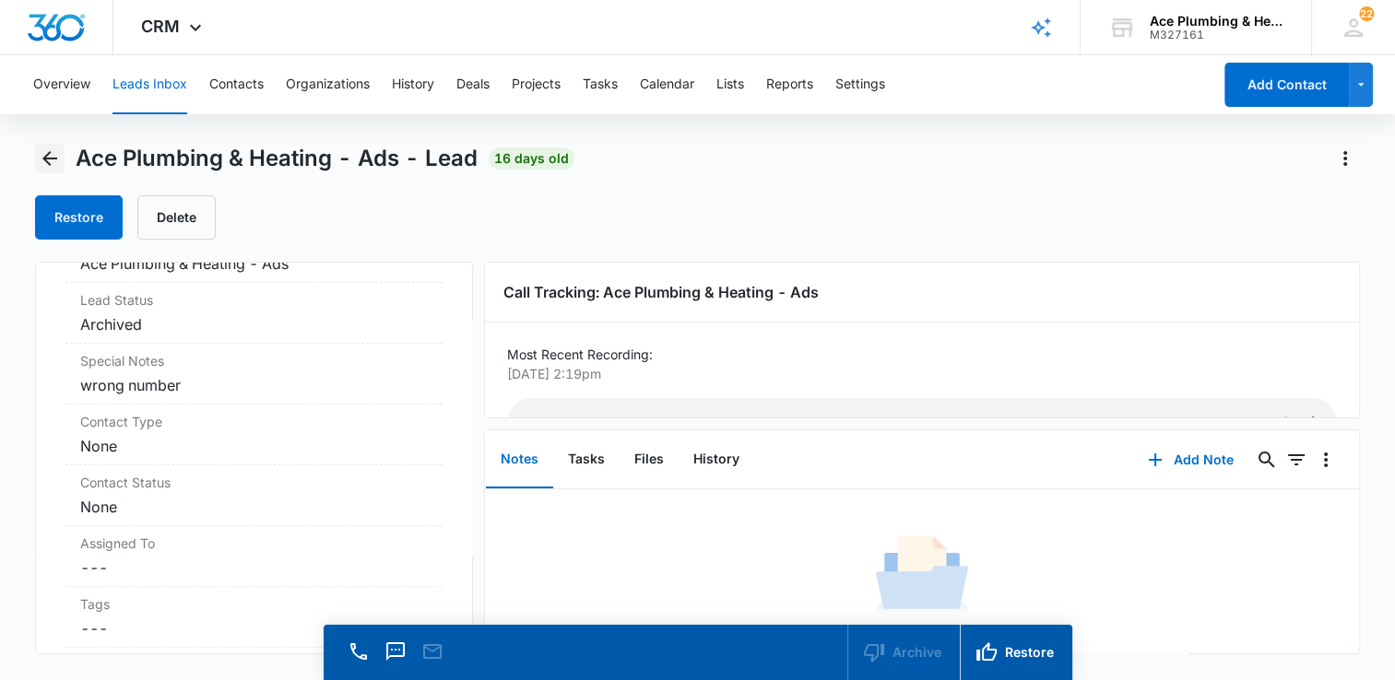
click at [45, 158] on icon "Back" at bounding box center [49, 158] width 15 height 15
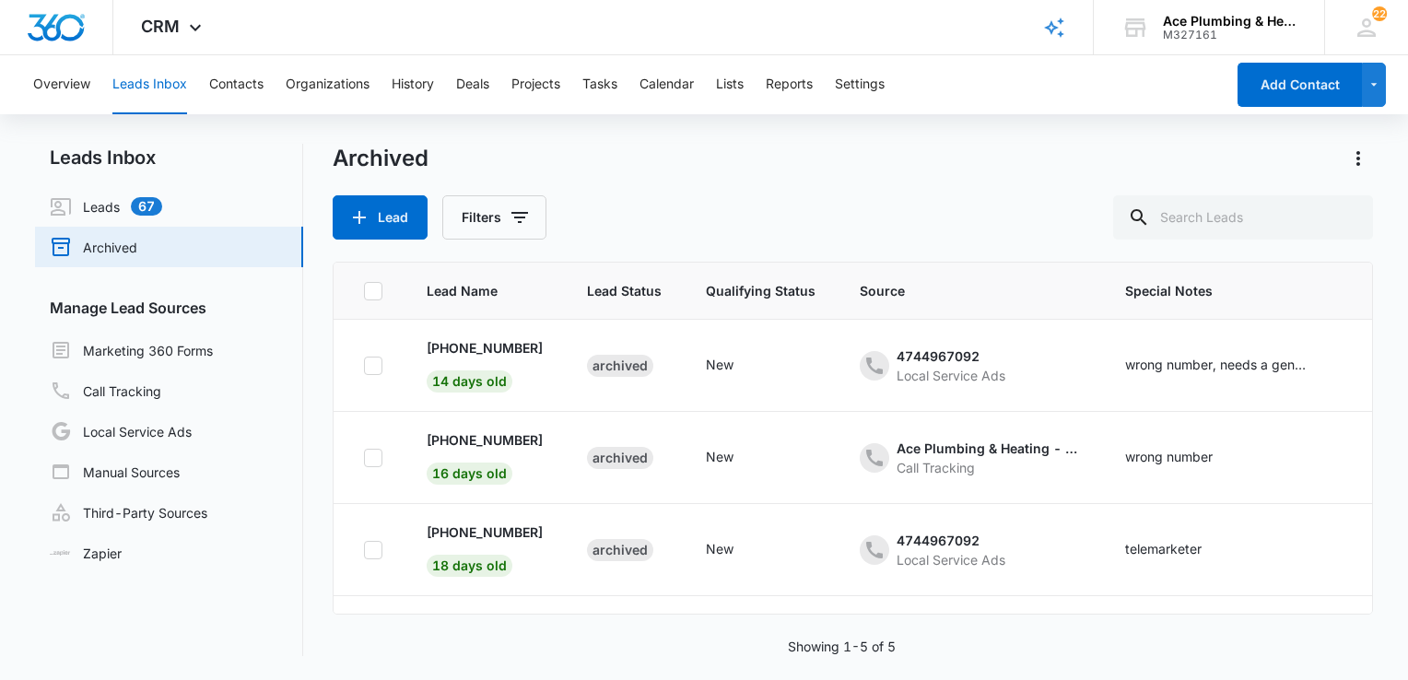
click at [126, 165] on h2 "Leads Inbox" at bounding box center [169, 158] width 268 height 28
click at [108, 212] on link "Leads 67" at bounding box center [106, 206] width 112 height 22
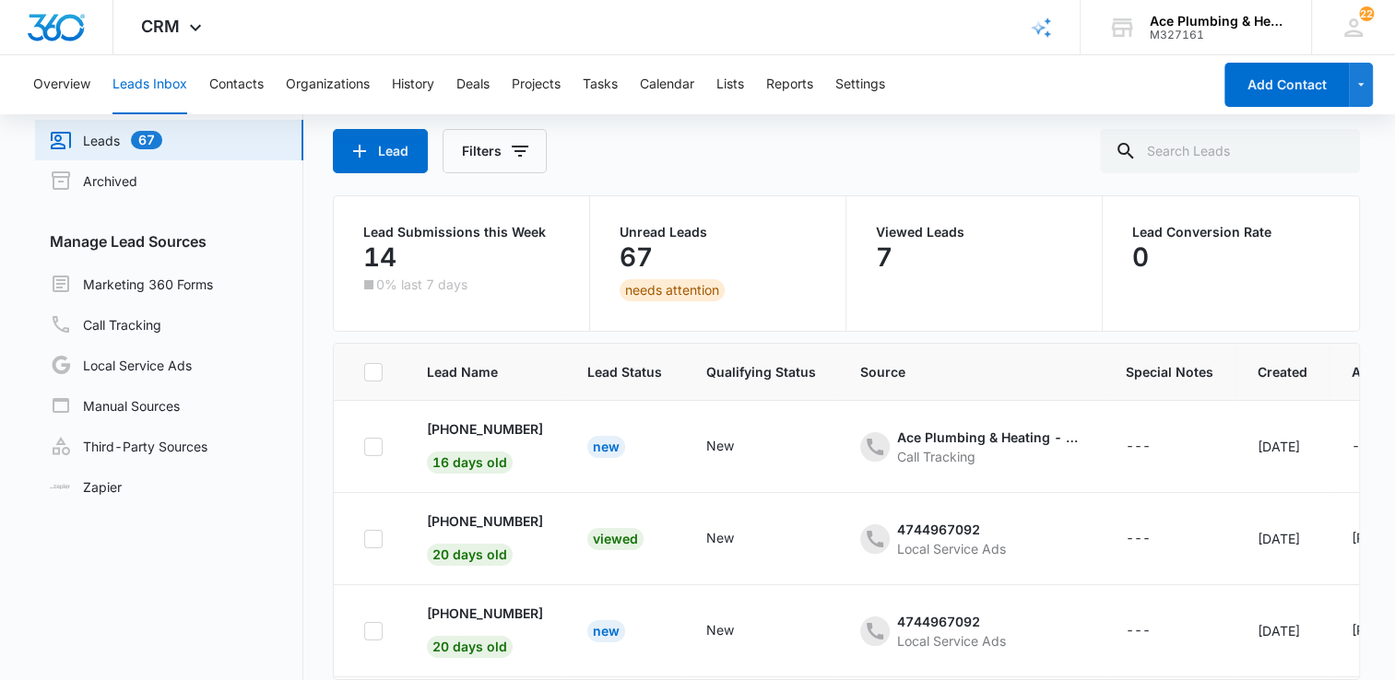
scroll to position [145, 0]
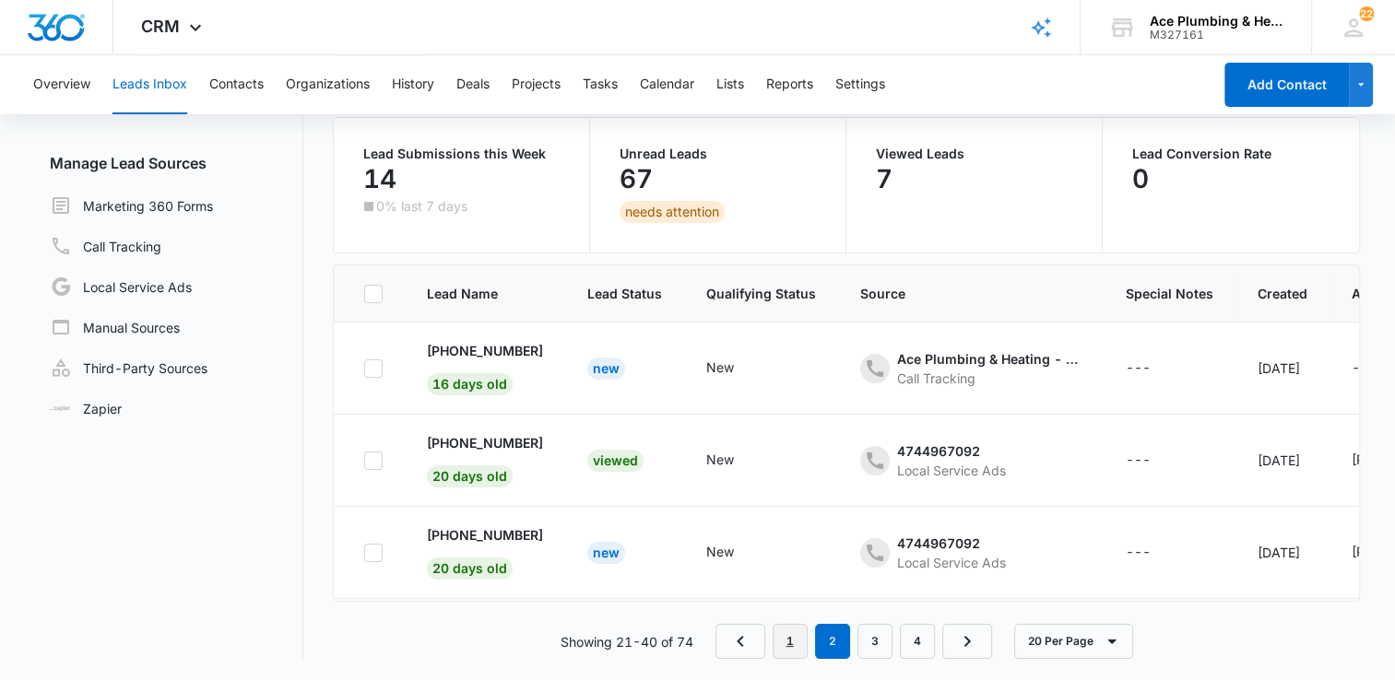
click at [802, 643] on link "1" at bounding box center [789, 641] width 35 height 35
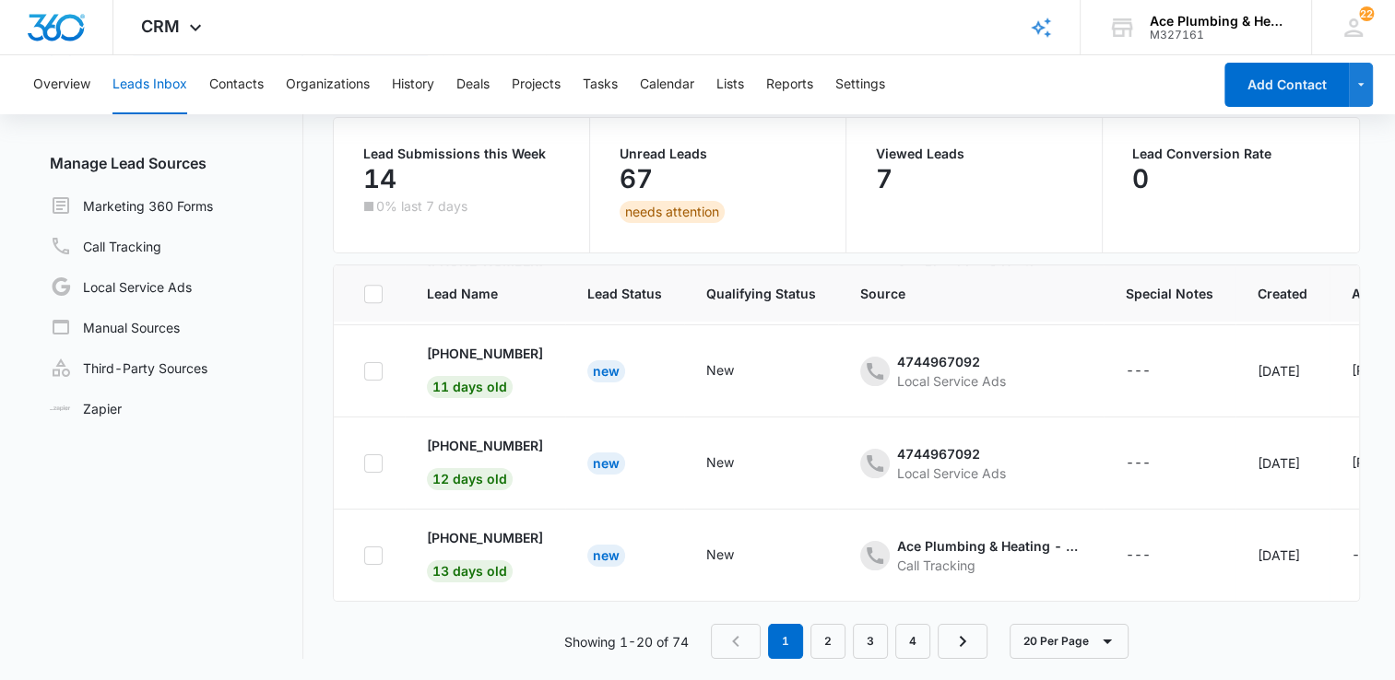
scroll to position [1573, 0]
click at [513, 436] on p "[PHONE_NUMBER]" at bounding box center [485, 445] width 116 height 19
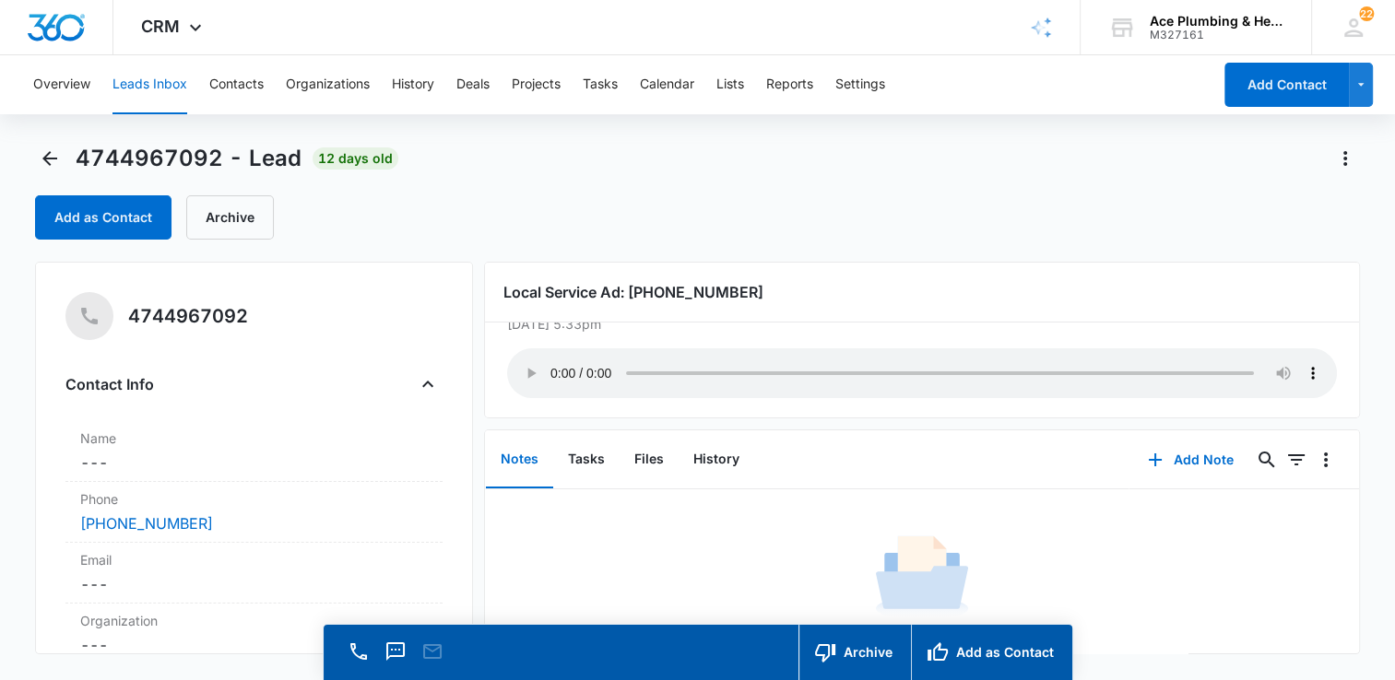
scroll to position [56, 0]
click at [866, 647] on button "Archive" at bounding box center [854, 652] width 112 height 55
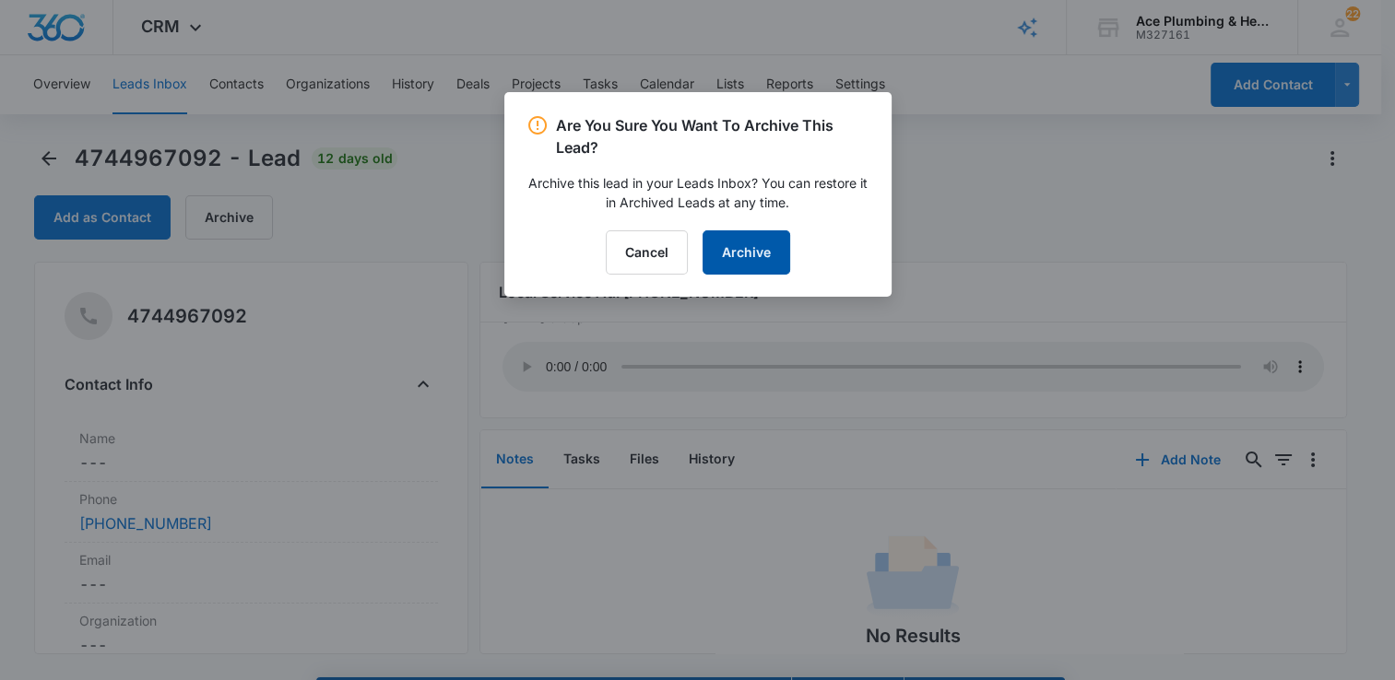
click at [770, 262] on button "Archive" at bounding box center [746, 252] width 88 height 44
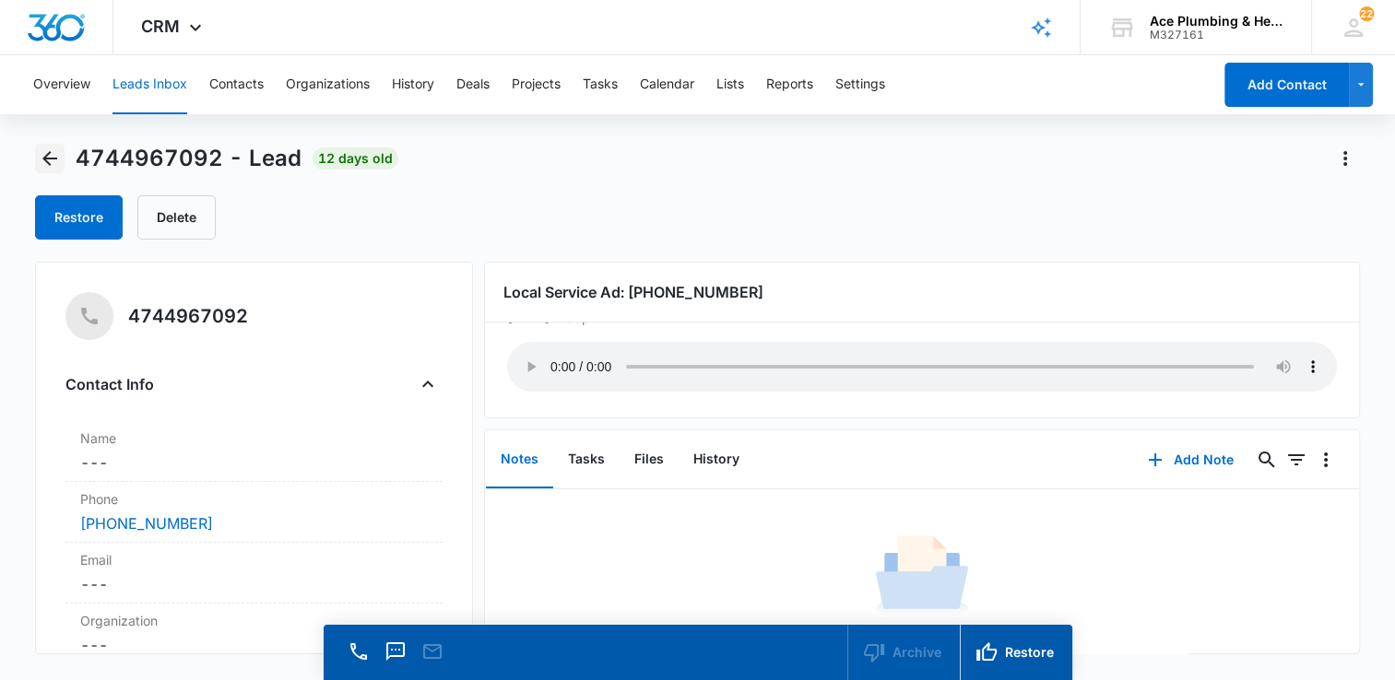
click at [43, 159] on icon "Back" at bounding box center [49, 158] width 15 height 15
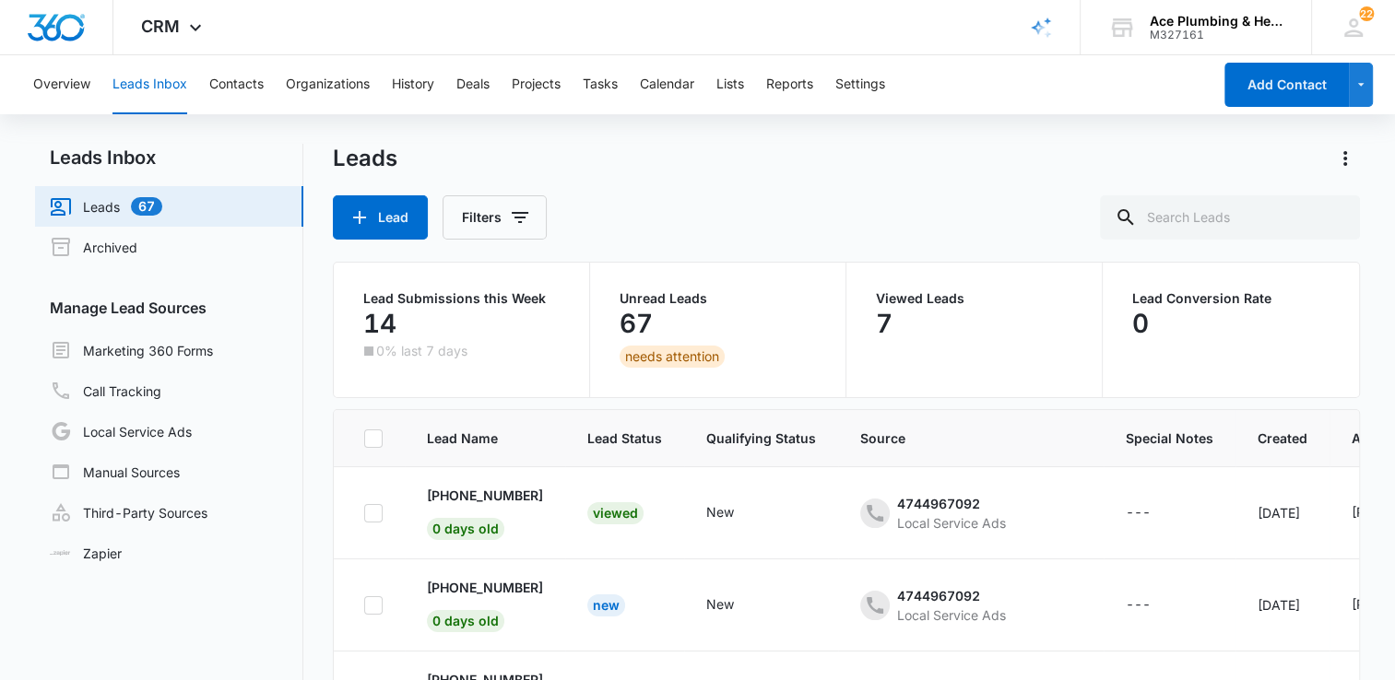
scroll to position [1573, 0]
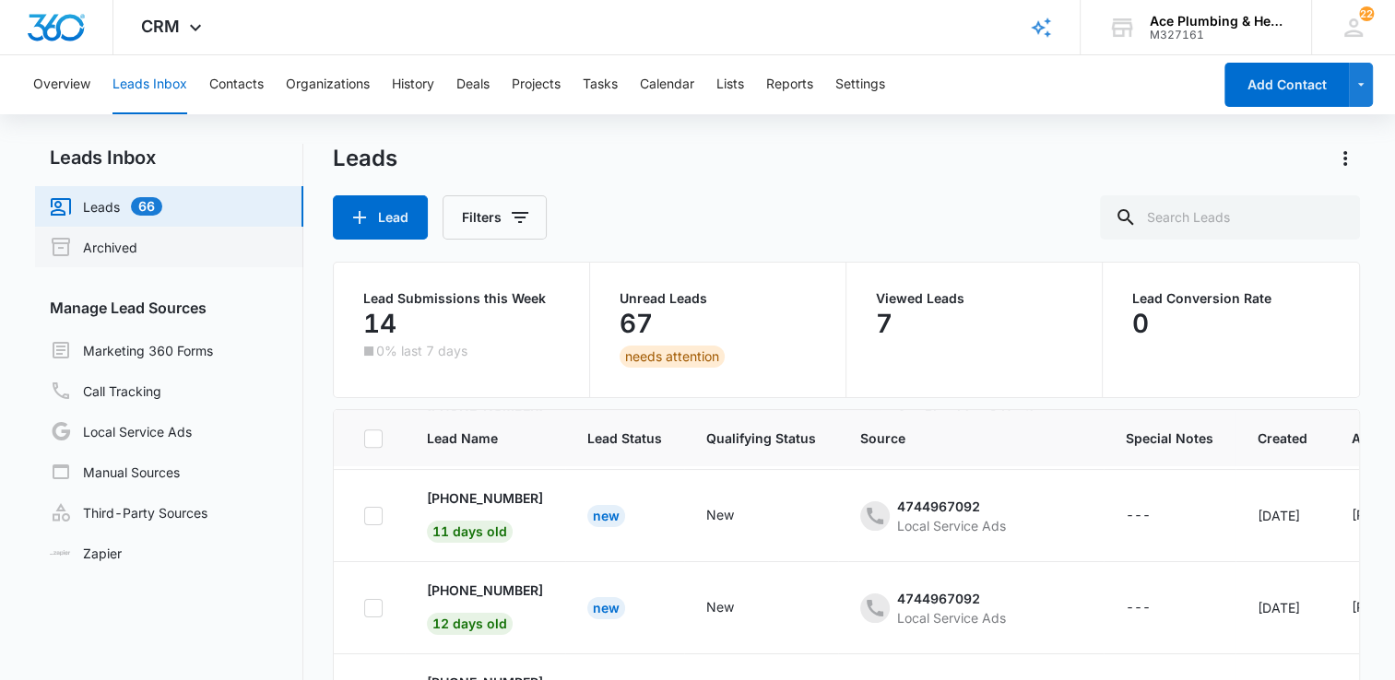
click at [137, 249] on link "Archived" at bounding box center [94, 247] width 88 height 22
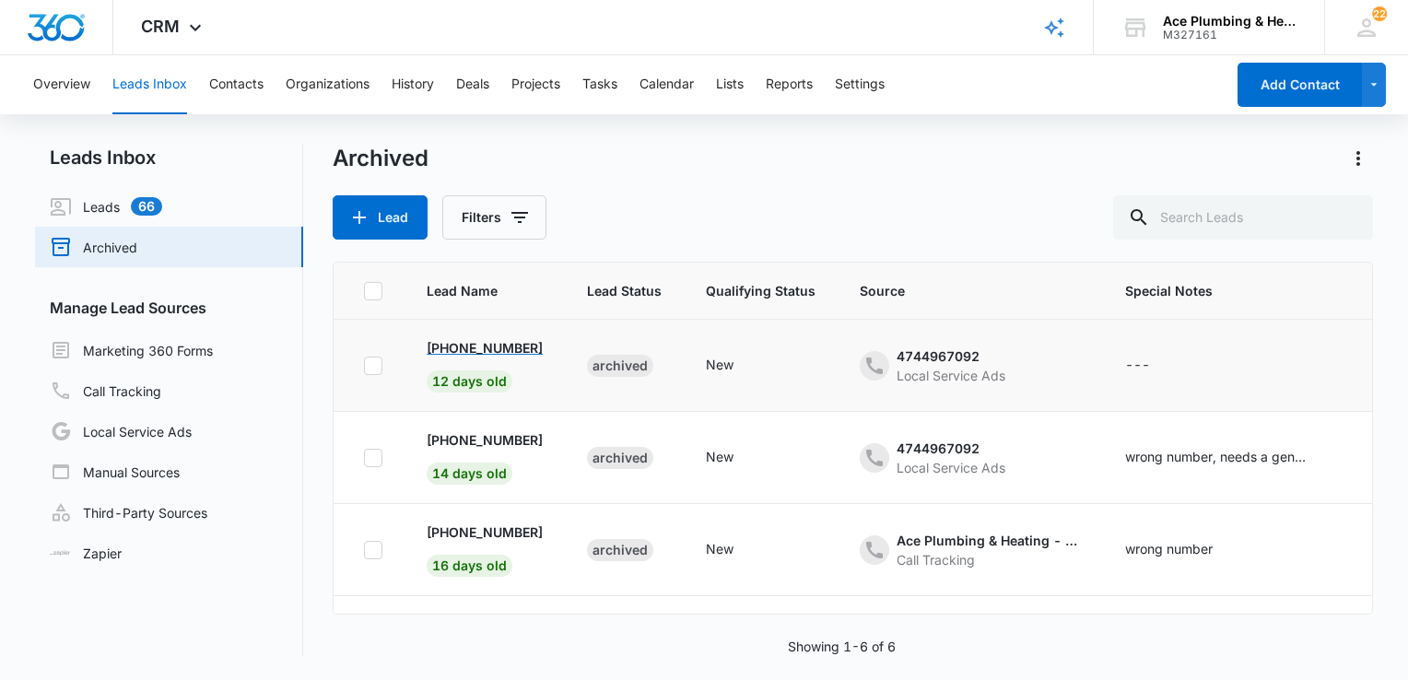
click at [516, 346] on p "[PHONE_NUMBER]" at bounding box center [485, 347] width 116 height 19
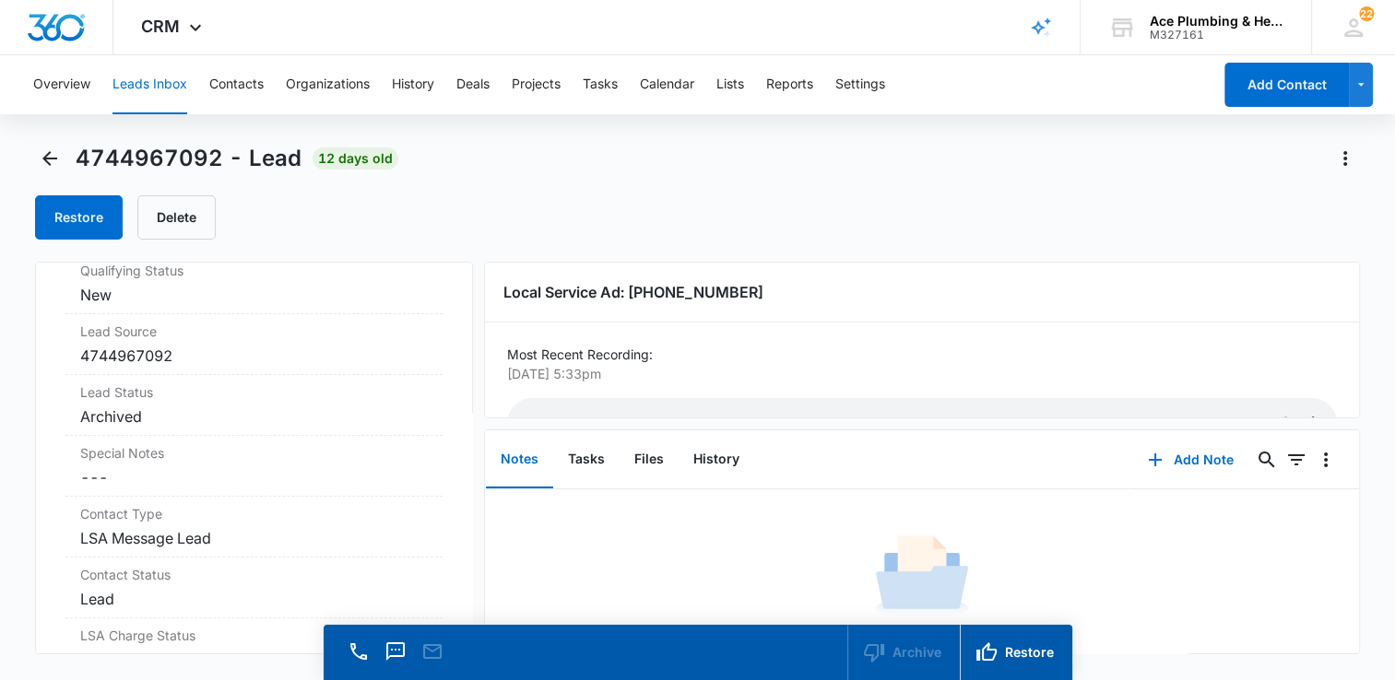
scroll to position [645, 0]
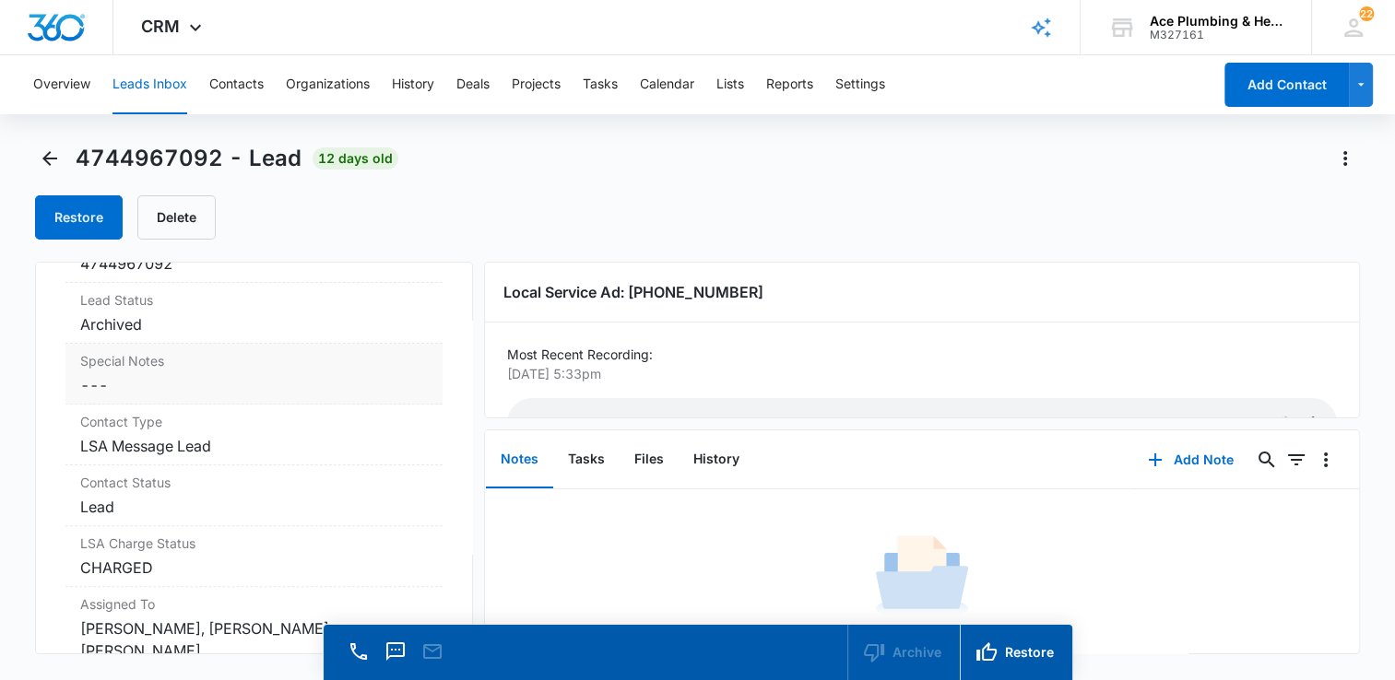
drag, startPoint x: 303, startPoint y: 320, endPoint x: 300, endPoint y: 364, distance: 44.4
click at [300, 332] on dd "Archived" at bounding box center [254, 324] width 348 height 22
click at [300, 367] on label "Special Notes" at bounding box center [254, 360] width 348 height 19
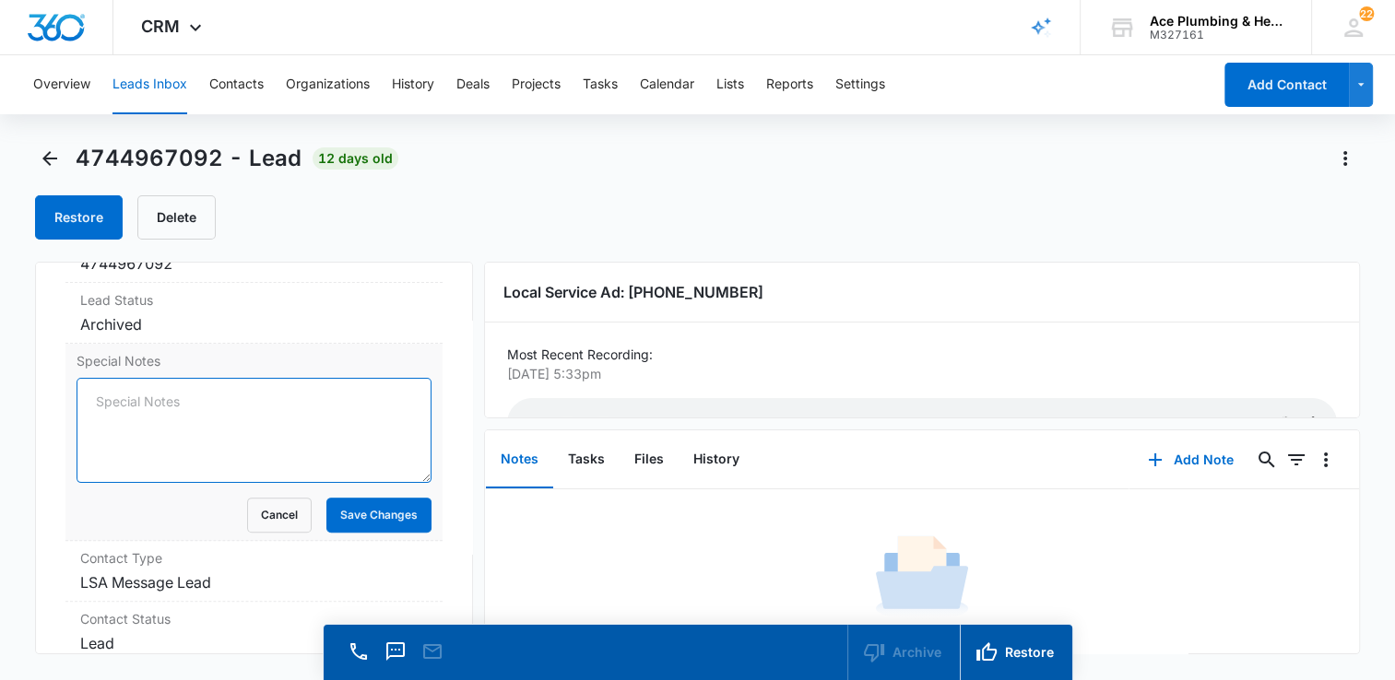
click at [174, 389] on textarea "Special Notes" at bounding box center [254, 430] width 355 height 105
type textarea "wrong number"
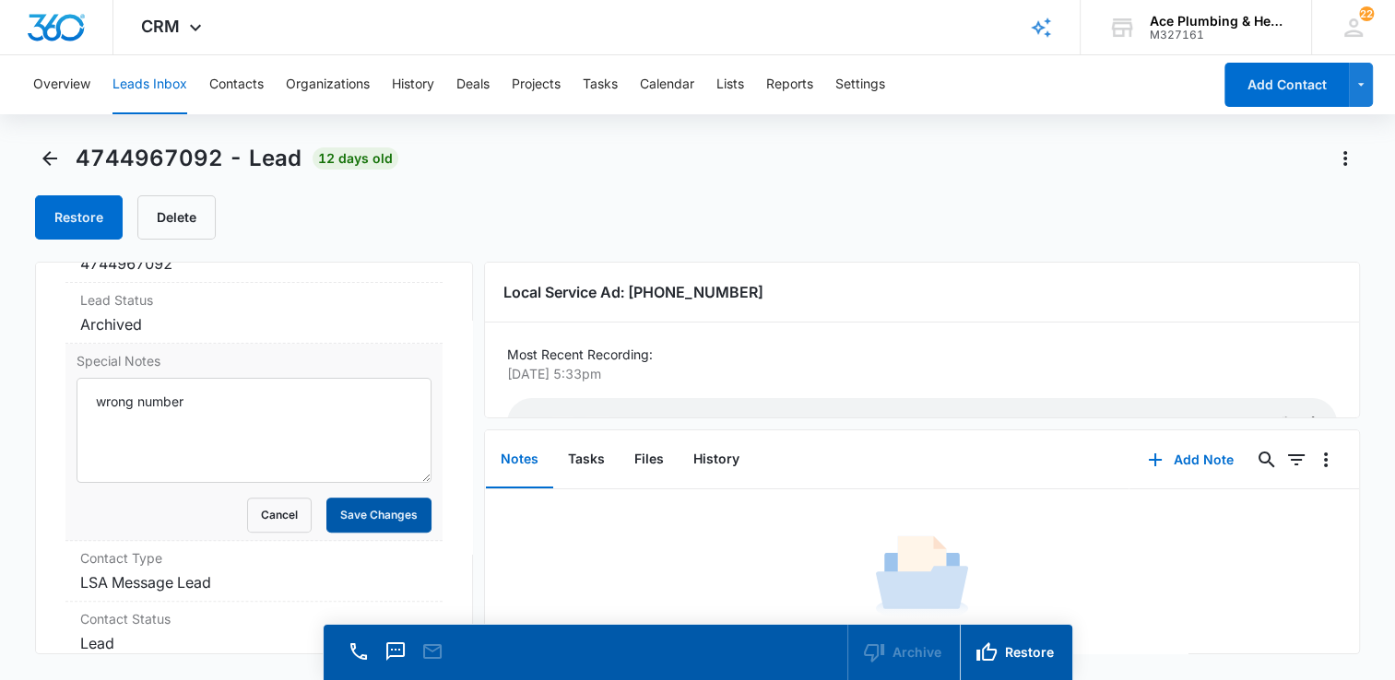
click at [395, 517] on button "Save Changes" at bounding box center [378, 515] width 105 height 35
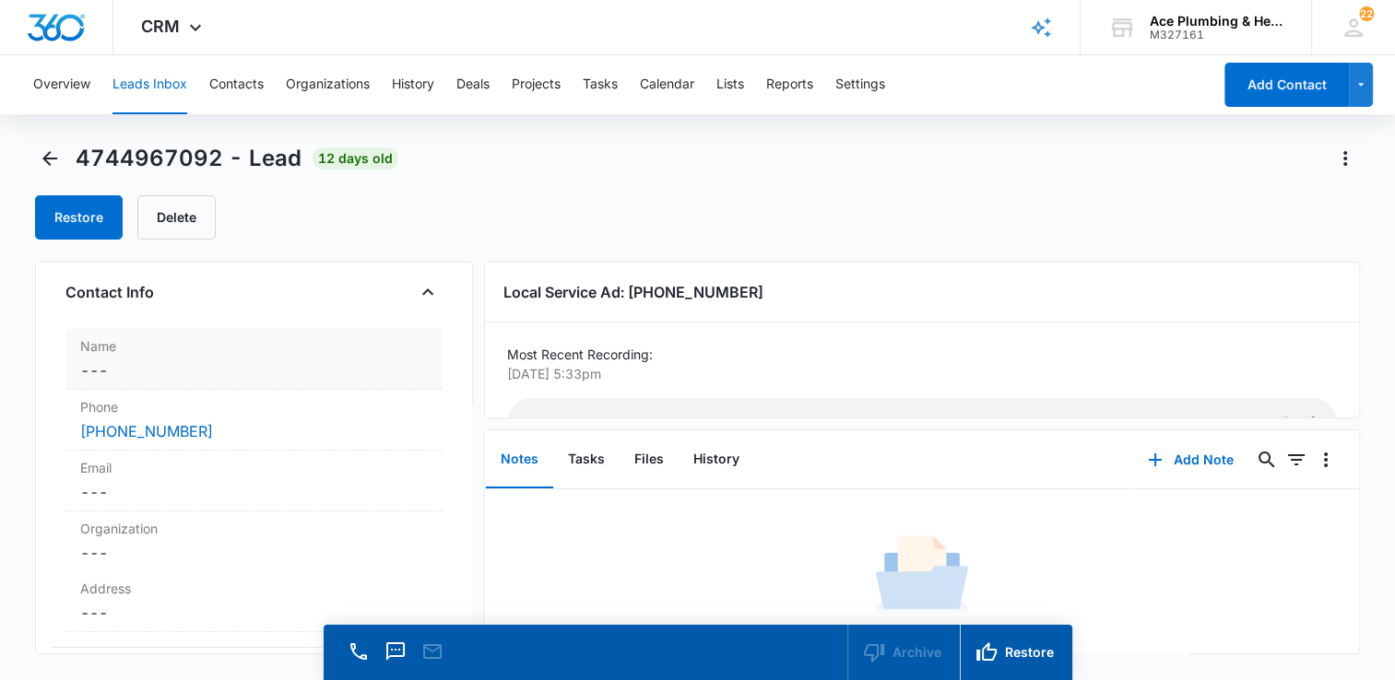
scroll to position [0, 0]
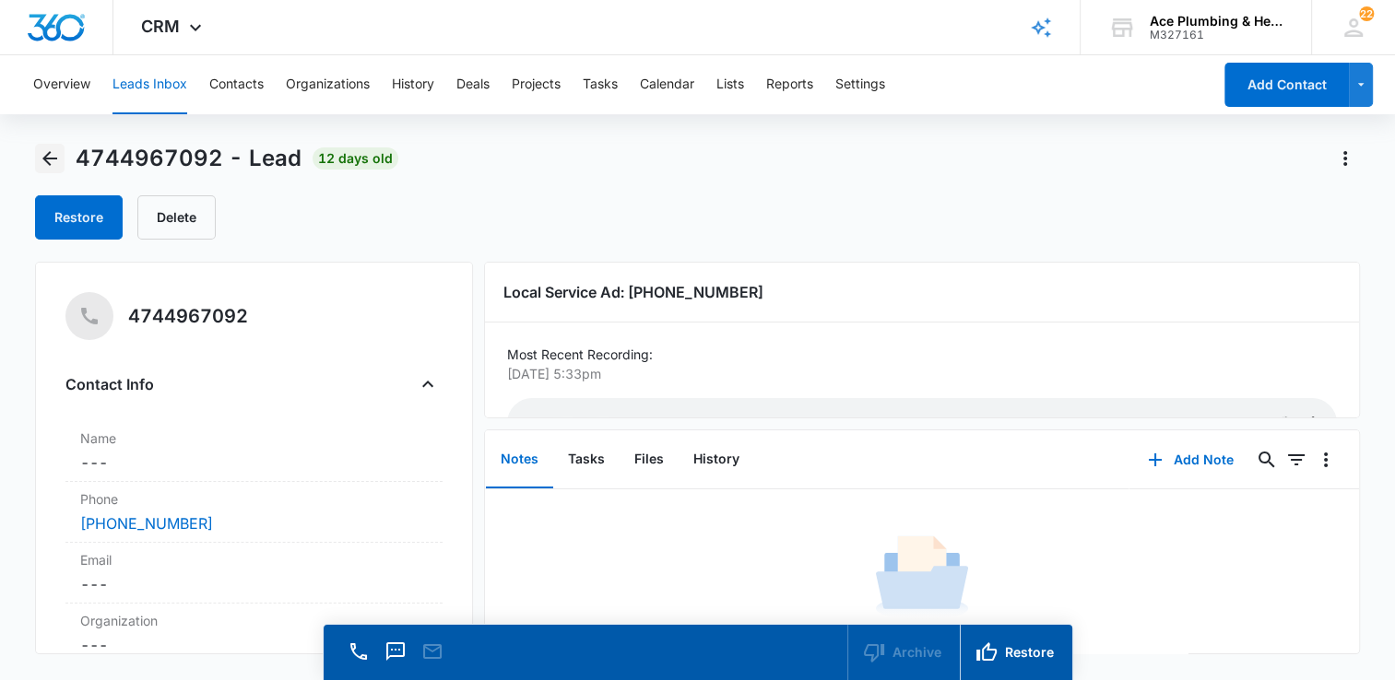
click at [53, 162] on icon "Back" at bounding box center [50, 158] width 22 height 22
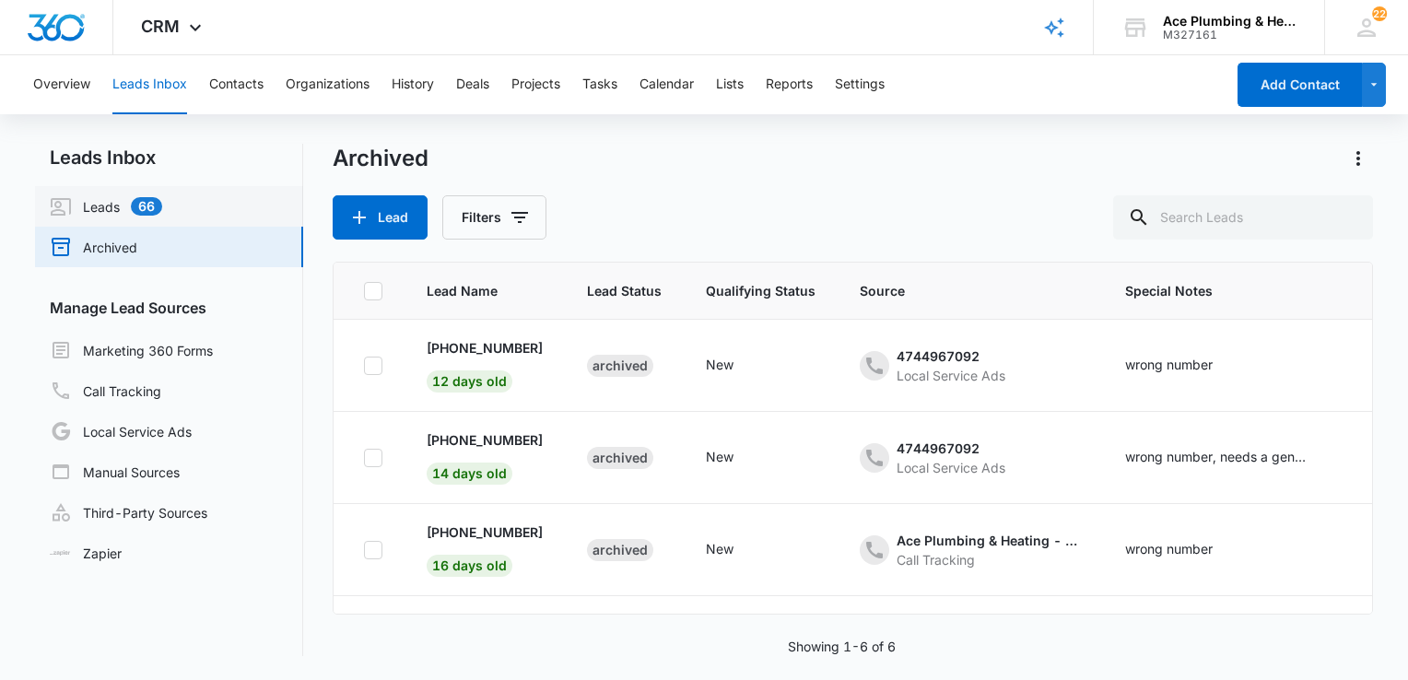
click at [98, 204] on link "Leads 66" at bounding box center [106, 206] width 112 height 22
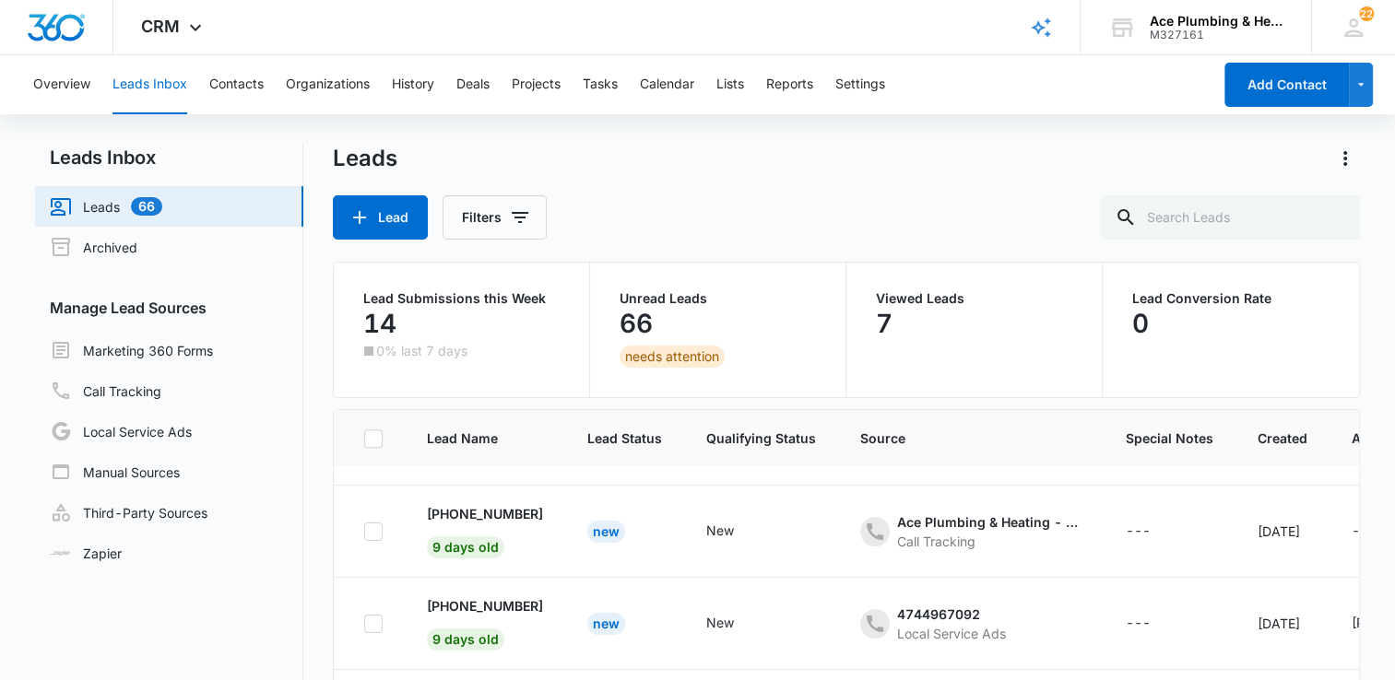
scroll to position [1168, 0]
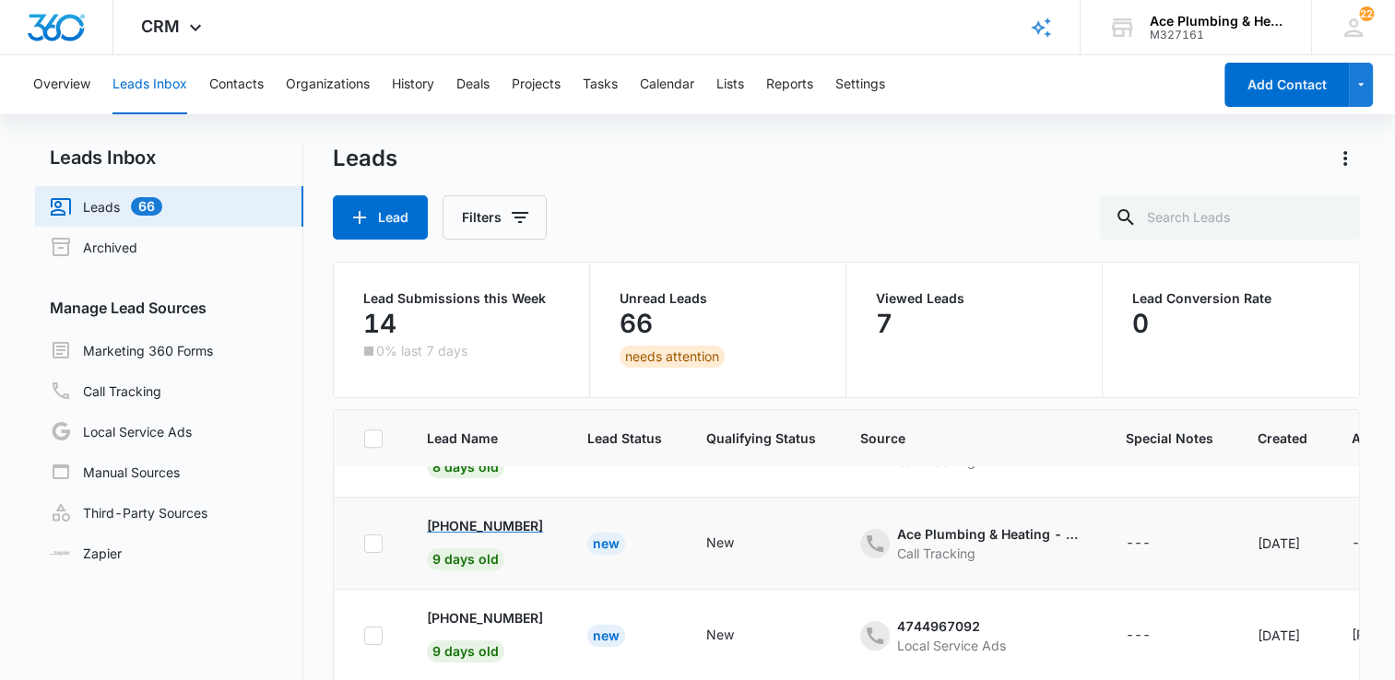
click at [524, 522] on p "[PHONE_NUMBER]" at bounding box center [485, 525] width 116 height 19
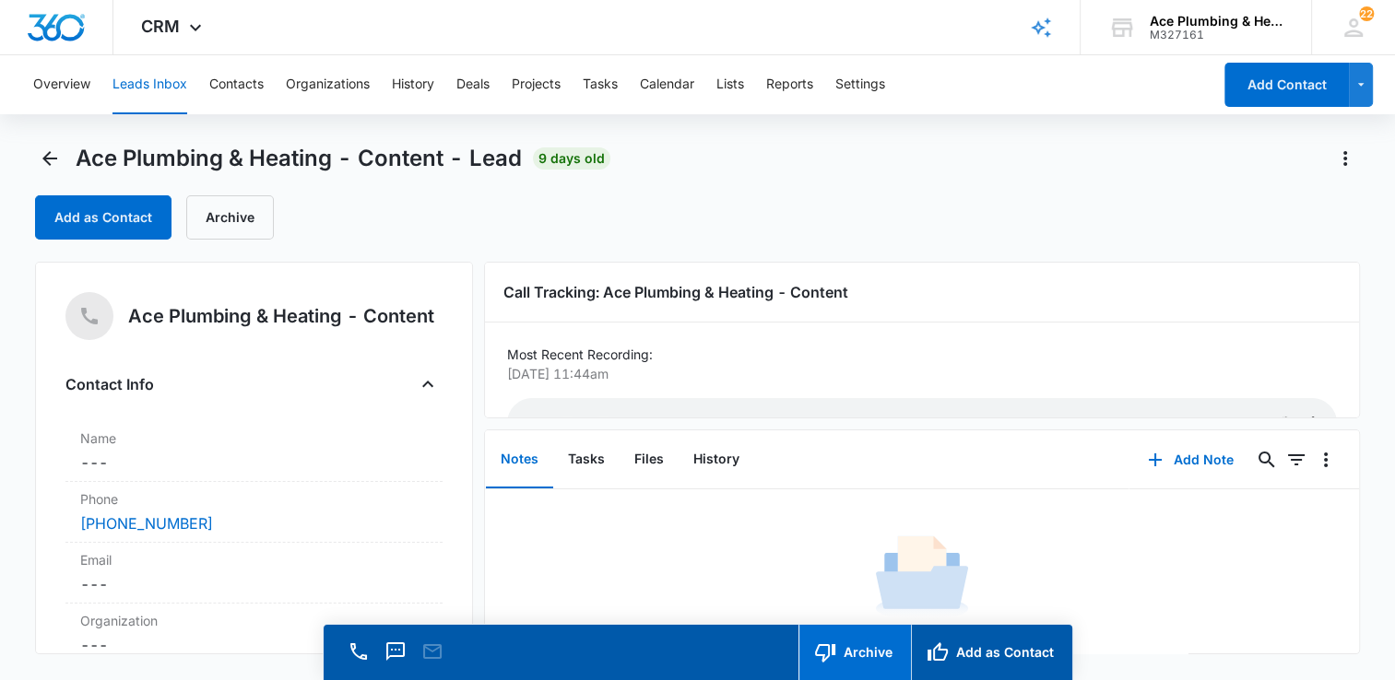
click at [871, 656] on button "Archive" at bounding box center [854, 652] width 112 height 55
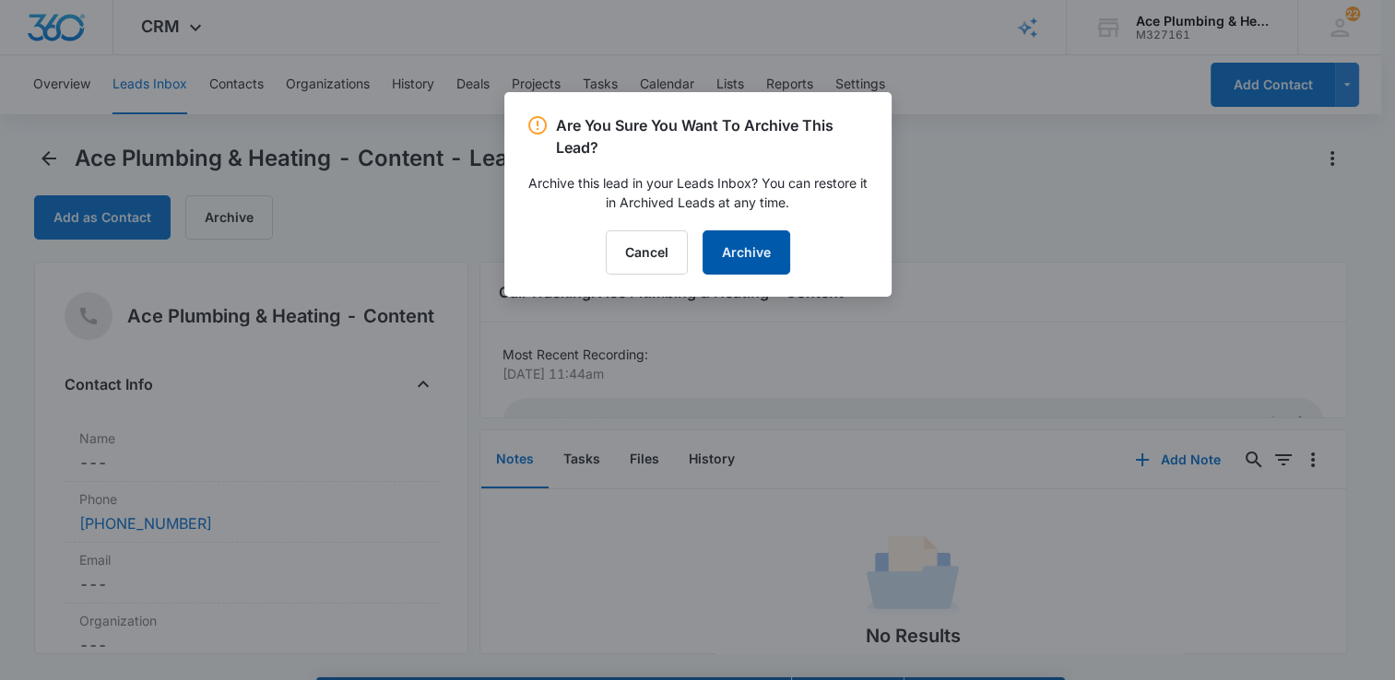
click at [772, 249] on button "Archive" at bounding box center [746, 252] width 88 height 44
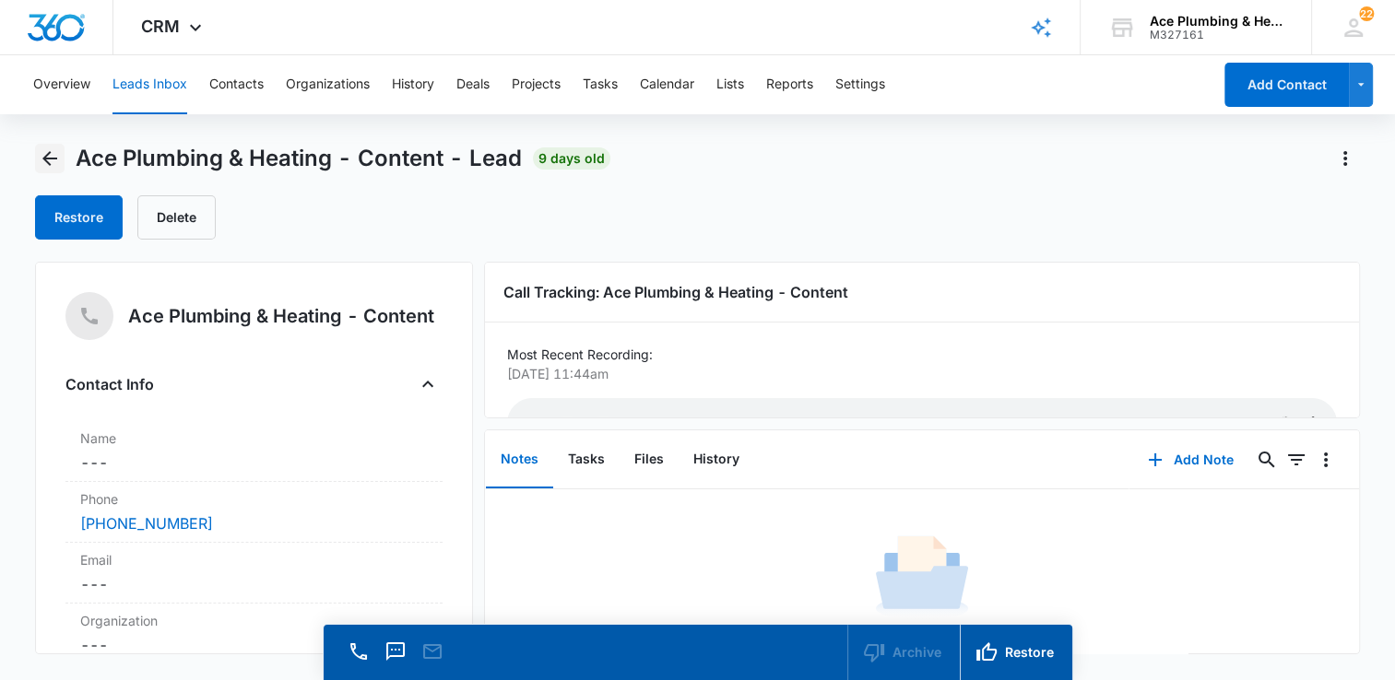
click at [49, 157] on icon "Back" at bounding box center [50, 158] width 22 height 22
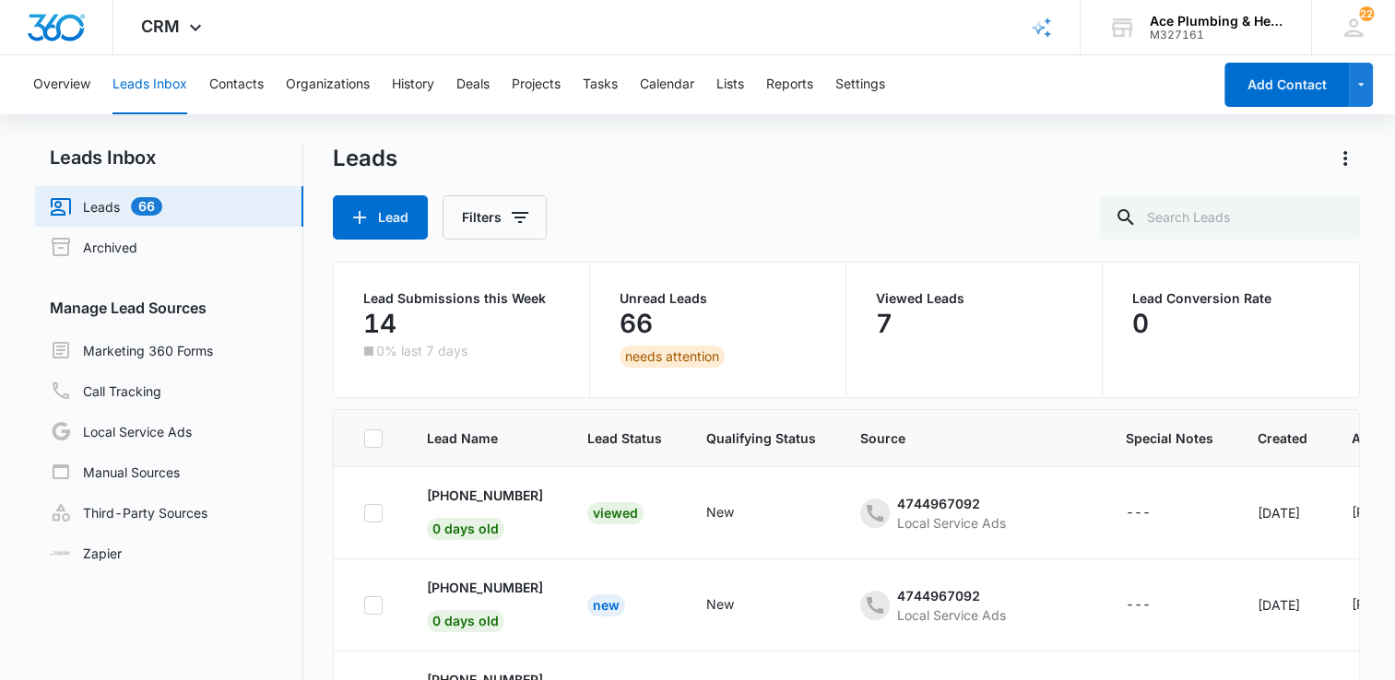
scroll to position [1168, 0]
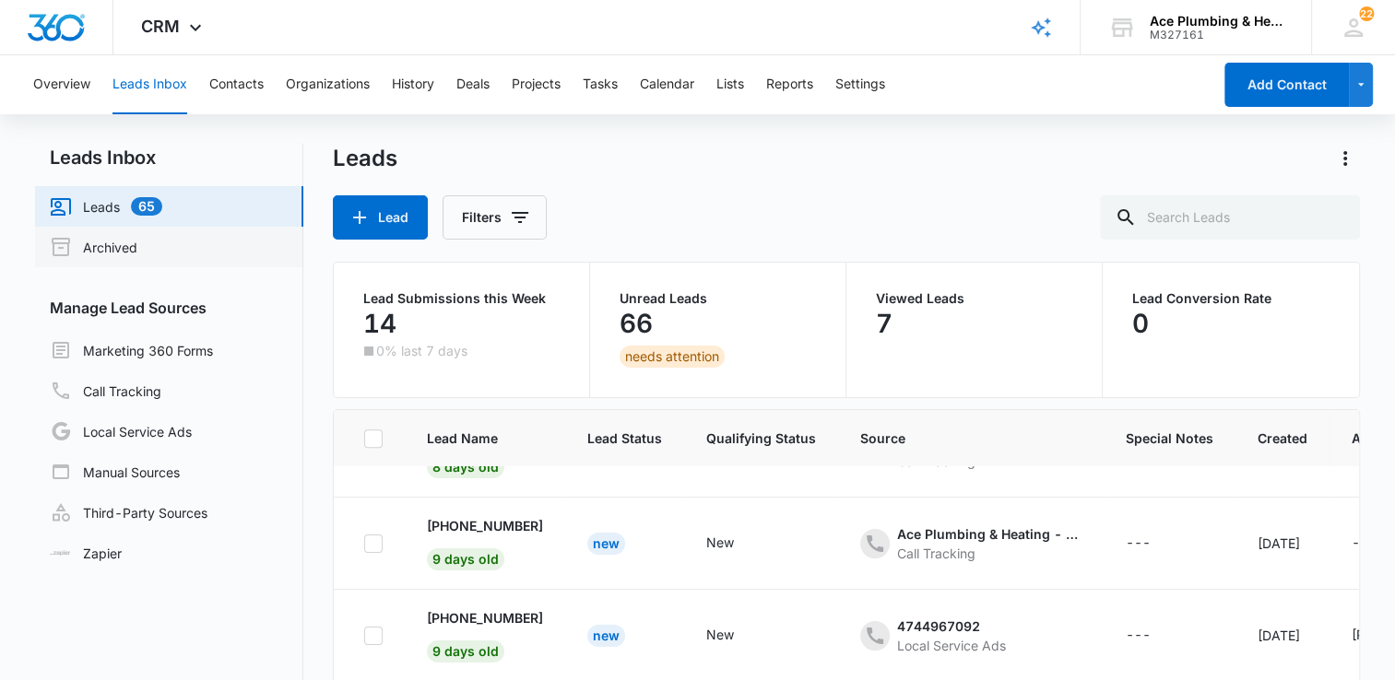
click at [137, 248] on link "Archived" at bounding box center [94, 247] width 88 height 22
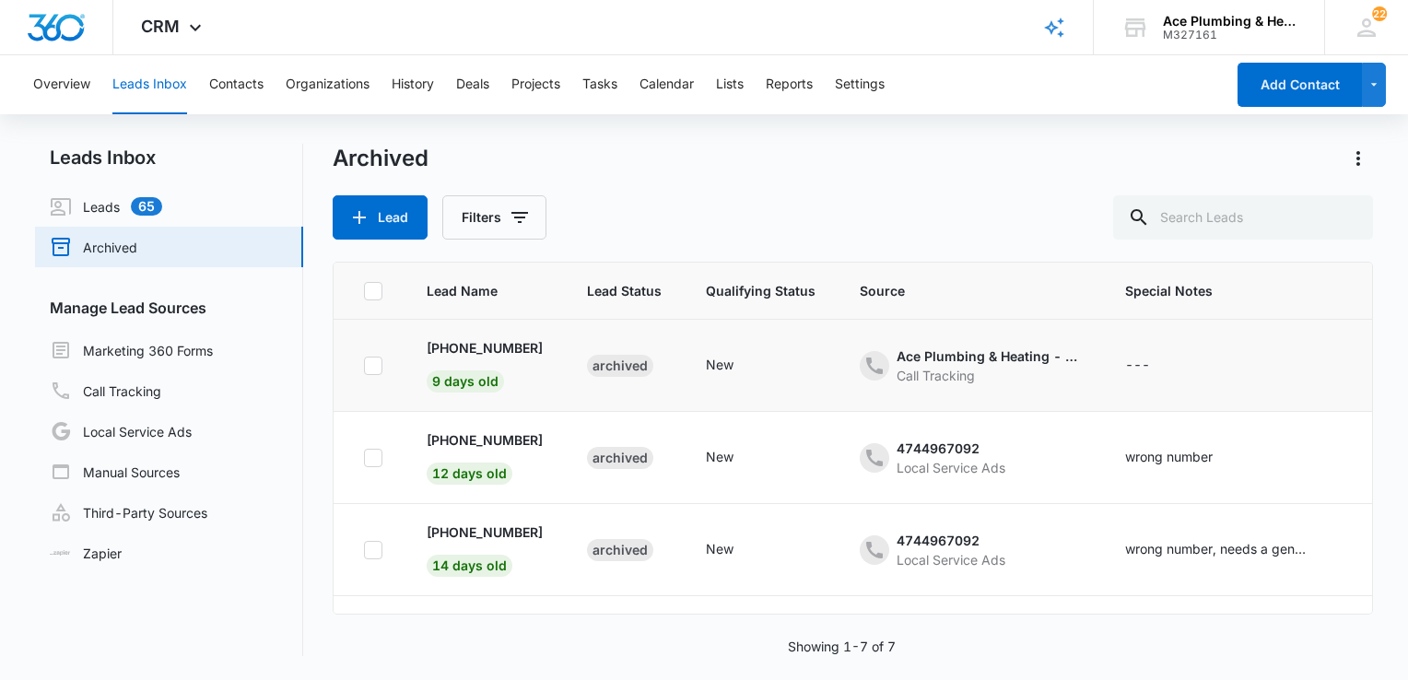
click at [808, 360] on td "New" at bounding box center [761, 366] width 154 height 92
click at [465, 341] on p "[PHONE_NUMBER]" at bounding box center [485, 347] width 116 height 19
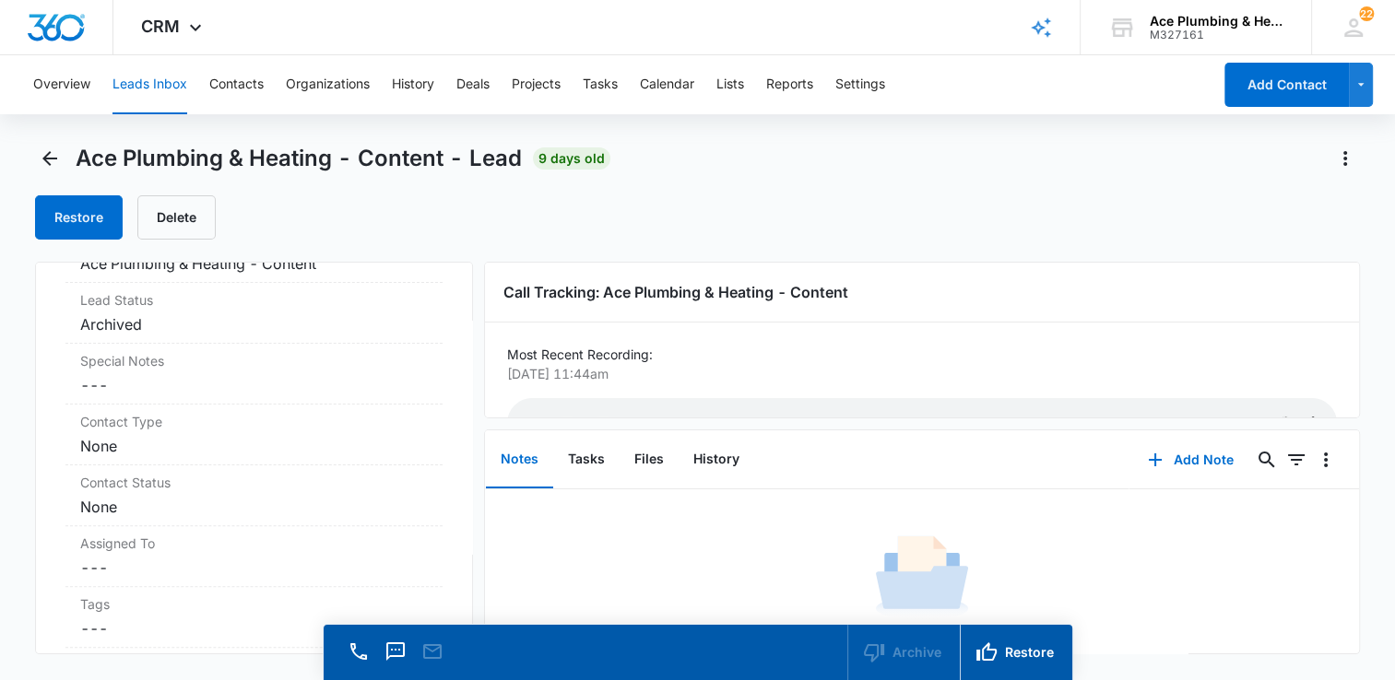
scroll to position [553, 0]
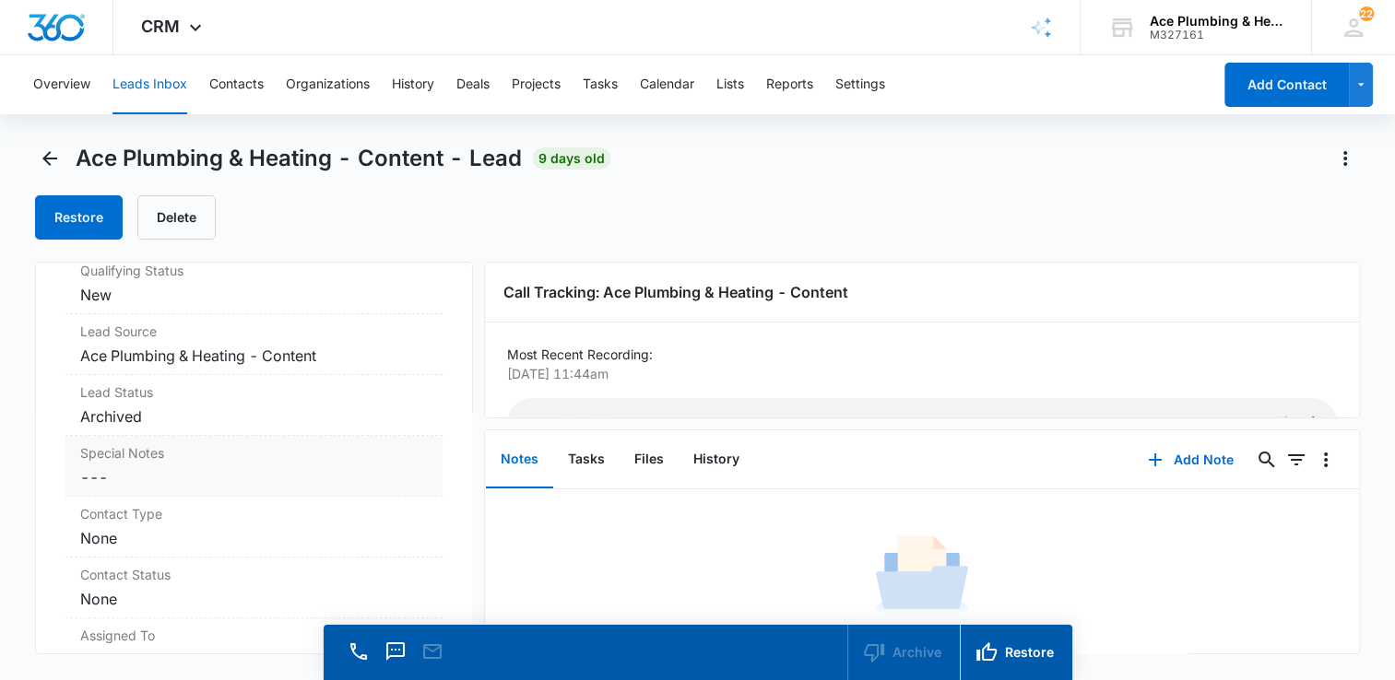
click at [148, 463] on label "Special Notes" at bounding box center [254, 452] width 348 height 19
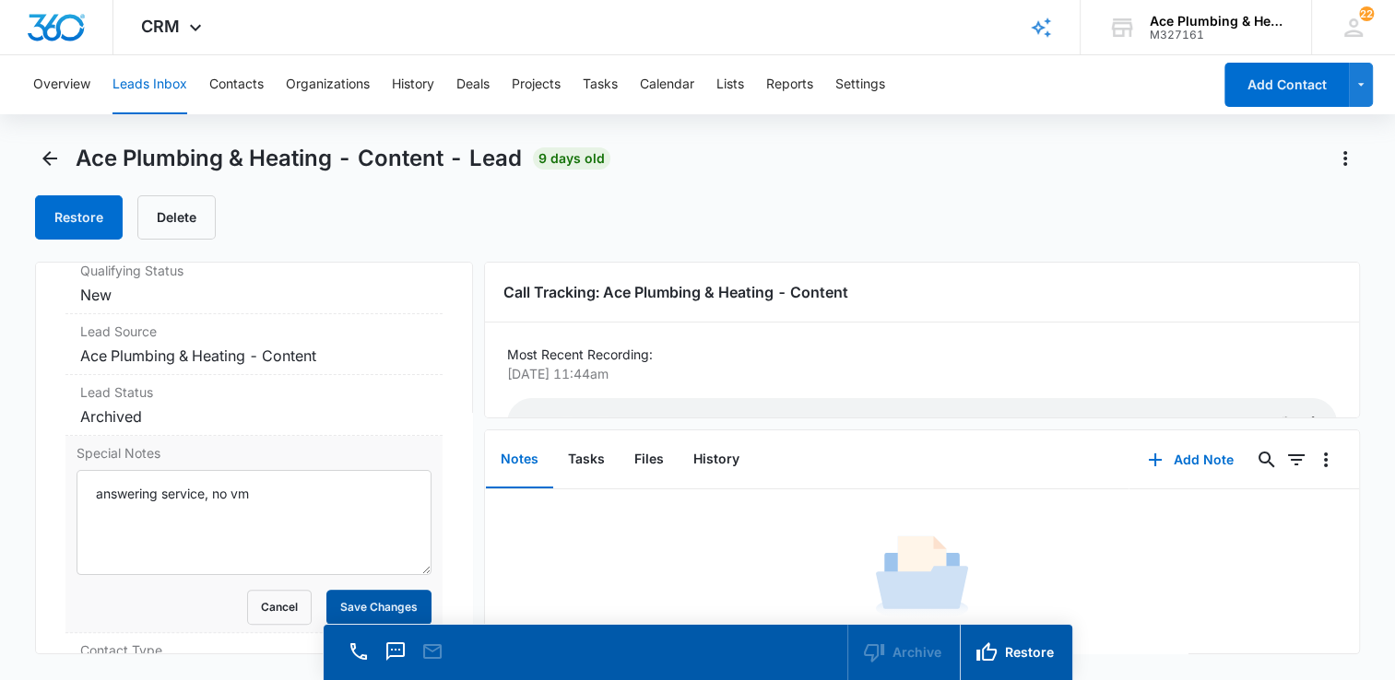
type textarea "answering service, no vm"
click at [405, 611] on button "Save Changes" at bounding box center [378, 607] width 105 height 35
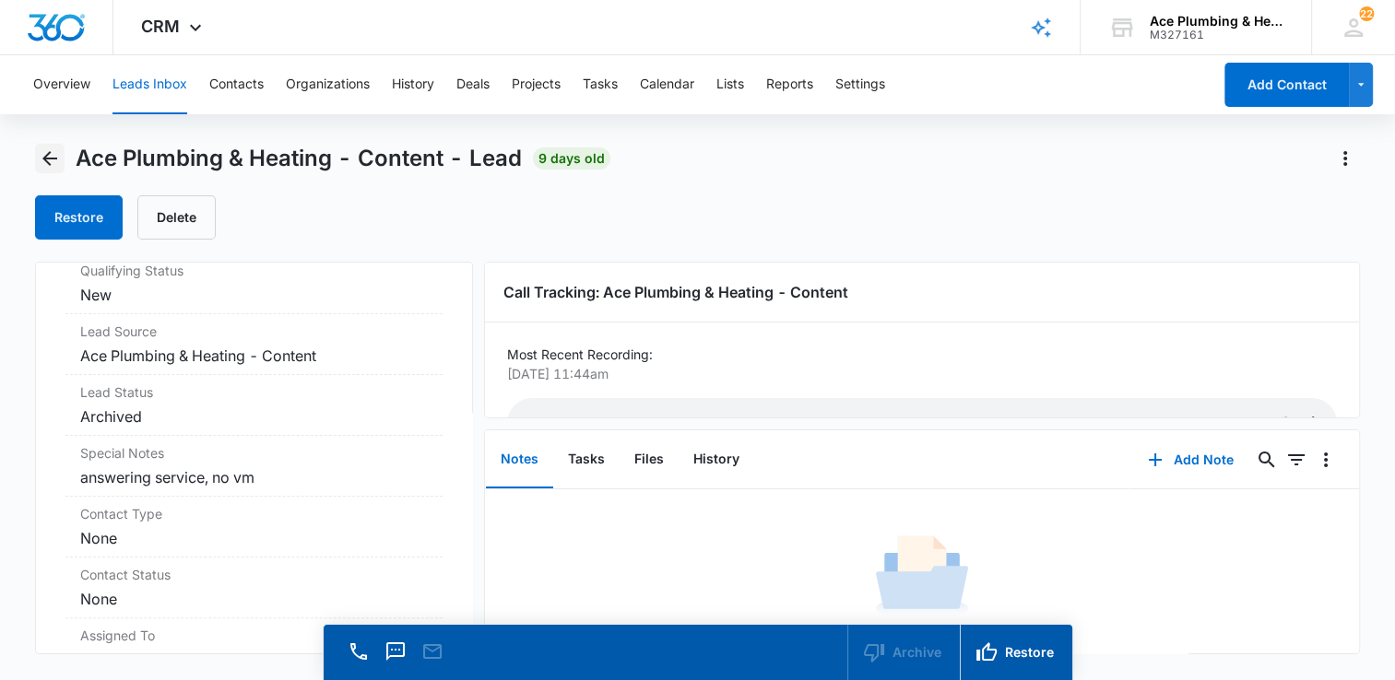
click at [43, 159] on icon "Back" at bounding box center [49, 158] width 15 height 15
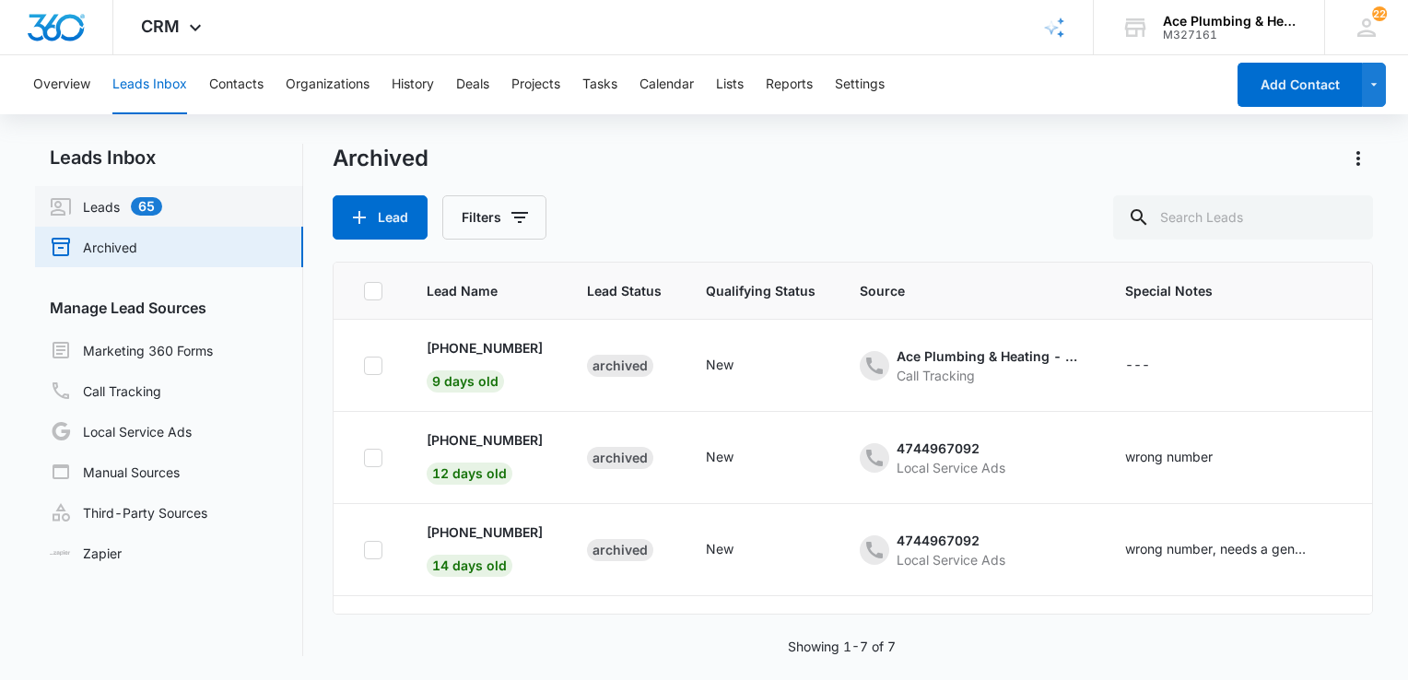
click at [96, 203] on link "Leads 65" at bounding box center [106, 206] width 112 height 22
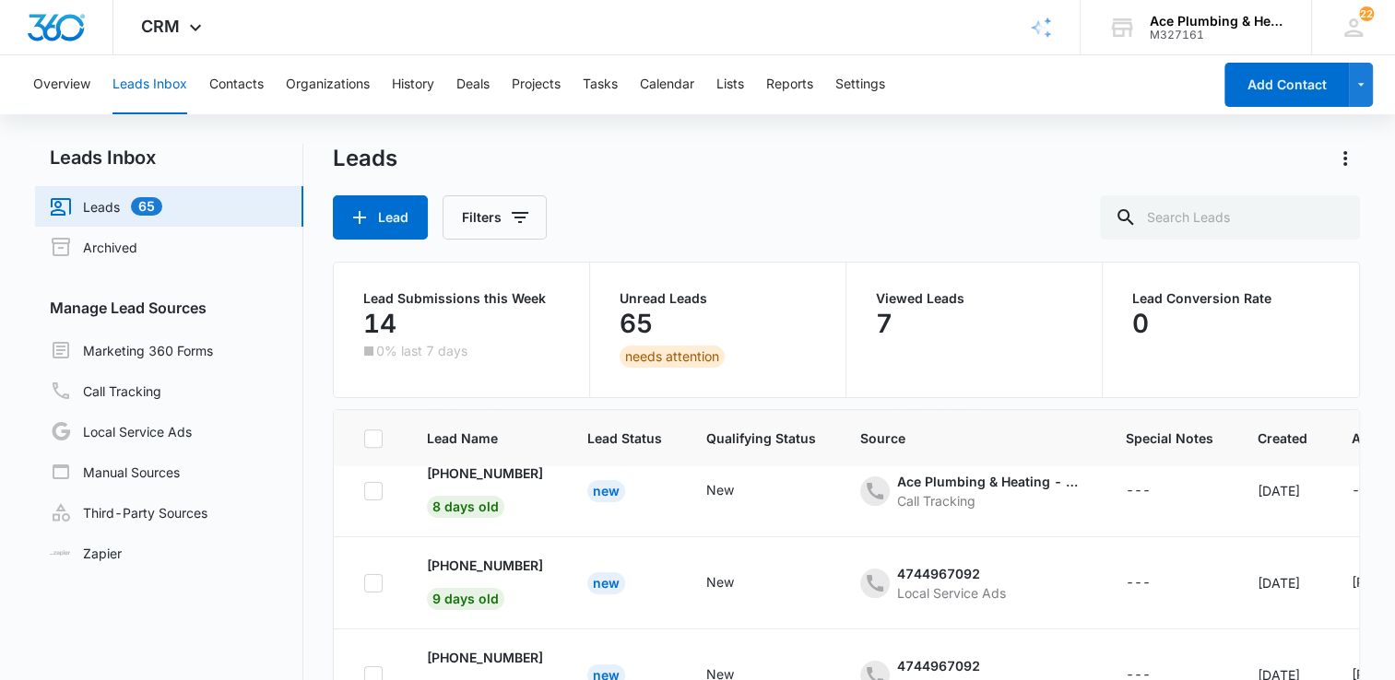
scroll to position [1099, 0]
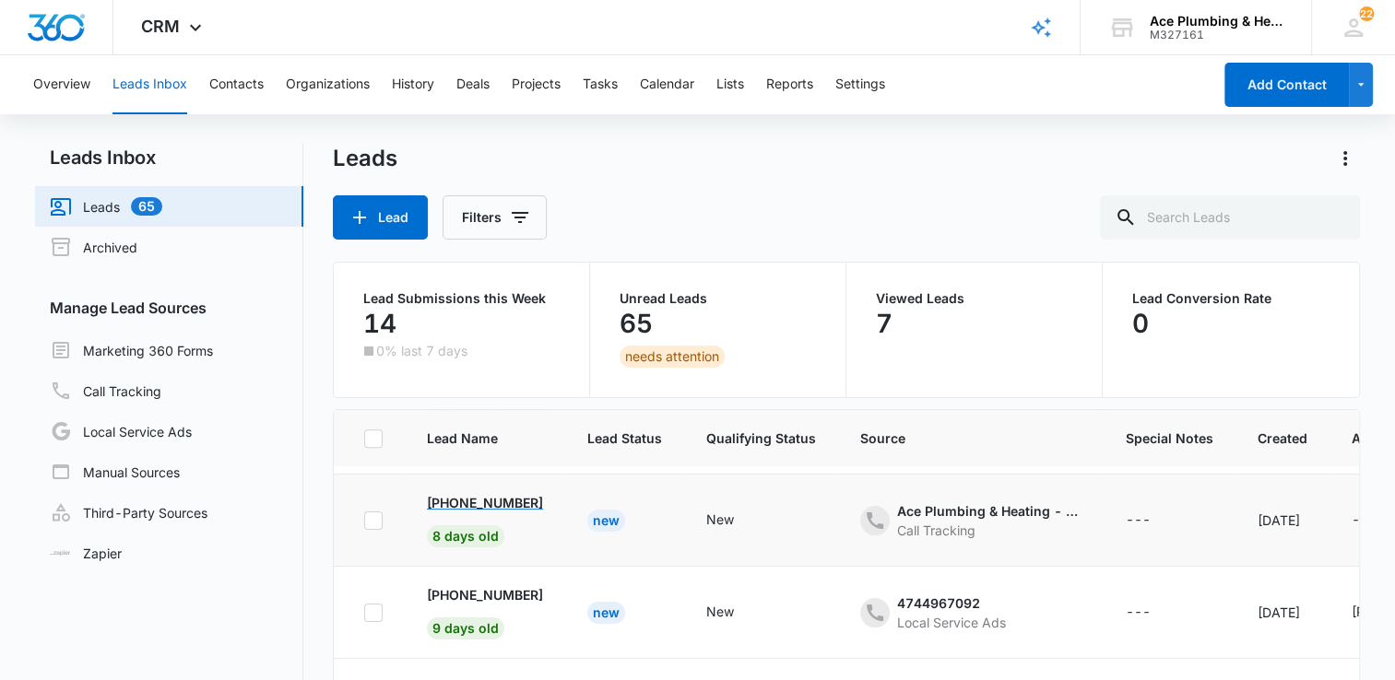
click at [490, 501] on p "[PHONE_NUMBER]" at bounding box center [485, 502] width 116 height 19
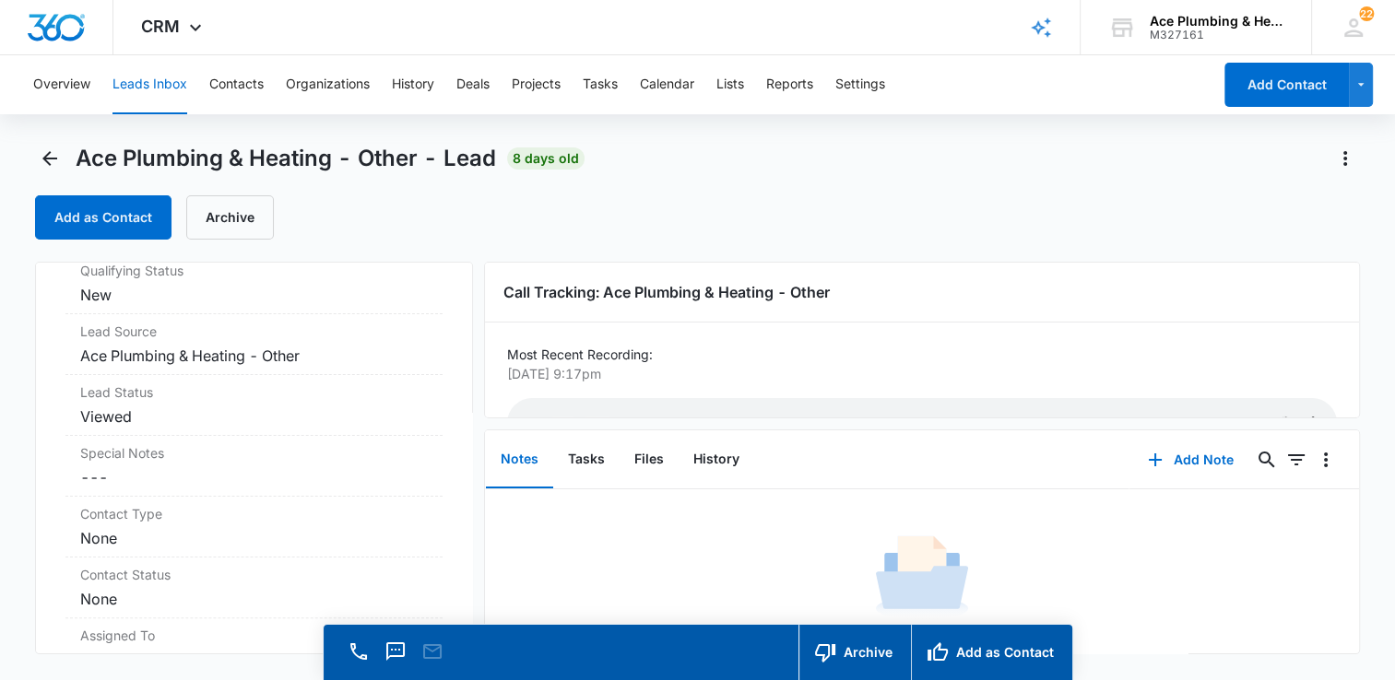
scroll to position [645, 0]
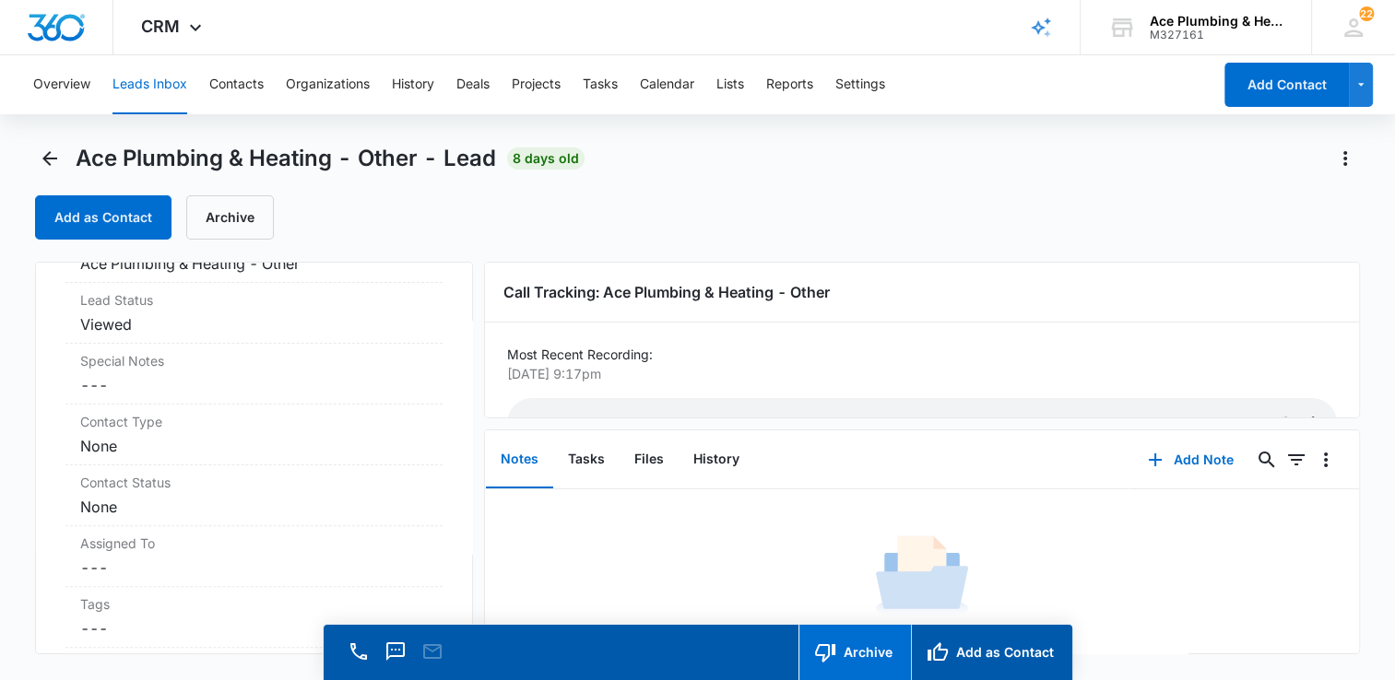
click at [866, 643] on button "Archive" at bounding box center [854, 652] width 112 height 55
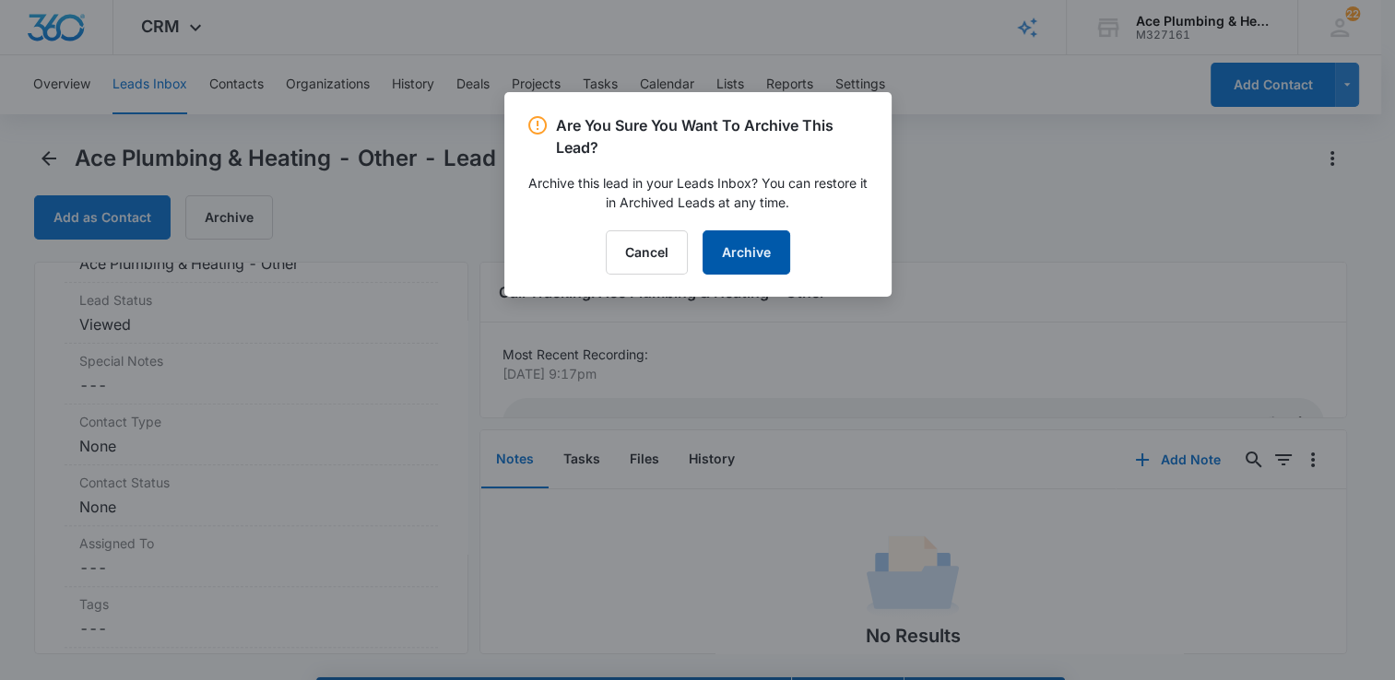
click at [770, 260] on button "Archive" at bounding box center [746, 252] width 88 height 44
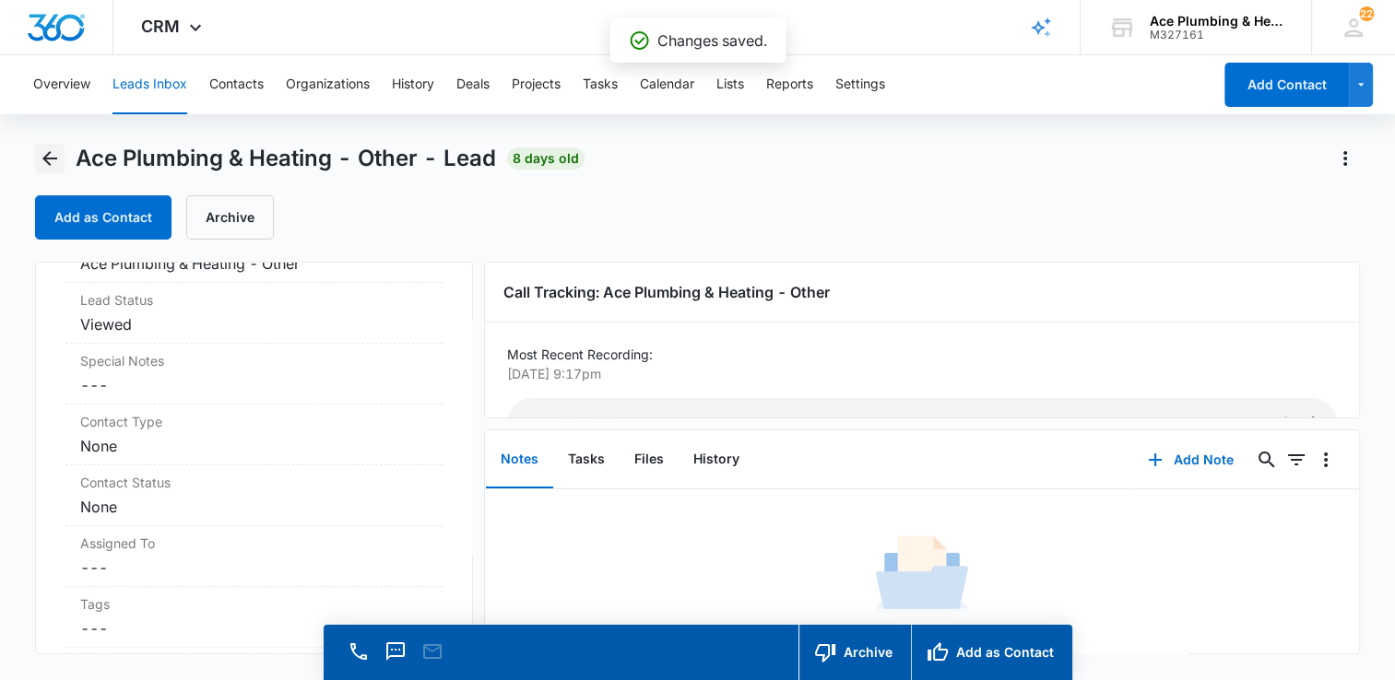
click at [41, 157] on icon "Back" at bounding box center [50, 158] width 22 height 22
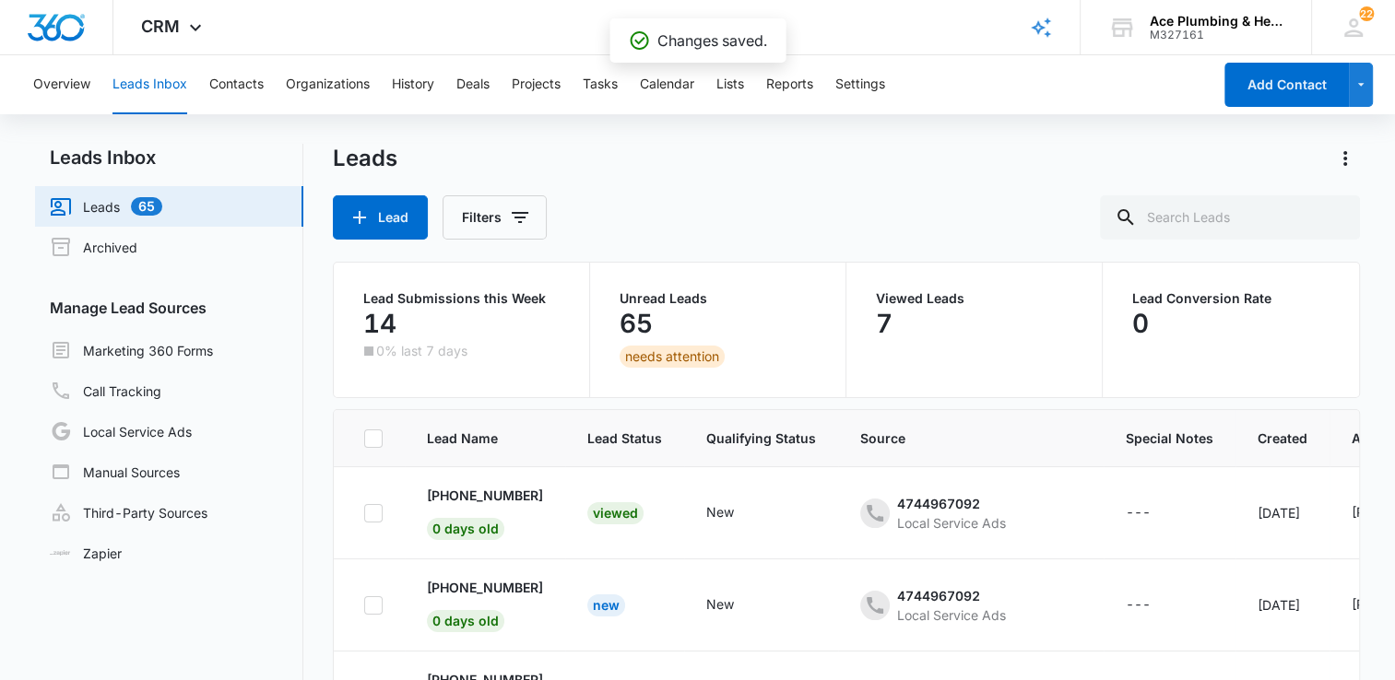
scroll to position [1099, 0]
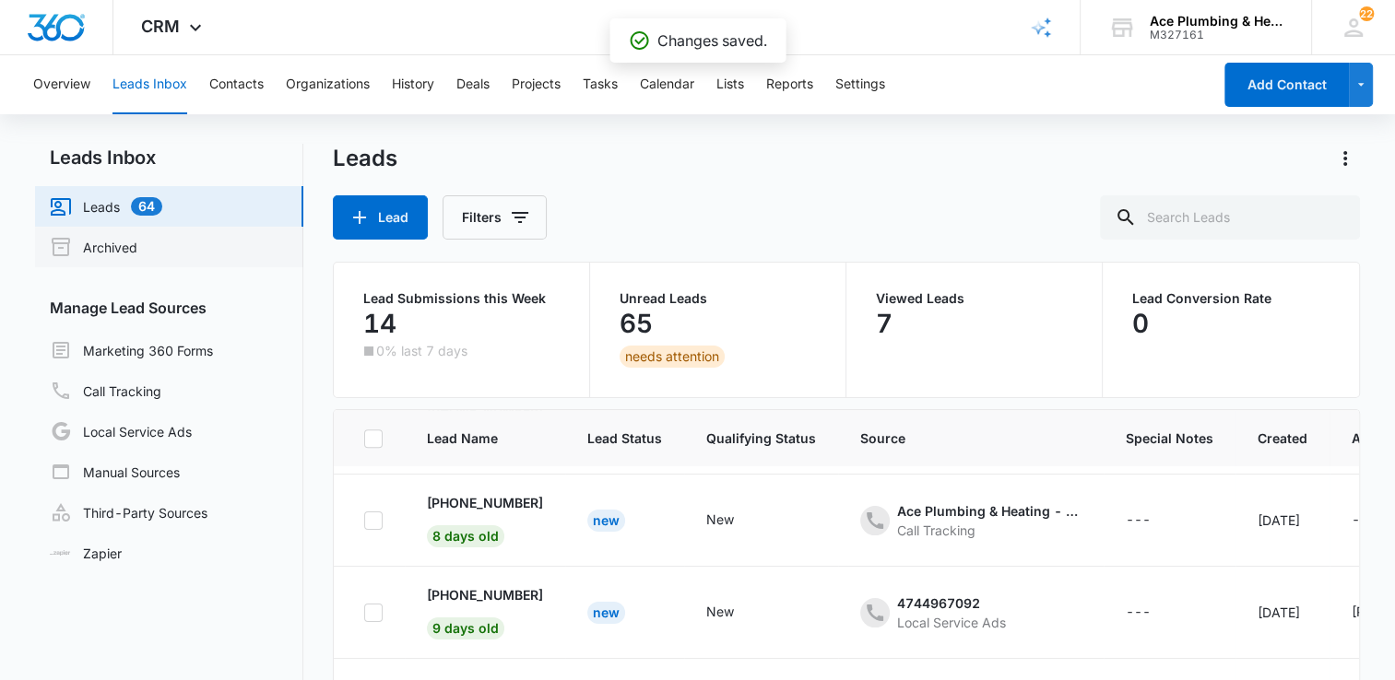
click at [137, 243] on link "Archived" at bounding box center [94, 247] width 88 height 22
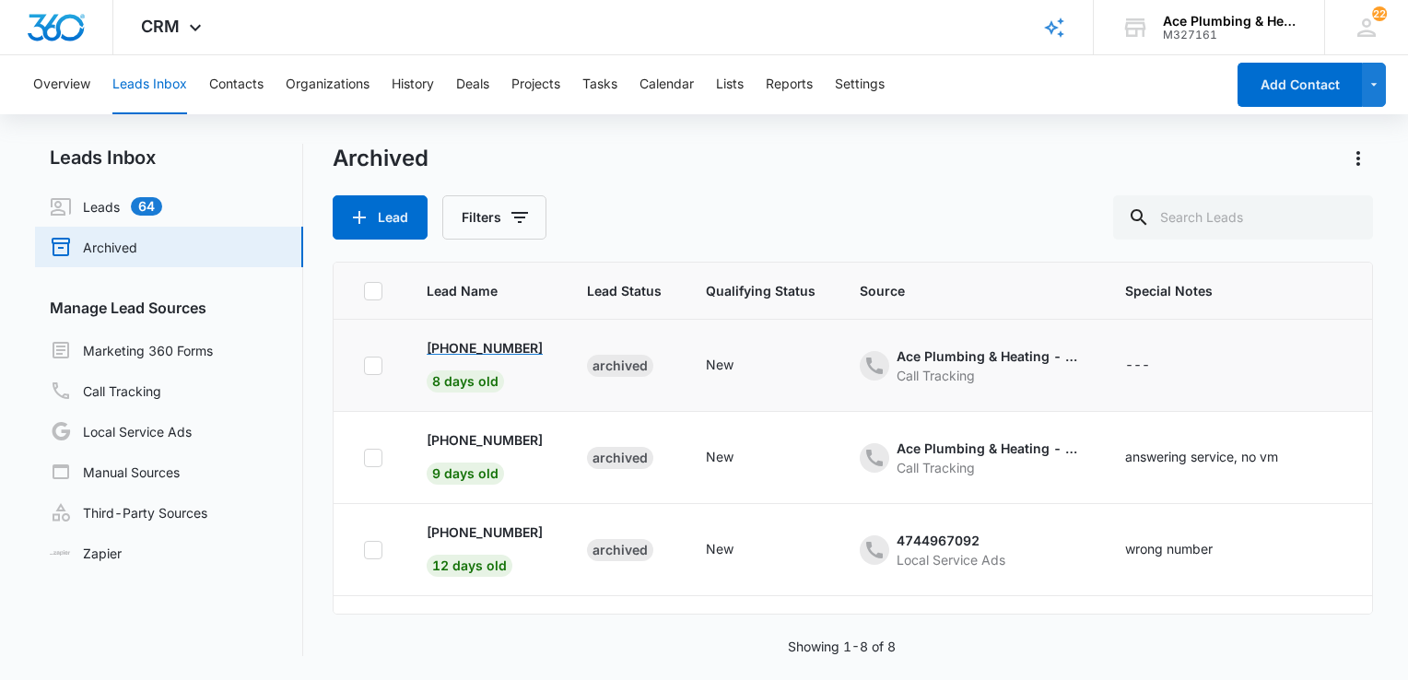
click at [498, 344] on p "[PHONE_NUMBER]" at bounding box center [485, 347] width 116 height 19
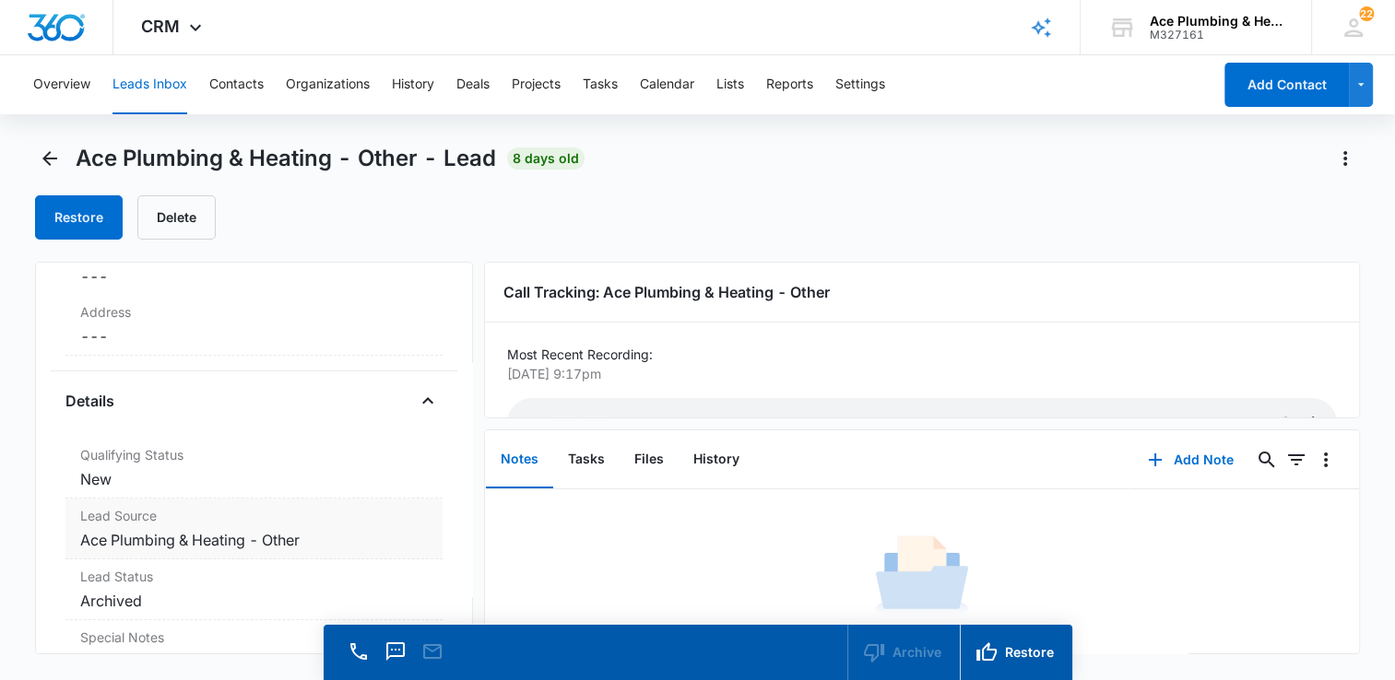
scroll to position [553, 0]
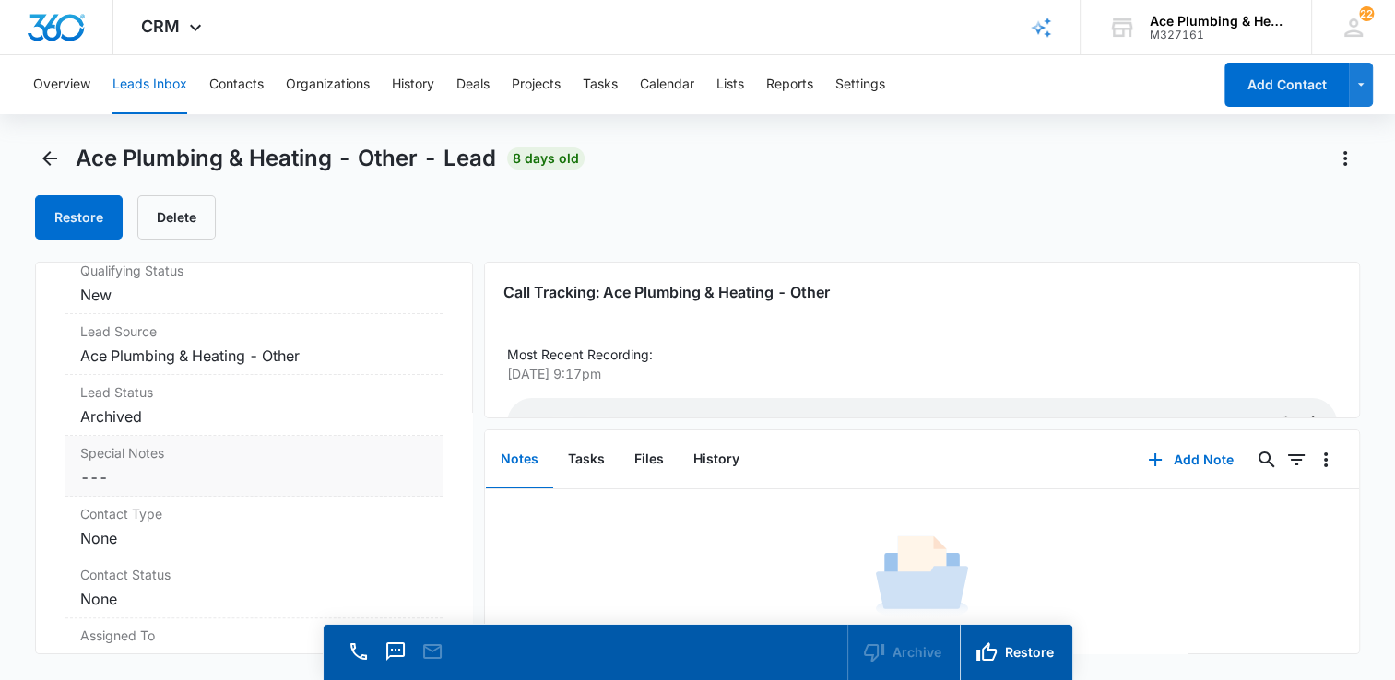
click at [129, 463] on div "Special Notes Cancel Save Changes ---" at bounding box center [253, 466] width 377 height 61
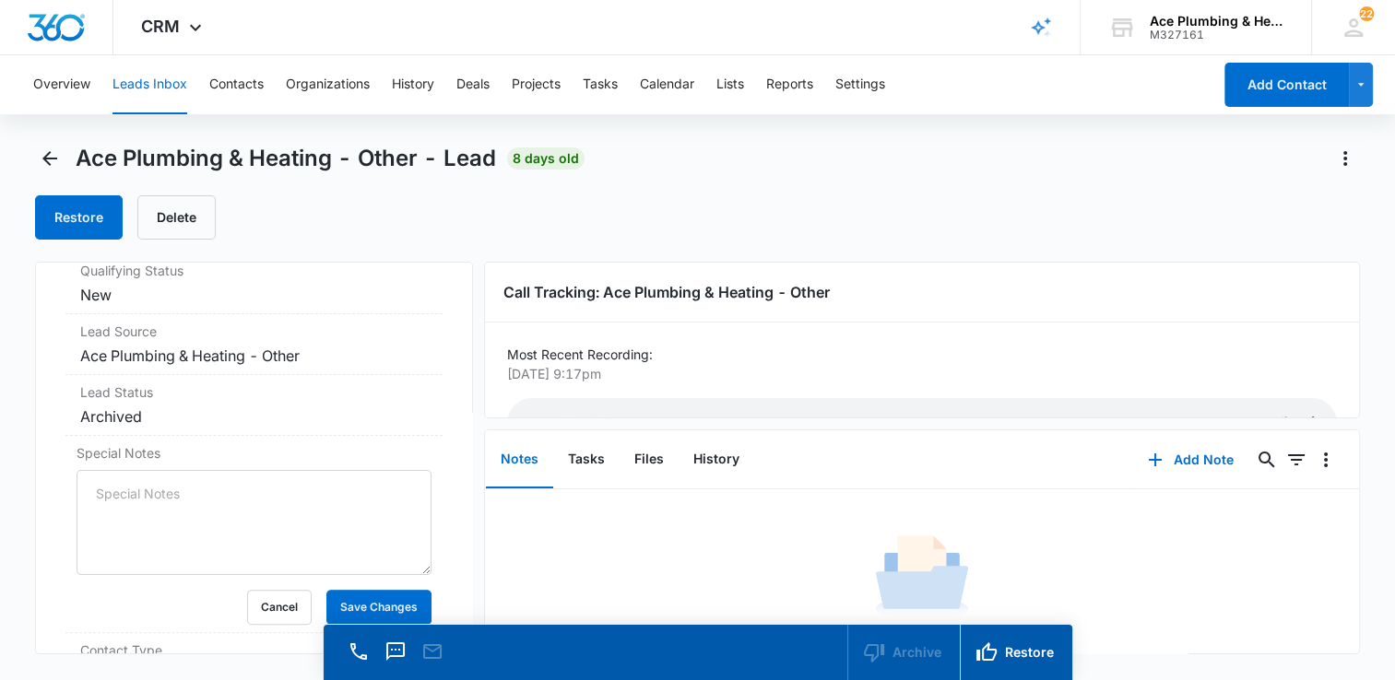
click at [166, 498] on textarea "Special Notes" at bounding box center [254, 522] width 355 height 105
type textarea "answering service, no vm"
click at [348, 606] on button "Save Changes" at bounding box center [378, 607] width 105 height 35
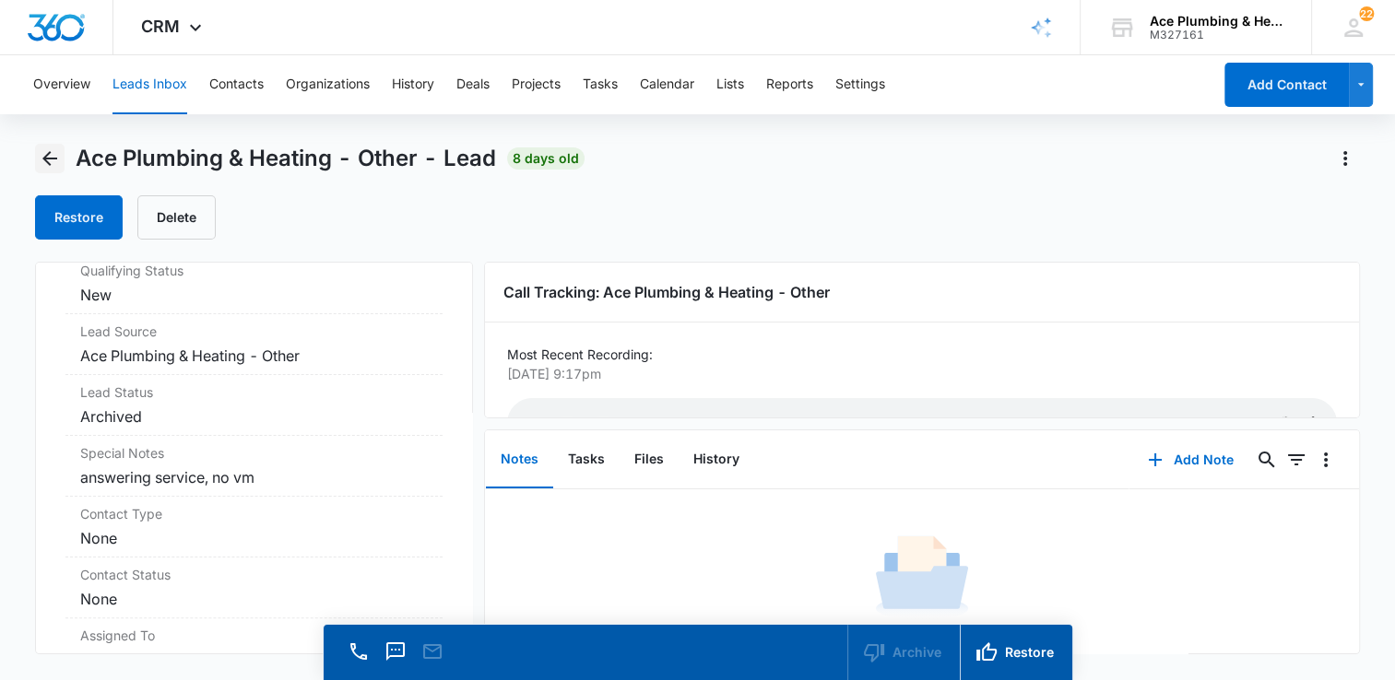
click at [50, 151] on icon "Back" at bounding box center [50, 158] width 22 height 22
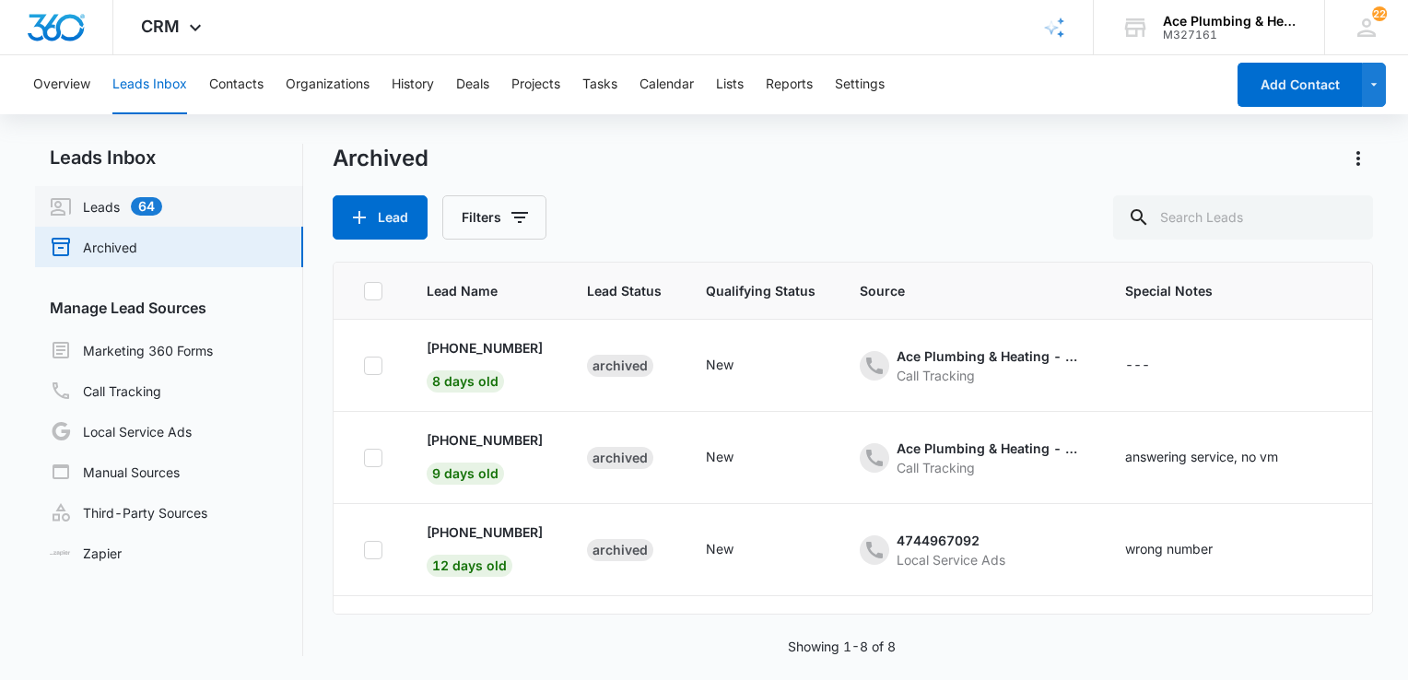
click at [135, 195] on link "Leads 64" at bounding box center [106, 206] width 112 height 22
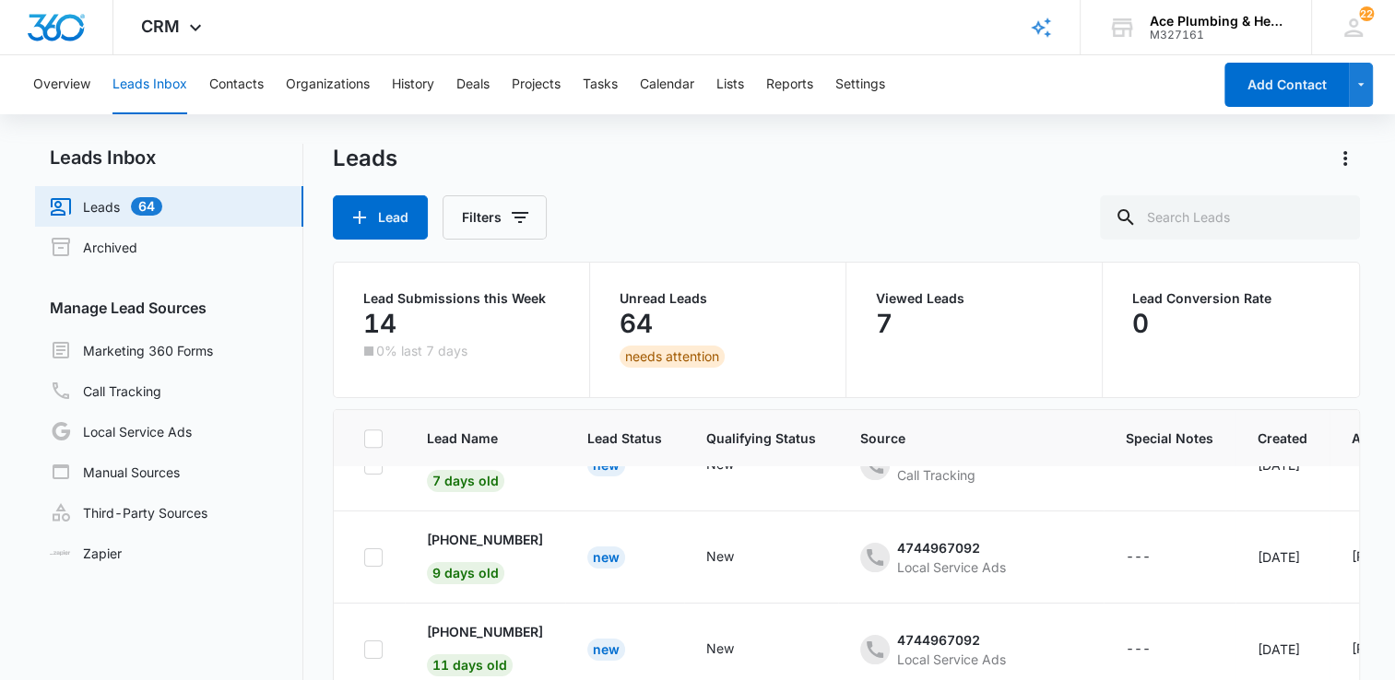
scroll to position [1025, 0]
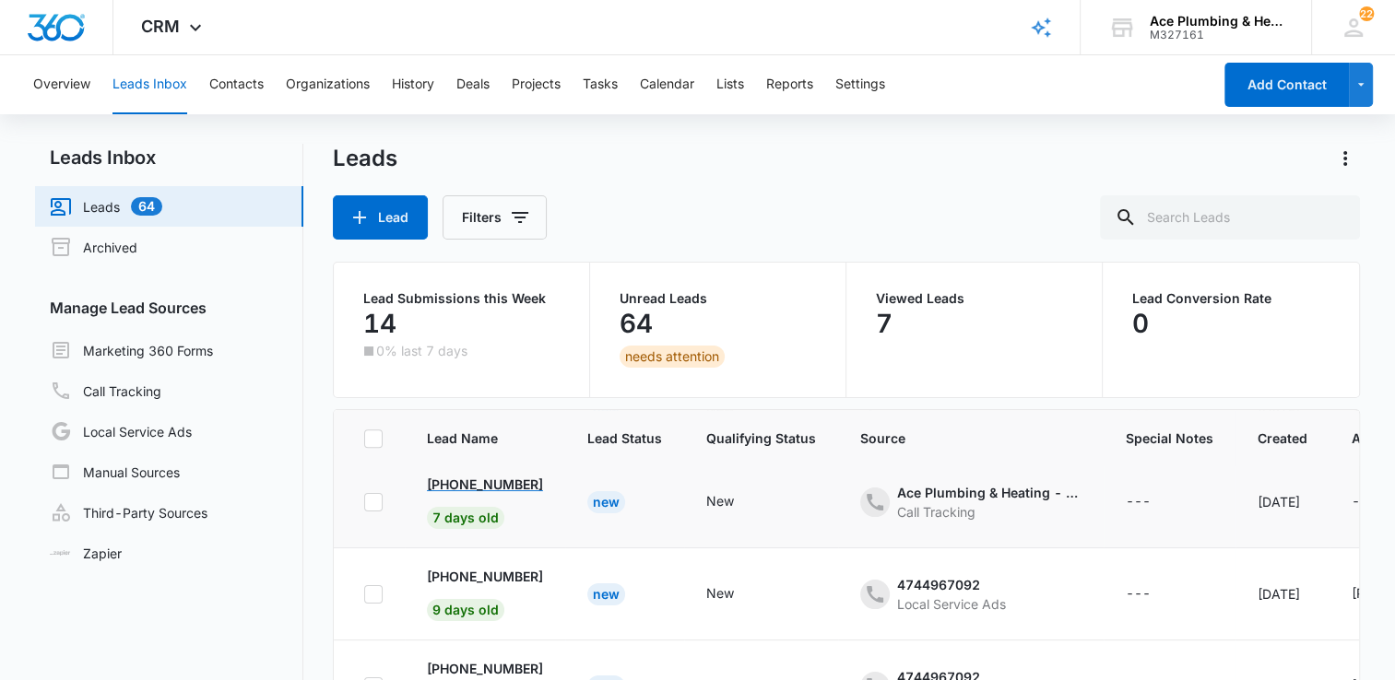
click at [524, 481] on p "[PHONE_NUMBER]" at bounding box center [485, 484] width 116 height 19
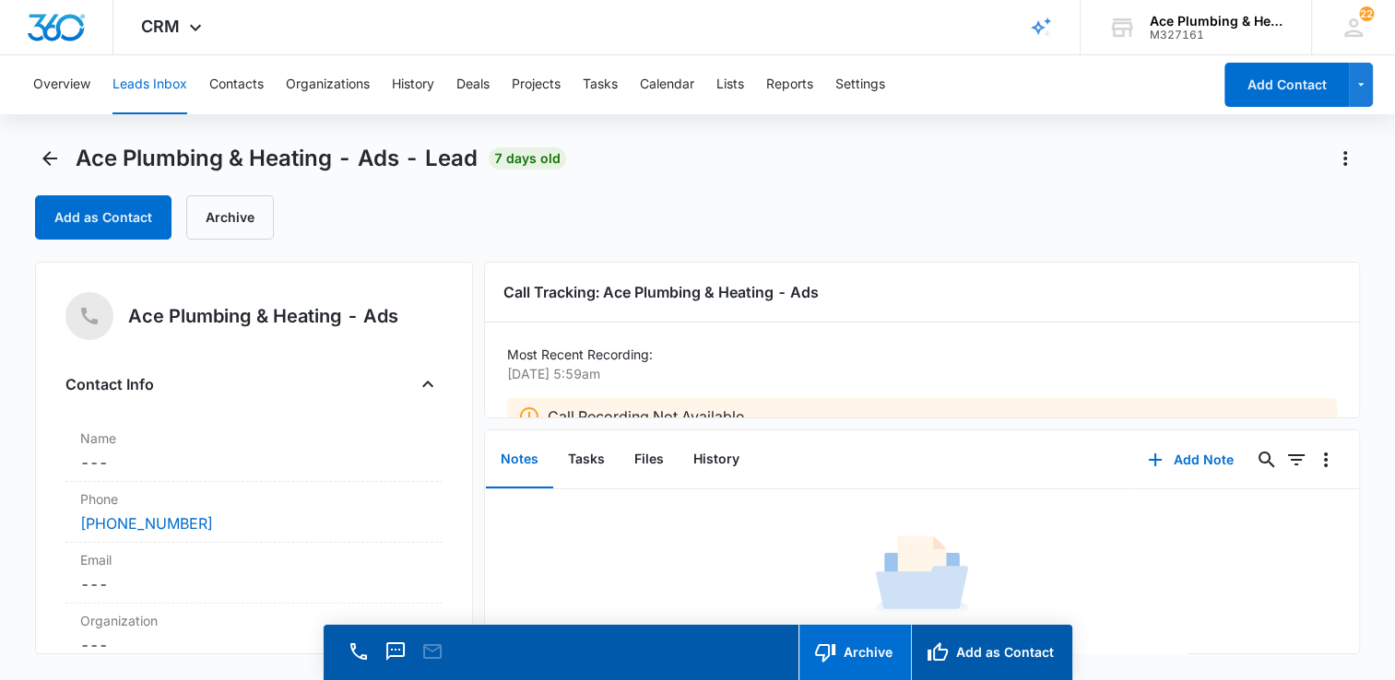
click at [881, 658] on button "Archive" at bounding box center [854, 652] width 112 height 55
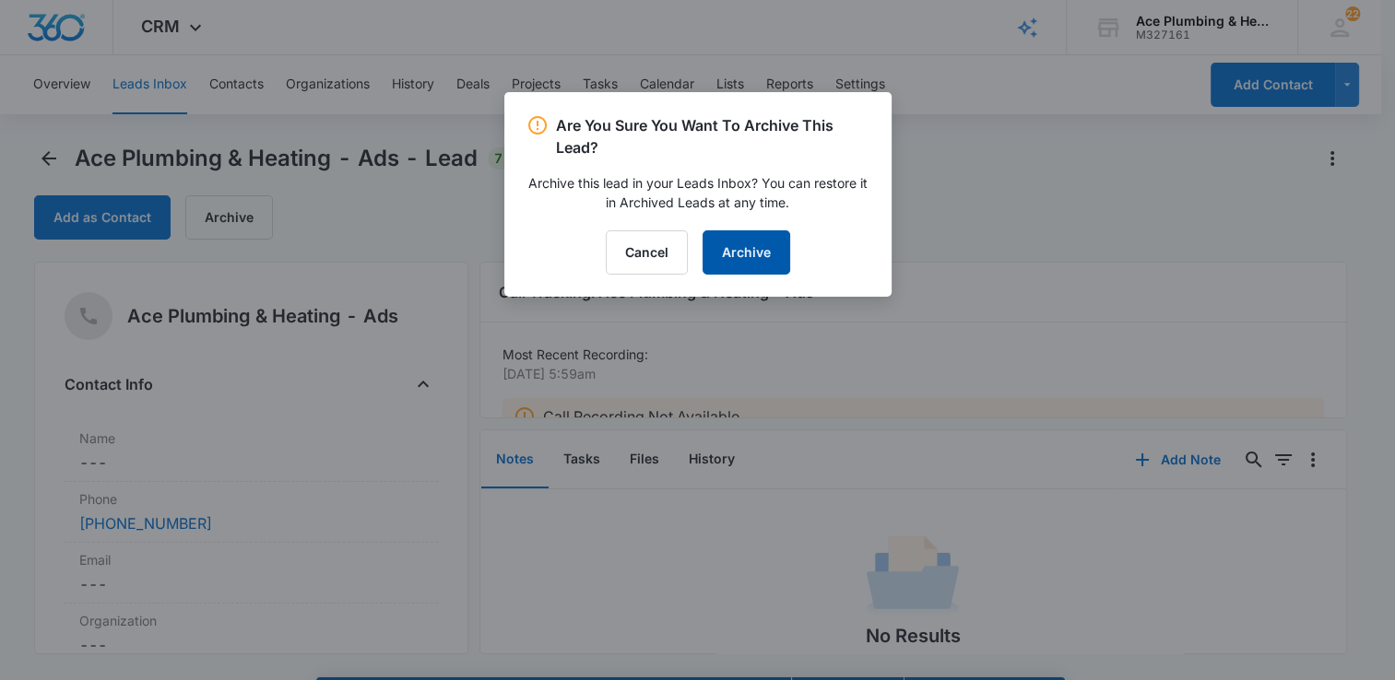
click at [752, 256] on button "Archive" at bounding box center [746, 252] width 88 height 44
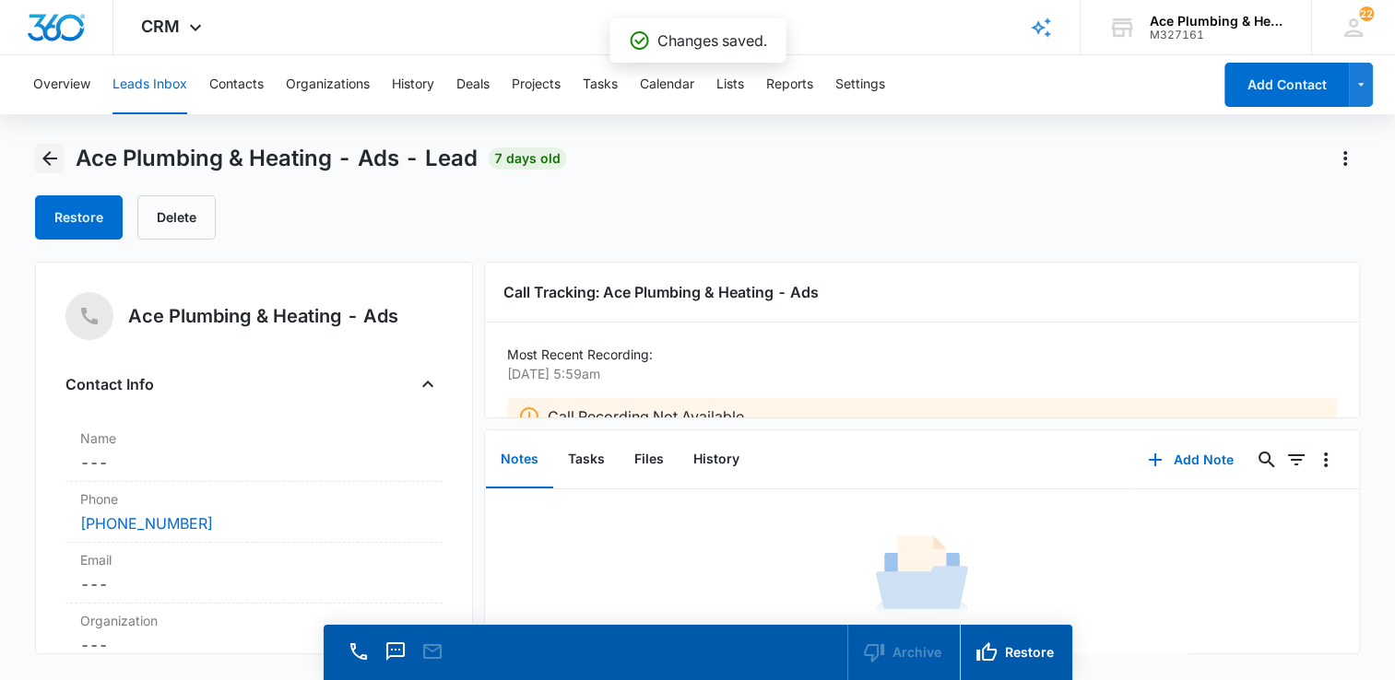
click at [44, 158] on icon "Back" at bounding box center [49, 158] width 15 height 15
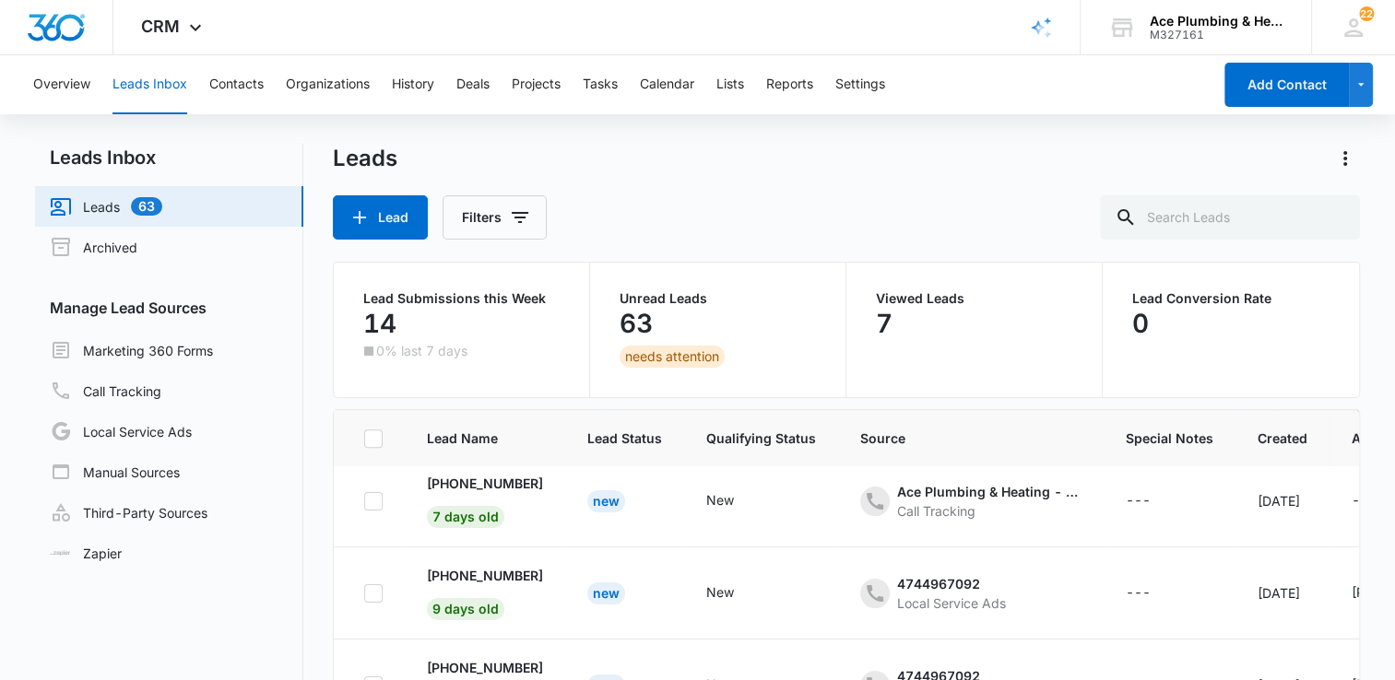
scroll to position [884, 0]
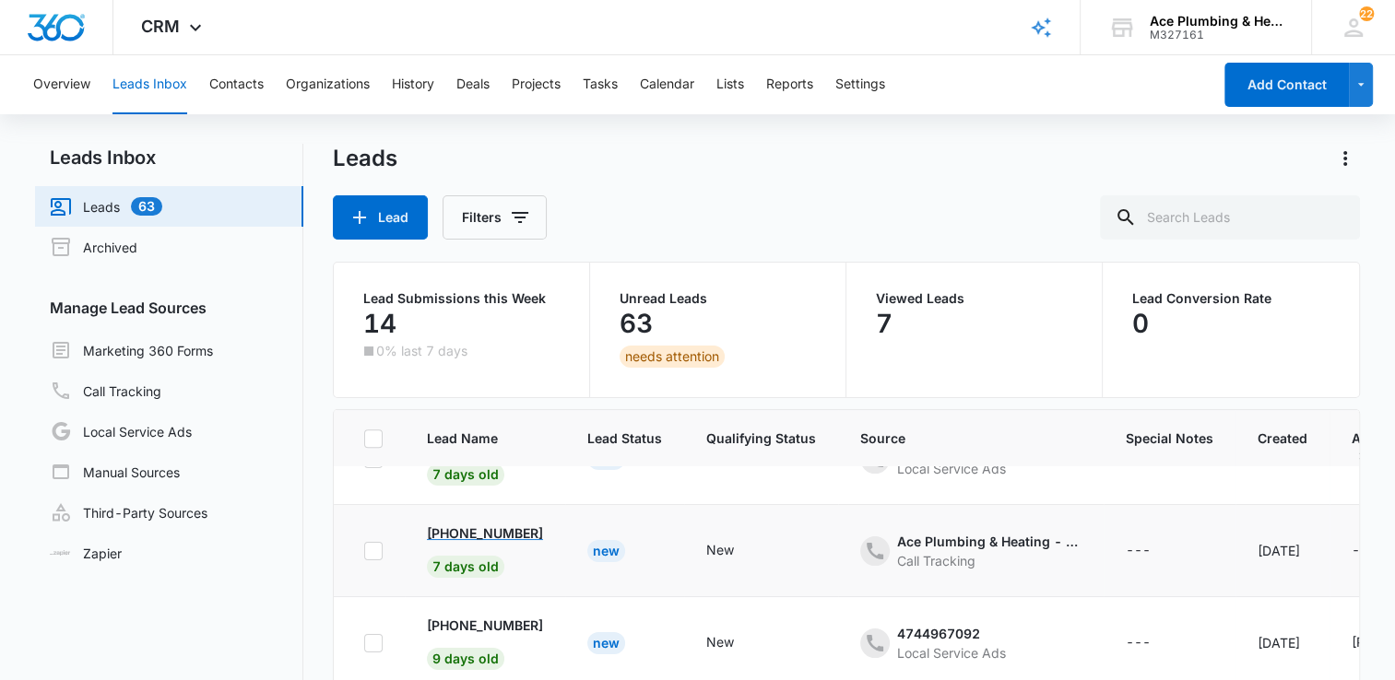
click at [498, 526] on p "[PHONE_NUMBER]" at bounding box center [485, 533] width 116 height 19
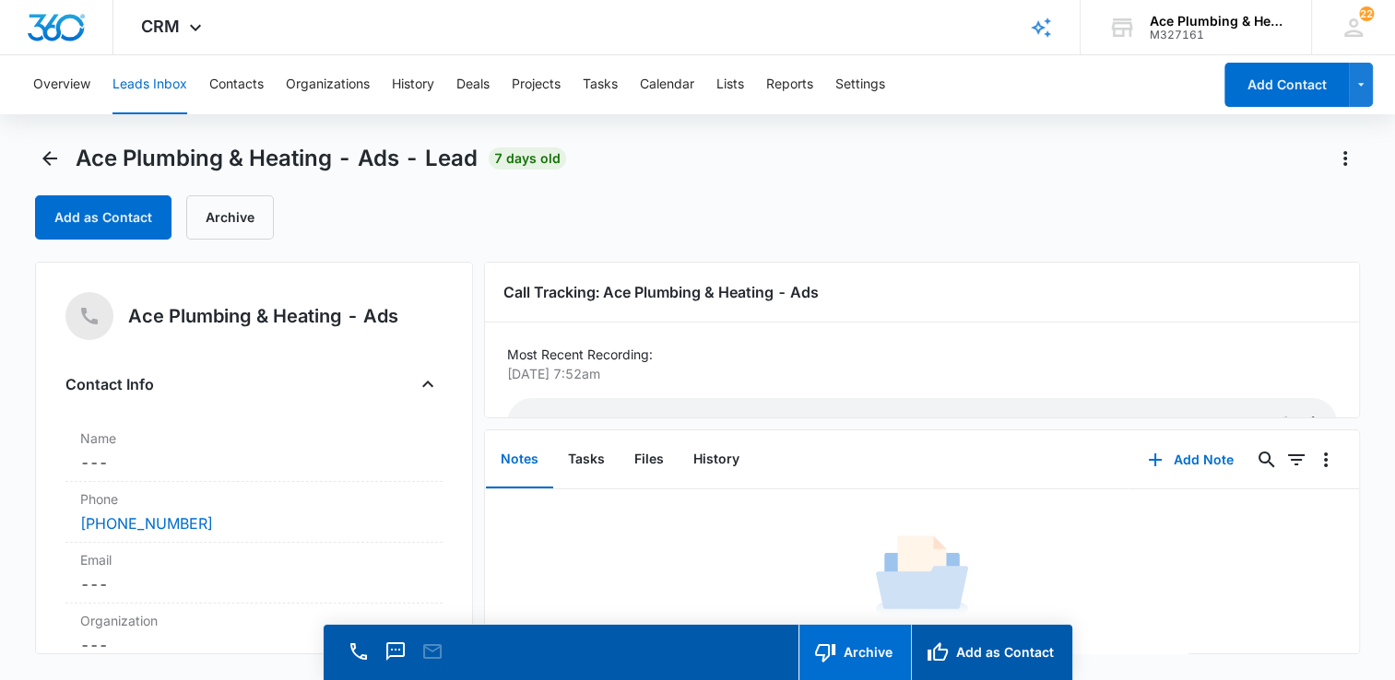
click at [844, 655] on button "Archive" at bounding box center [854, 652] width 112 height 55
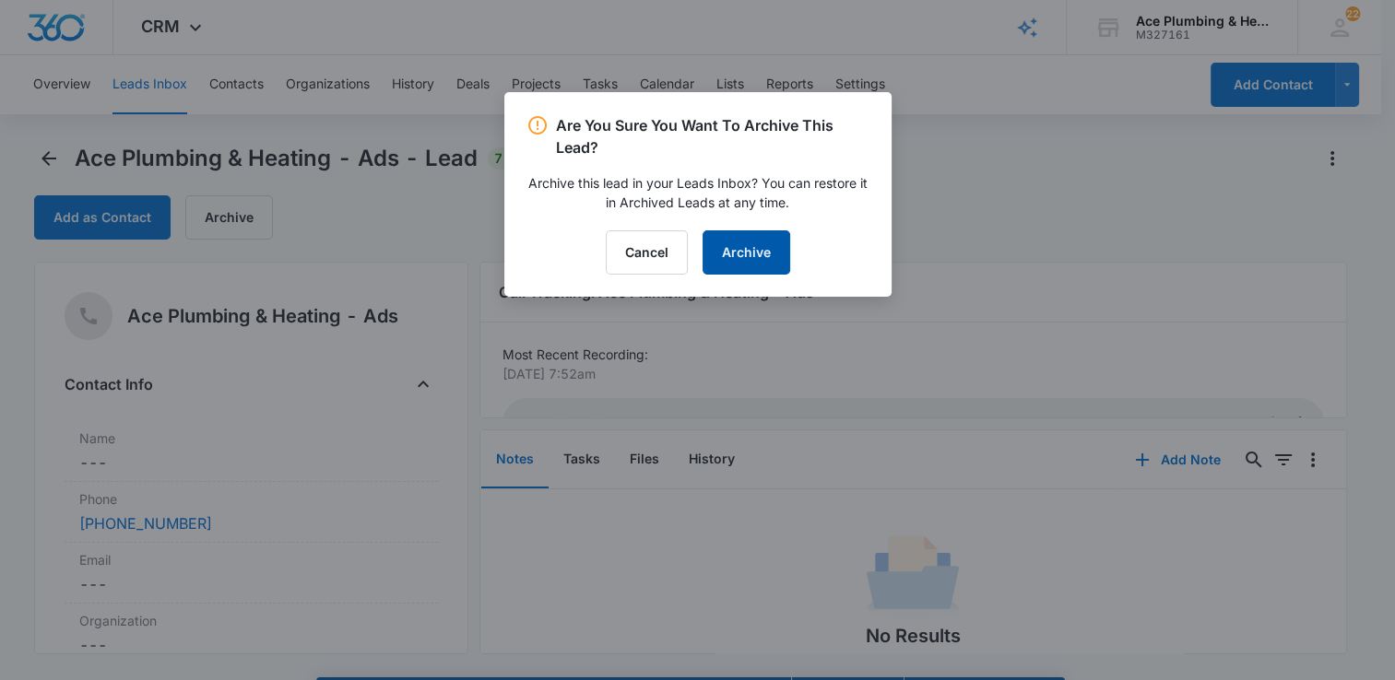
click at [734, 249] on button "Archive" at bounding box center [746, 252] width 88 height 44
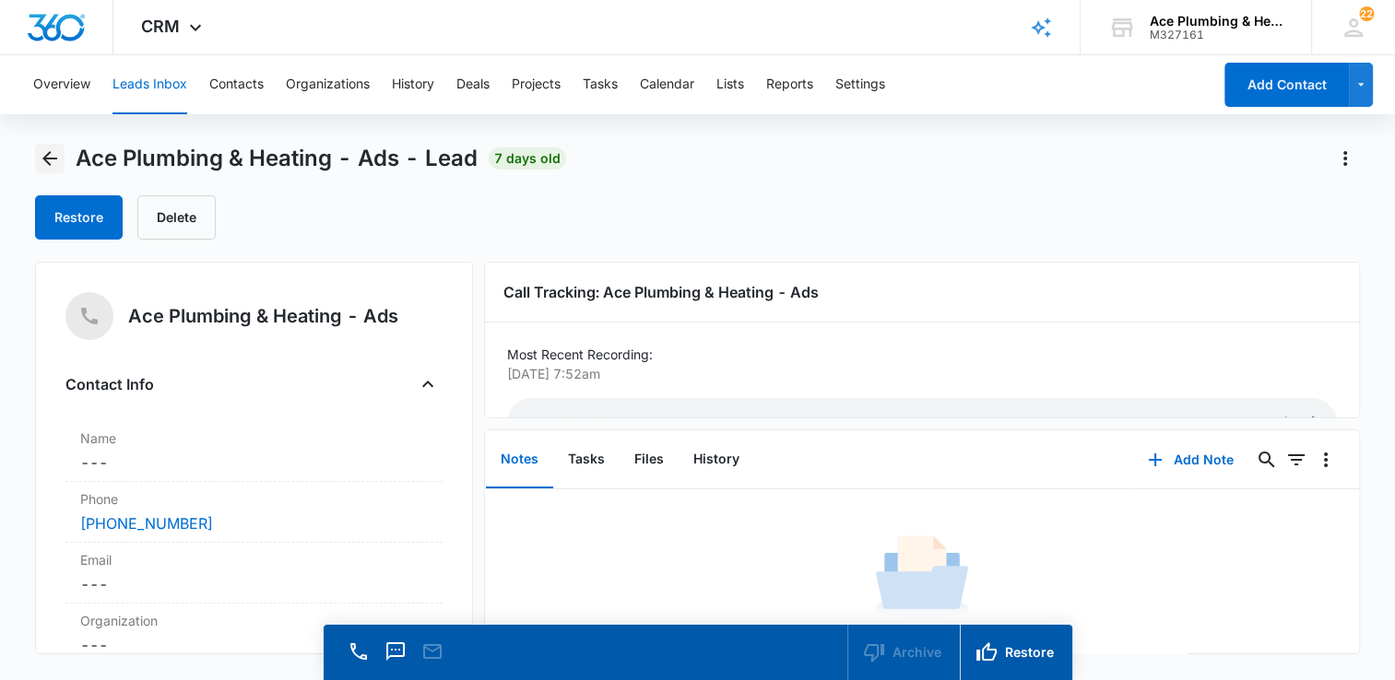
click at [48, 153] on icon "Back" at bounding box center [49, 158] width 15 height 15
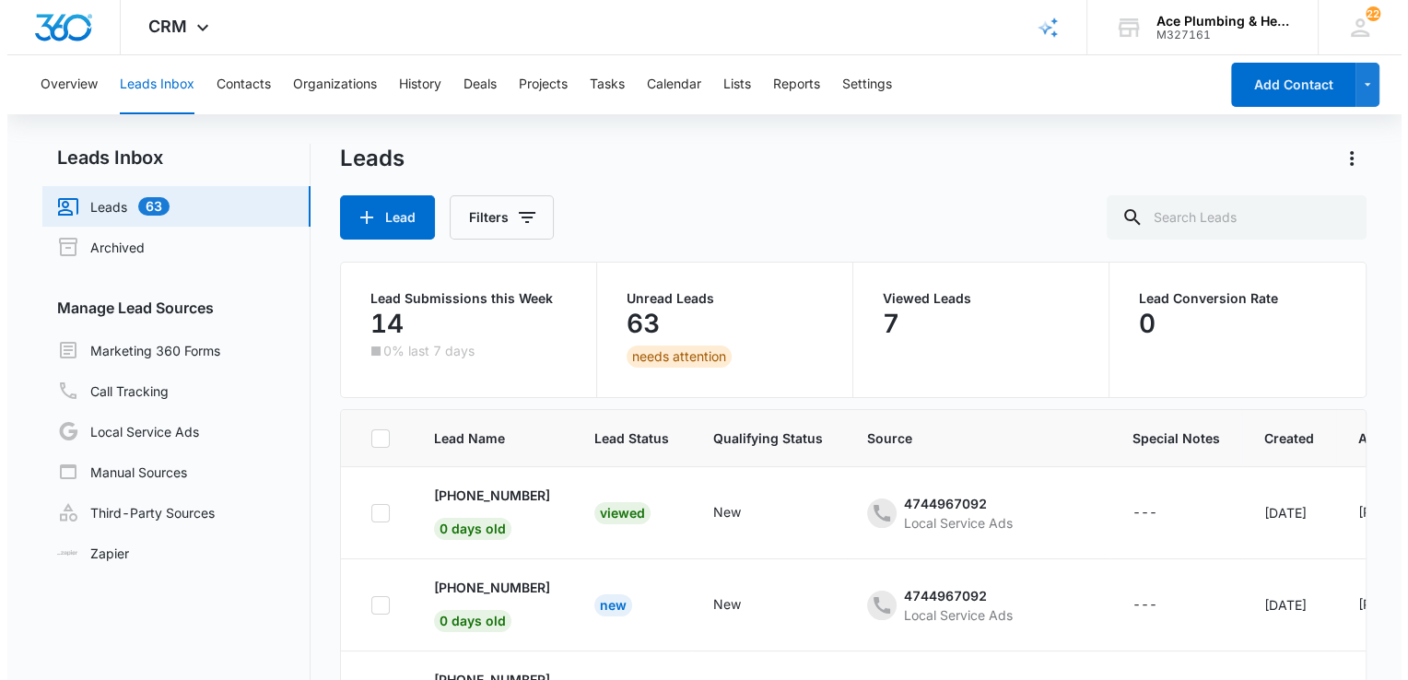
scroll to position [884, 0]
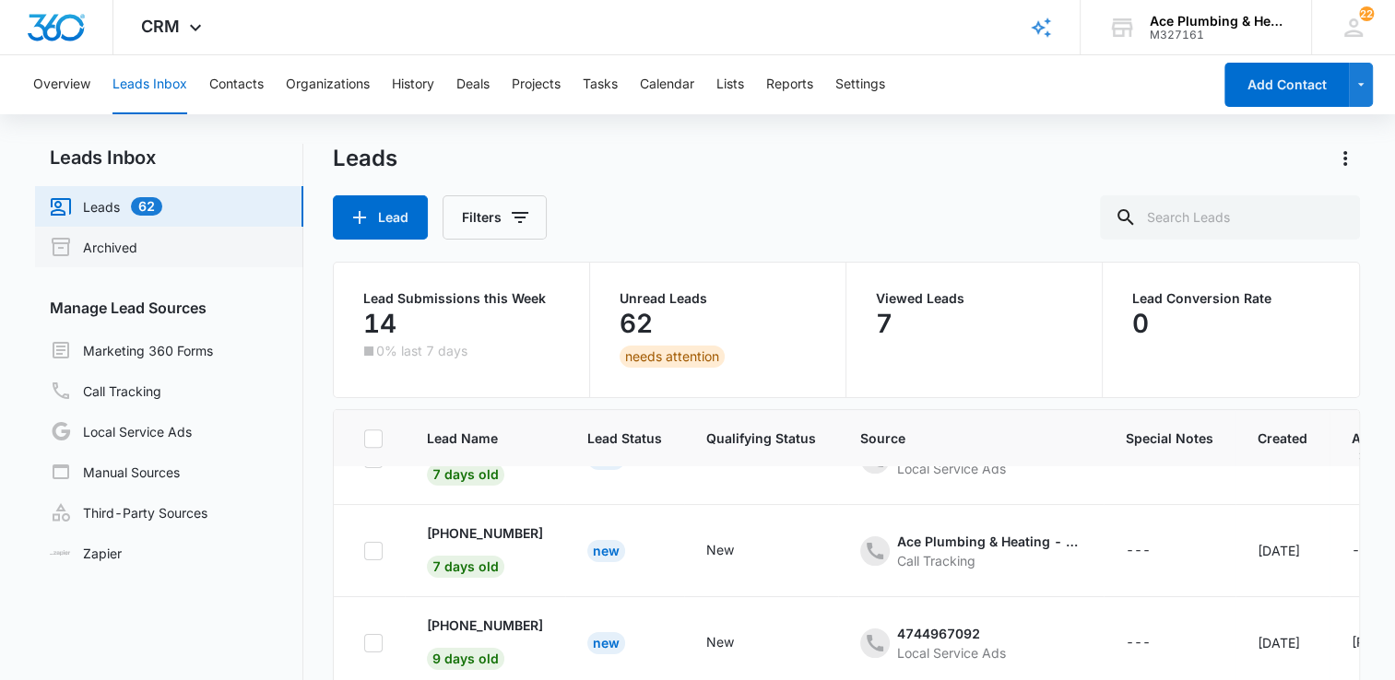
click at [137, 244] on link "Archived" at bounding box center [94, 247] width 88 height 22
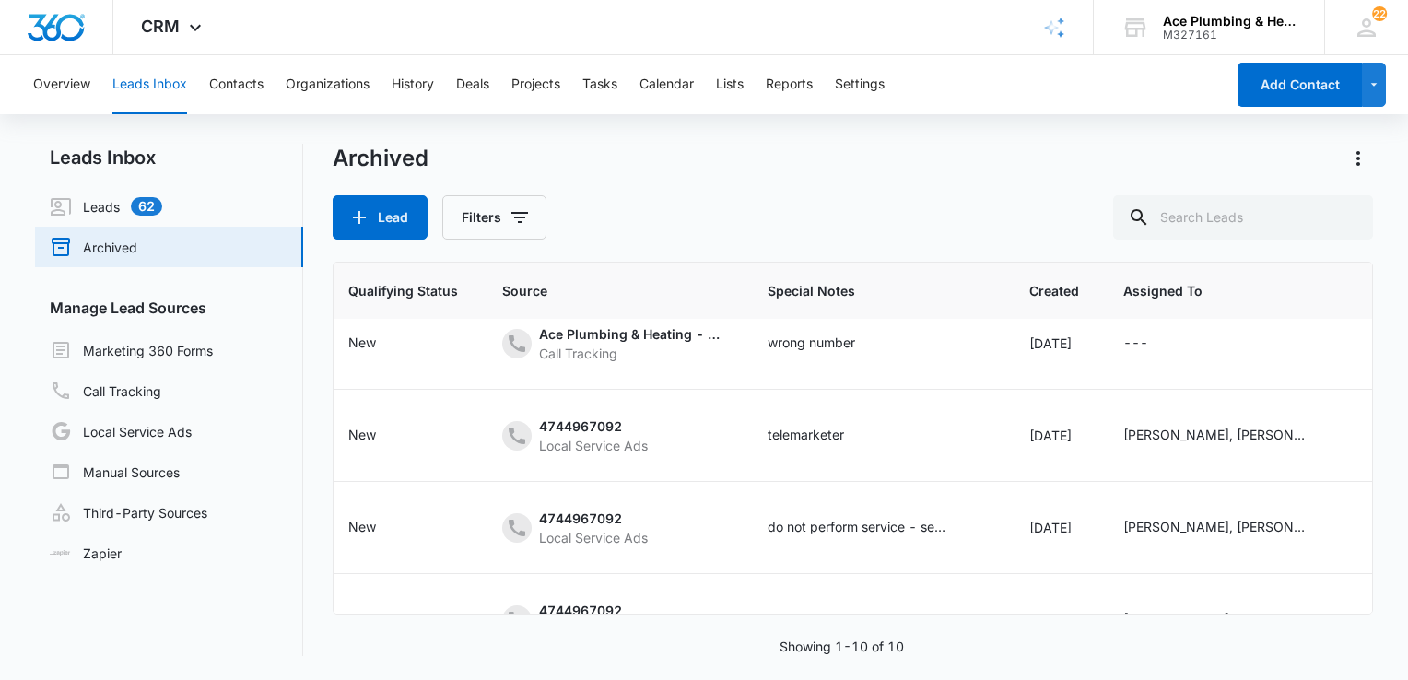
scroll to position [638, 358]
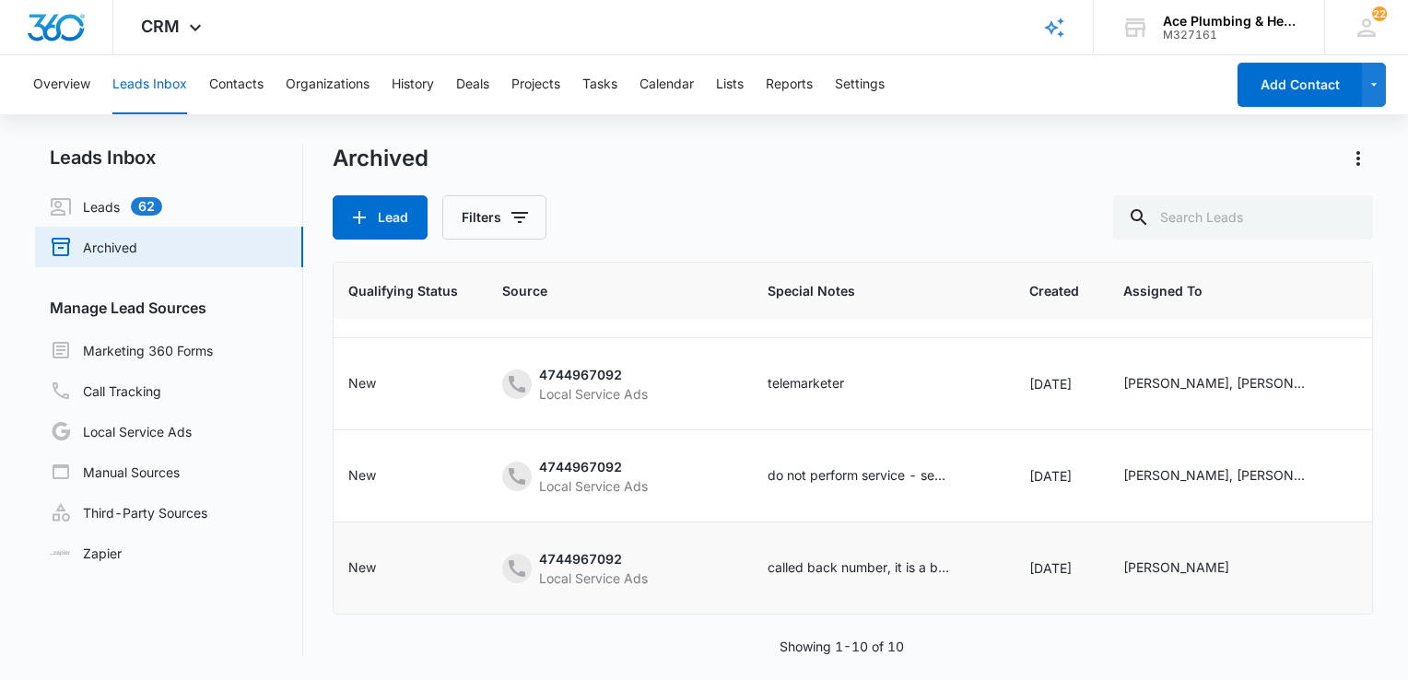
click at [1060, 599] on td "Jul 15, 2025" at bounding box center [1054, 569] width 94 height 92
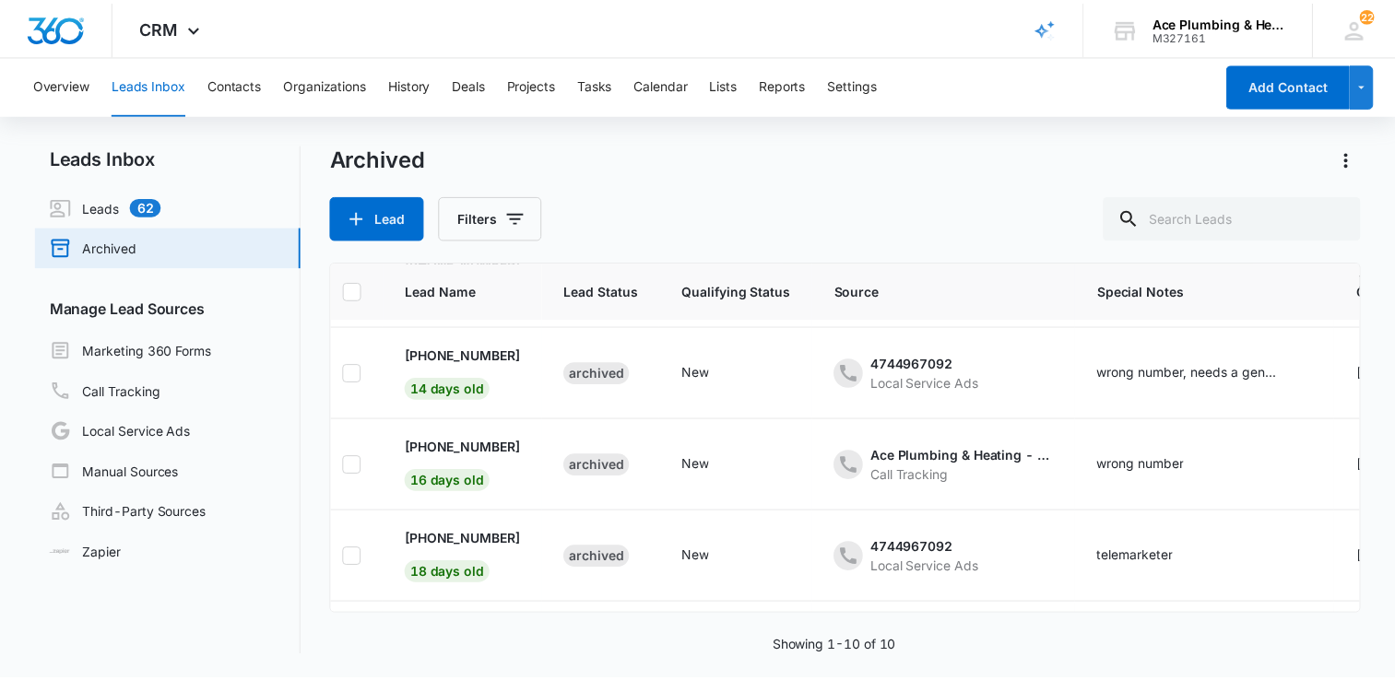
scroll to position [454, 0]
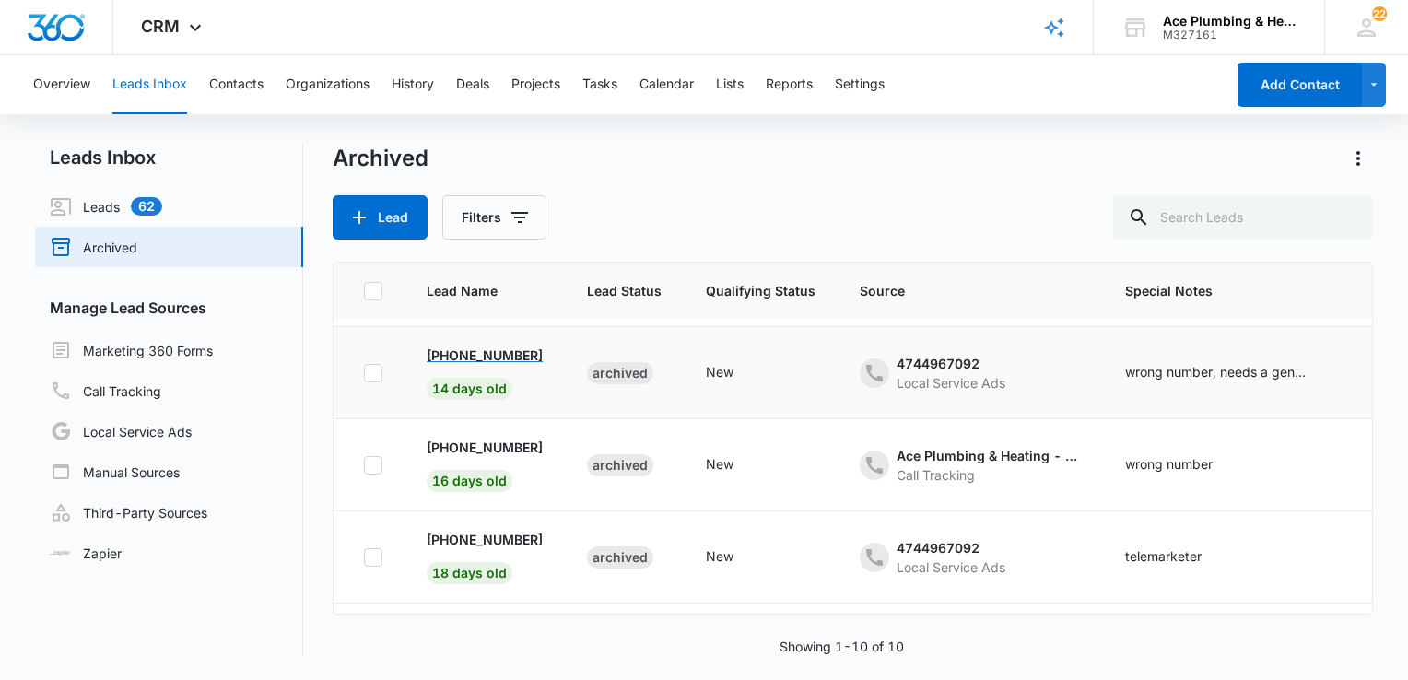
click at [490, 352] on p "[PHONE_NUMBER]" at bounding box center [485, 355] width 116 height 19
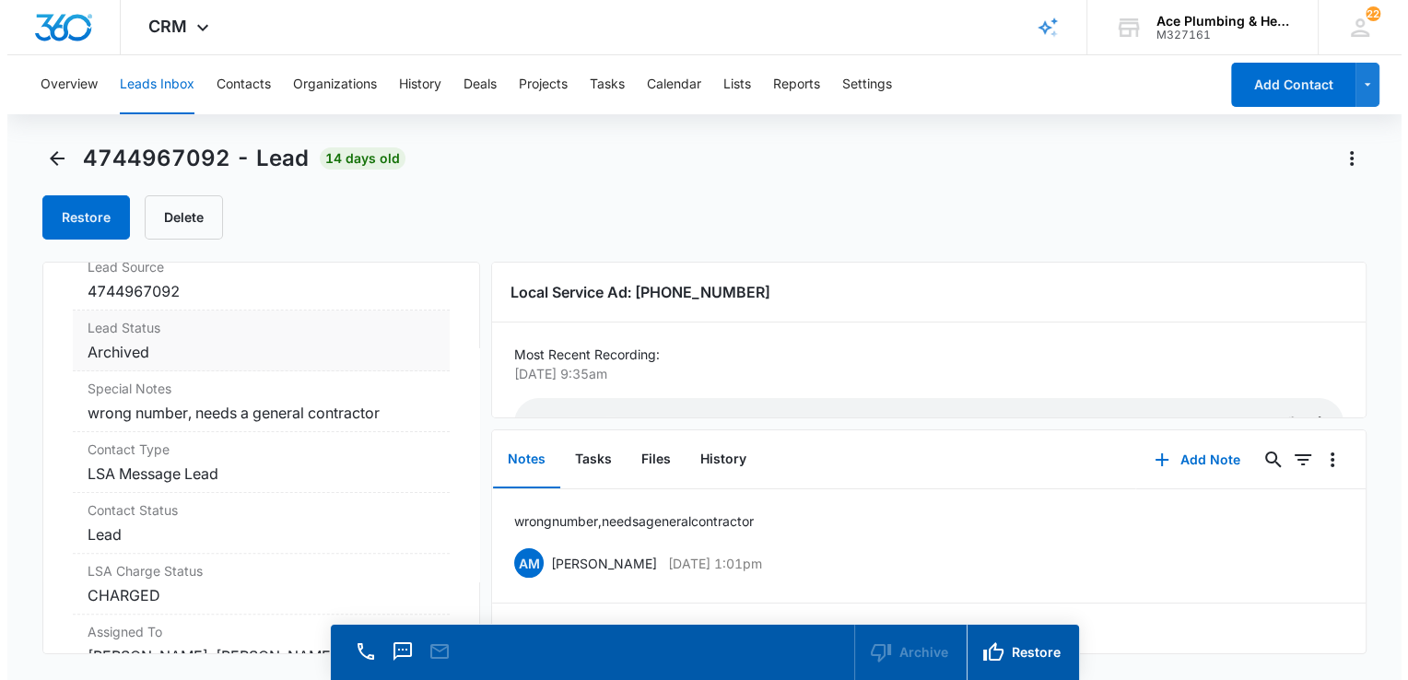
scroll to position [645, 0]
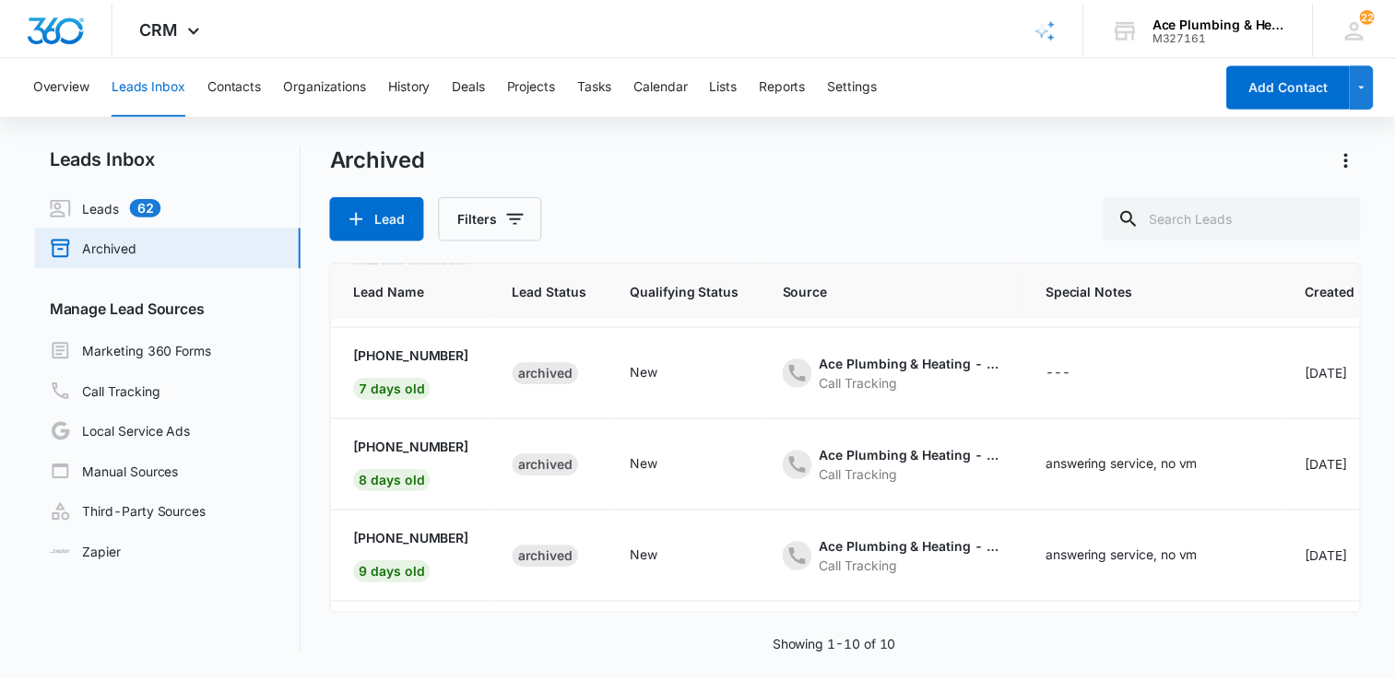
scroll to position [0, 70]
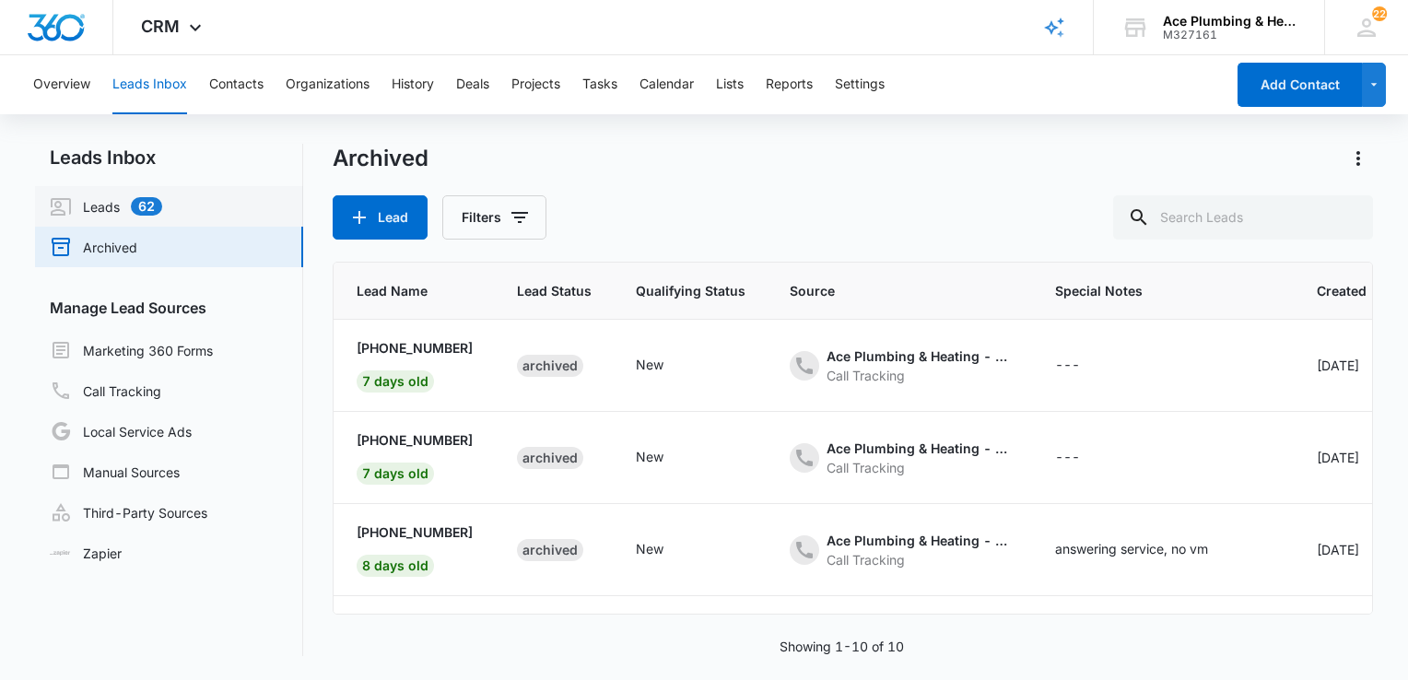
click at [112, 201] on link "Leads 62" at bounding box center [106, 206] width 112 height 22
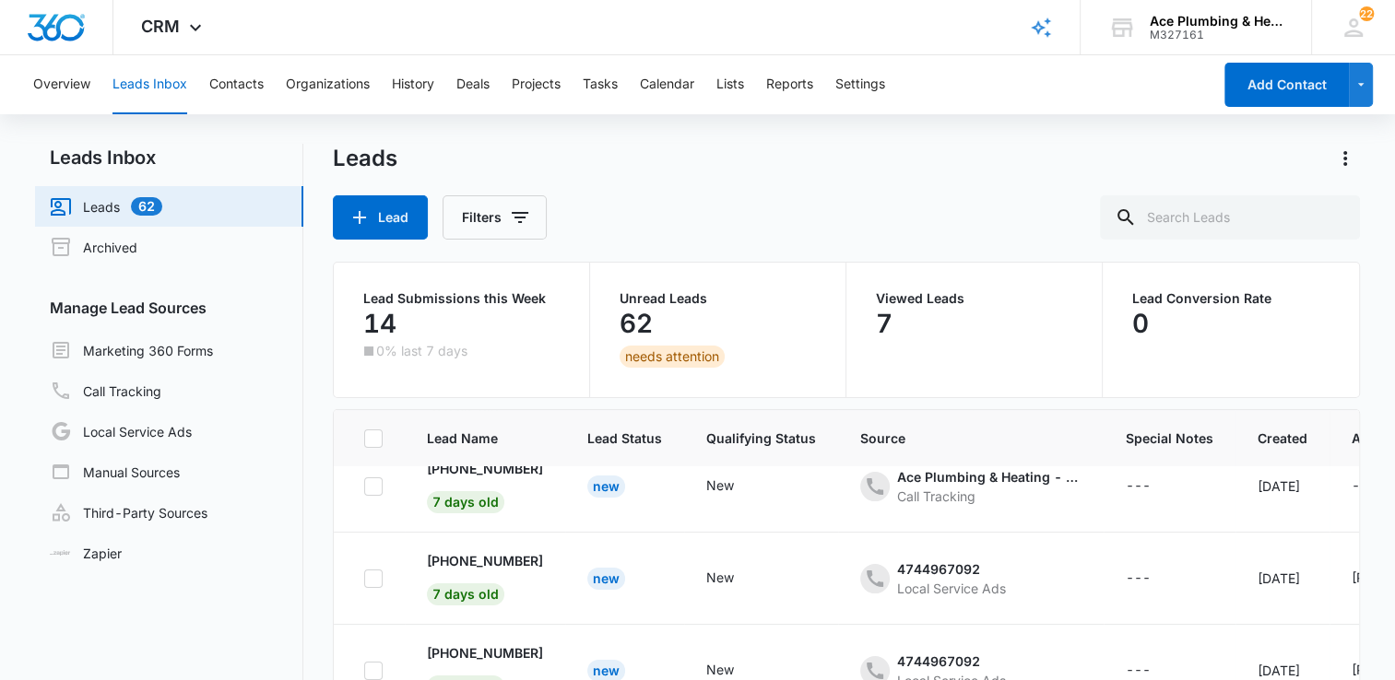
scroll to position [748, 0]
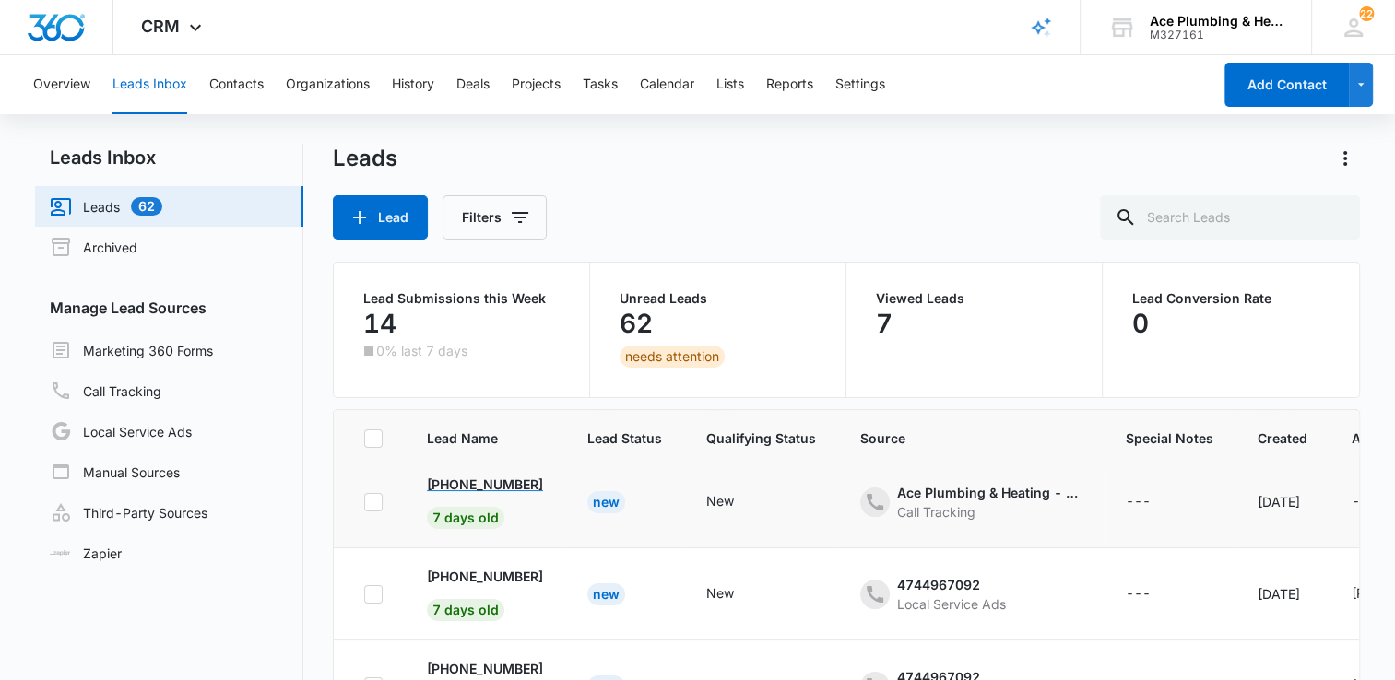
click at [513, 483] on p "[PHONE_NUMBER]" at bounding box center [485, 484] width 116 height 19
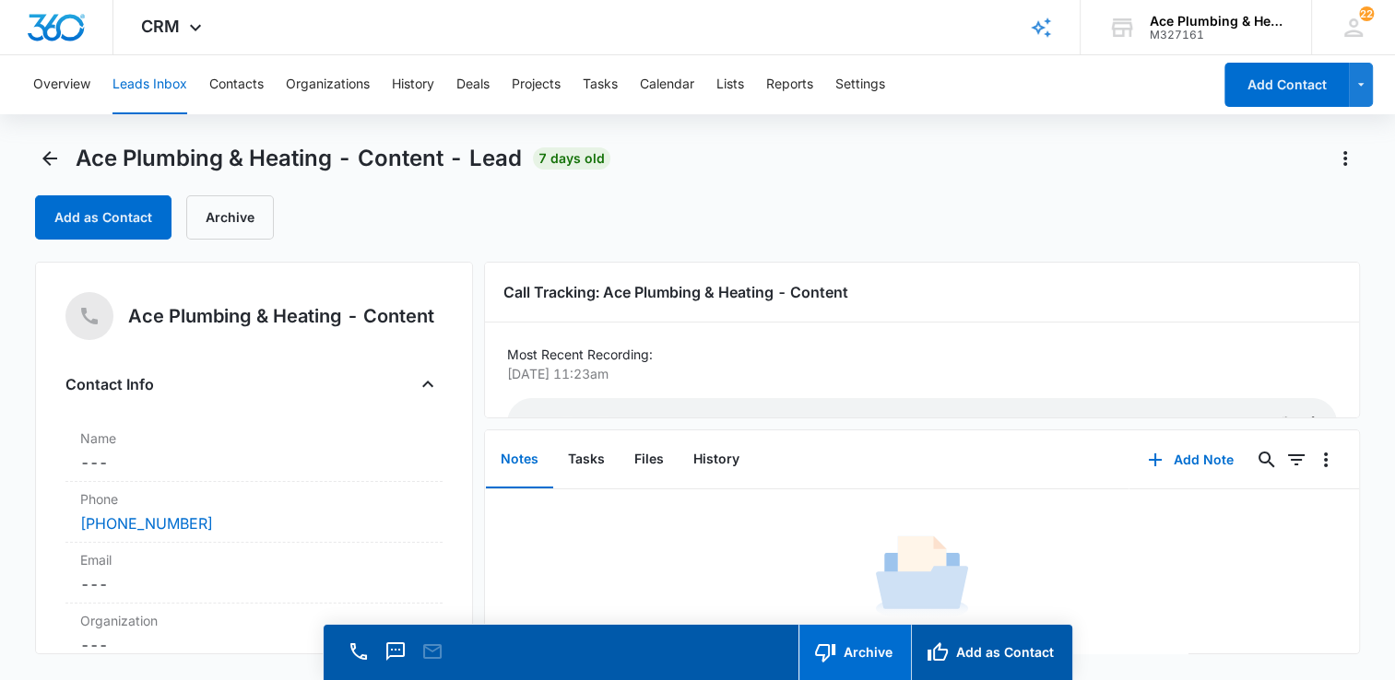
click at [854, 654] on button "Archive" at bounding box center [854, 652] width 112 height 55
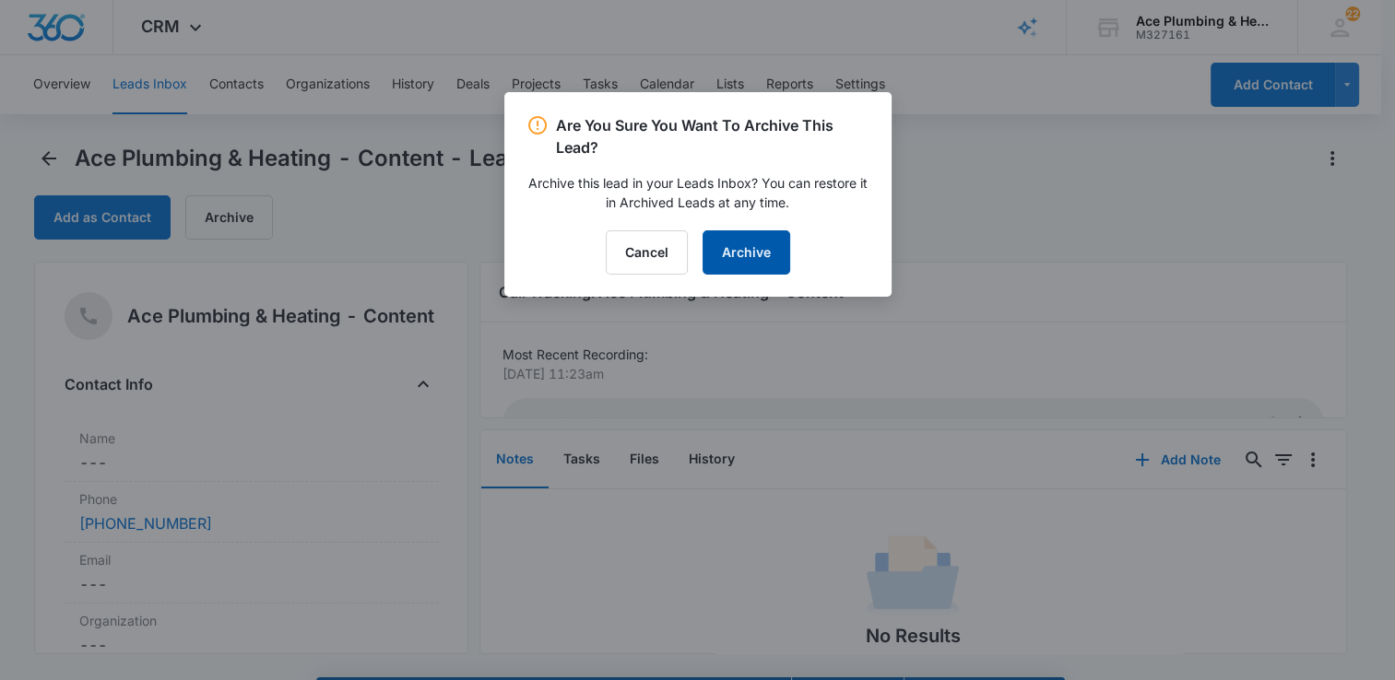
click at [777, 257] on button "Archive" at bounding box center [746, 252] width 88 height 44
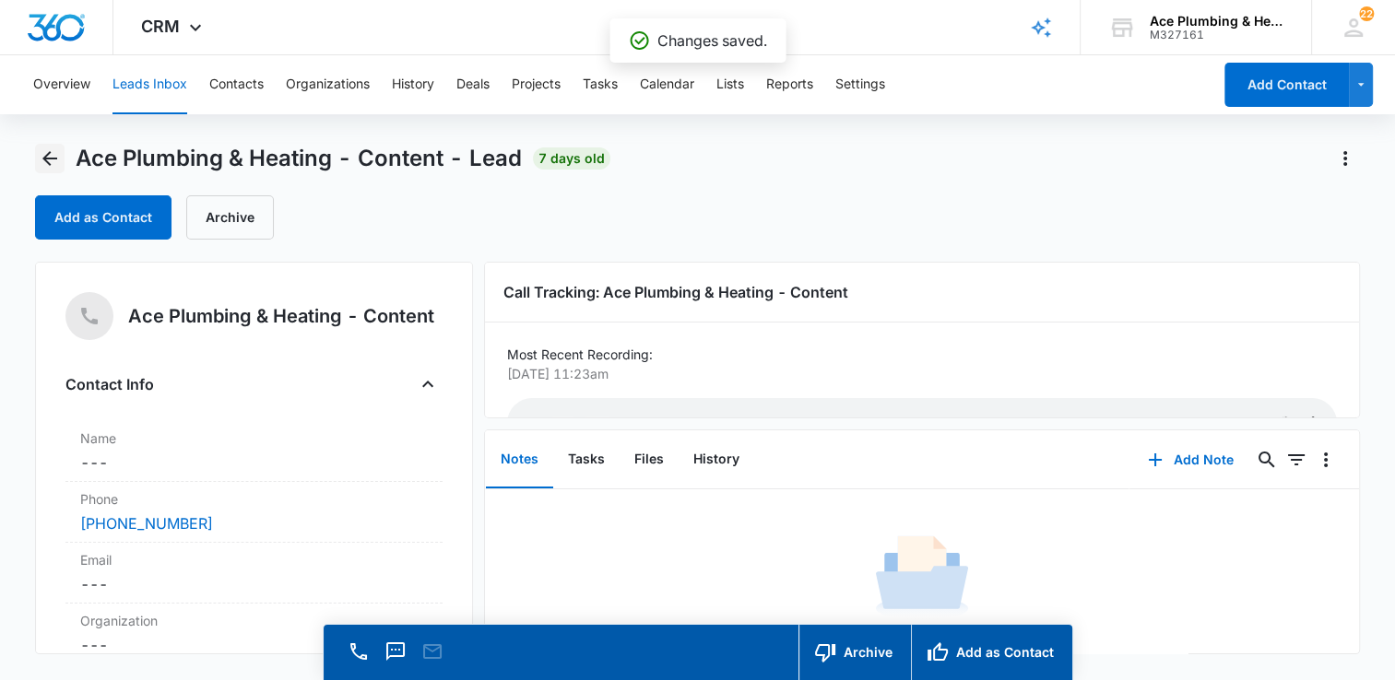
click at [44, 153] on icon "Back" at bounding box center [50, 158] width 22 height 22
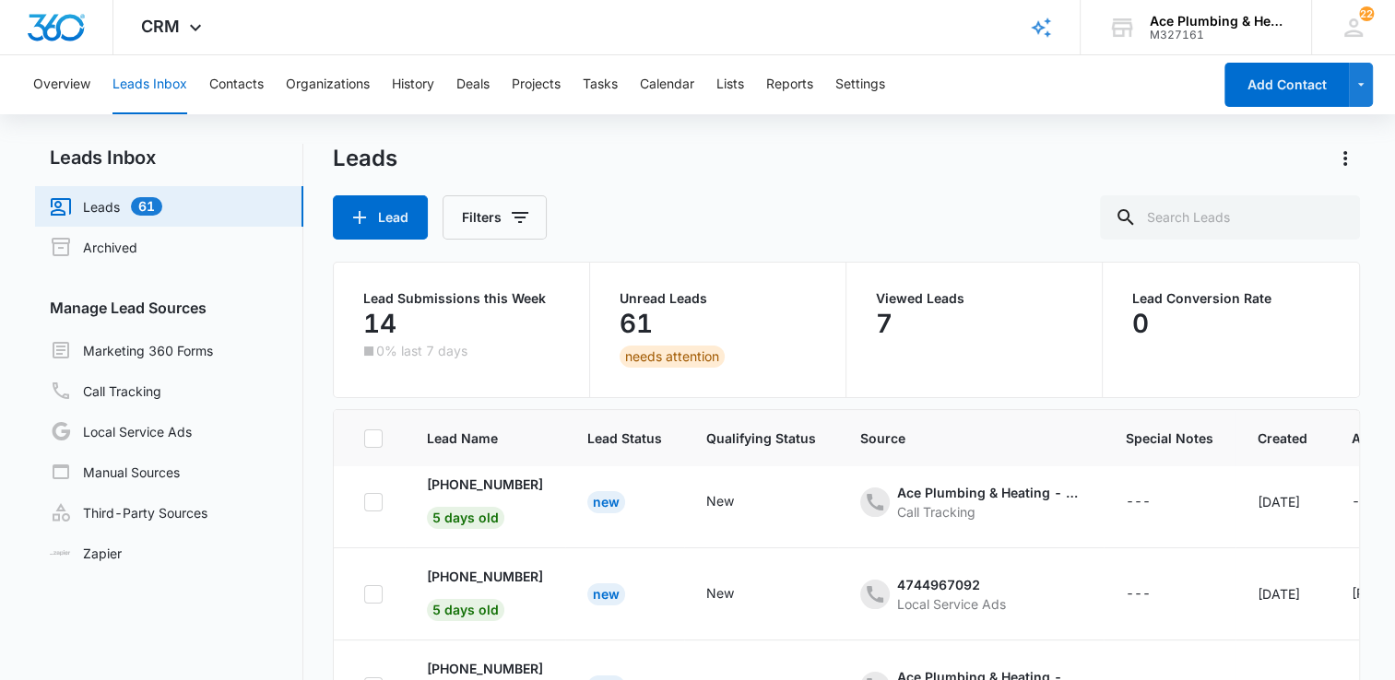
scroll to position [295, 0]
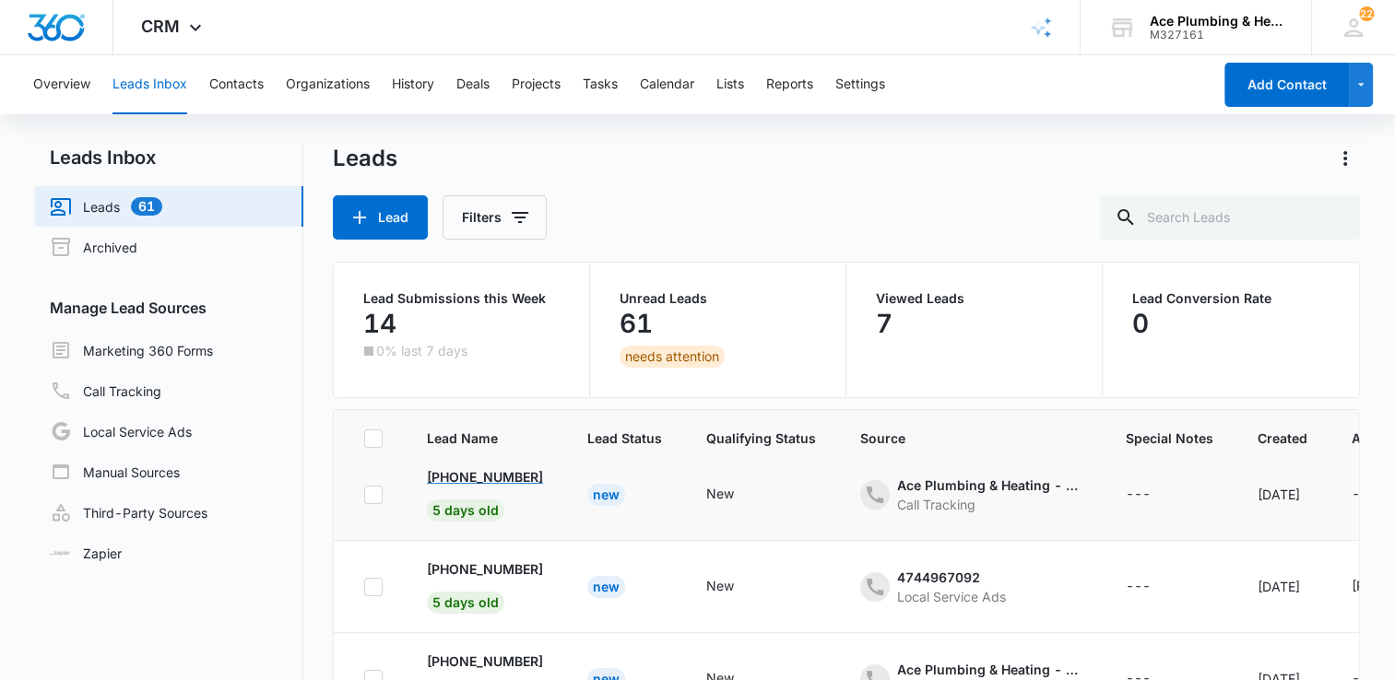
click at [521, 473] on p "[PHONE_NUMBER]" at bounding box center [485, 476] width 116 height 19
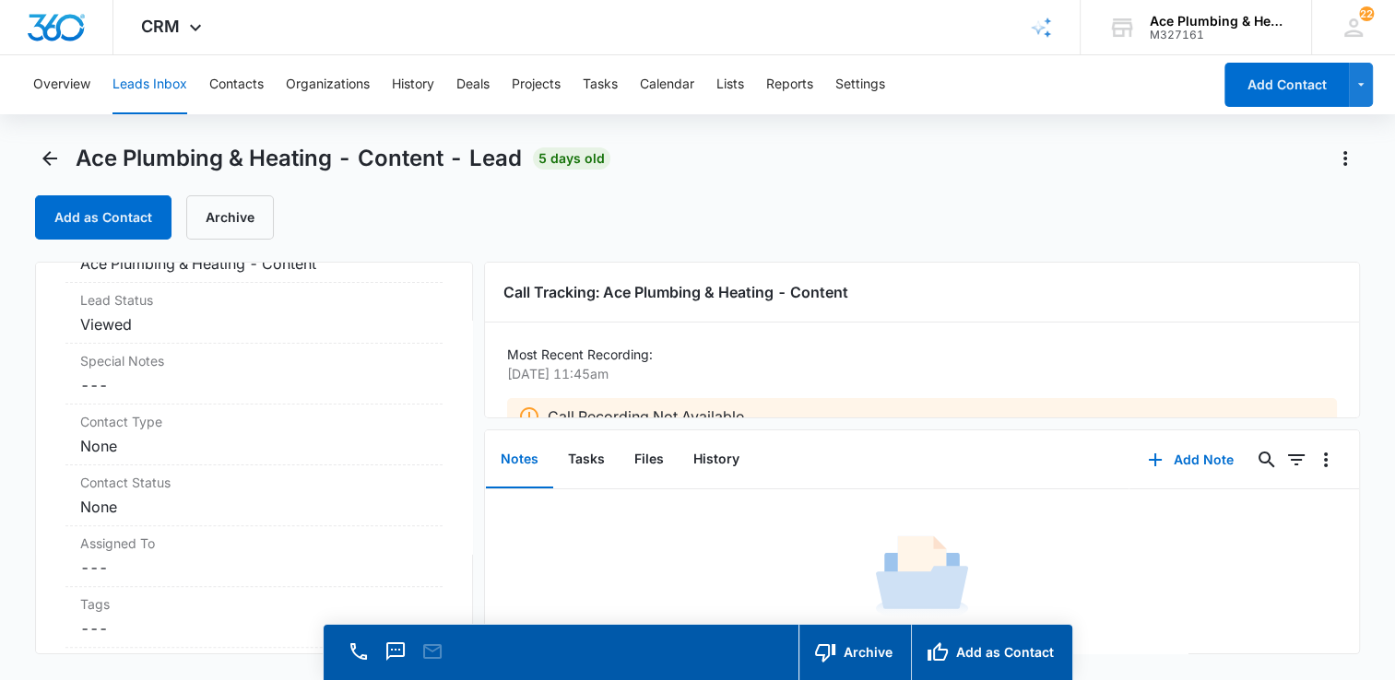
scroll to position [737, 0]
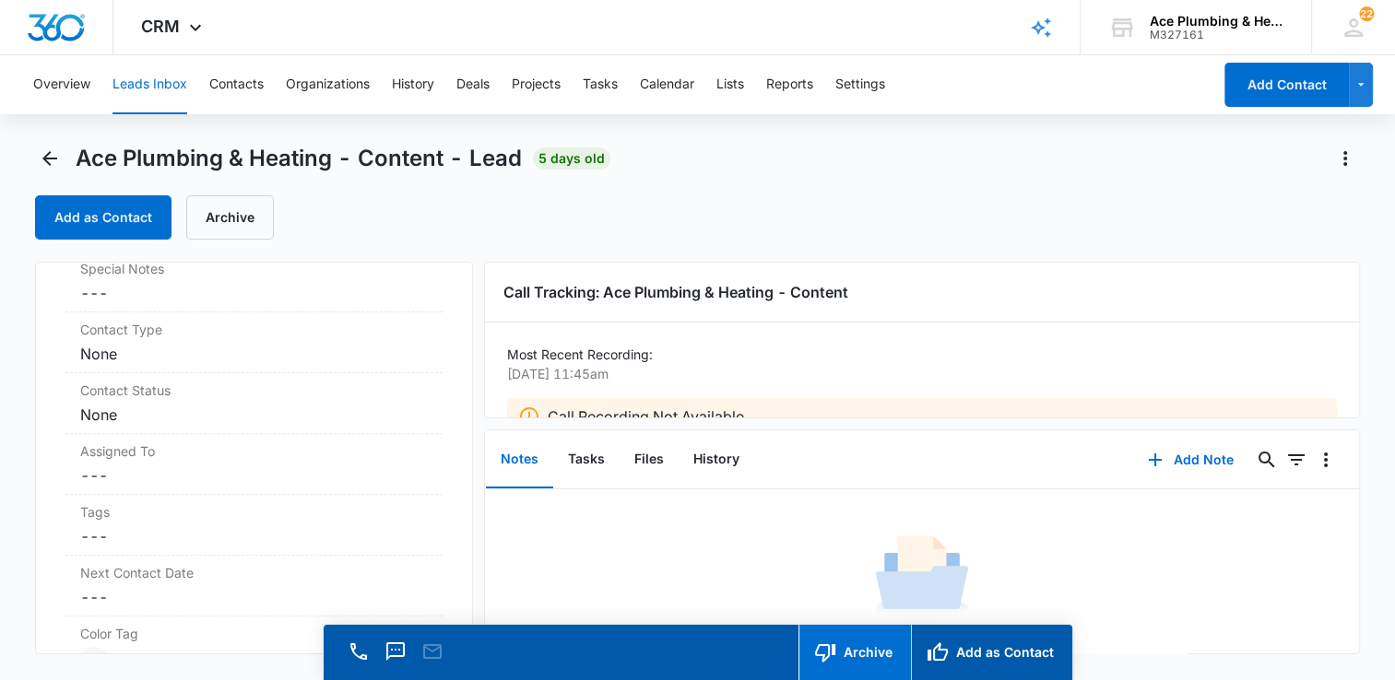
click at [856, 647] on button "Archive" at bounding box center [854, 652] width 112 height 55
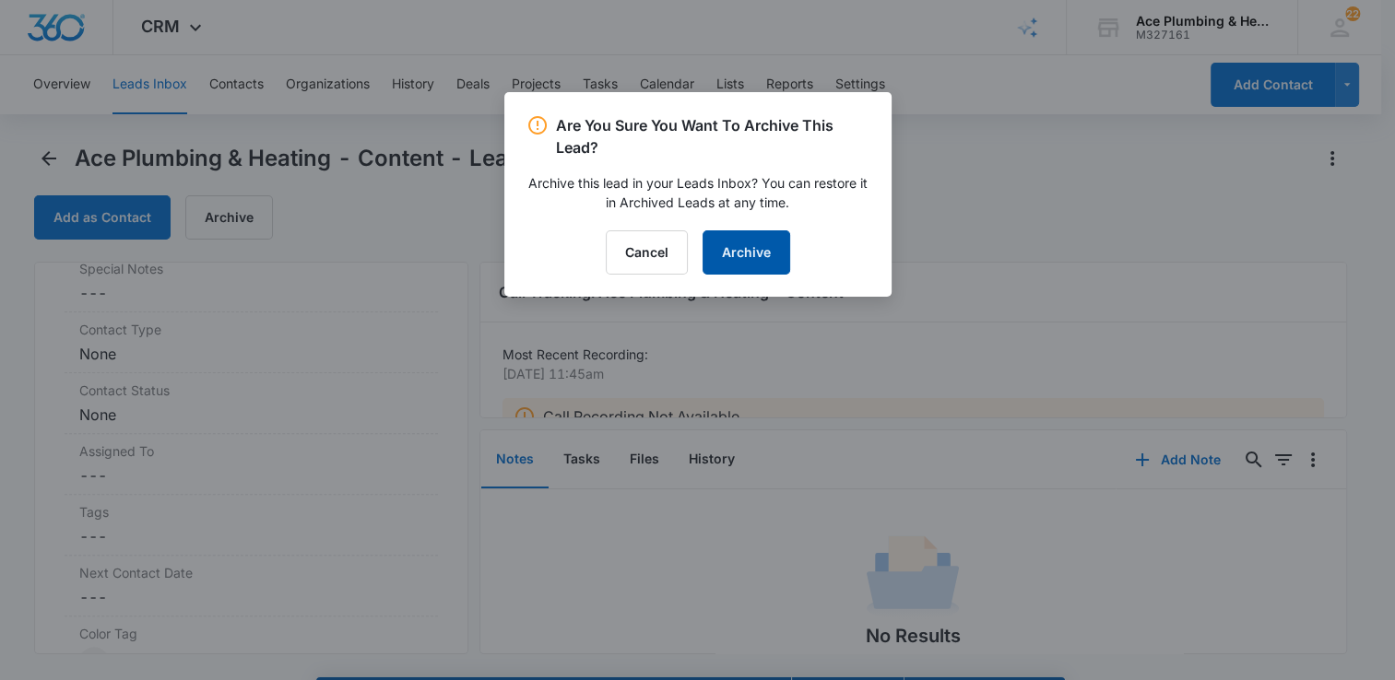
click at [759, 249] on button "Archive" at bounding box center [746, 252] width 88 height 44
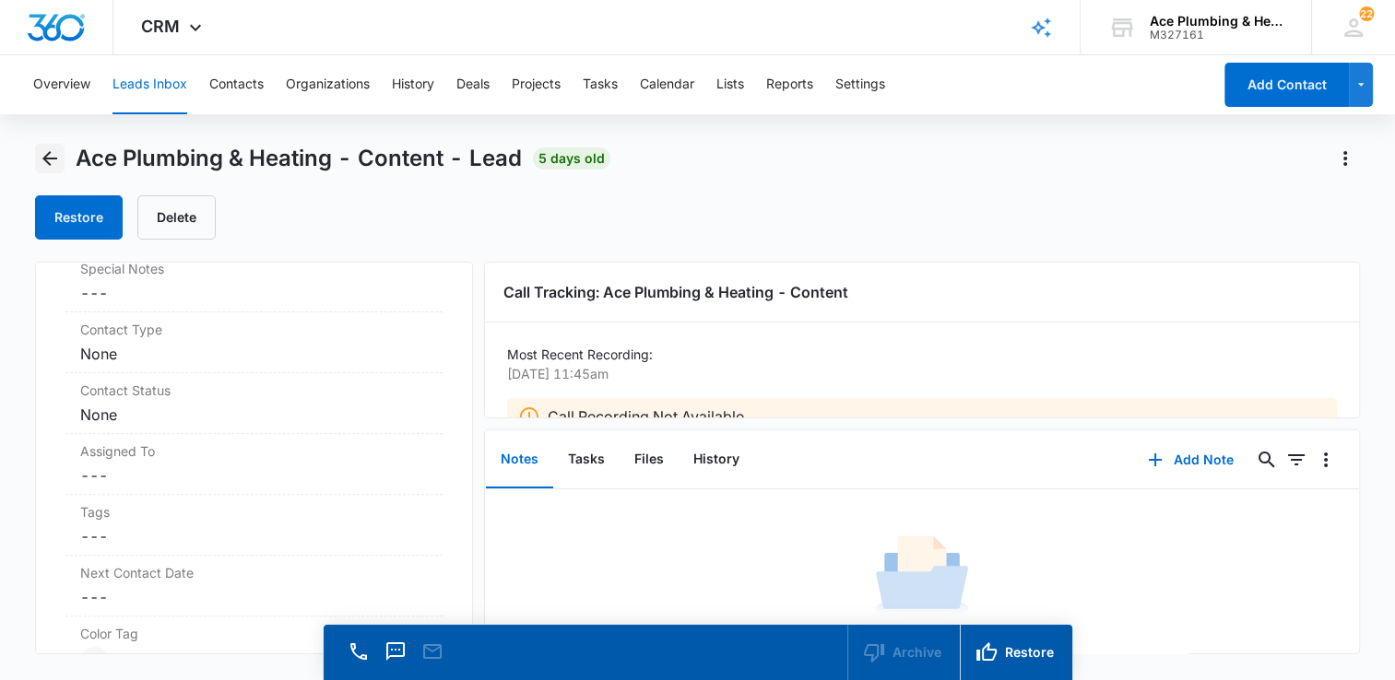
click at [52, 157] on icon "Back" at bounding box center [50, 158] width 22 height 22
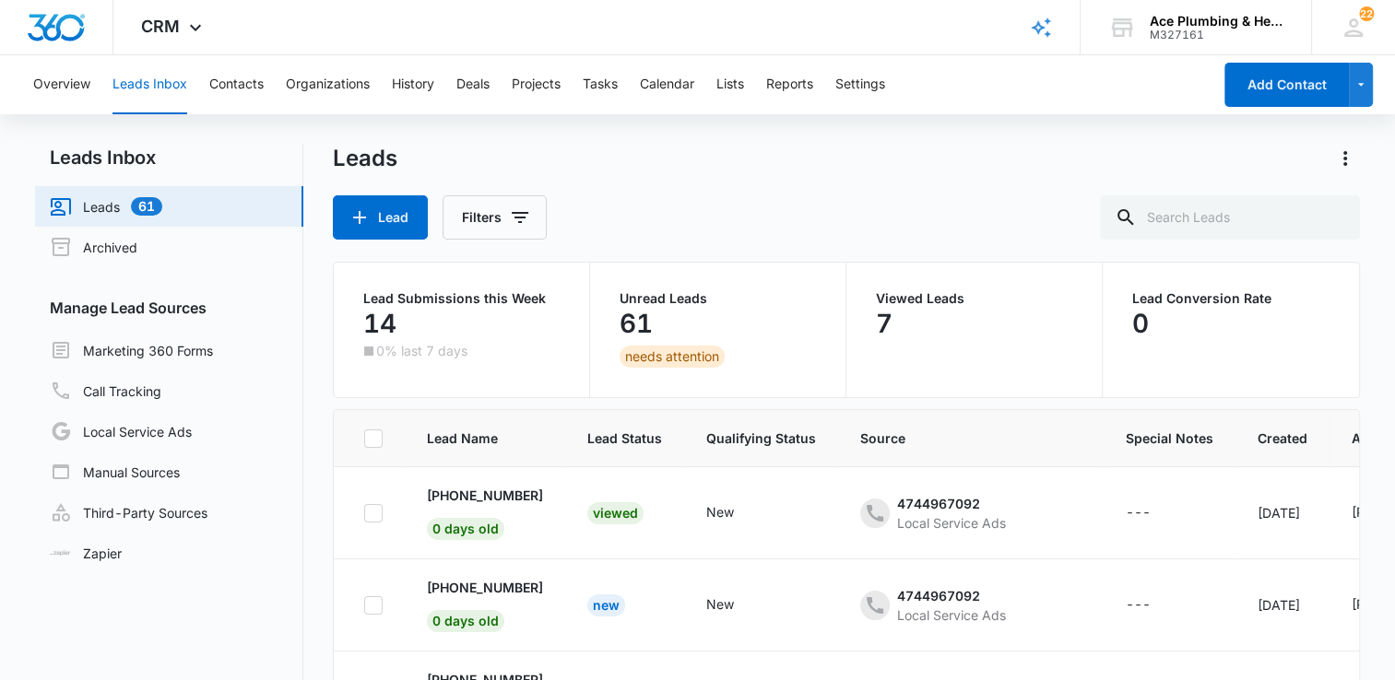
scroll to position [295, 0]
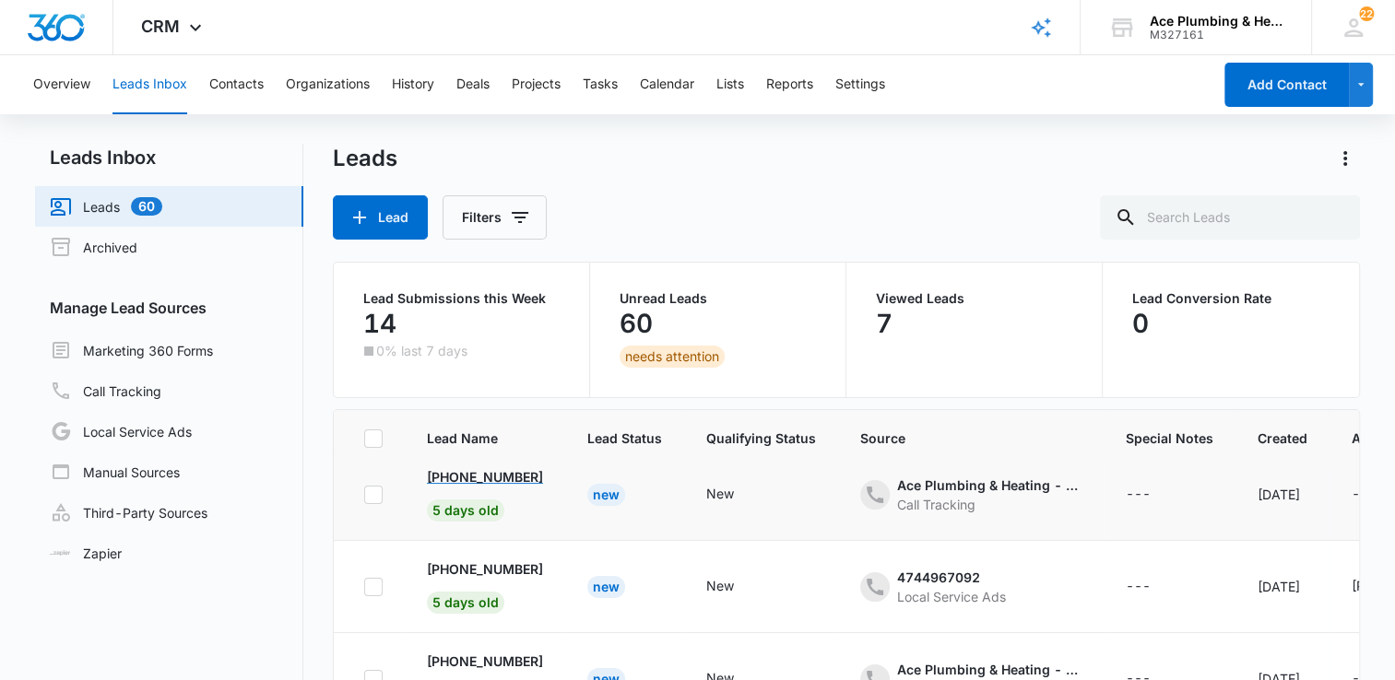
click at [461, 477] on p "[PHONE_NUMBER]" at bounding box center [485, 476] width 116 height 19
click at [510, 473] on p "[PHONE_NUMBER]" at bounding box center [485, 476] width 116 height 19
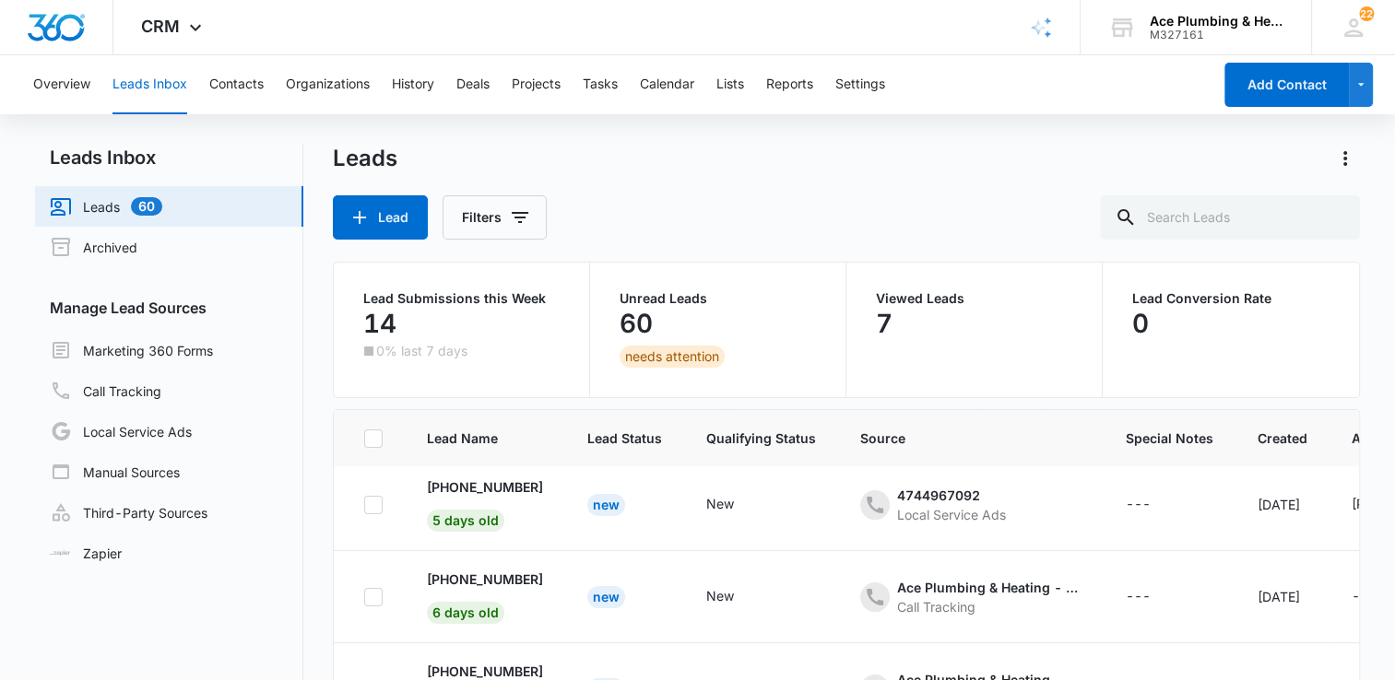
scroll to position [340, 0]
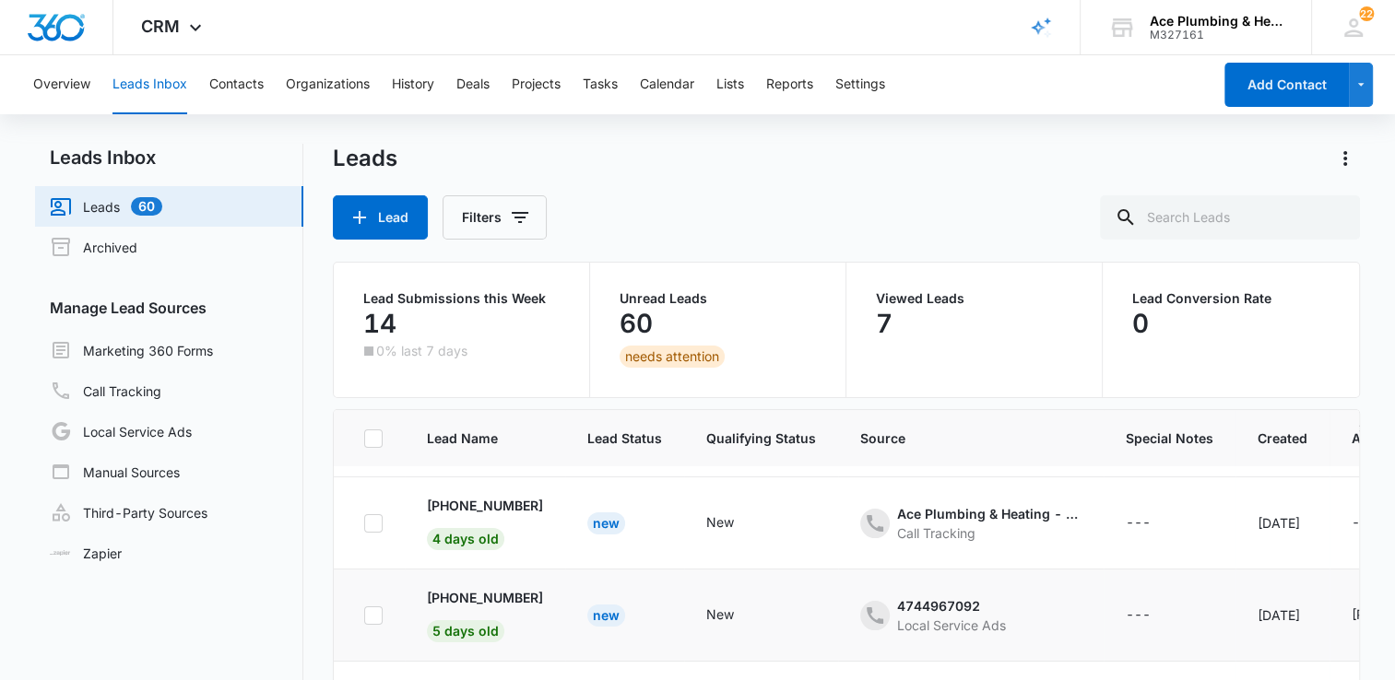
scroll to position [82, 0]
click at [504, 601] on p "[PHONE_NUMBER]" at bounding box center [485, 597] width 116 height 19
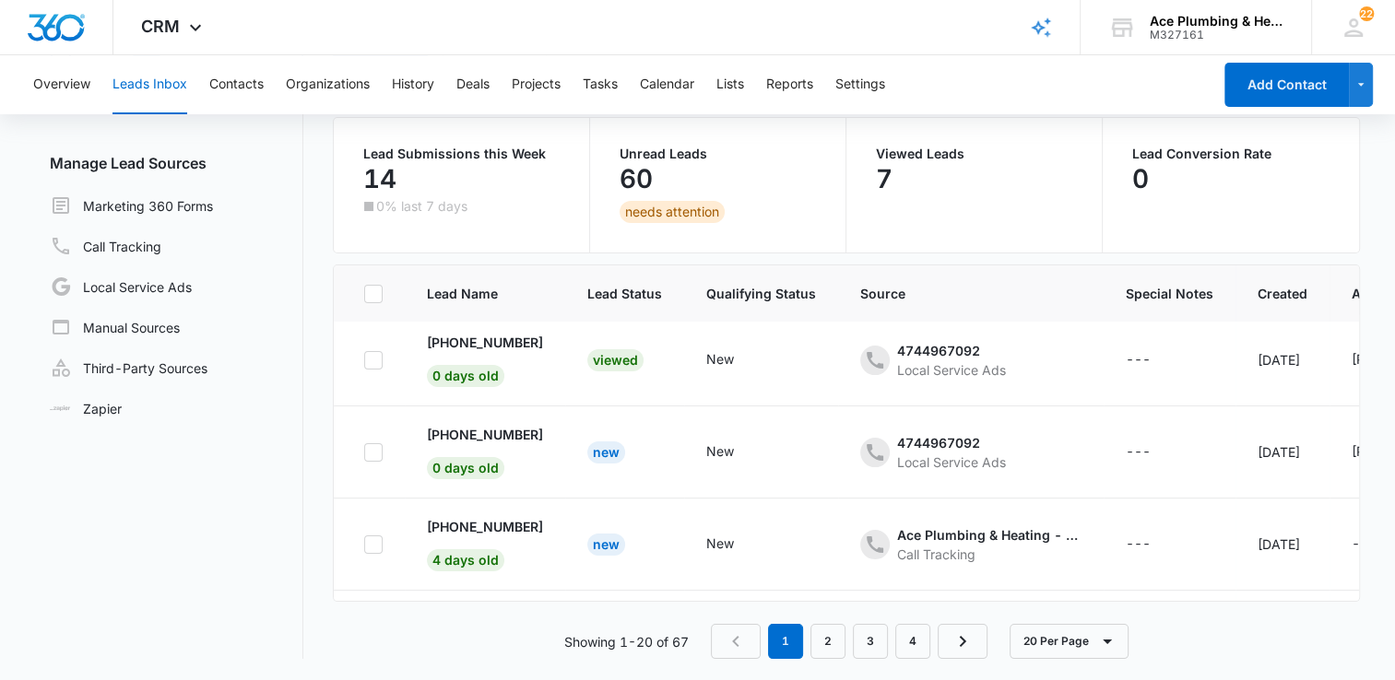
scroll to position [0, 0]
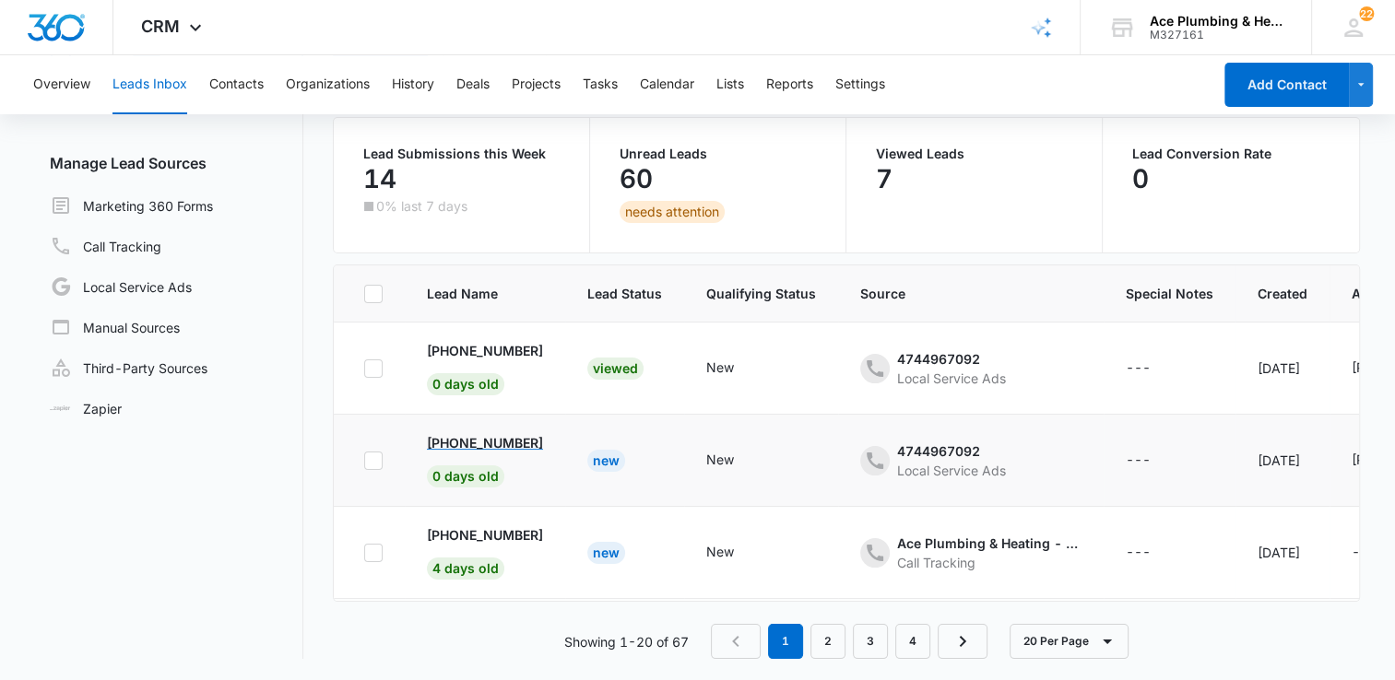
click at [476, 437] on p "[PHONE_NUMBER]" at bounding box center [485, 442] width 116 height 19
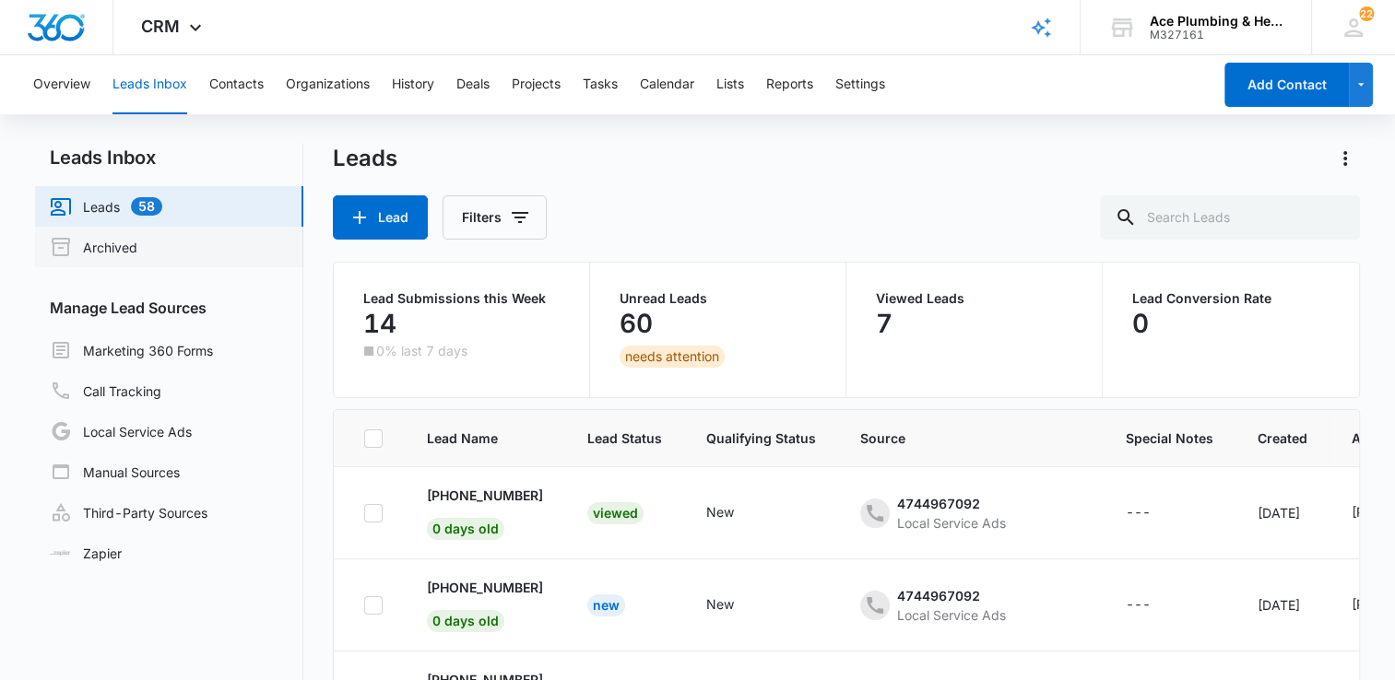
click at [137, 249] on link "Archived" at bounding box center [94, 247] width 88 height 22
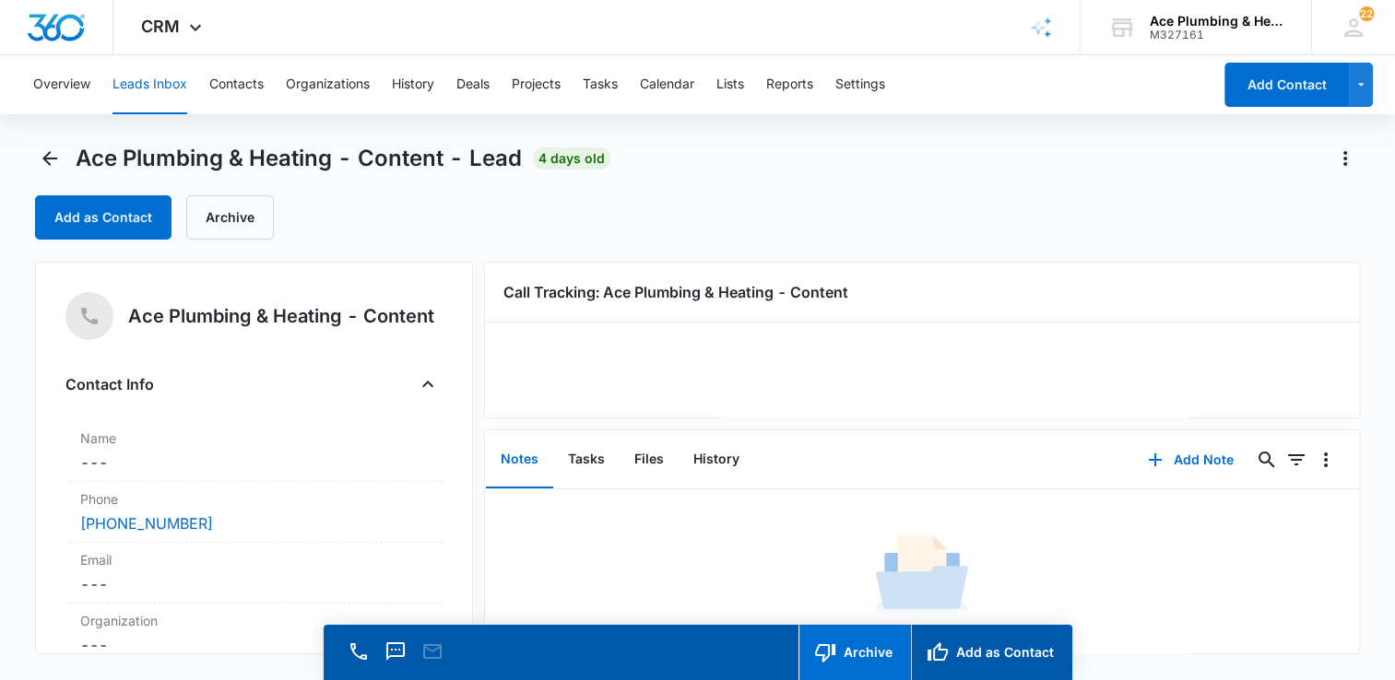
click at [862, 662] on button "Archive" at bounding box center [854, 652] width 112 height 55
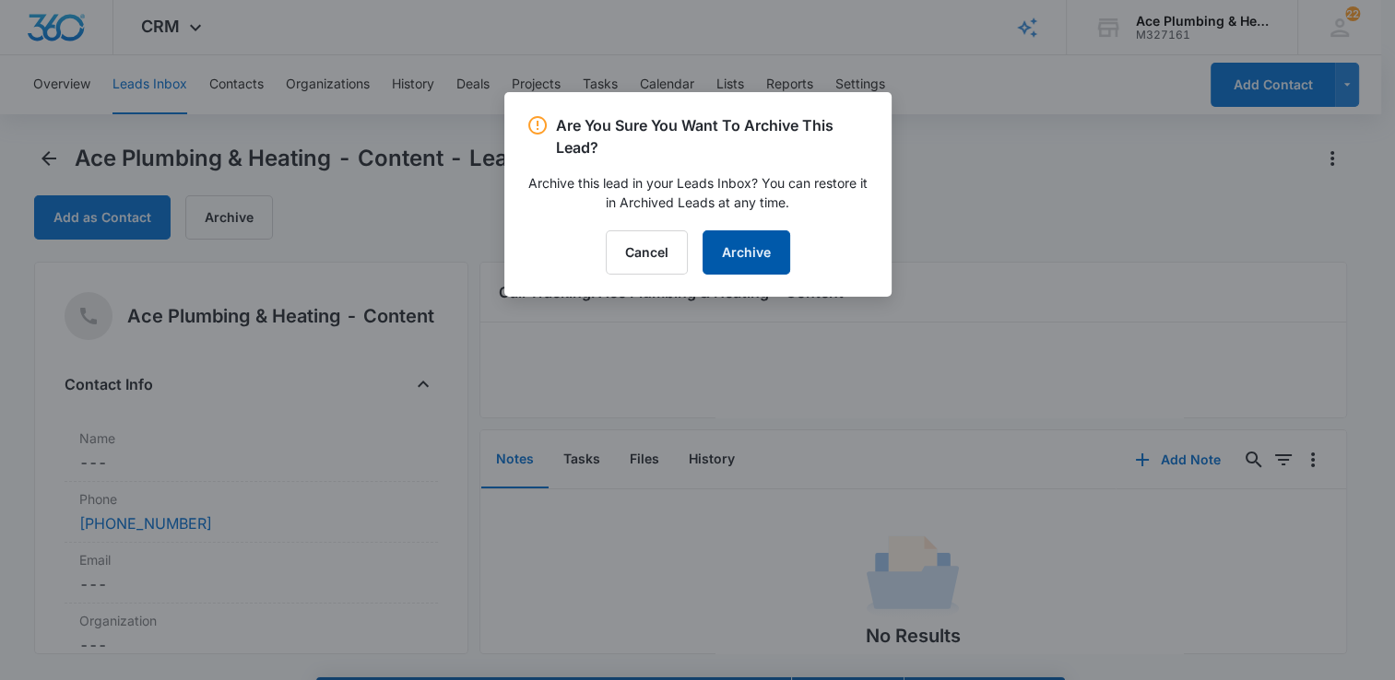
click at [741, 245] on button "Archive" at bounding box center [746, 252] width 88 height 44
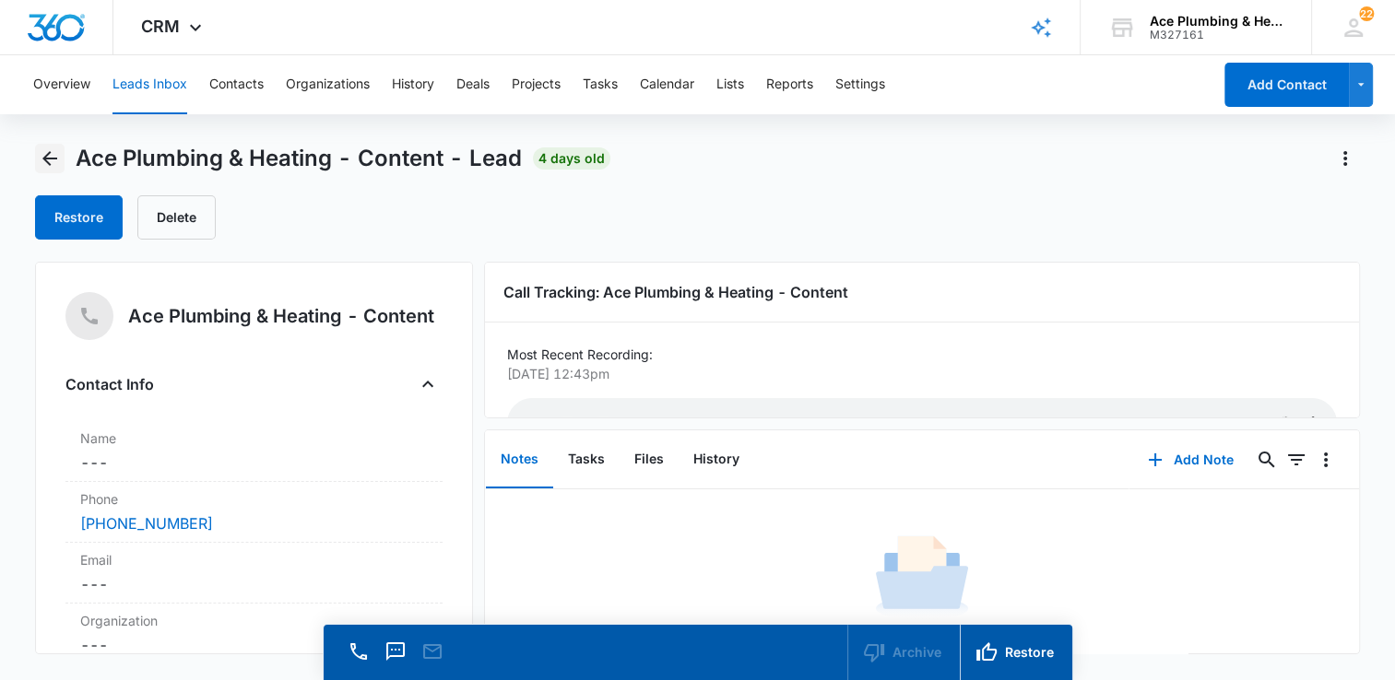
click at [49, 157] on icon "Back" at bounding box center [50, 158] width 22 height 22
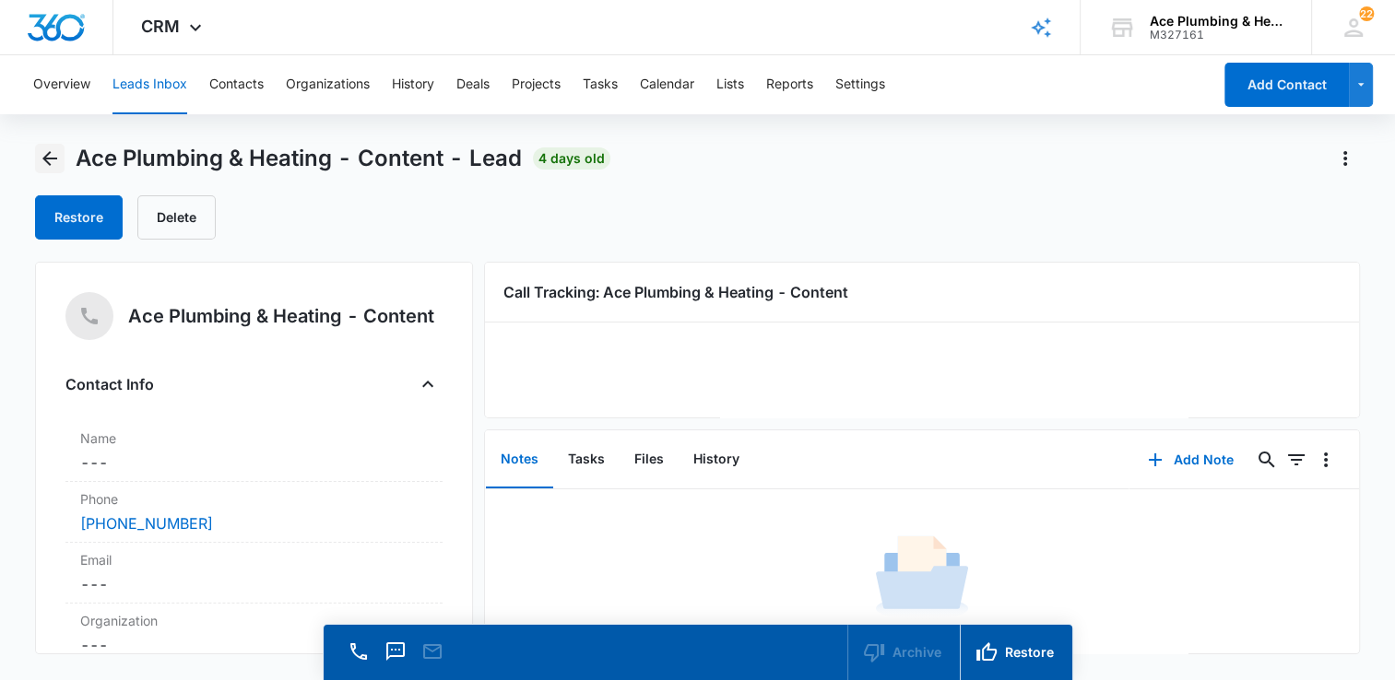
click at [46, 163] on icon "Back" at bounding box center [50, 158] width 22 height 22
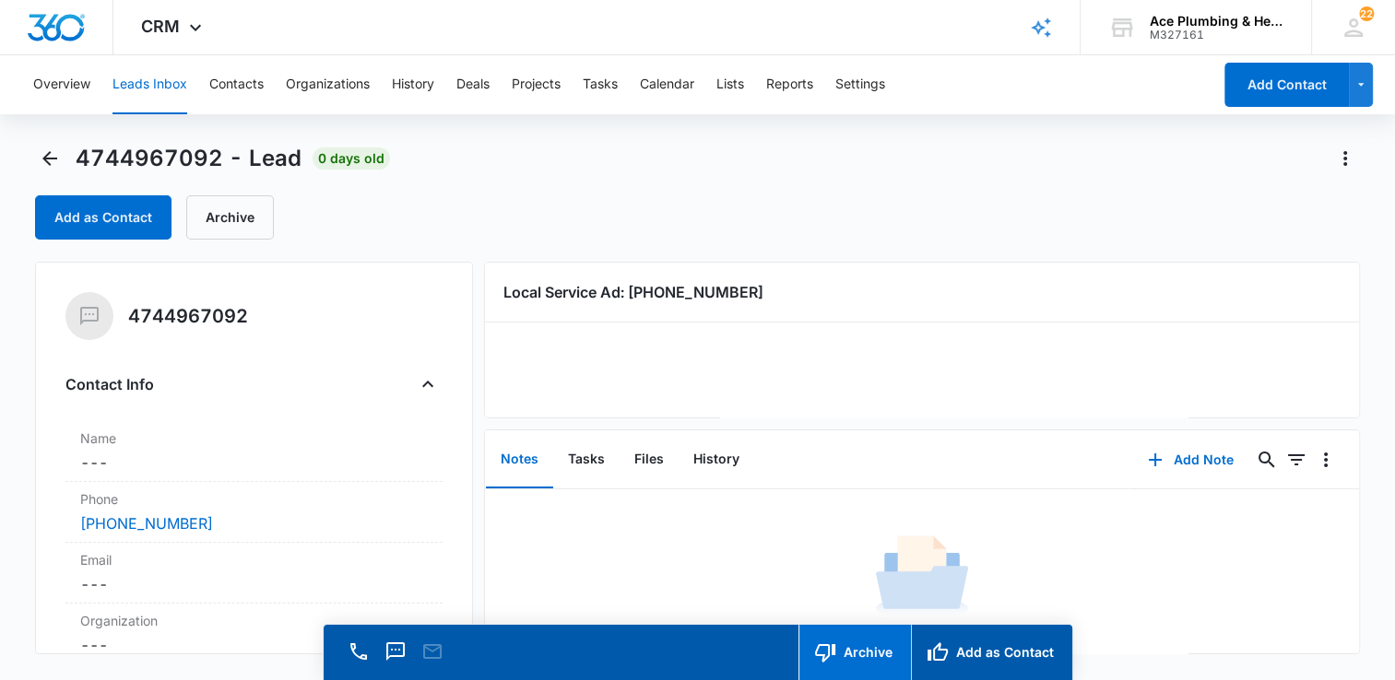
click at [874, 650] on button "Archive" at bounding box center [854, 652] width 112 height 55
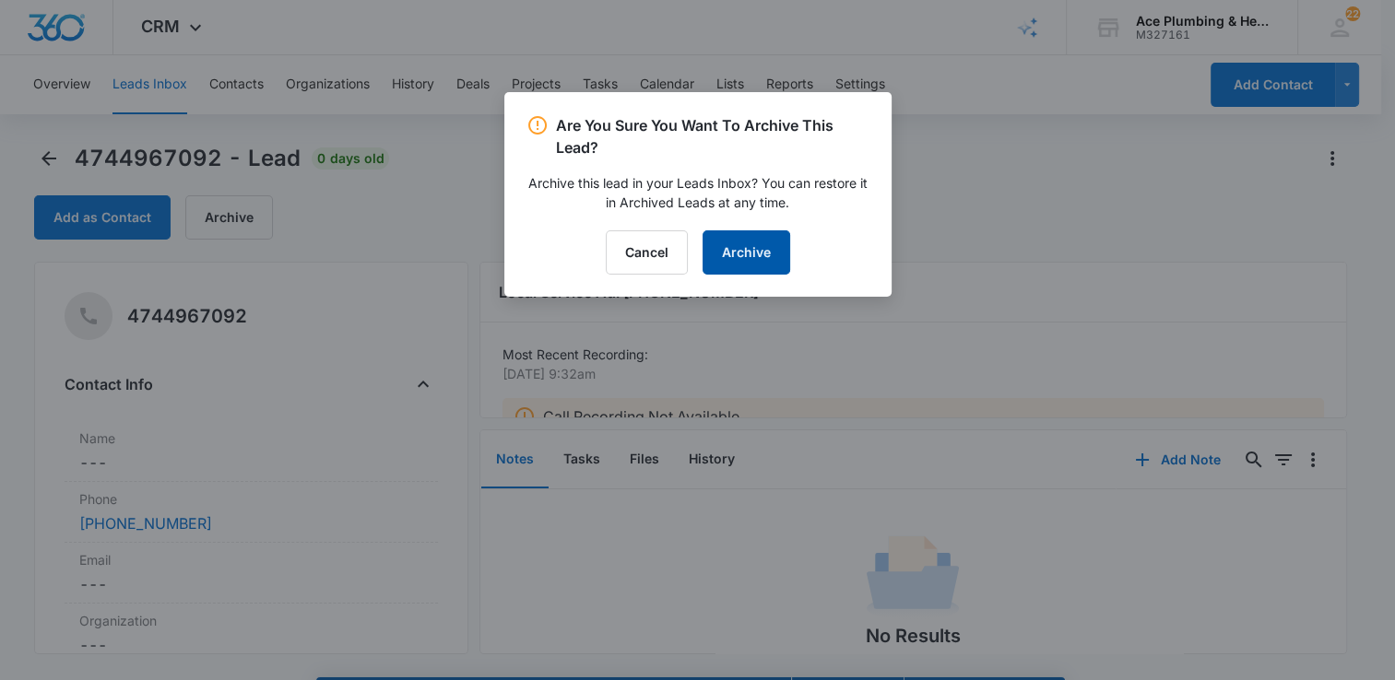
click at [761, 248] on button "Archive" at bounding box center [746, 252] width 88 height 44
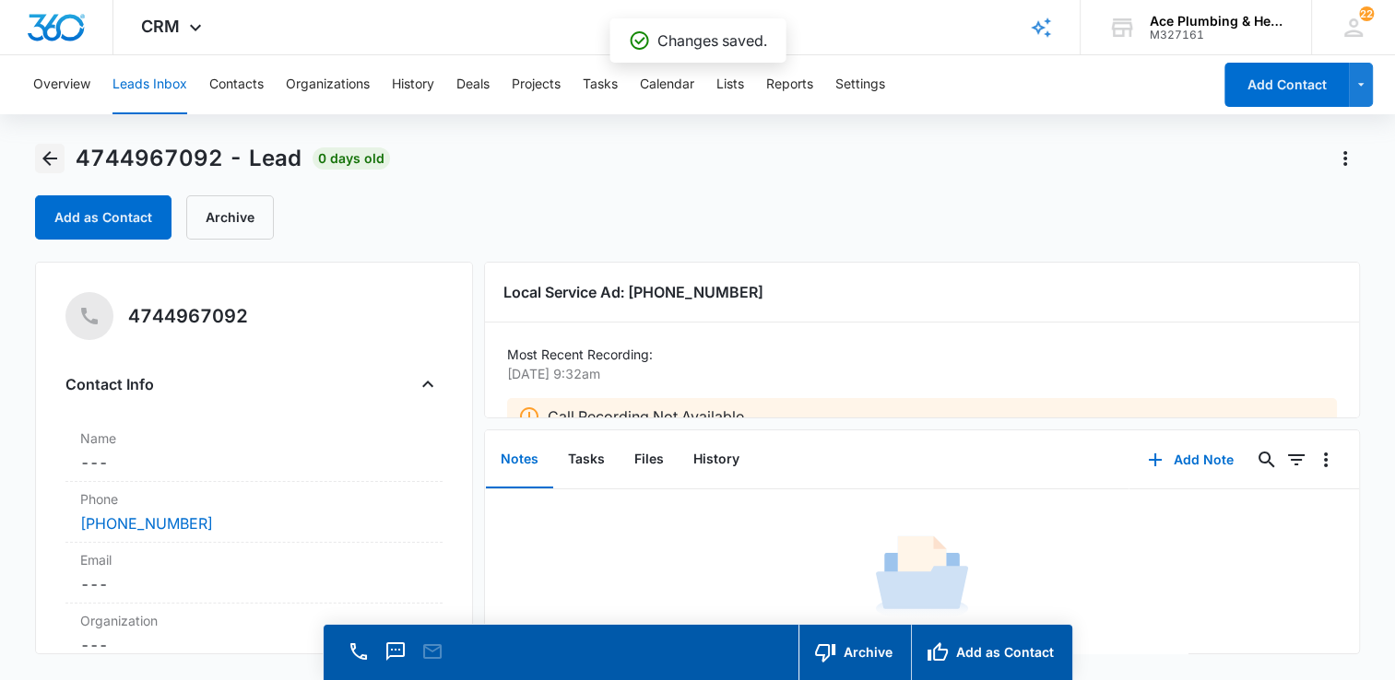
click at [52, 165] on icon "Back" at bounding box center [50, 158] width 22 height 22
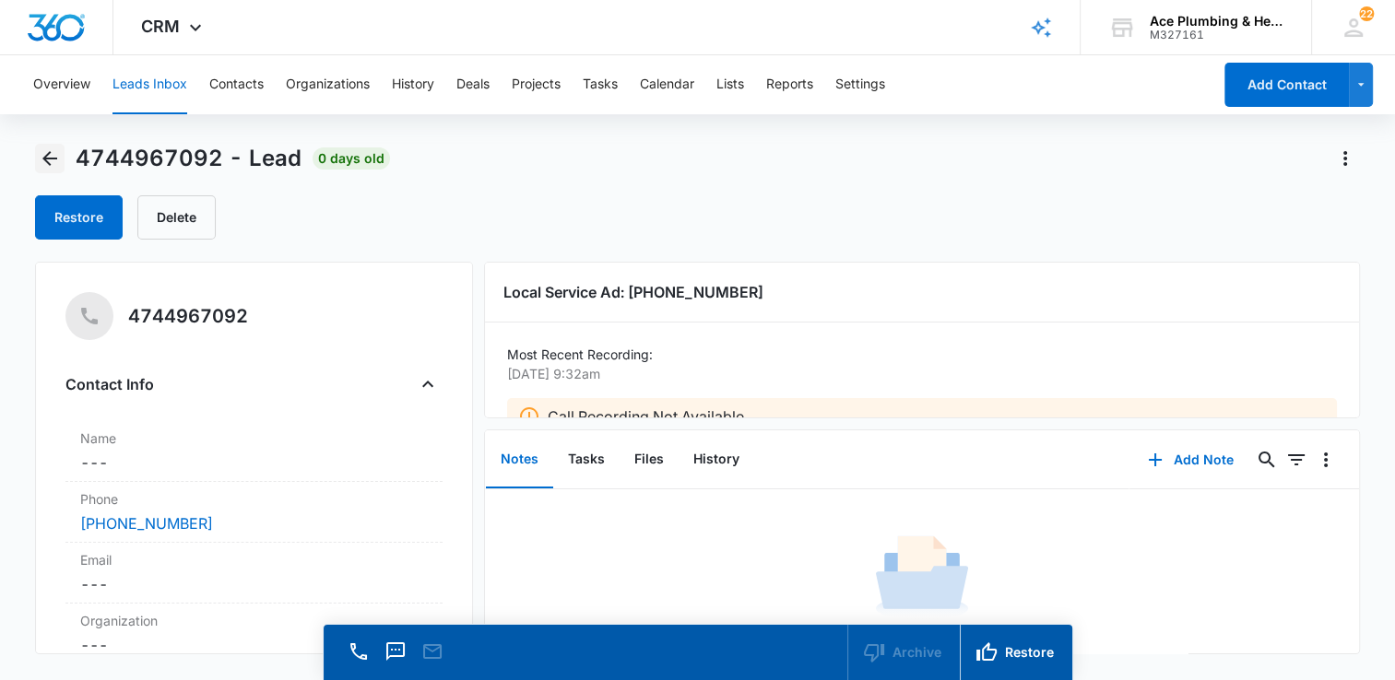
click at [41, 154] on icon "Back" at bounding box center [50, 158] width 22 height 22
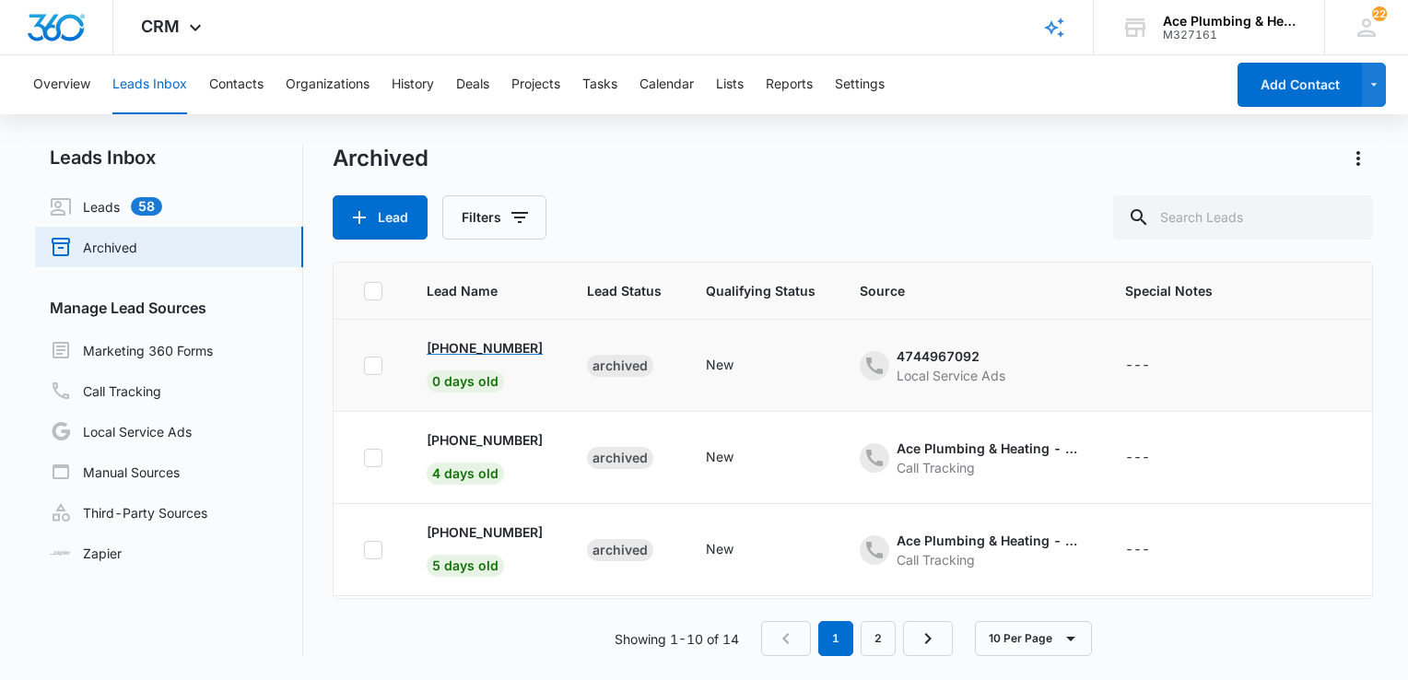
click at [480, 348] on p "[PHONE_NUMBER]" at bounding box center [485, 347] width 116 height 19
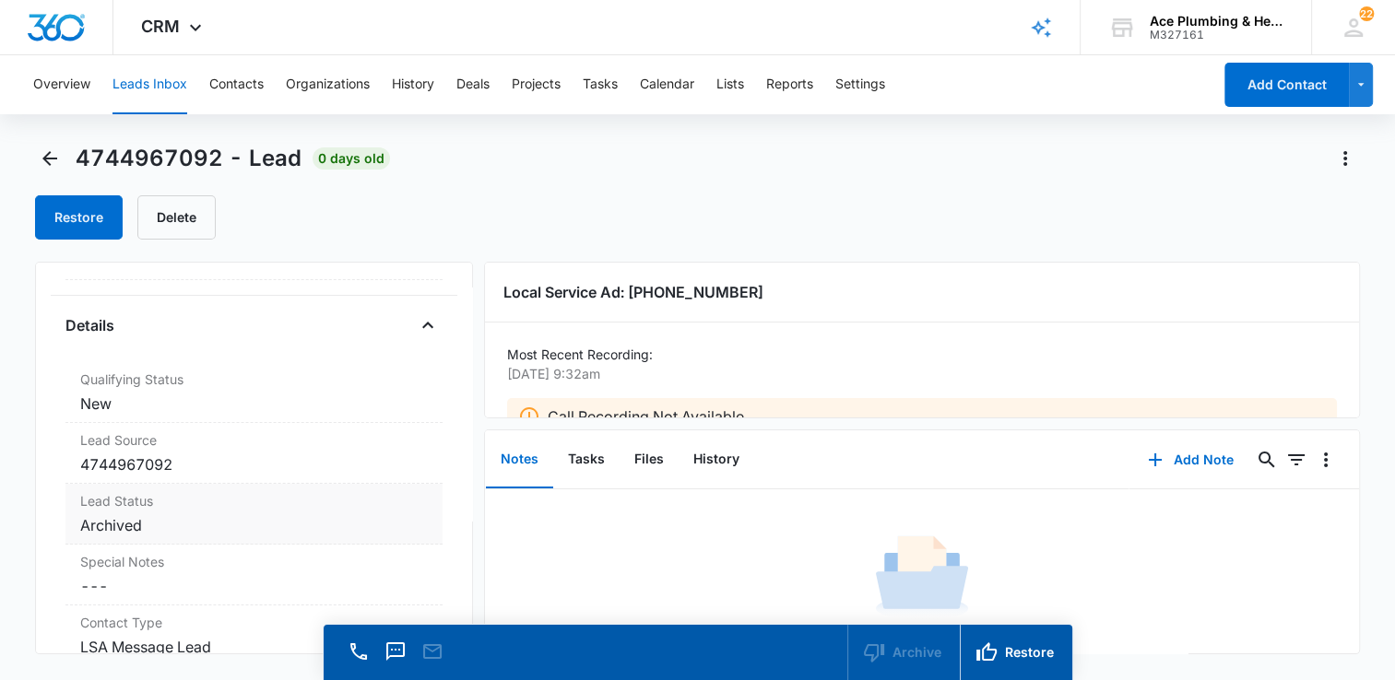
scroll to position [461, 0]
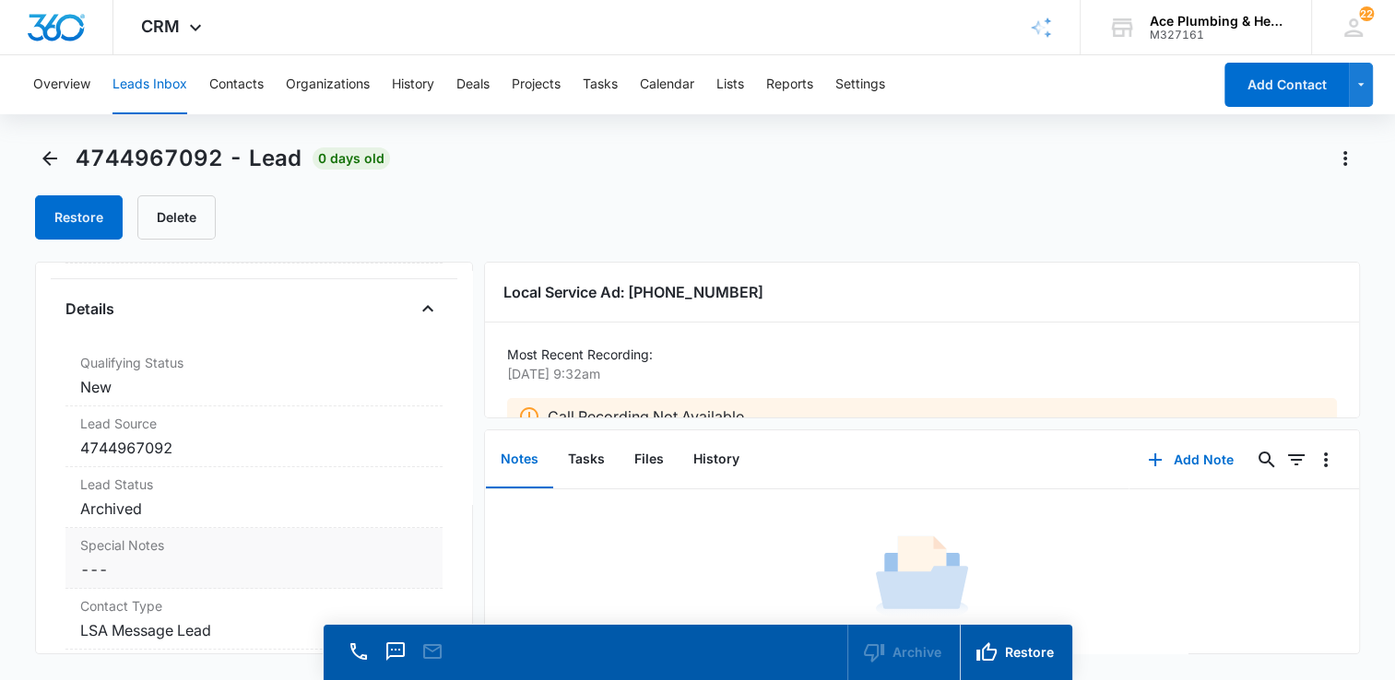
click at [178, 555] on div "Special Notes Cancel Save Changes ---" at bounding box center [253, 558] width 377 height 61
click at [146, 612] on textarea "Special Notes" at bounding box center [254, 614] width 355 height 105
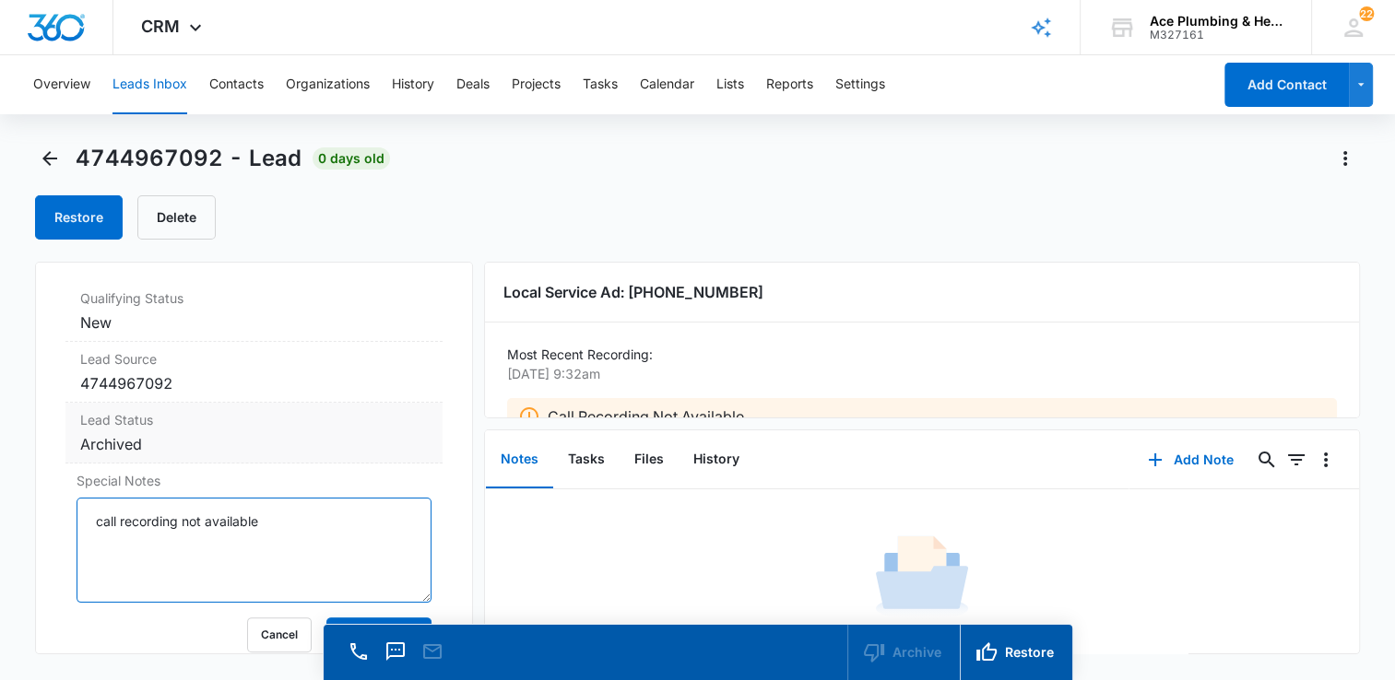
scroll to position [553, 0]
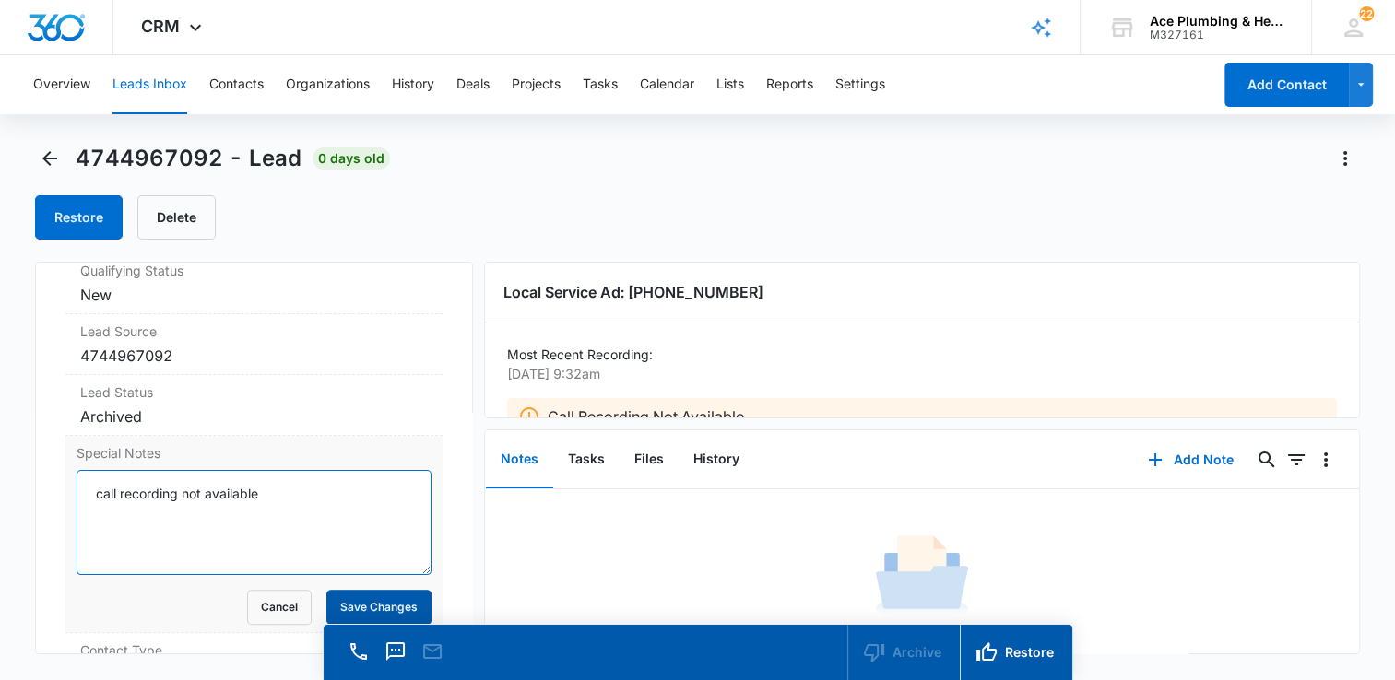
type textarea "call recording not available"
click at [368, 607] on button "Save Changes" at bounding box center [378, 607] width 105 height 35
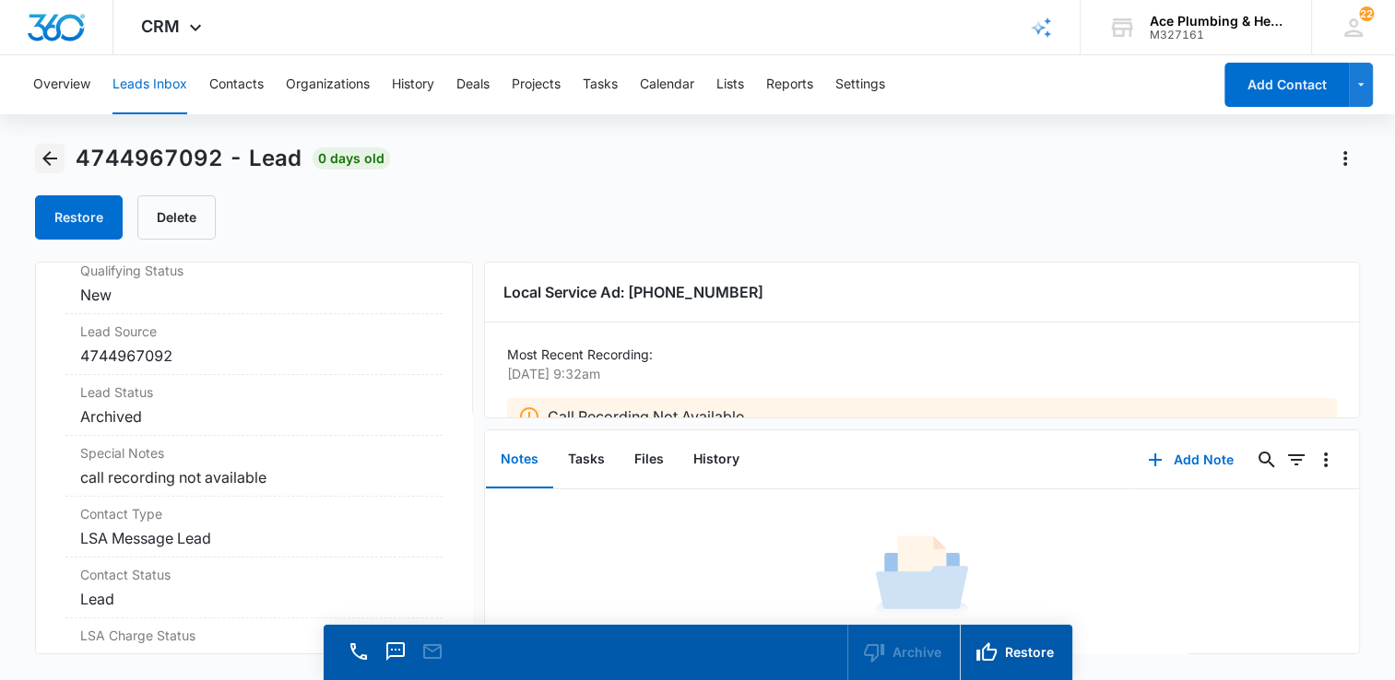
click at [41, 159] on icon "Back" at bounding box center [50, 158] width 22 height 22
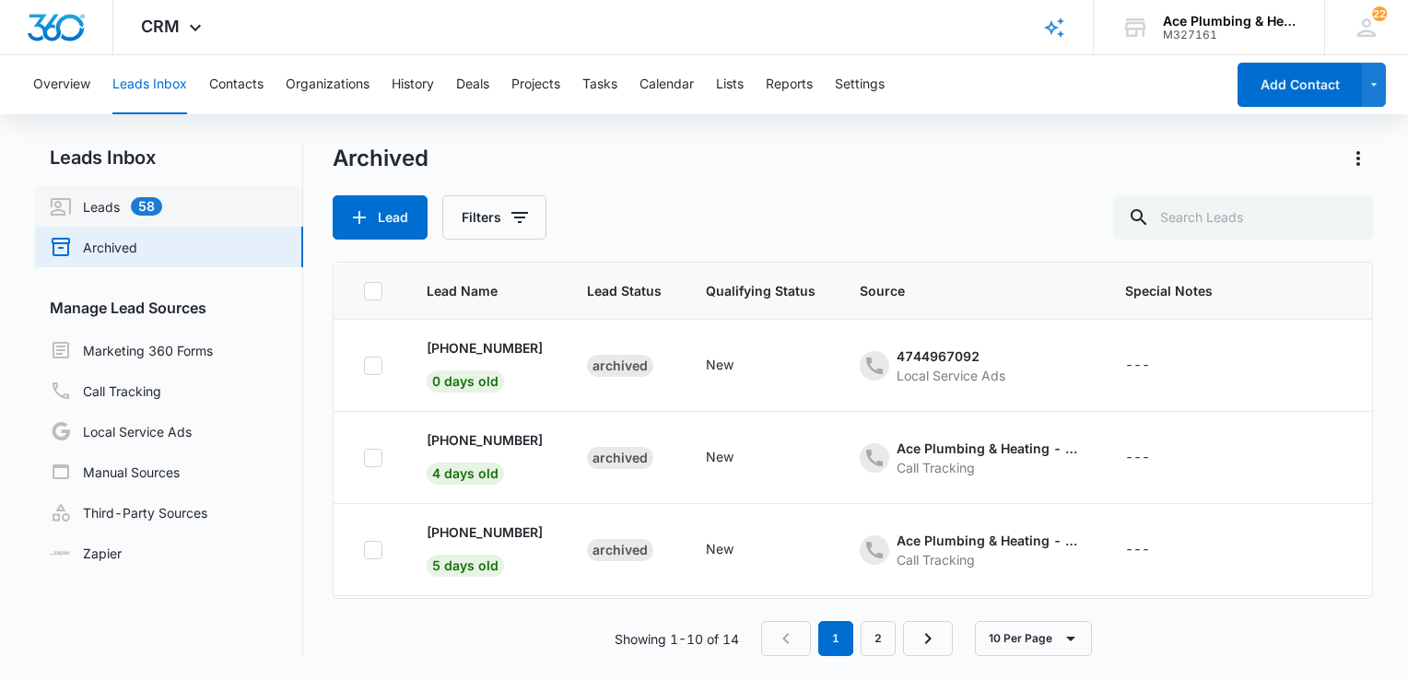
click at [162, 197] on link "Leads 58" at bounding box center [106, 206] width 112 height 22
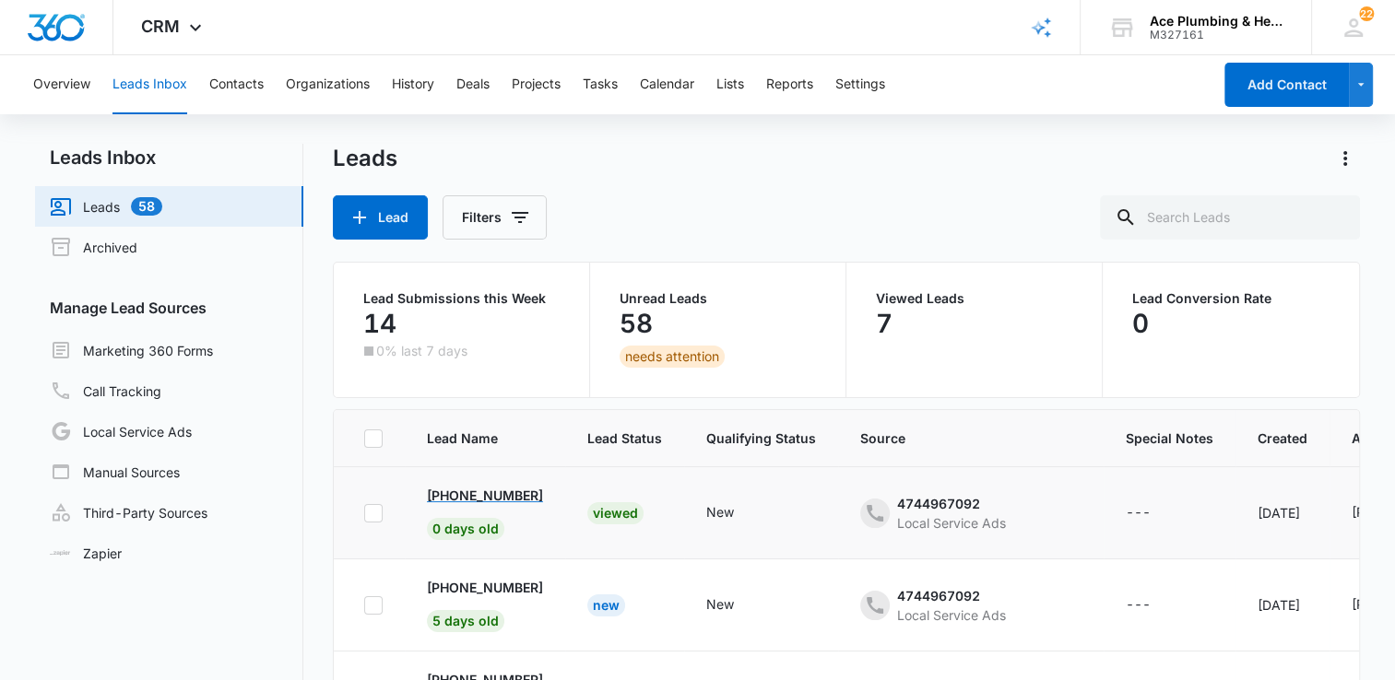
click at [497, 496] on p "[PHONE_NUMBER]" at bounding box center [485, 495] width 116 height 19
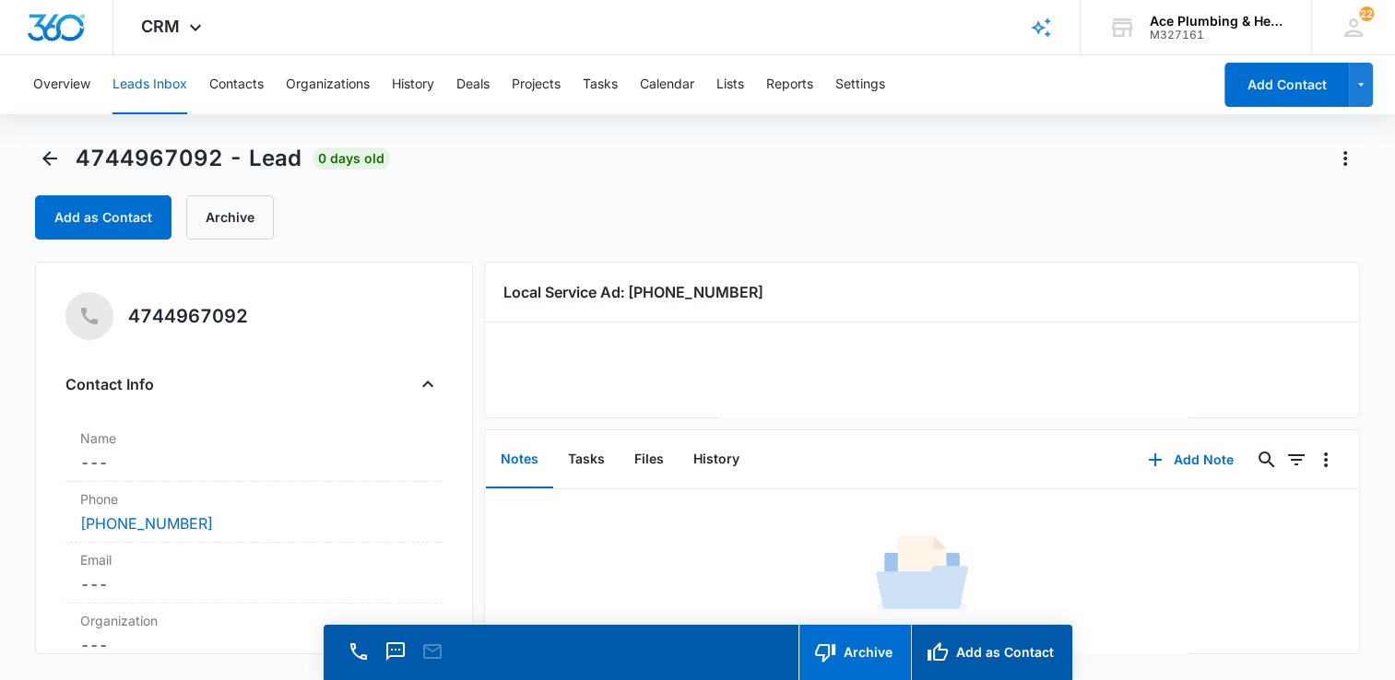
click at [833, 649] on icon "button" at bounding box center [825, 653] width 22 height 22
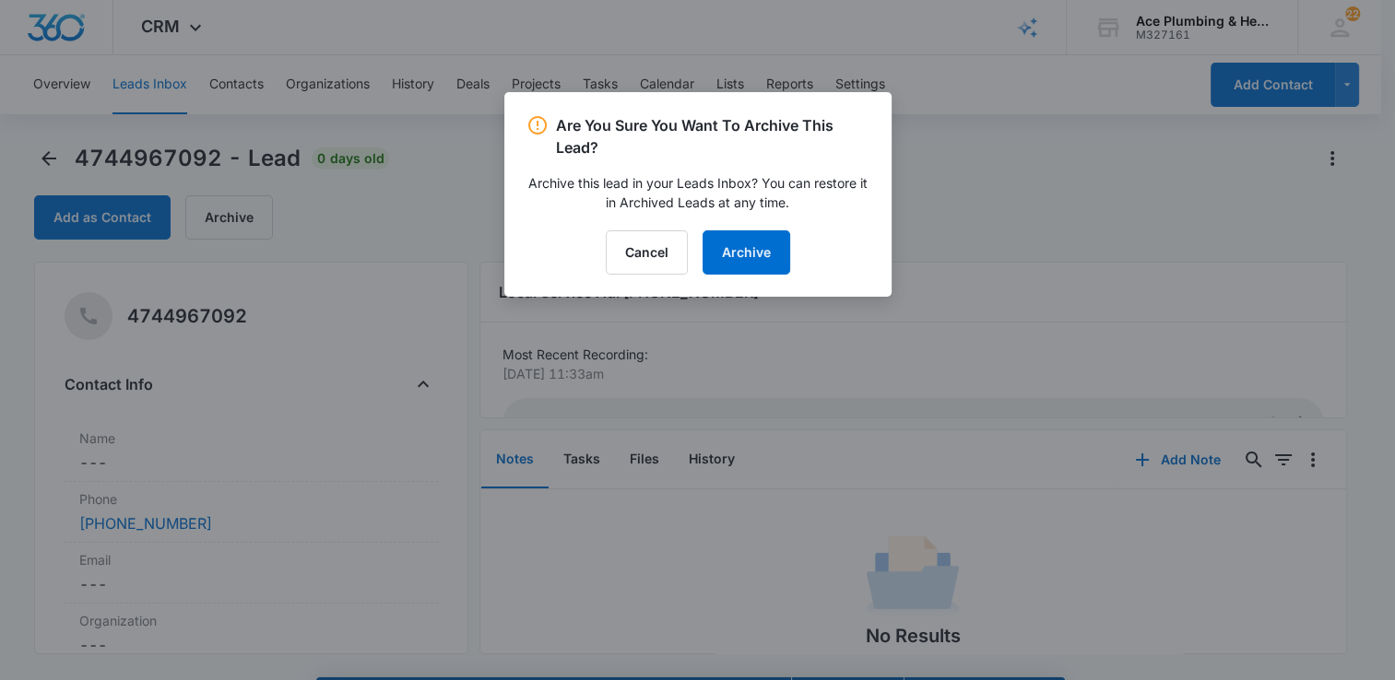
click at [748, 276] on div "Are You Sure You Want To Archive This Lead? Archive this lead in your Leads Inb…" at bounding box center [697, 194] width 387 height 205
click at [748, 265] on button "Archive" at bounding box center [746, 252] width 88 height 44
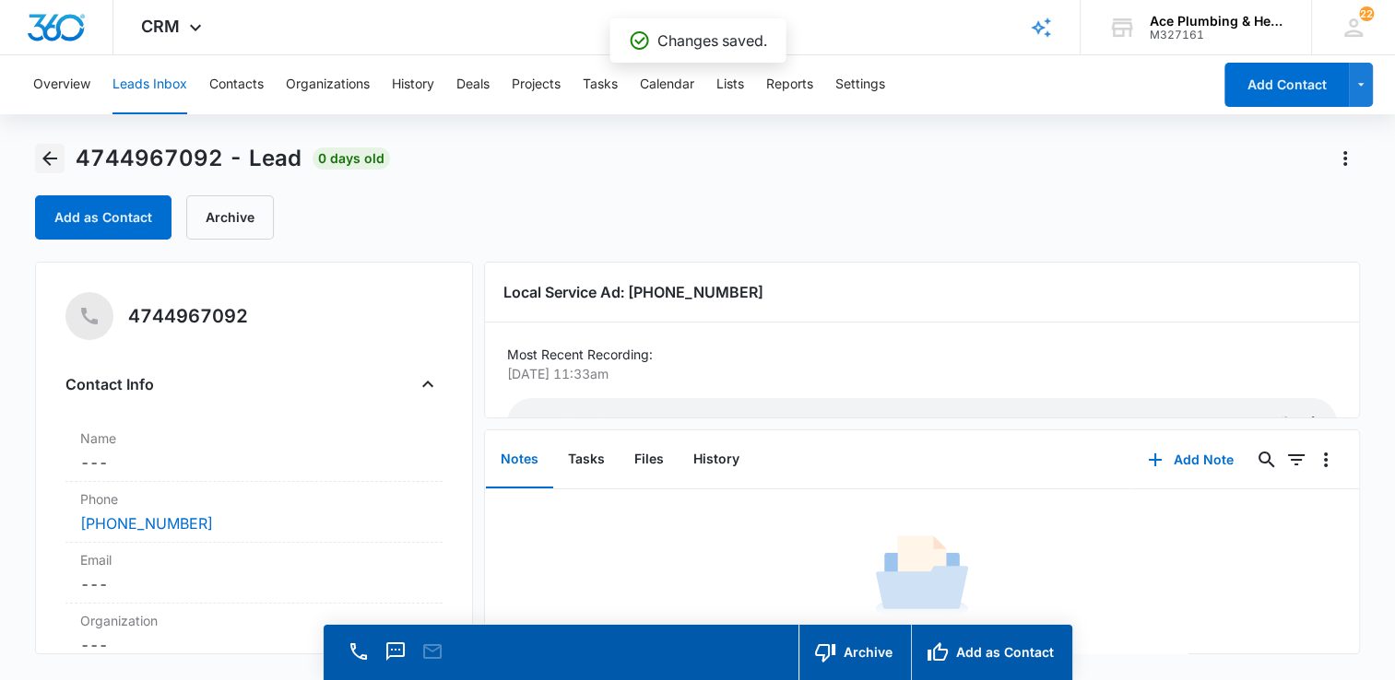
click at [46, 158] on icon "Back" at bounding box center [49, 158] width 15 height 15
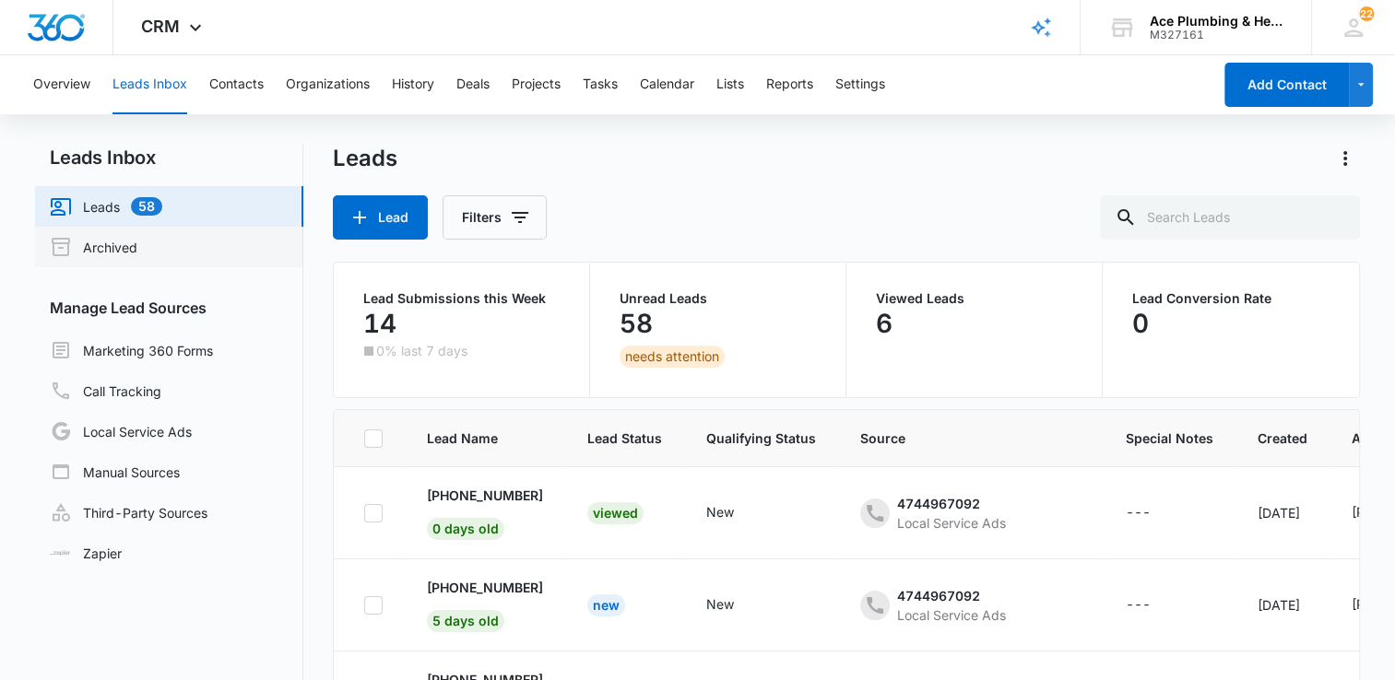
click at [104, 249] on link "Archived" at bounding box center [94, 247] width 88 height 22
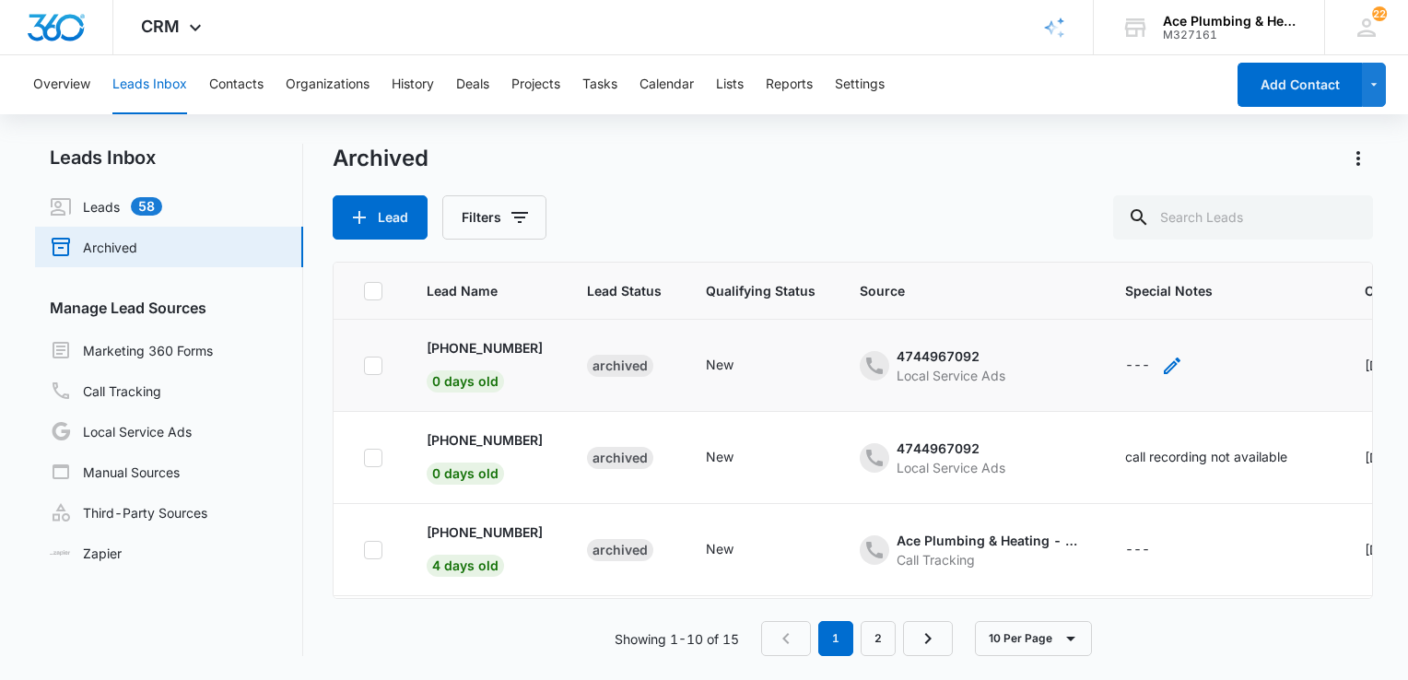
click at [1134, 370] on div "---" at bounding box center [1154, 366] width 58 height 22
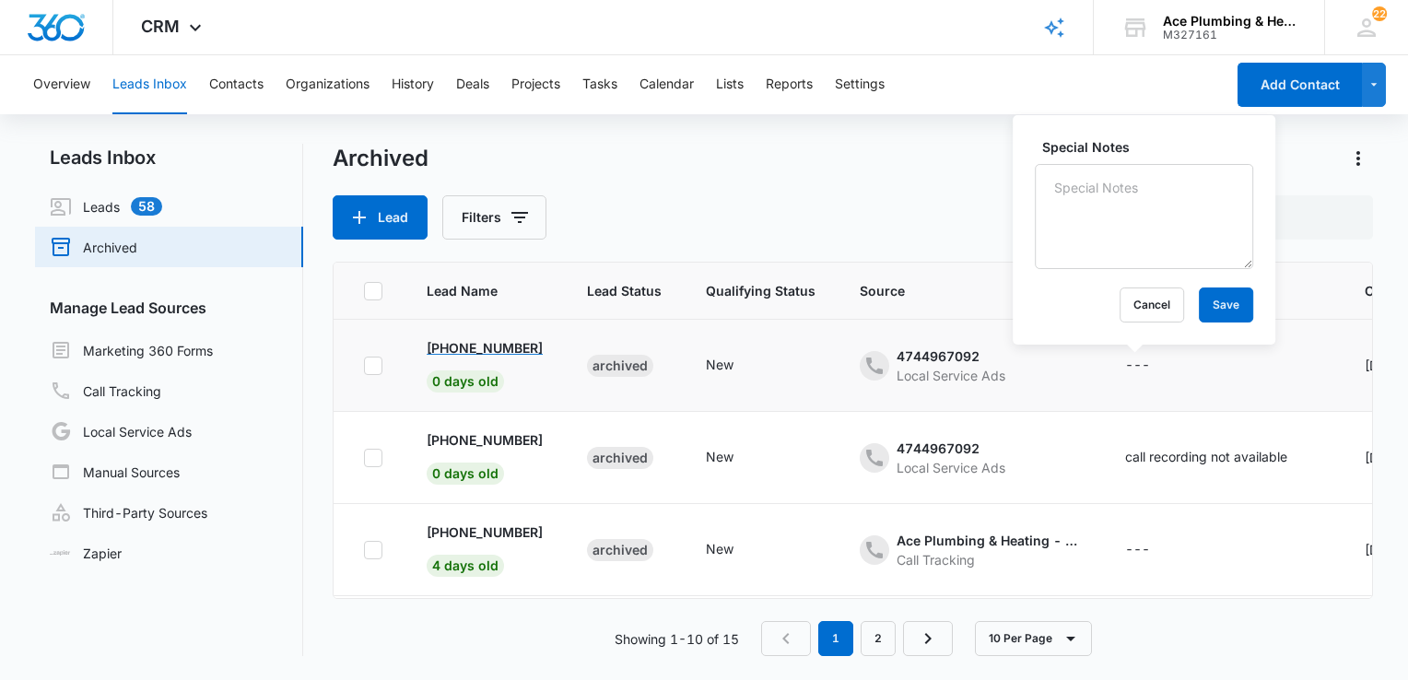
click at [501, 344] on p "[PHONE_NUMBER]" at bounding box center [485, 347] width 116 height 19
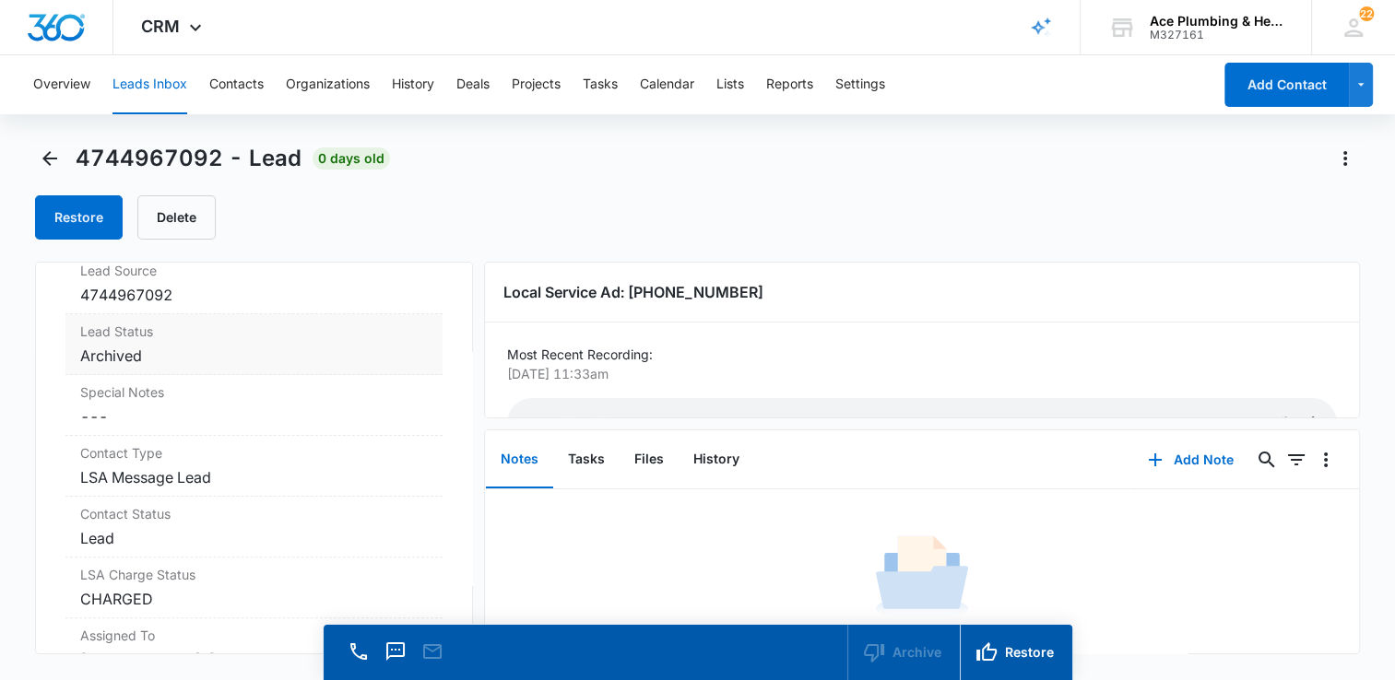
scroll to position [645, 0]
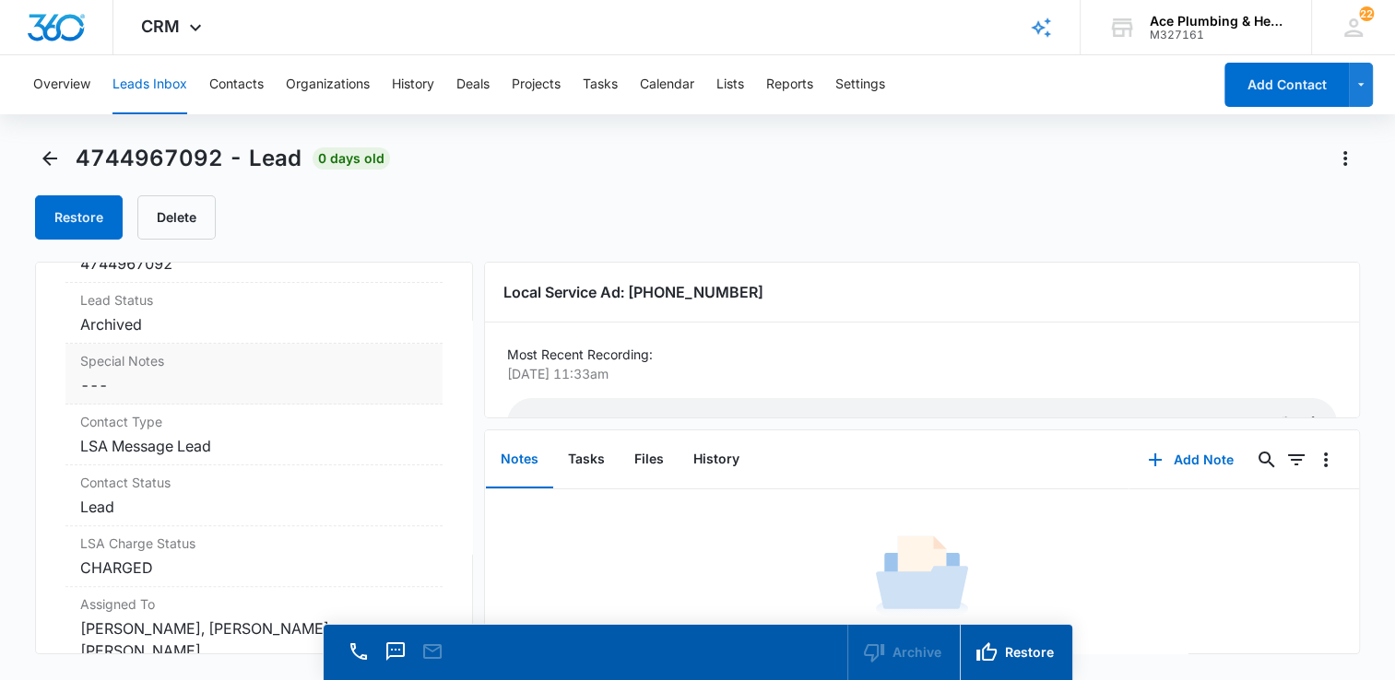
click at [122, 366] on label "Special Notes" at bounding box center [254, 360] width 348 height 19
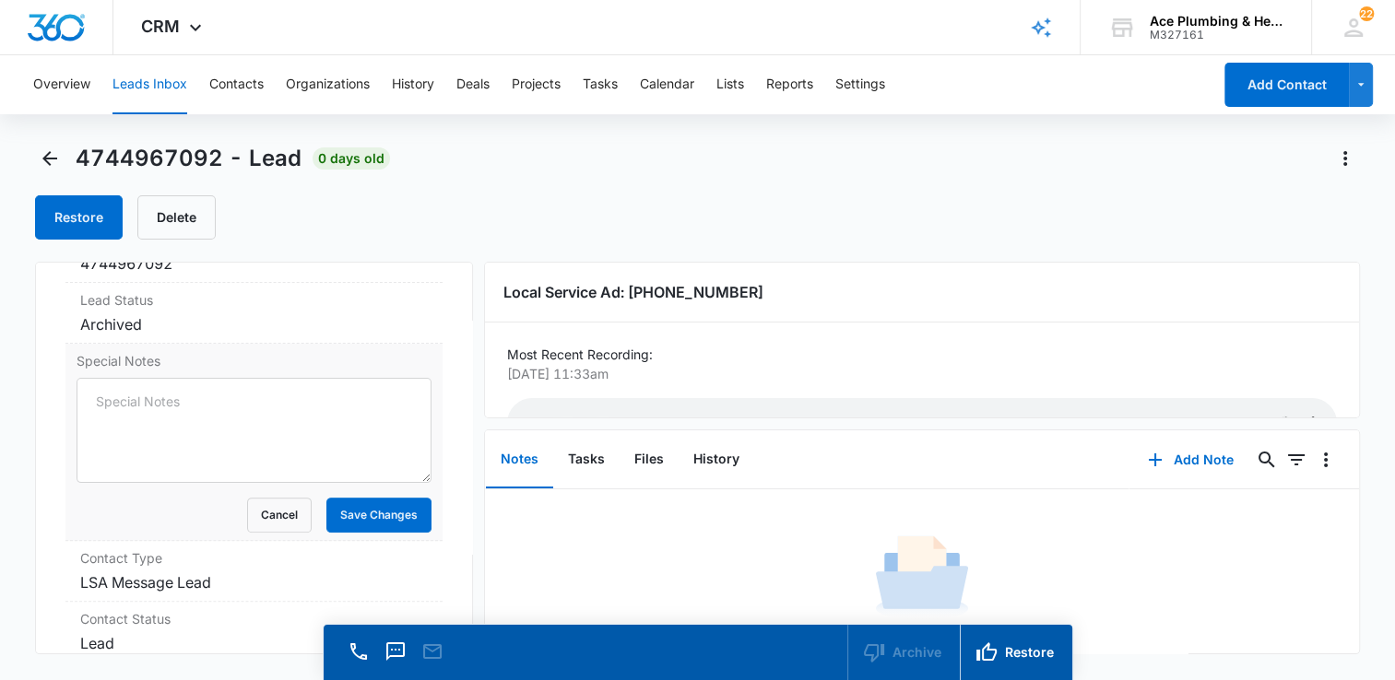
scroll to position [0, 0]
click at [254, 430] on textarea "Special Notes" at bounding box center [254, 430] width 355 height 105
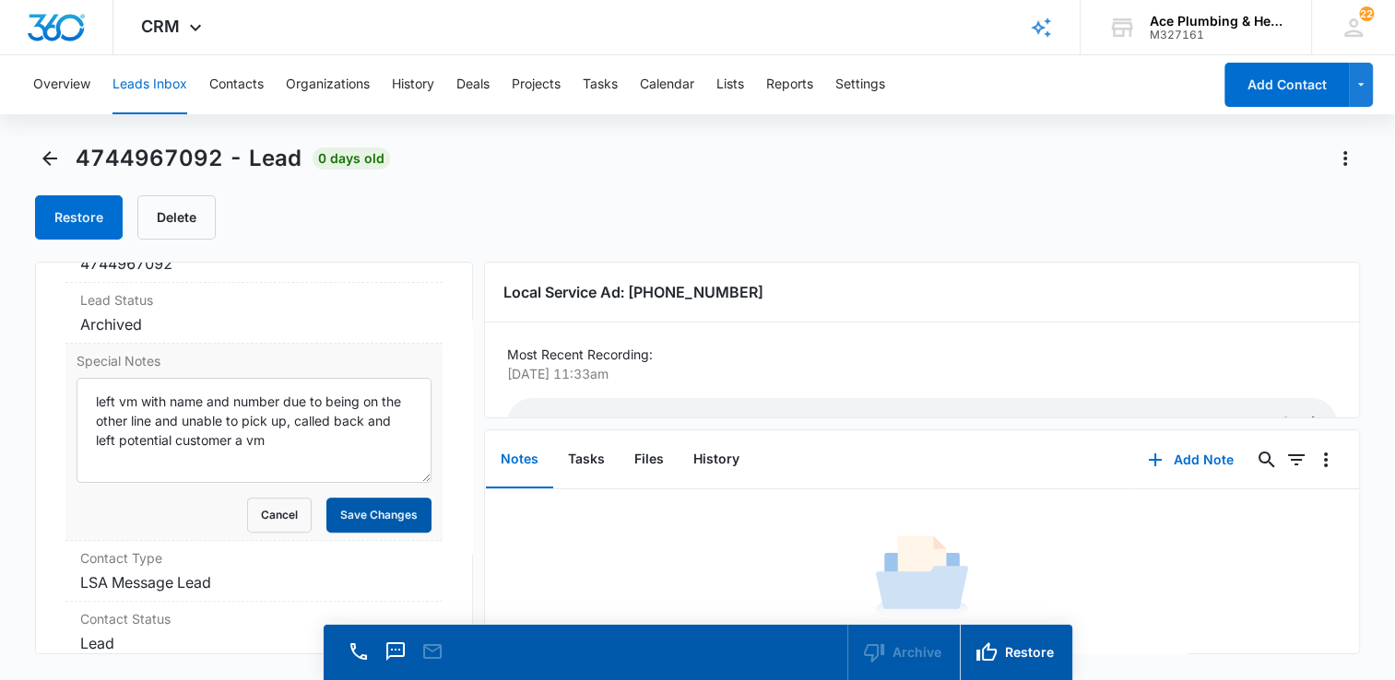
type textarea "left vm with name and number due to being on the other line and unable to pick …"
click at [367, 501] on button "Save Changes" at bounding box center [378, 515] width 105 height 35
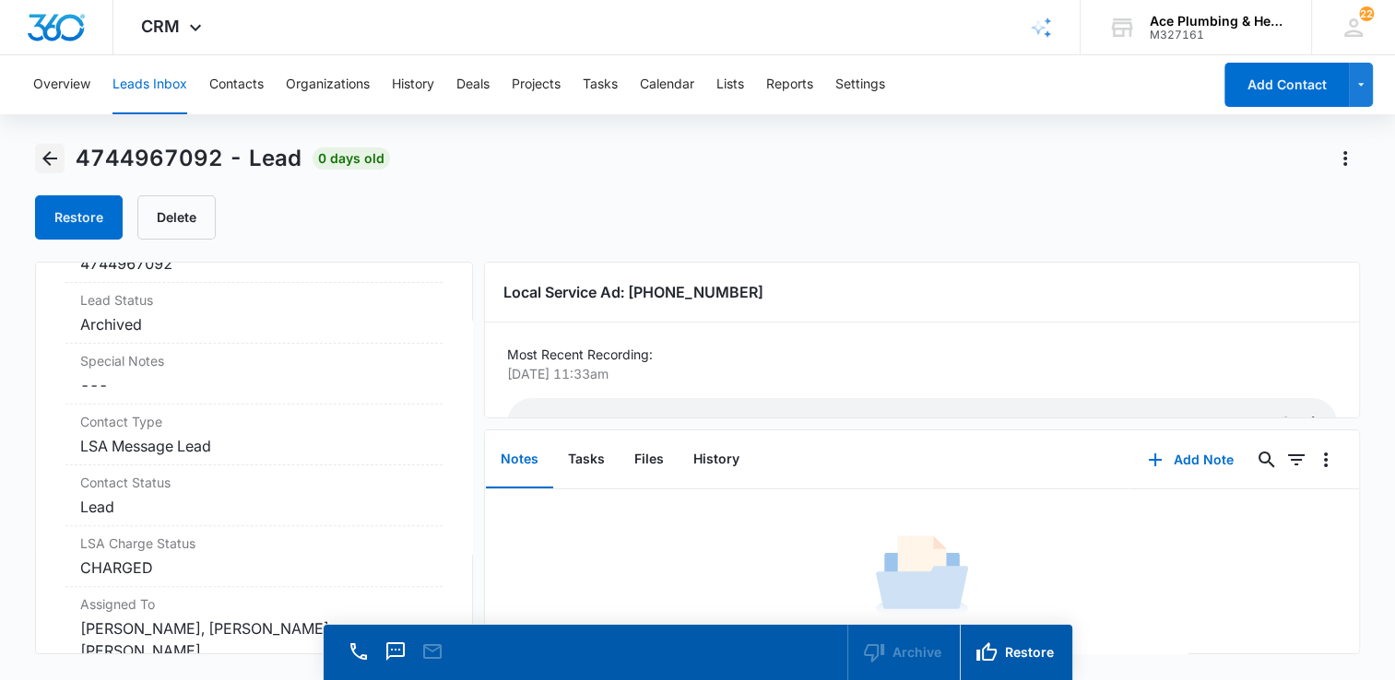
click at [52, 157] on icon "Back" at bounding box center [50, 158] width 22 height 22
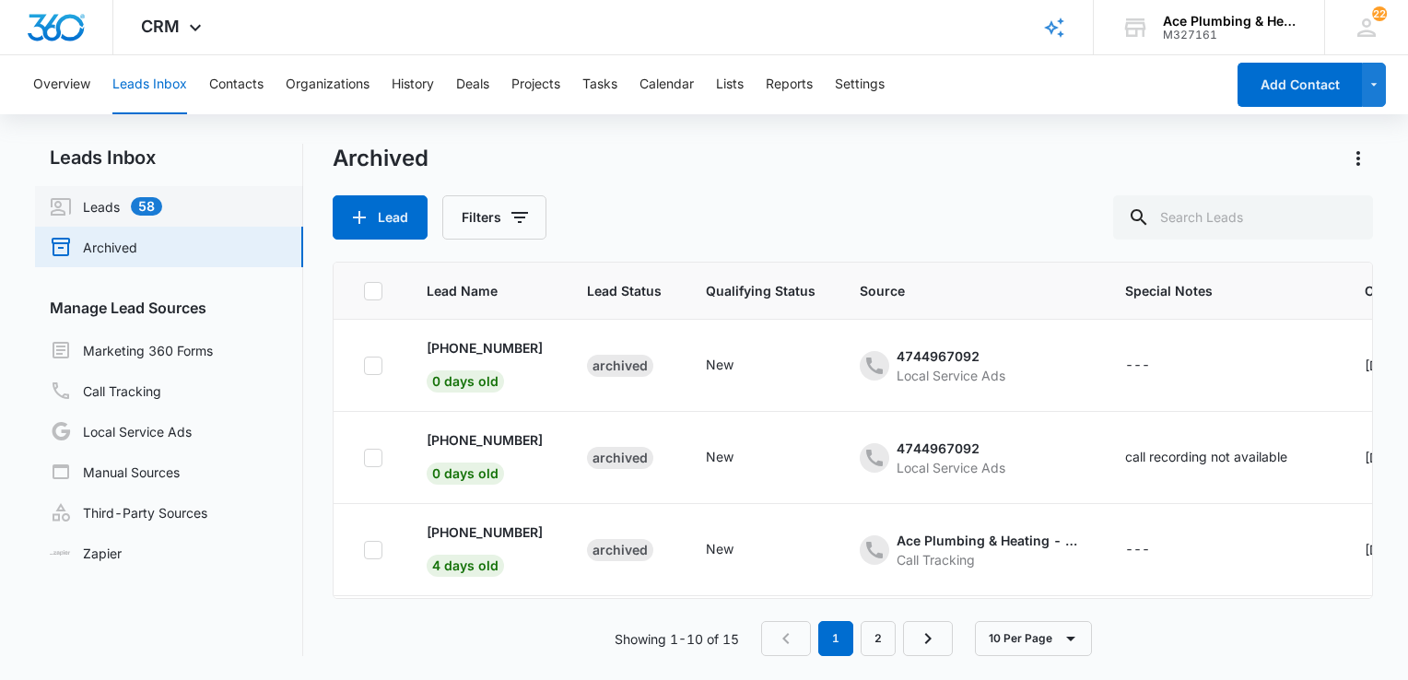
click at [98, 197] on link "Leads 58" at bounding box center [106, 206] width 112 height 22
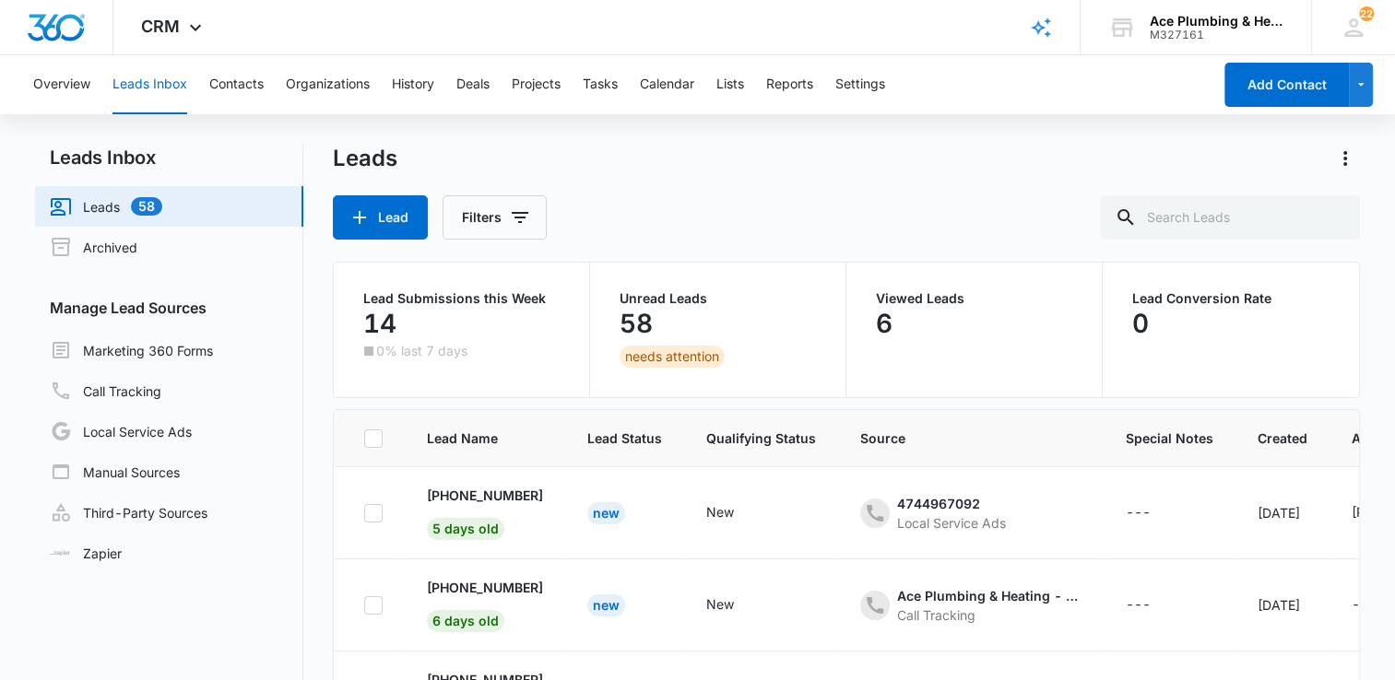
click at [181, 269] on ul "Leads 58 Archived Manage Lead Sources Marketing 360 Forms Call Tracking Local S…" at bounding box center [169, 379] width 268 height 387
click at [137, 249] on link "Archived" at bounding box center [94, 247] width 88 height 22
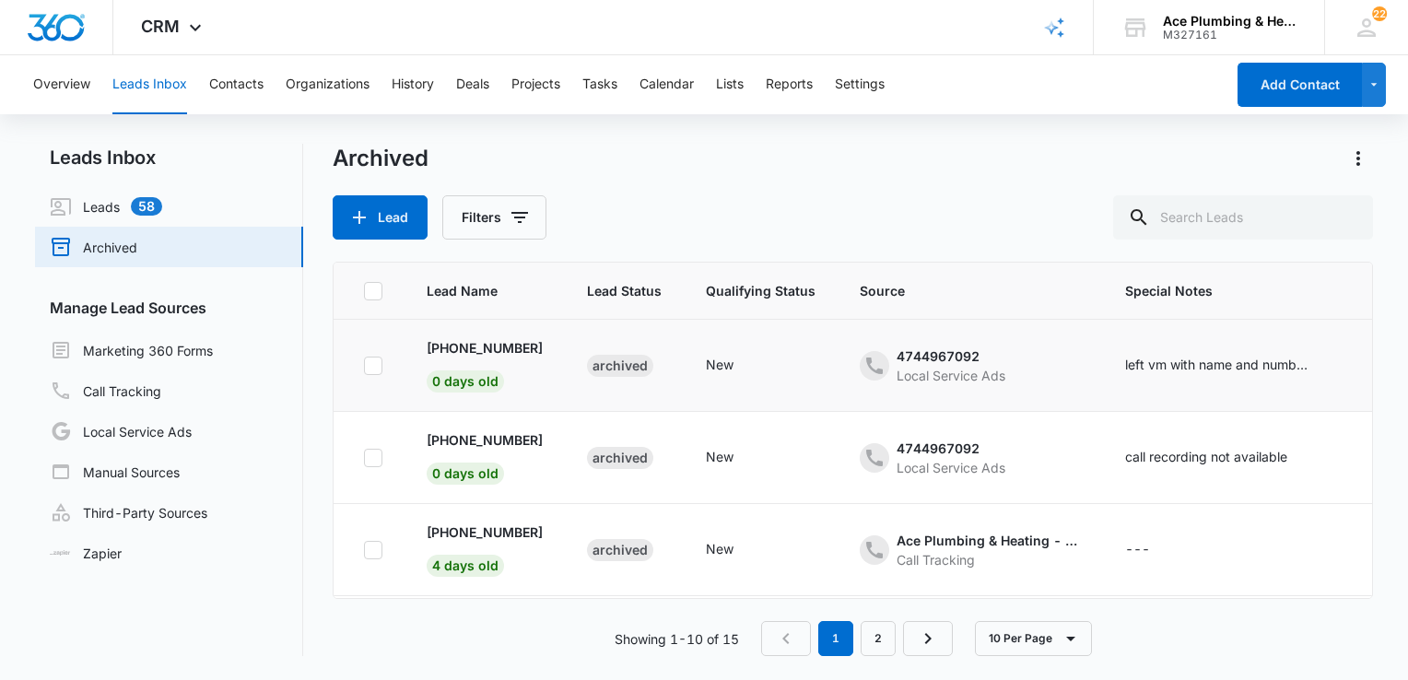
click at [371, 369] on icon at bounding box center [373, 365] width 11 height 8
click at [364, 366] on input "checkbox" at bounding box center [363, 365] width 1 height 1
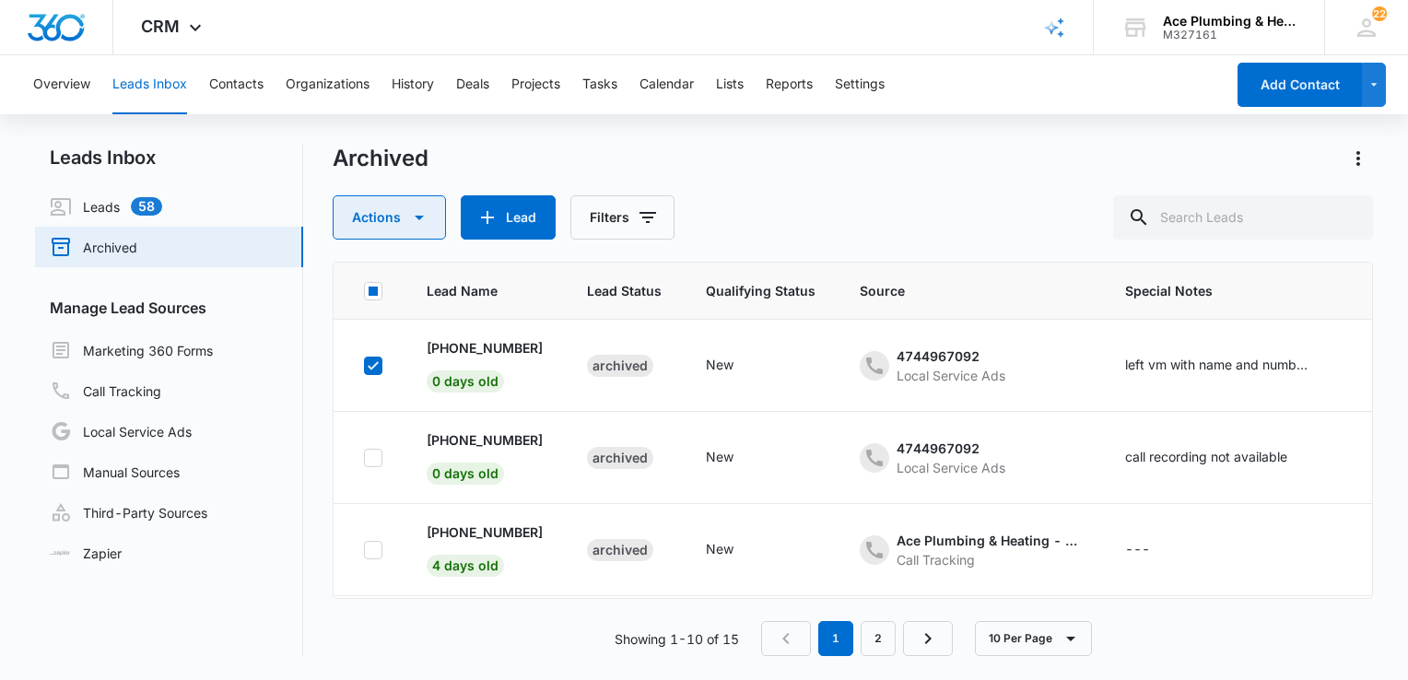
click at [430, 219] on button "Actions" at bounding box center [389, 217] width 113 height 44
click at [371, 371] on icon at bounding box center [373, 366] width 17 height 17
click at [364, 366] on input "checkbox" at bounding box center [363, 365] width 1 height 1
checkbox input "false"
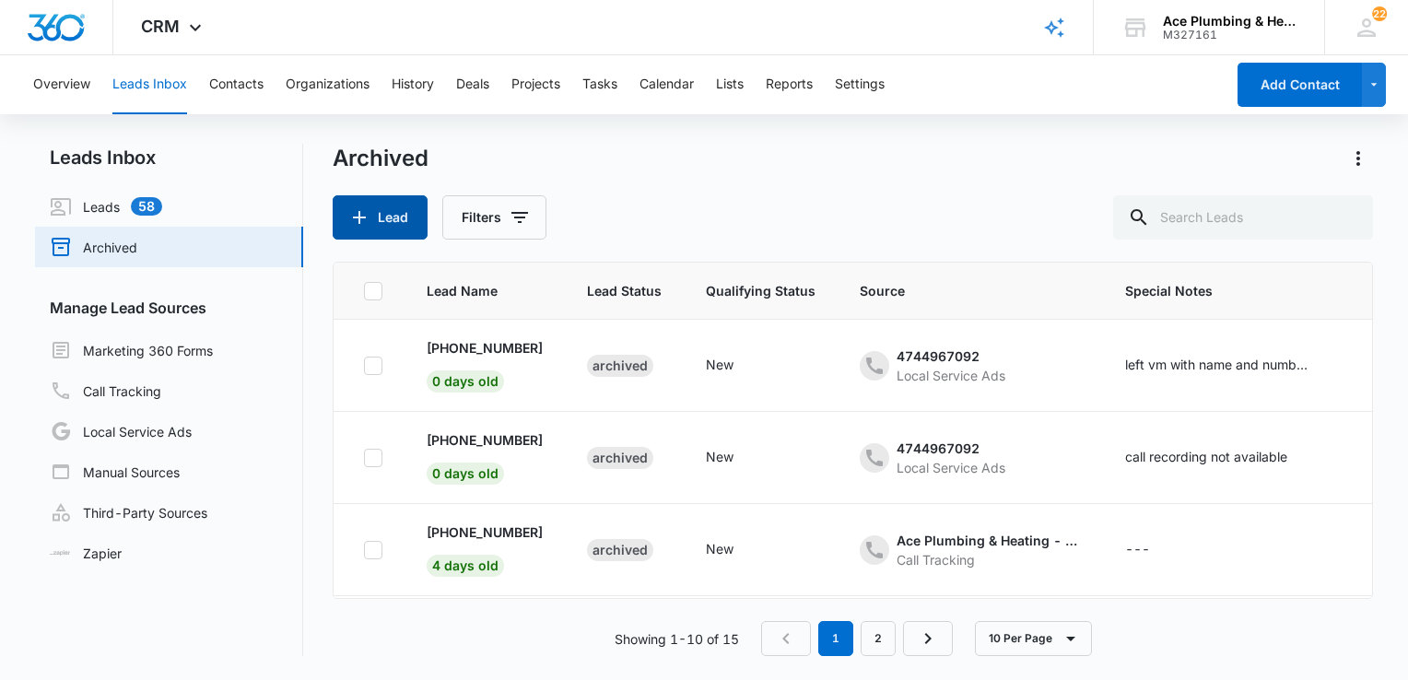
click at [401, 212] on button "Lead" at bounding box center [380, 217] width 95 height 44
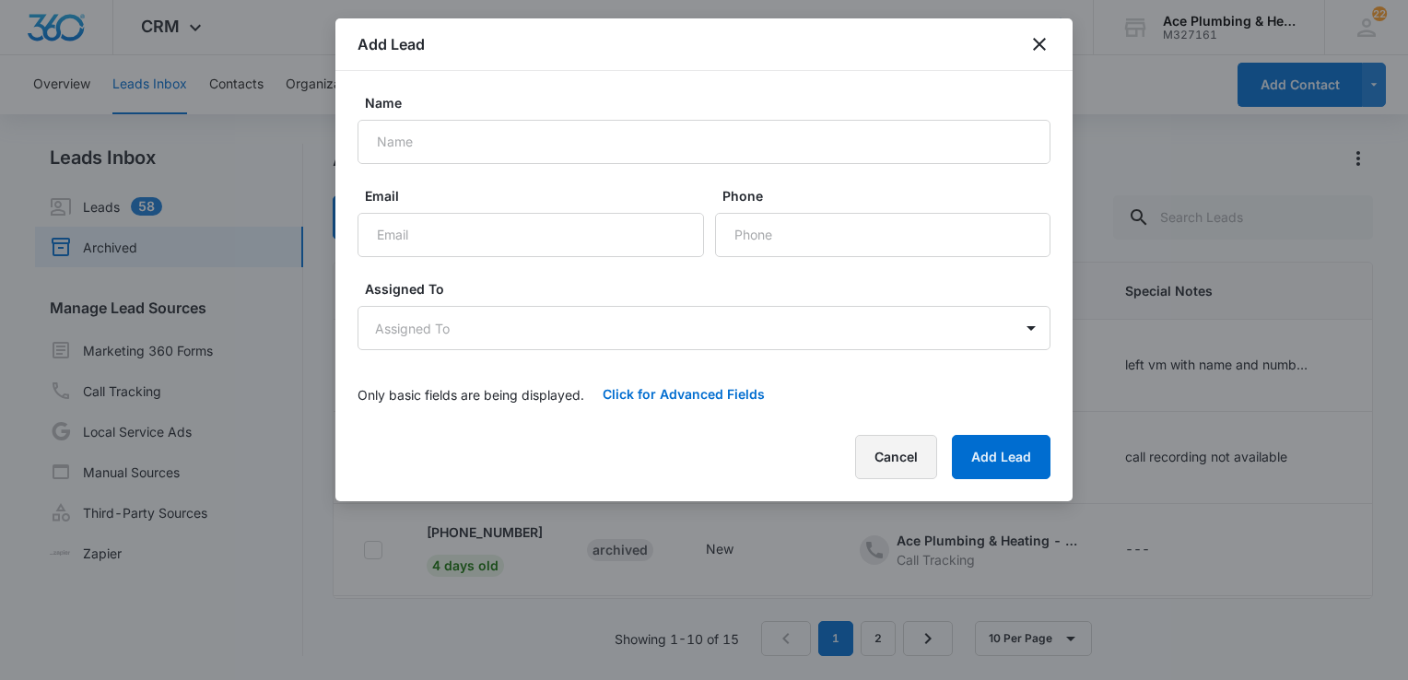
click at [881, 465] on button "Cancel" at bounding box center [896, 457] width 82 height 44
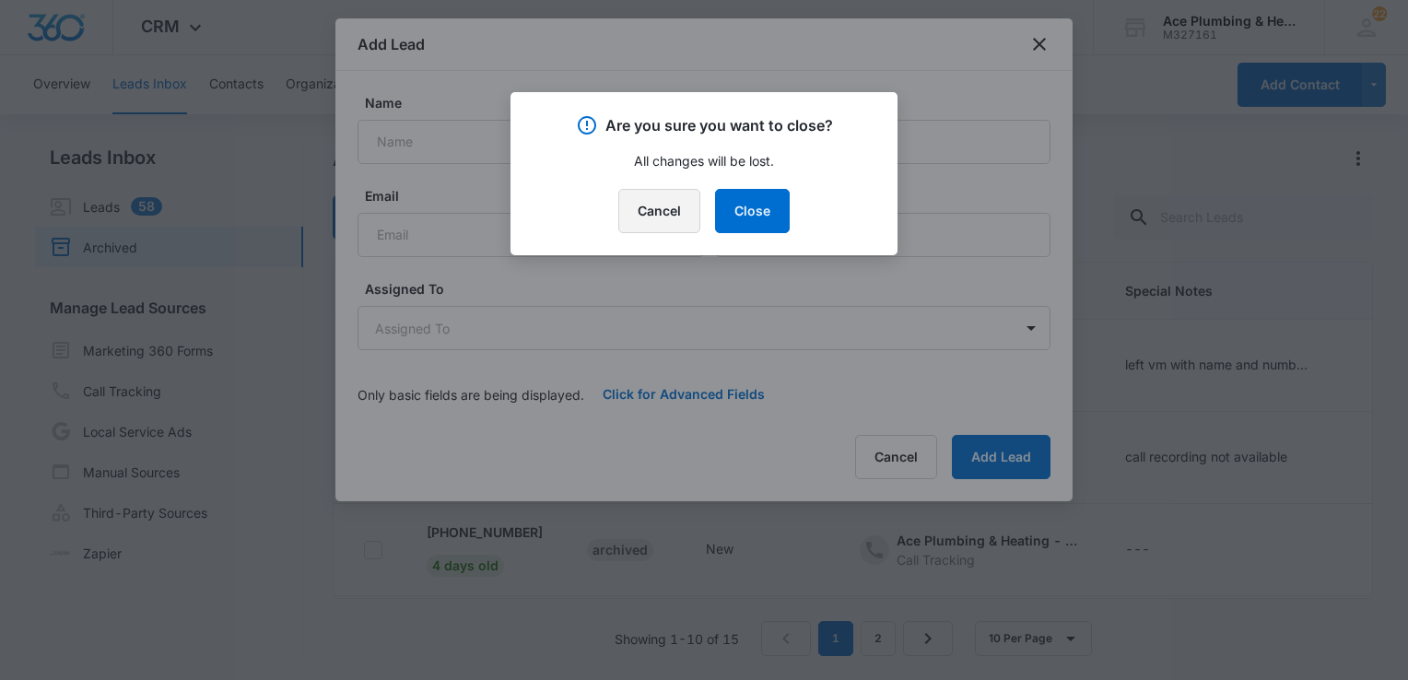
click at [666, 216] on button "Cancel" at bounding box center [660, 211] width 82 height 44
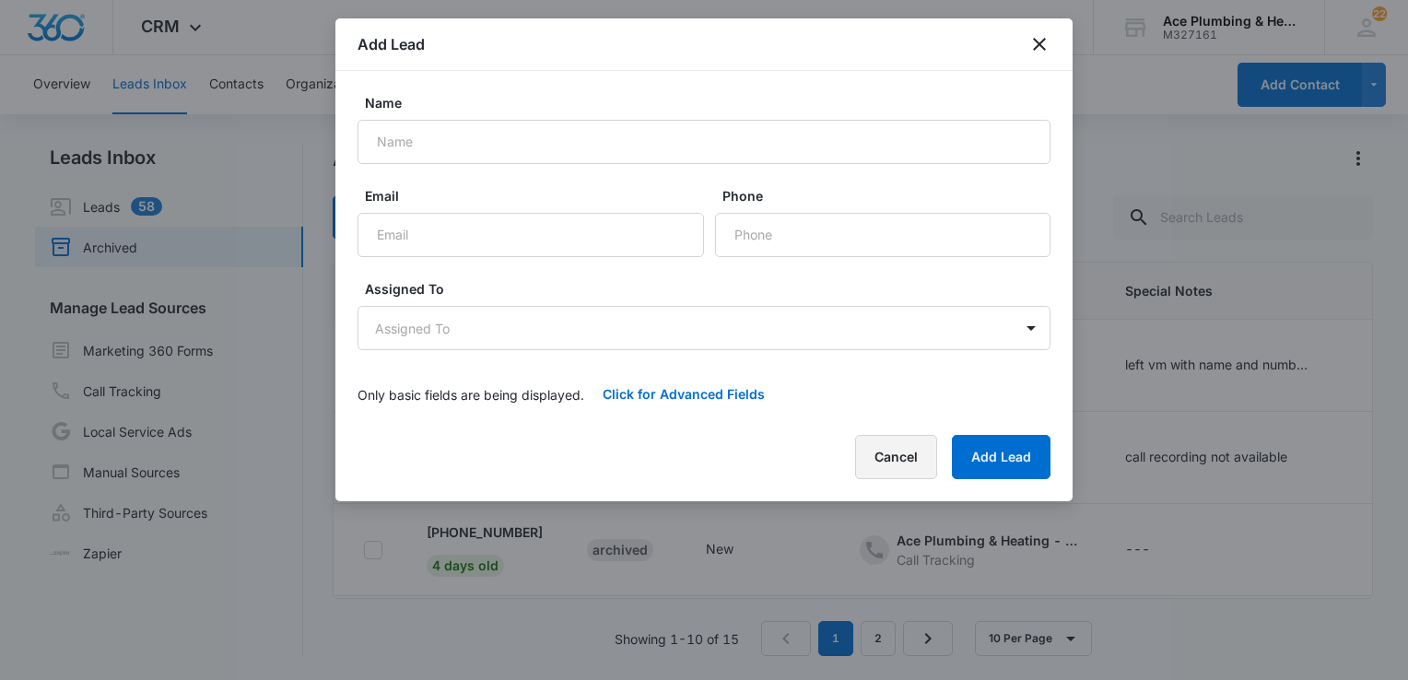
click at [871, 467] on button "Cancel" at bounding box center [896, 457] width 82 height 44
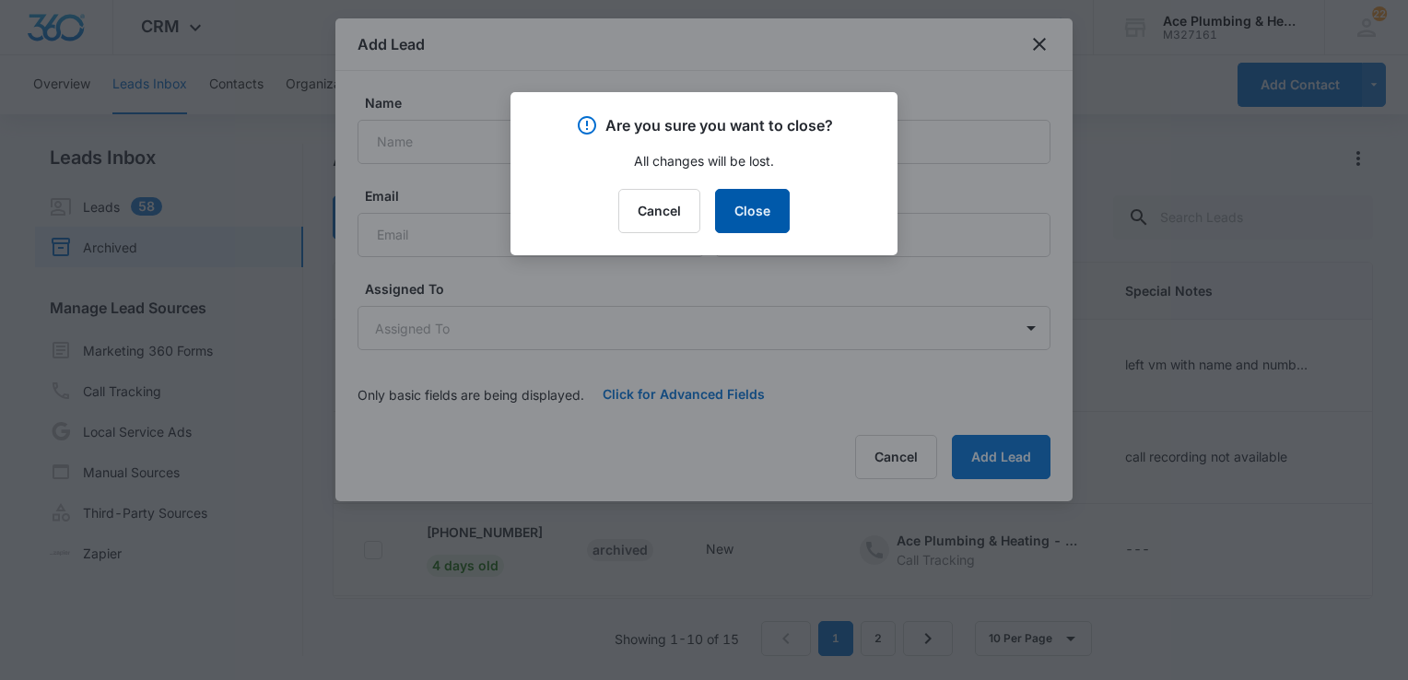
click at [767, 217] on button "Close" at bounding box center [752, 211] width 75 height 44
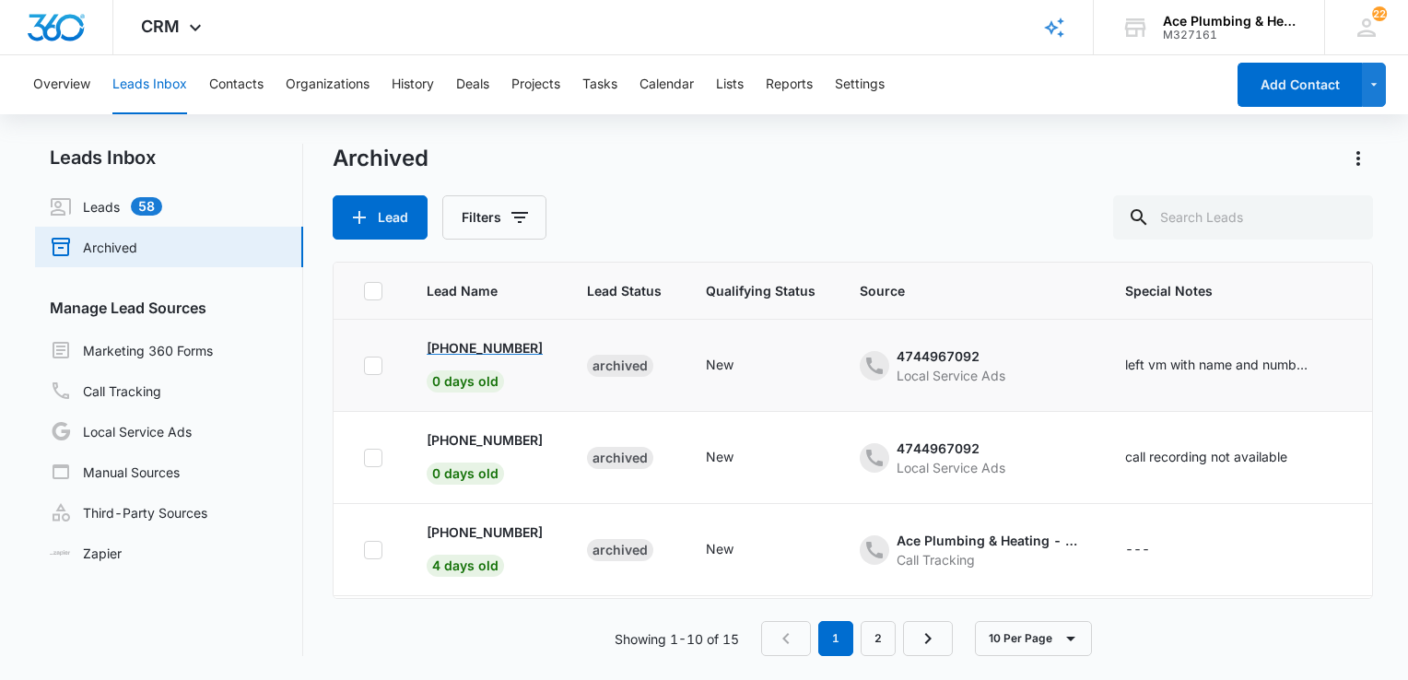
click at [490, 349] on p "[PHONE_NUMBER]" at bounding box center [485, 347] width 116 height 19
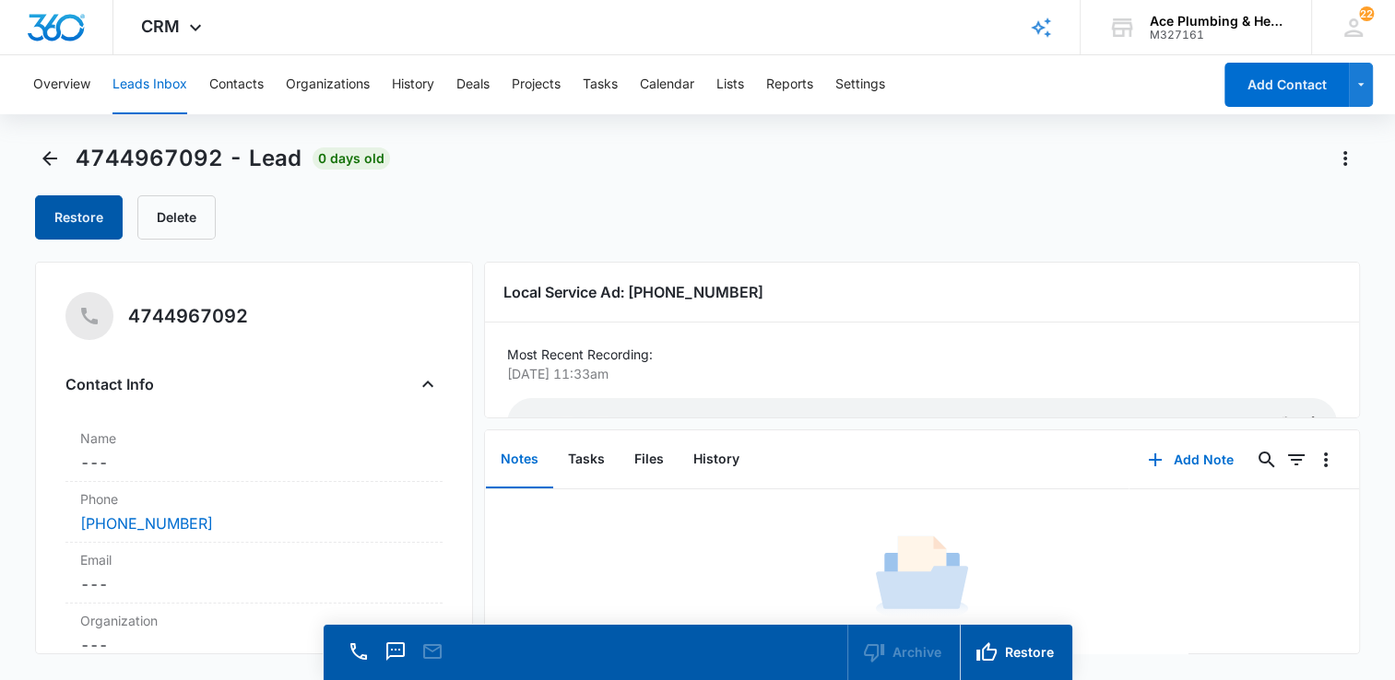
click at [66, 218] on button "Restore" at bounding box center [79, 217] width 88 height 44
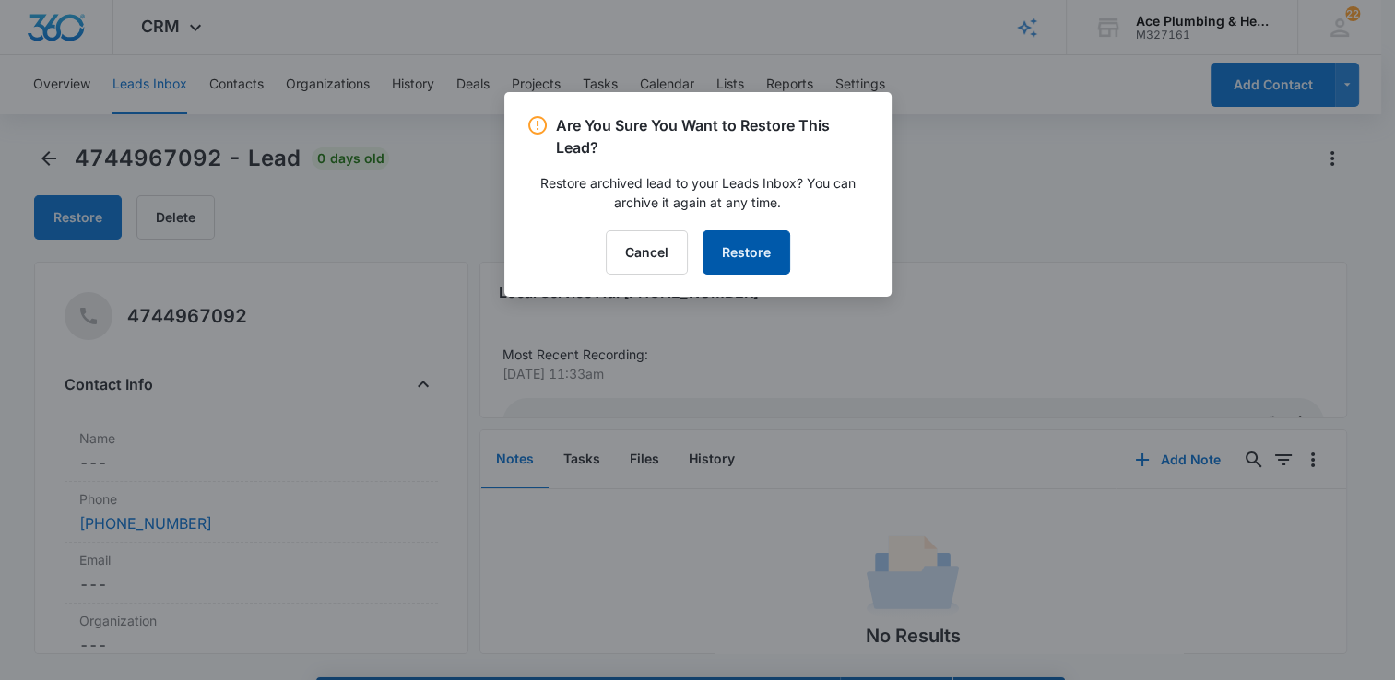
click at [769, 253] on button "Restore" at bounding box center [746, 252] width 88 height 44
